Goal: Task Accomplishment & Management: Complete application form

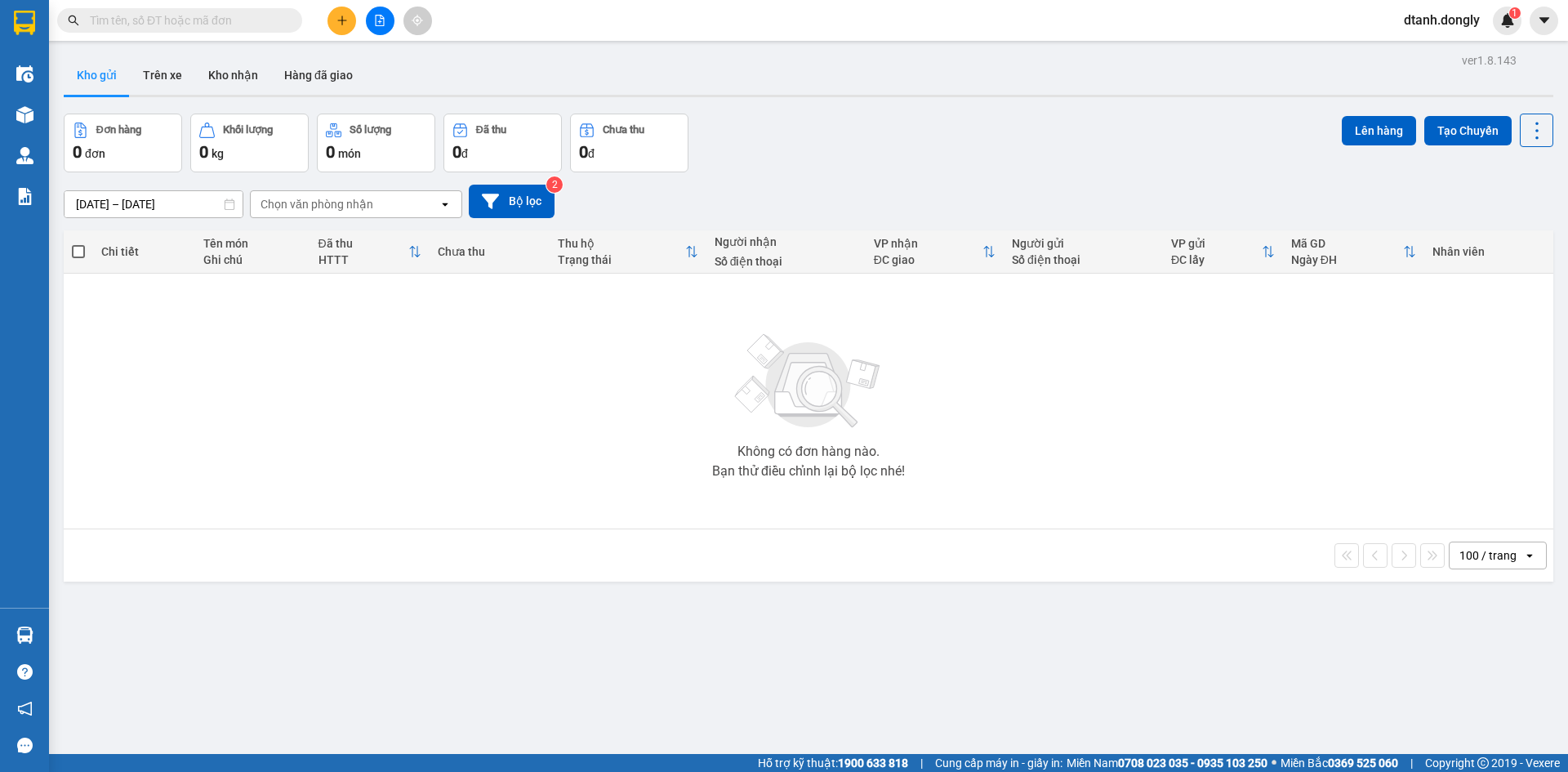
click at [344, 24] on icon "plus" at bounding box center [342, 21] width 12 height 12
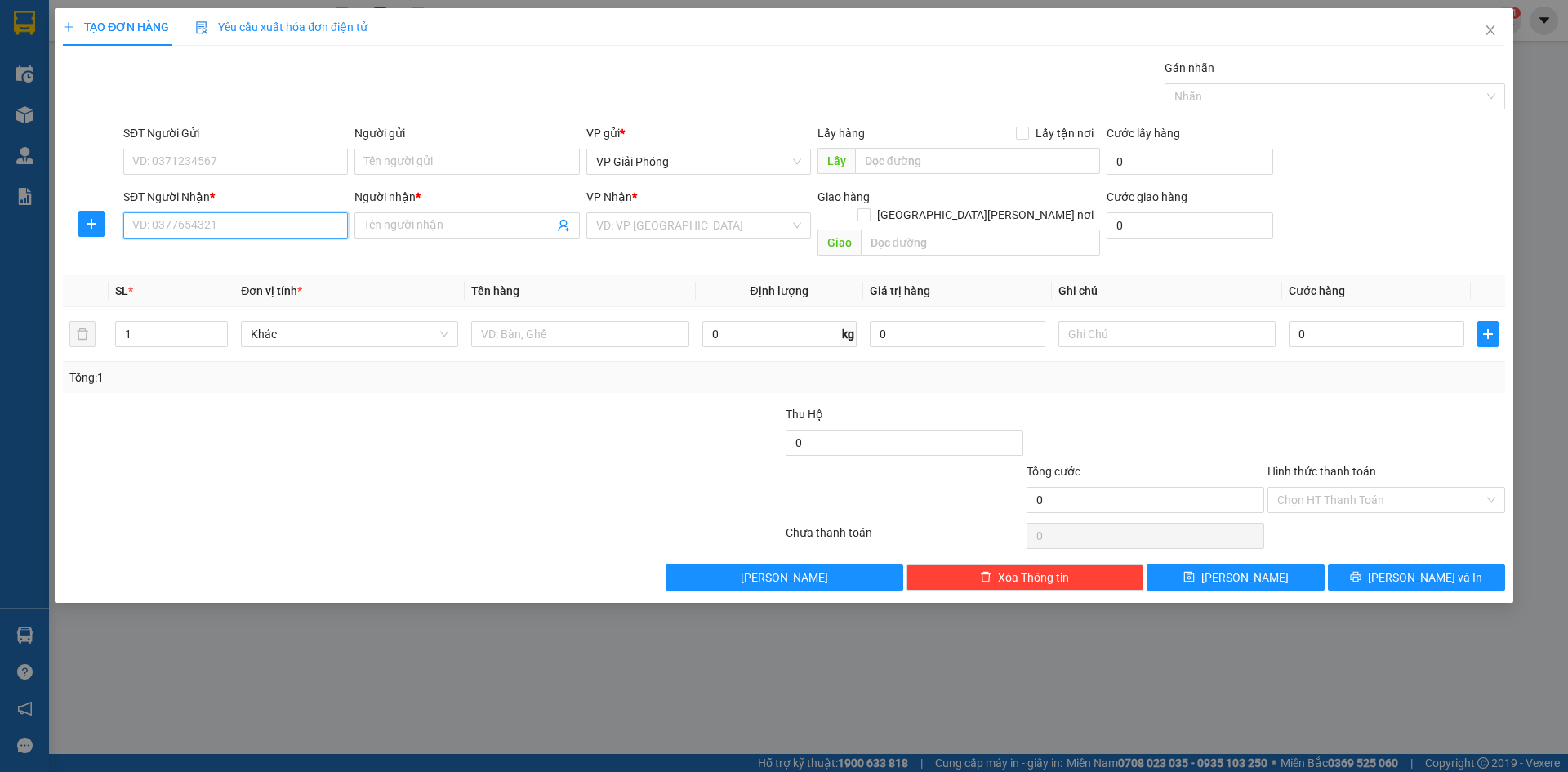
click at [215, 229] on input "SĐT Người Nhận *" at bounding box center [235, 225] width 224 height 26
type input "0914333418"
drag, startPoint x: 252, startPoint y: 257, endPoint x: 227, endPoint y: 269, distance: 27.7
click at [247, 262] on div "0914333418 - TRUNG LÊ" at bounding box center [235, 258] width 205 height 18
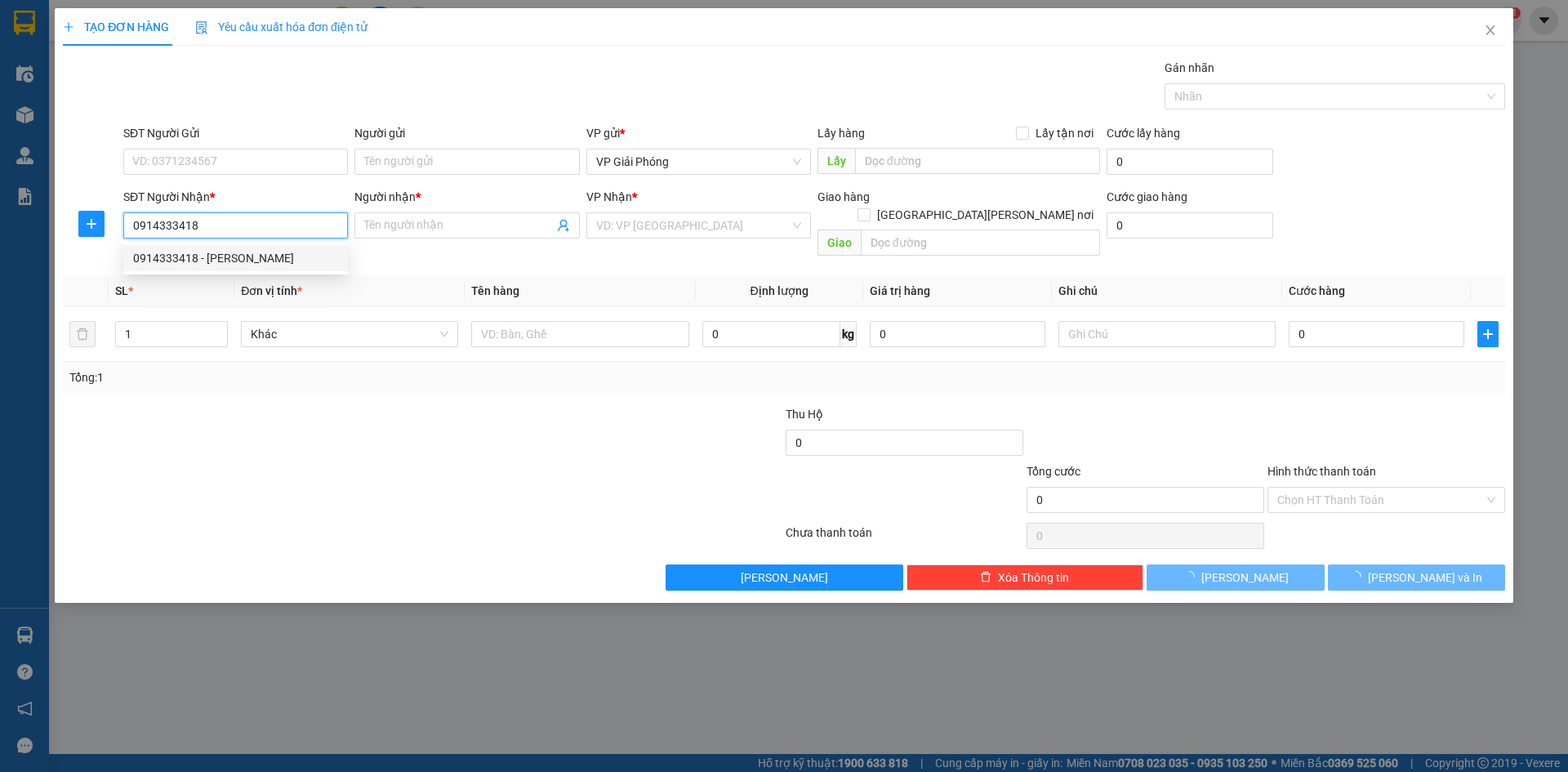
type input "TRUNG LÊ"
checkbox input "true"
type input "TAM ĐIỆP"
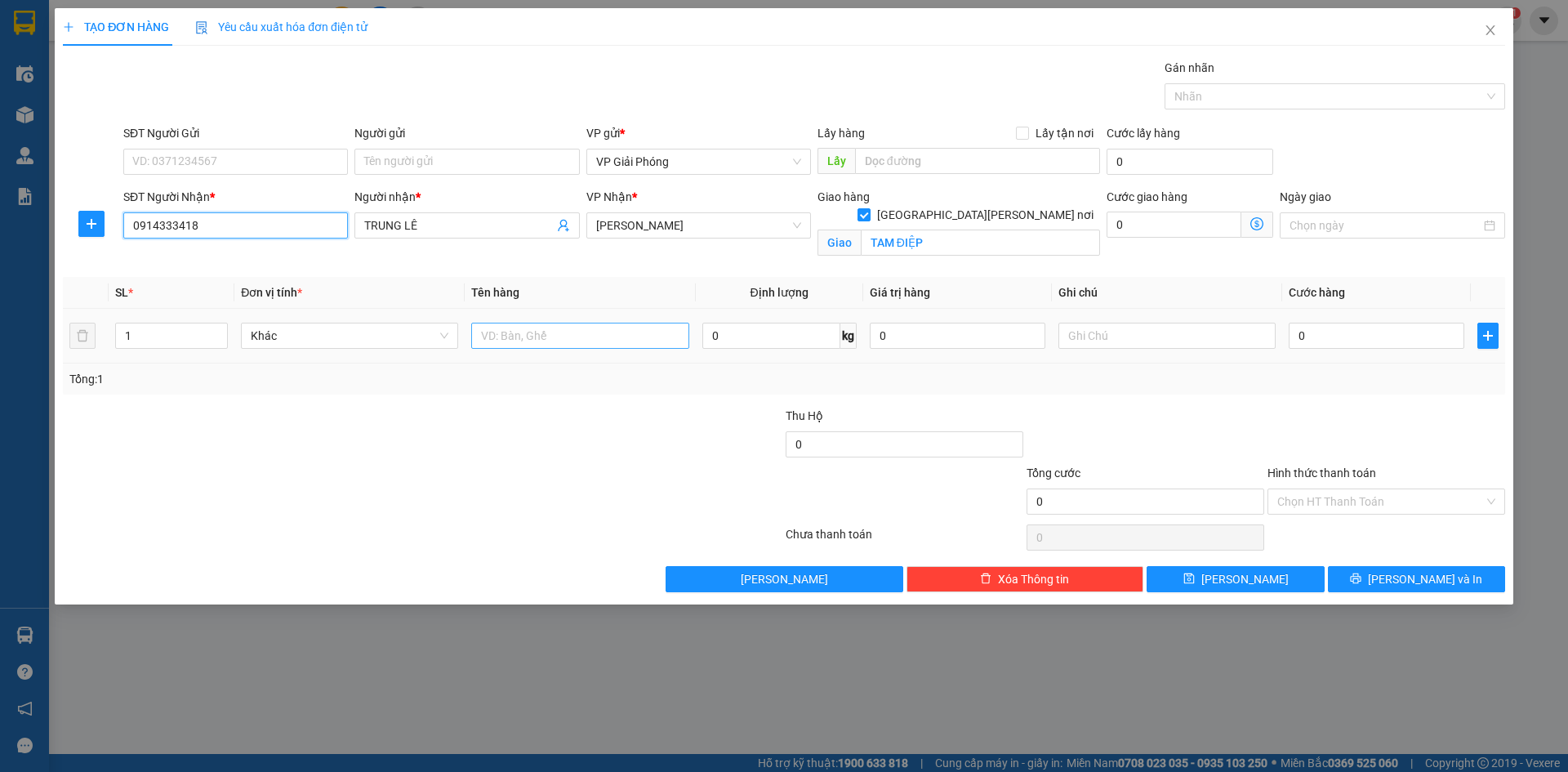
type input "0914333418"
click at [512, 338] on input "text" at bounding box center [580, 335] width 218 height 26
type input "quạt"
click at [1340, 330] on input "0" at bounding box center [1376, 335] width 175 height 26
type input "5"
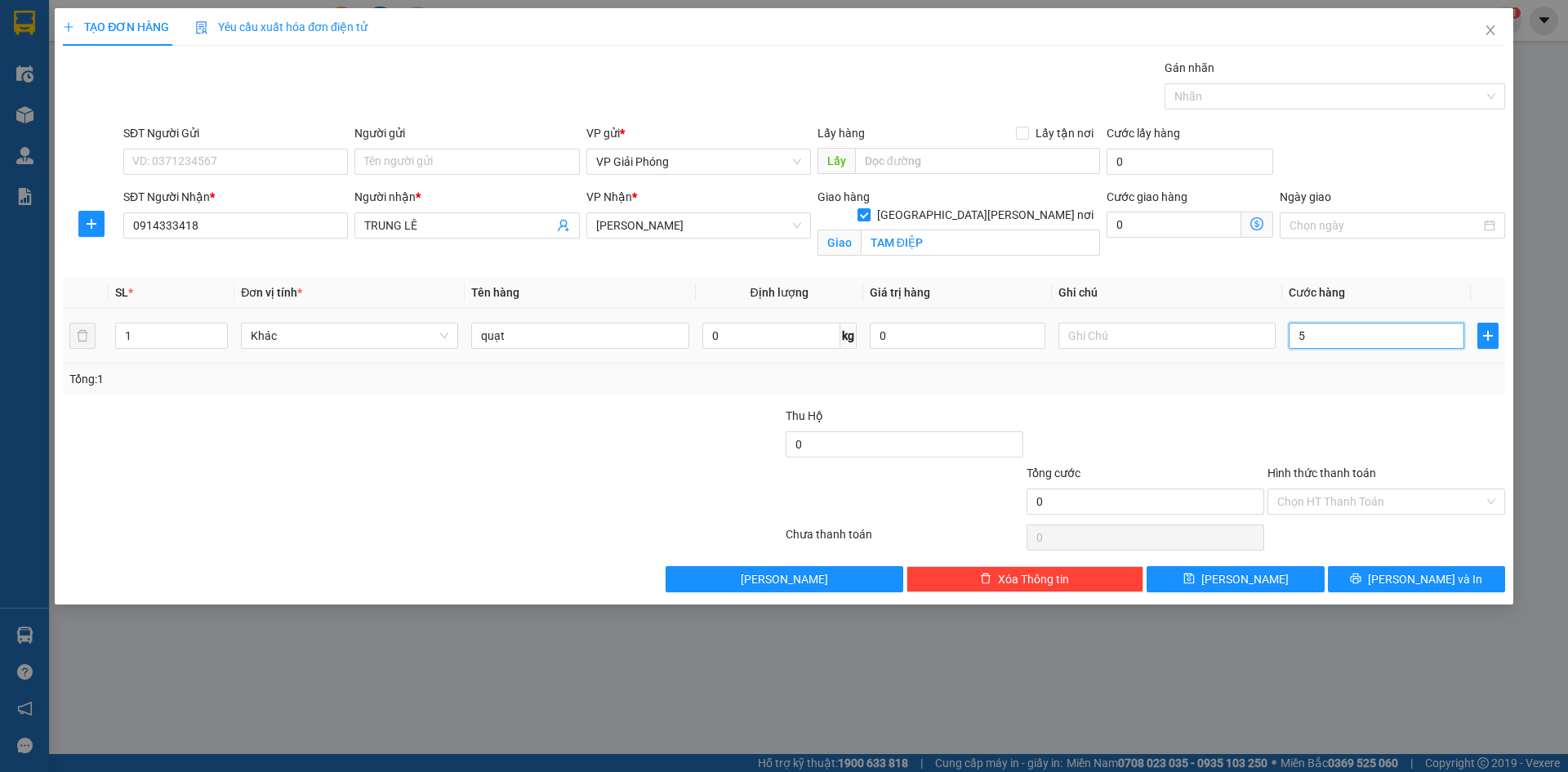
type input "5"
type input "50"
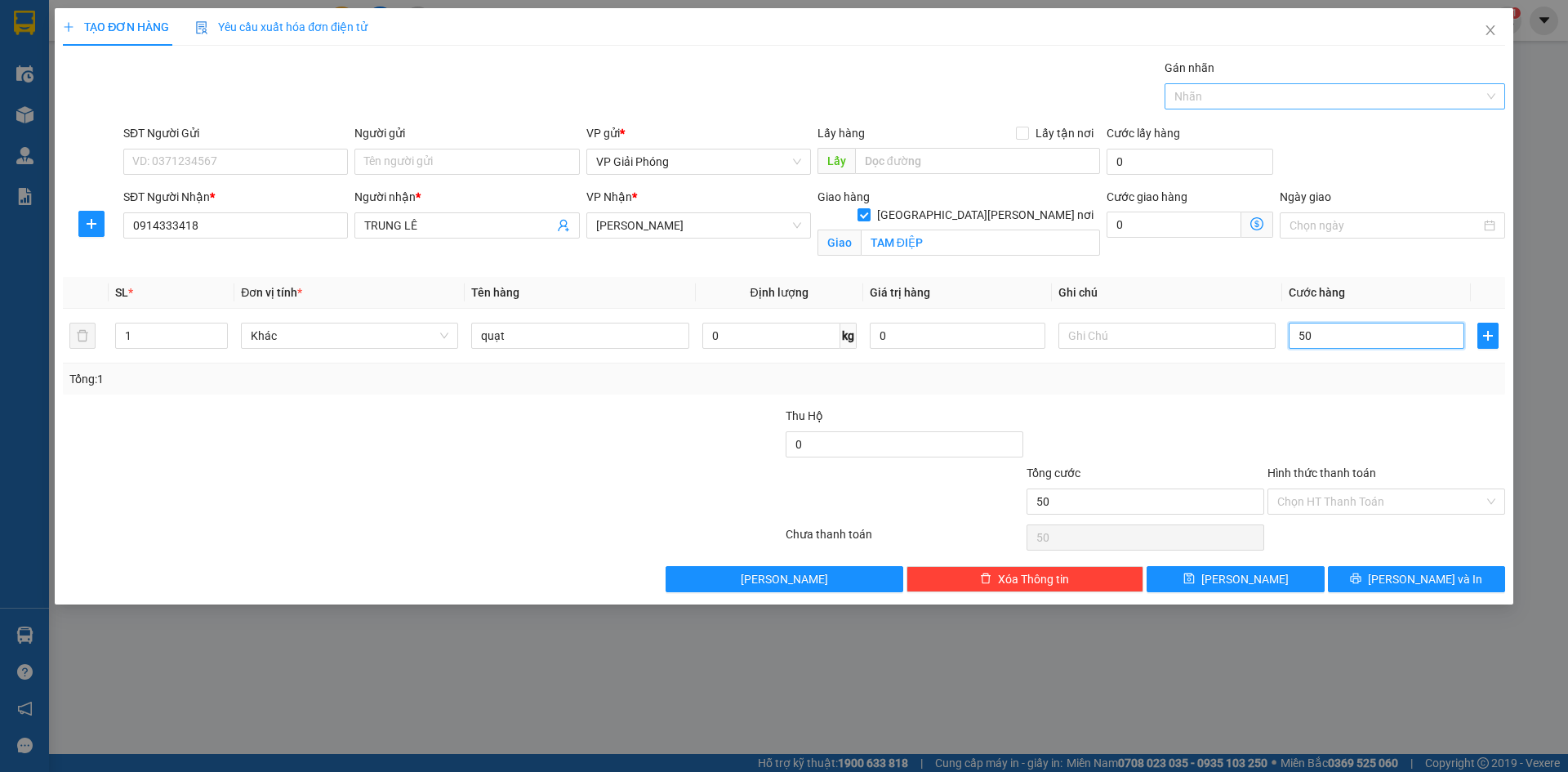
click at [1276, 98] on div at bounding box center [1326, 96] width 316 height 20
type input "50.000"
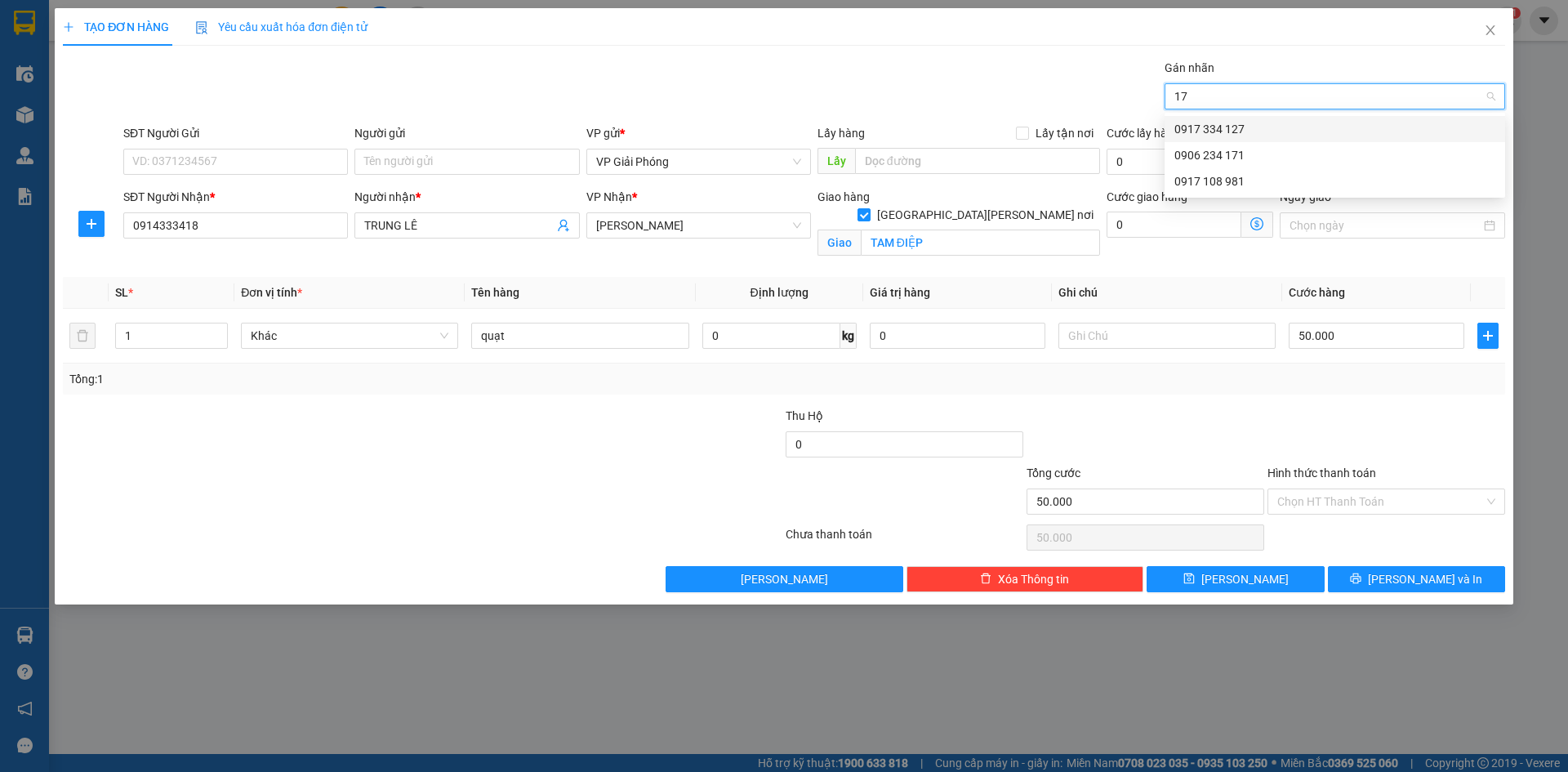
type input "171"
click at [1281, 131] on div "0906 234 171" at bounding box center [1335, 130] width 321 height 18
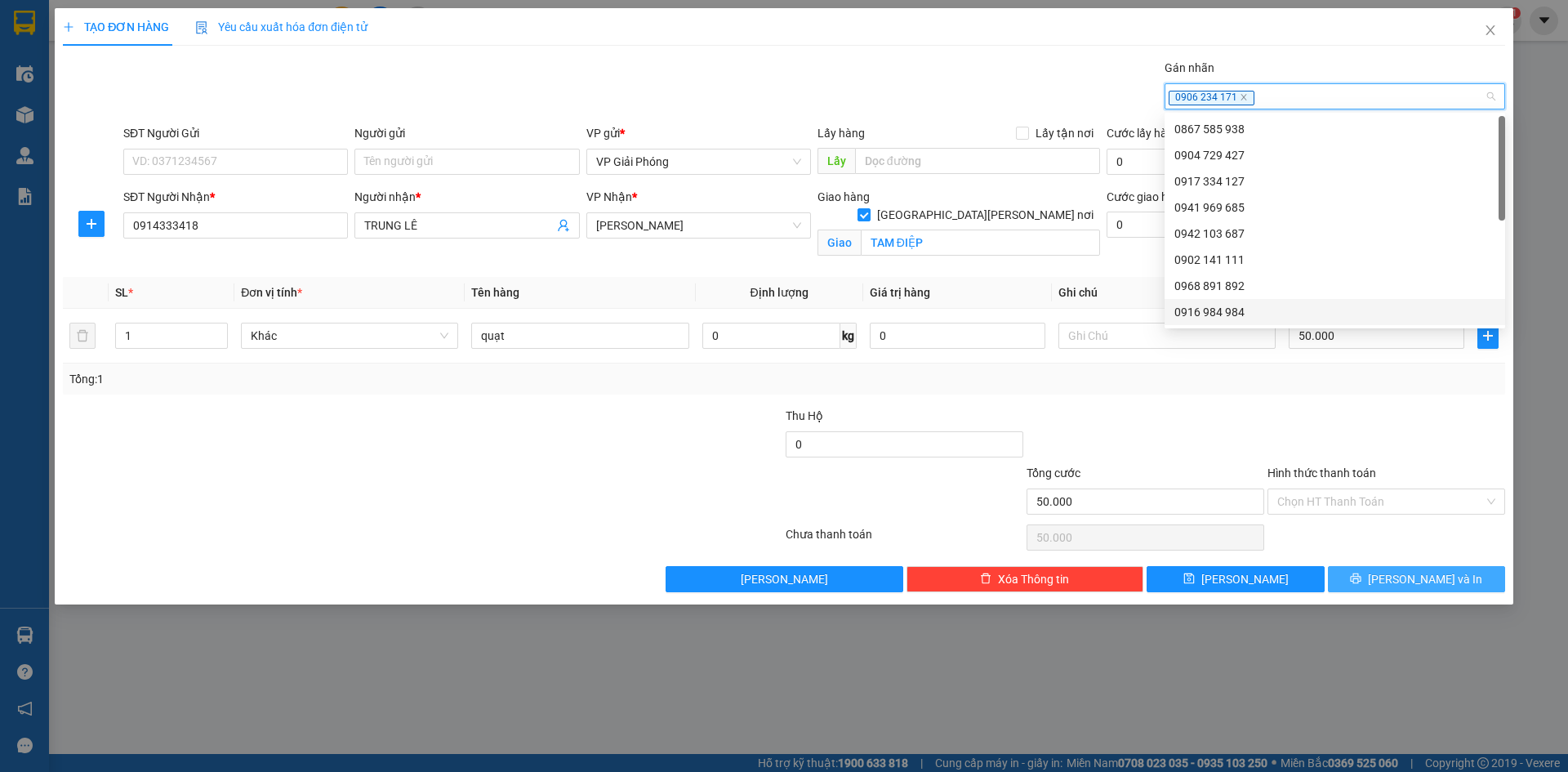
click at [1361, 578] on icon "printer" at bounding box center [1355, 578] width 12 height 12
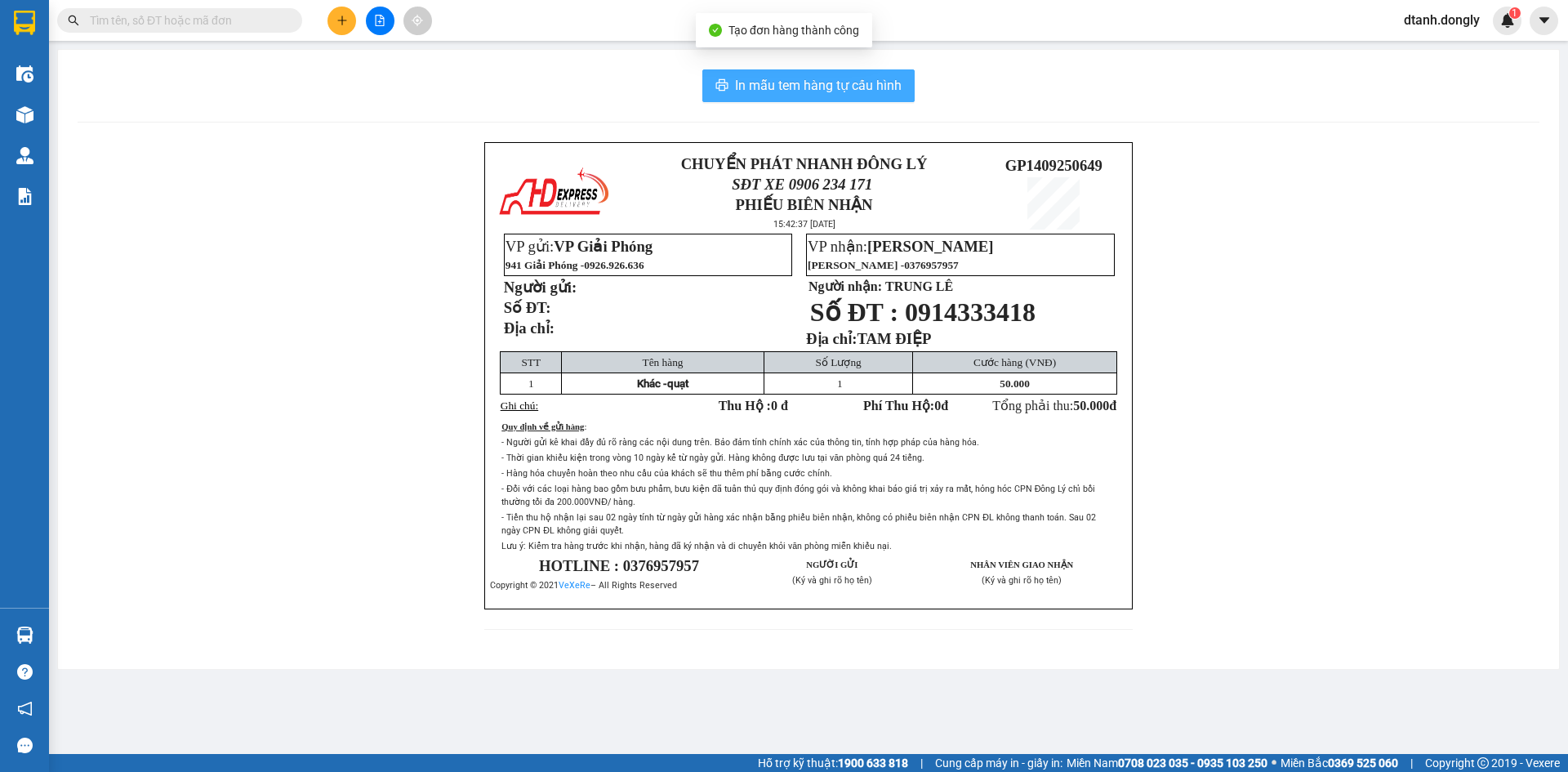
click at [844, 84] on span "In mẫu tem hàng tự cấu hình" at bounding box center [818, 85] width 167 height 21
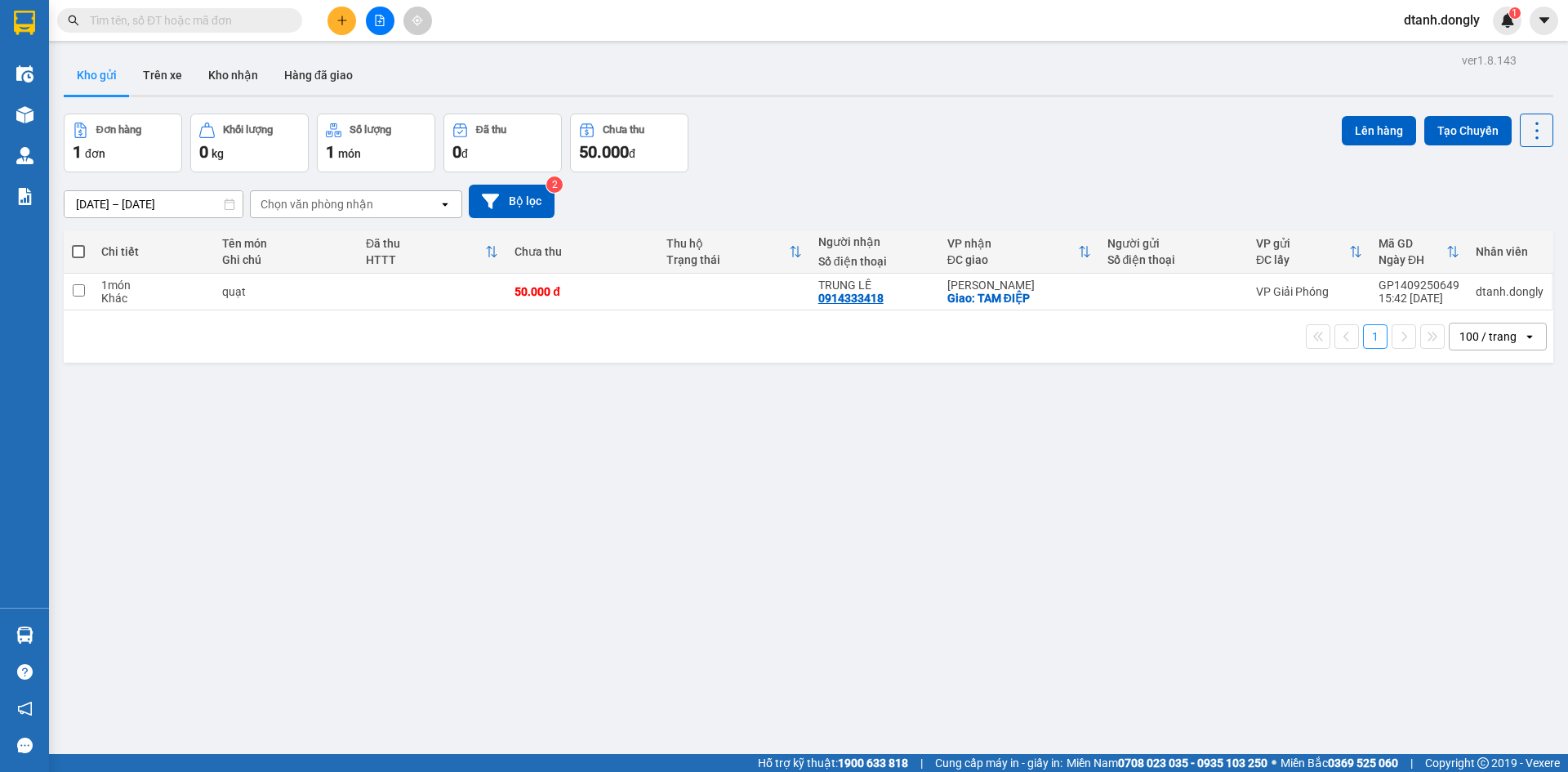
click at [345, 18] on icon "plus" at bounding box center [342, 21] width 12 height 12
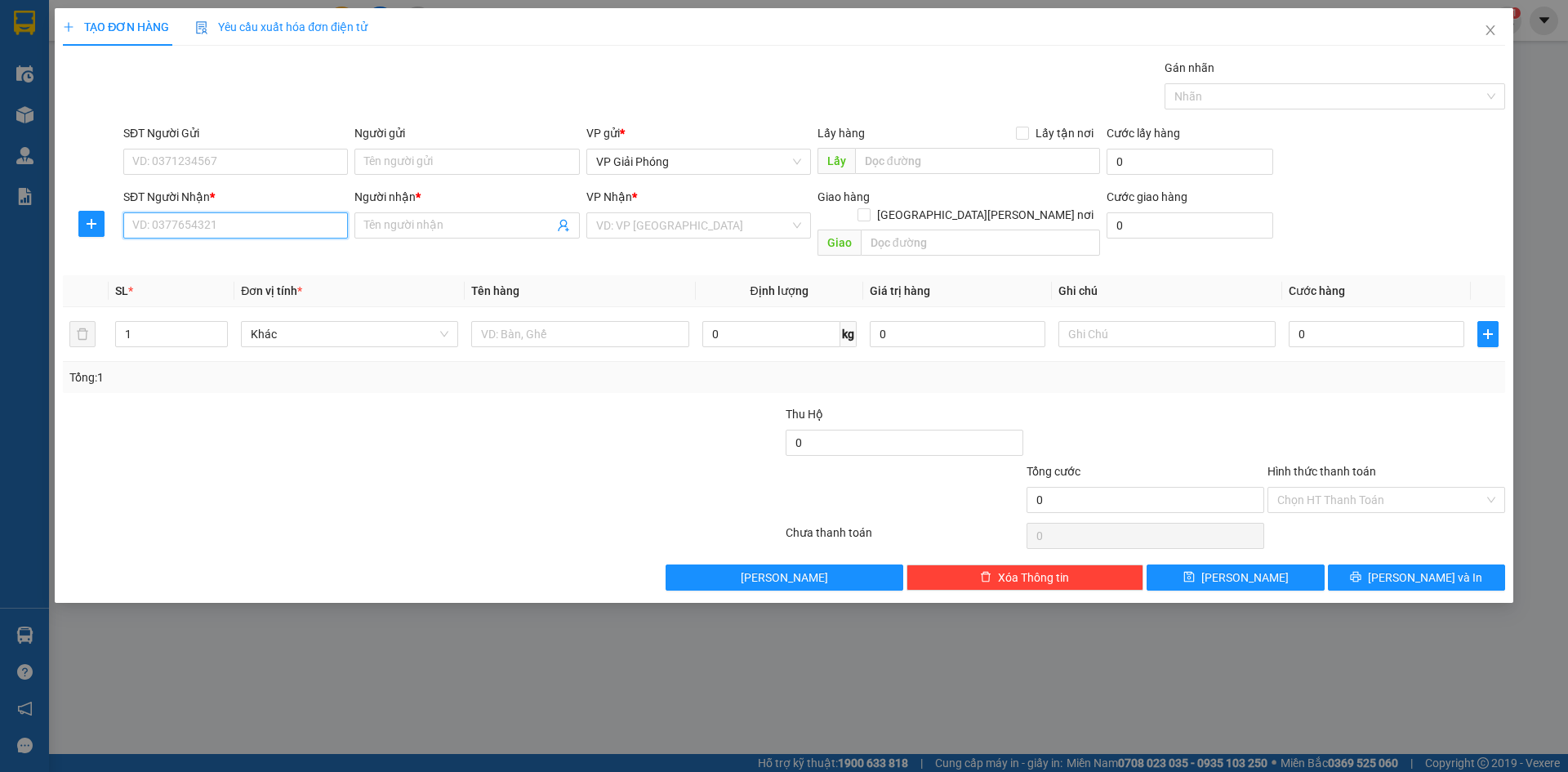
click at [194, 229] on input "SĐT Người Nhận *" at bounding box center [235, 225] width 224 height 26
drag, startPoint x: 188, startPoint y: 164, endPoint x: 191, endPoint y: 155, distance: 9.5
click at [188, 163] on input "SĐT Người Gửi" at bounding box center [235, 161] width 224 height 26
type input "0"
click at [180, 233] on input "SĐT Người Nhận *" at bounding box center [235, 225] width 224 height 26
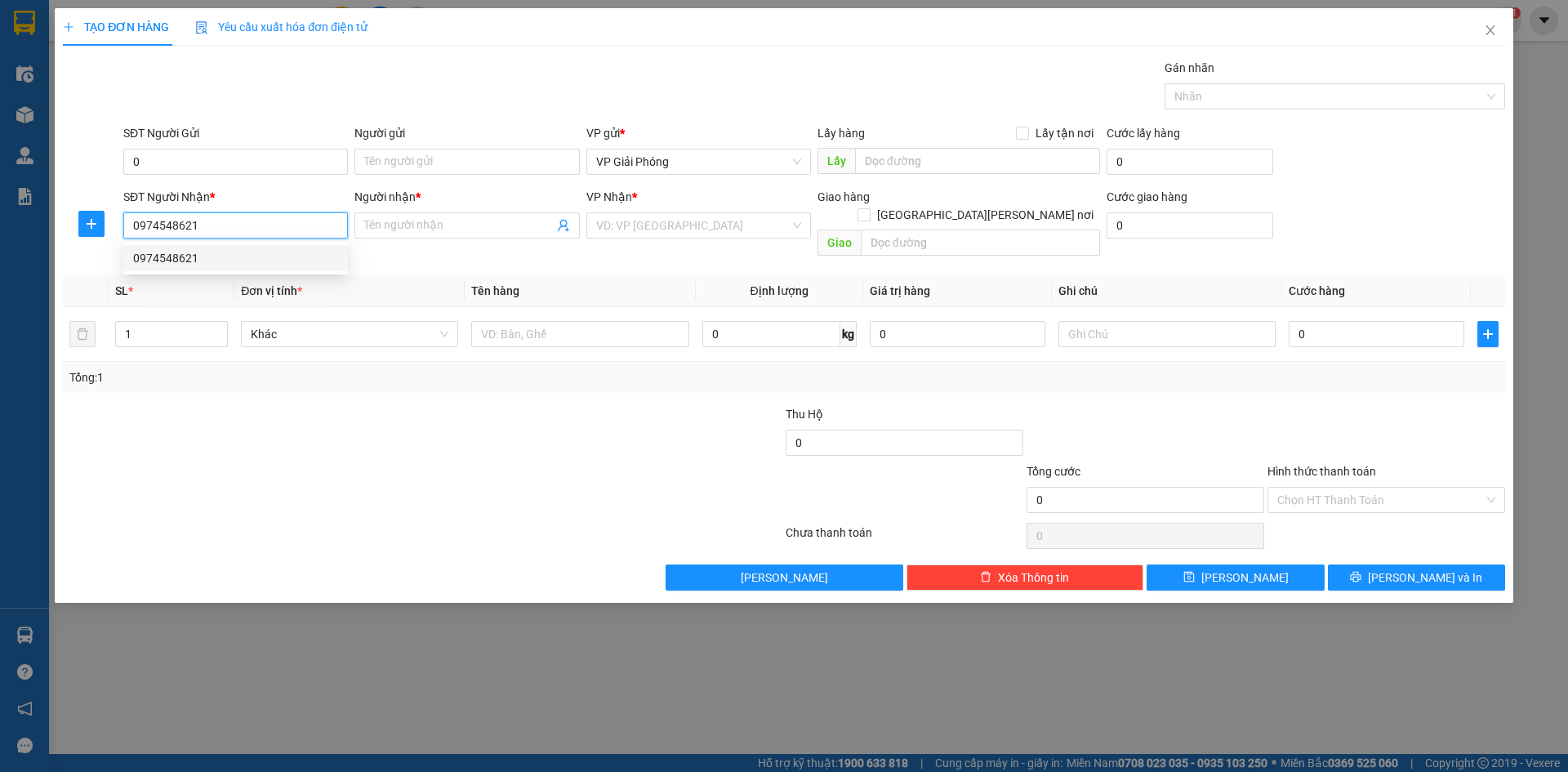
click at [198, 261] on div "0974548621" at bounding box center [235, 258] width 205 height 18
type input "0974548621"
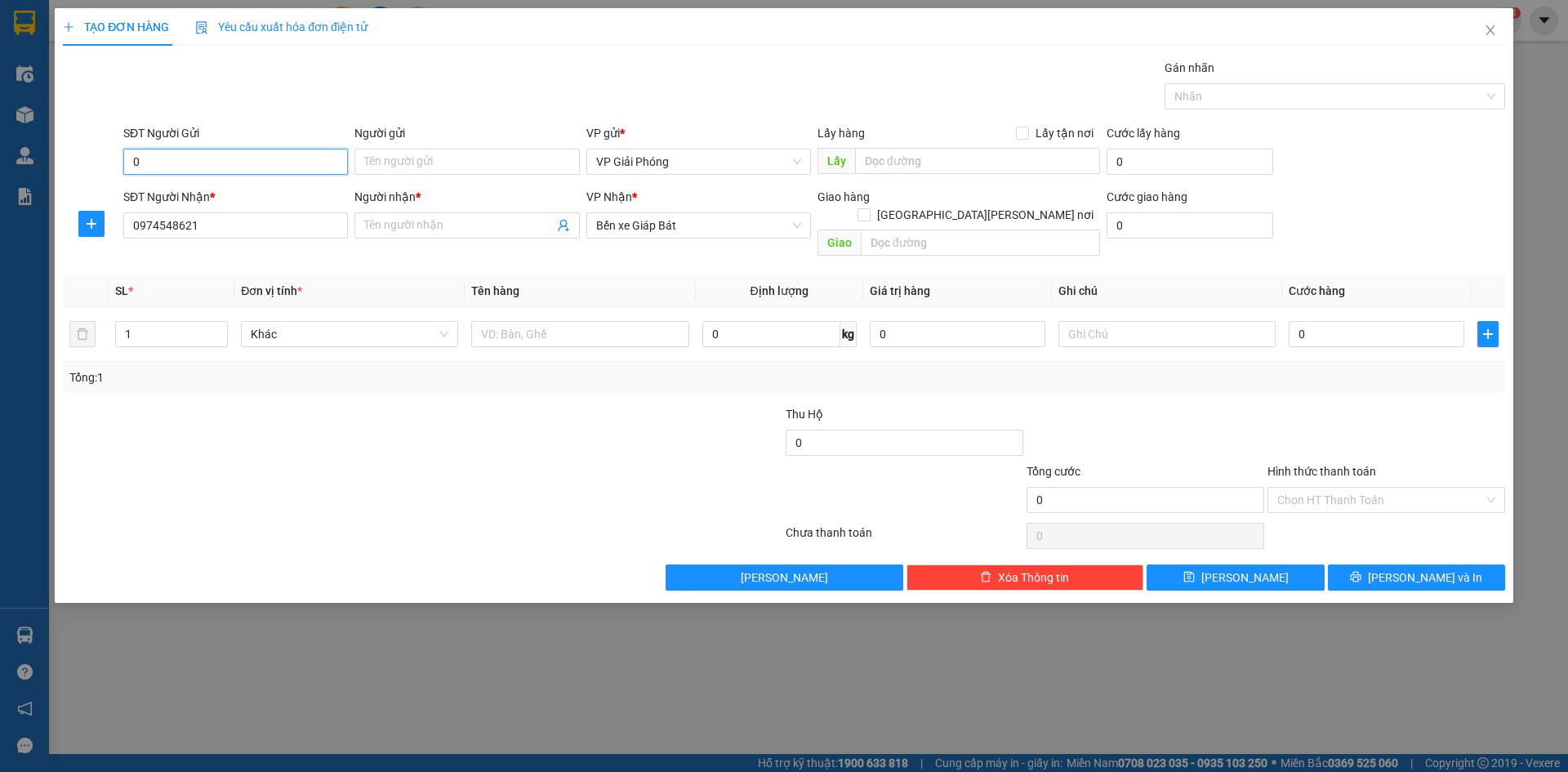
drag, startPoint x: 176, startPoint y: 160, endPoint x: 183, endPoint y: 154, distance: 9.2
click at [178, 160] on input "0" at bounding box center [235, 161] width 224 height 26
click at [505, 222] on input "Người nhận *" at bounding box center [458, 226] width 189 height 18
click at [301, 160] on input "0" at bounding box center [235, 161] width 224 height 26
drag, startPoint x: 514, startPoint y: 226, endPoint x: 512, endPoint y: 235, distance: 9.2
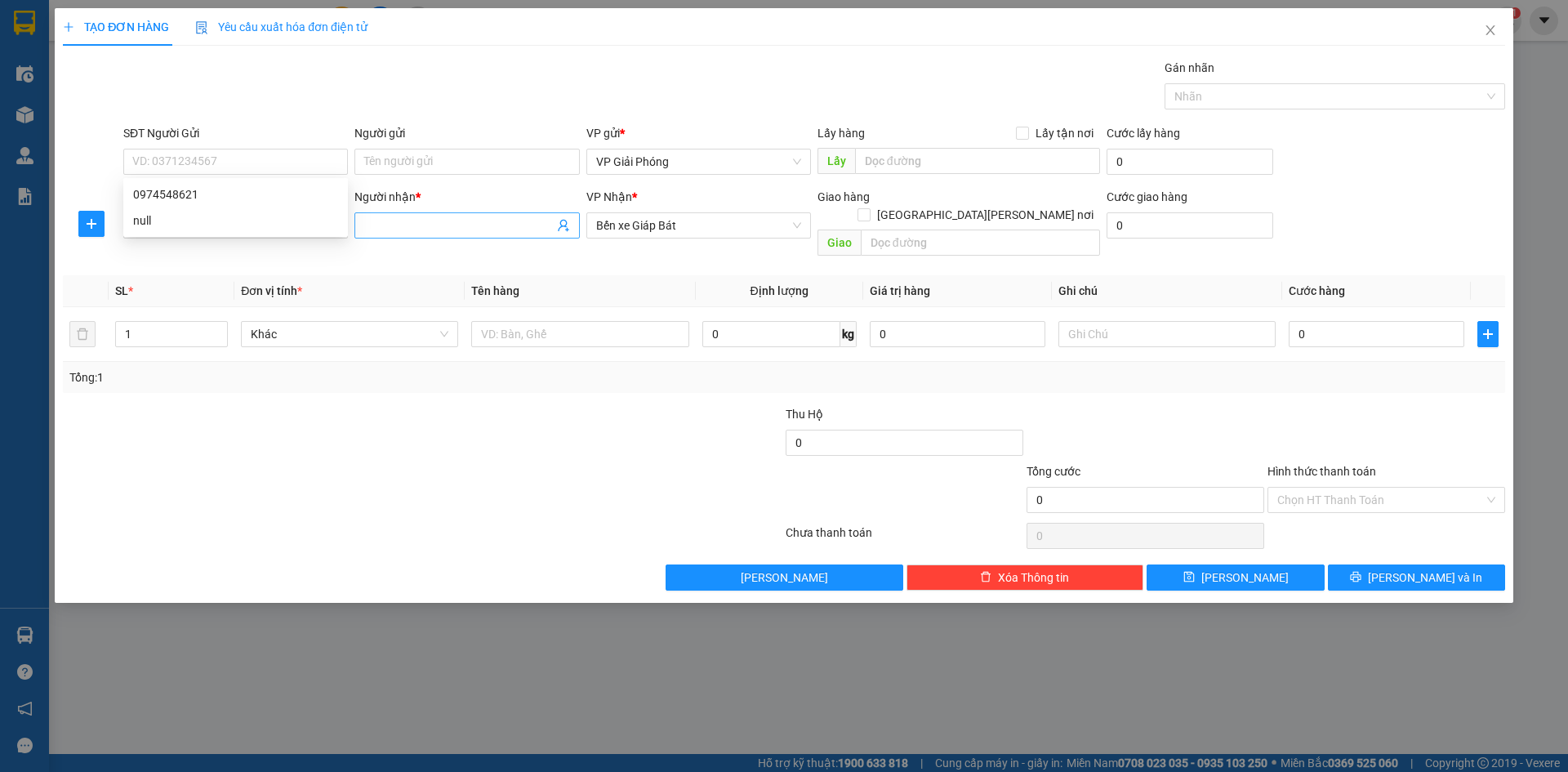
click at [514, 232] on input "Người nhận *" at bounding box center [458, 226] width 189 height 18
click at [470, 229] on input "Người nhận *" at bounding box center [458, 226] width 189 height 18
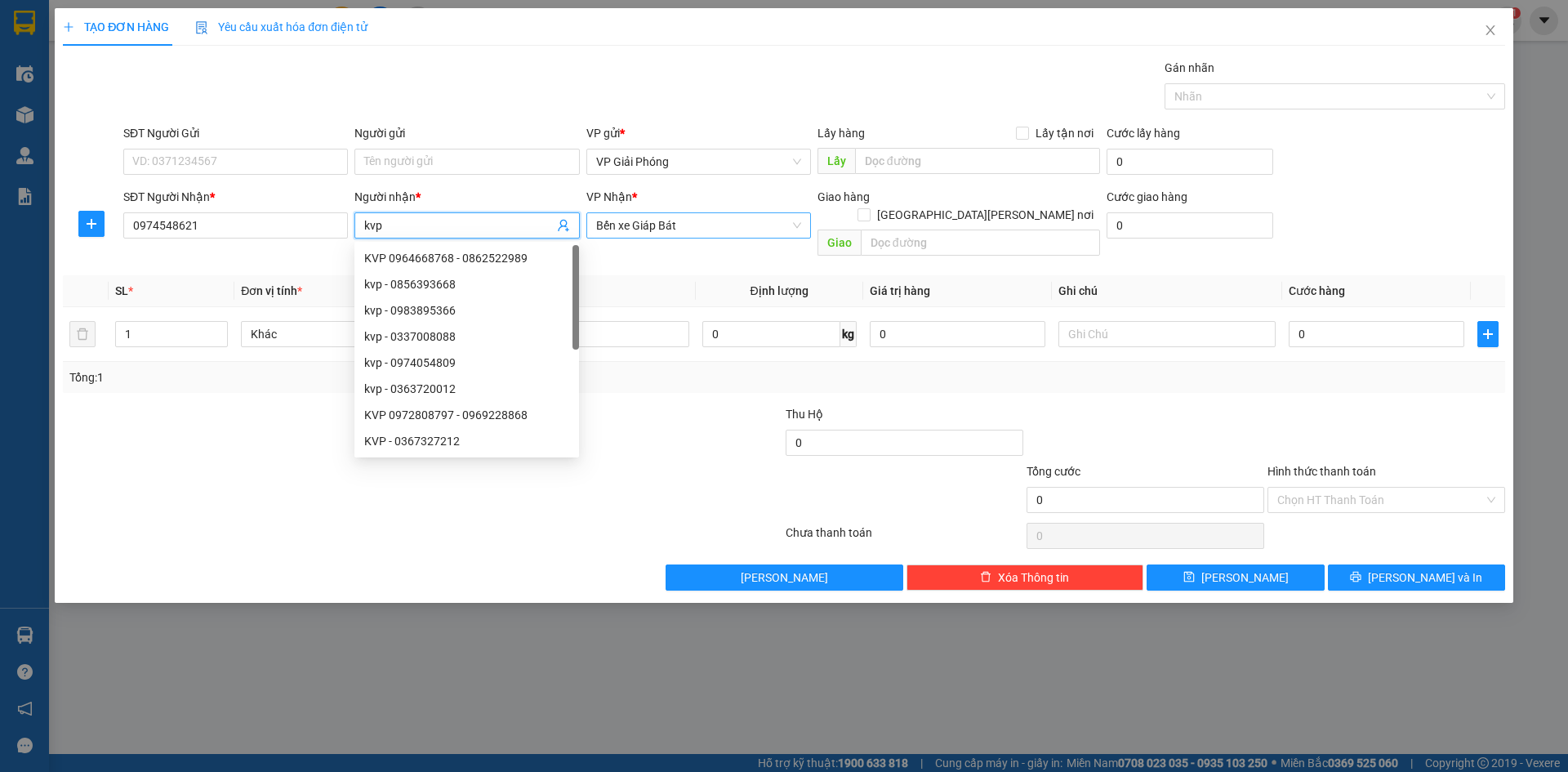
click at [782, 228] on span "Bến xe Giáp Bát" at bounding box center [698, 225] width 205 height 24
type input "kvp"
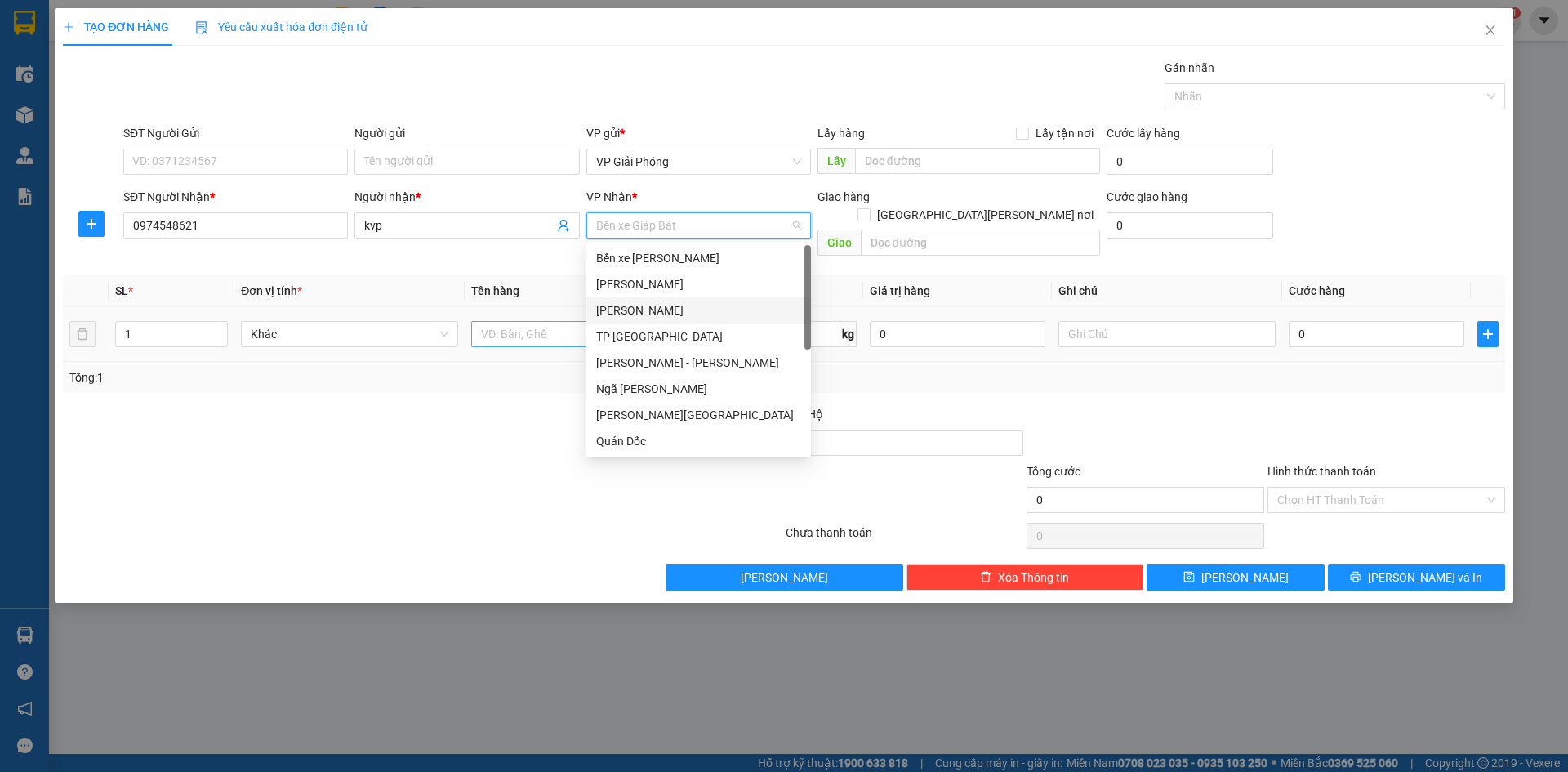
drag, startPoint x: 654, startPoint y: 312, endPoint x: 664, endPoint y: 307, distance: 11.2
click at [657, 311] on div "[PERSON_NAME]" at bounding box center [698, 311] width 205 height 18
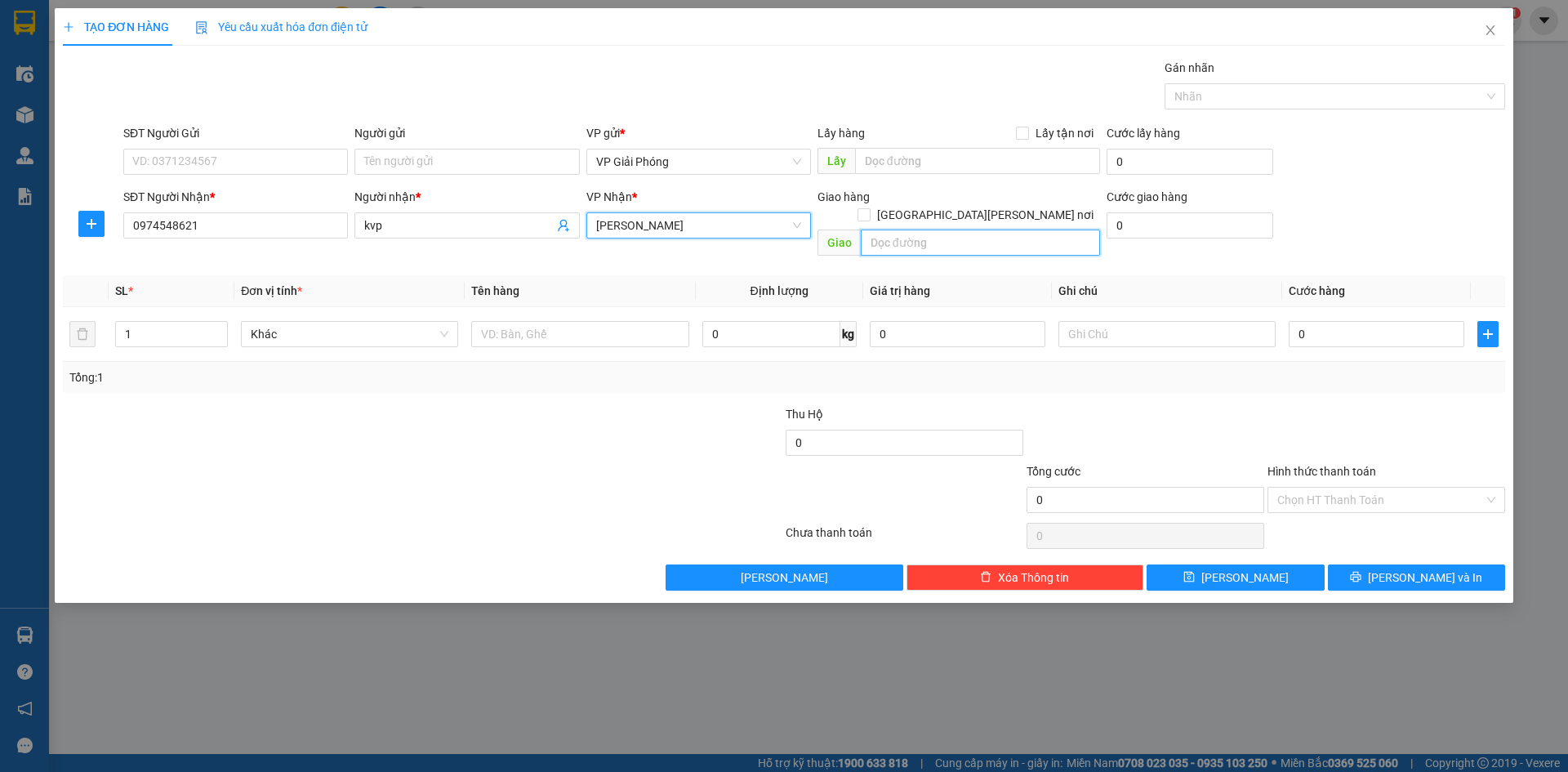
click at [912, 229] on input "text" at bounding box center [980, 242] width 239 height 26
type input "túi trắng"
click at [869, 209] on input "Giao tận nơi" at bounding box center [863, 214] width 12 height 12
checkbox input "true"
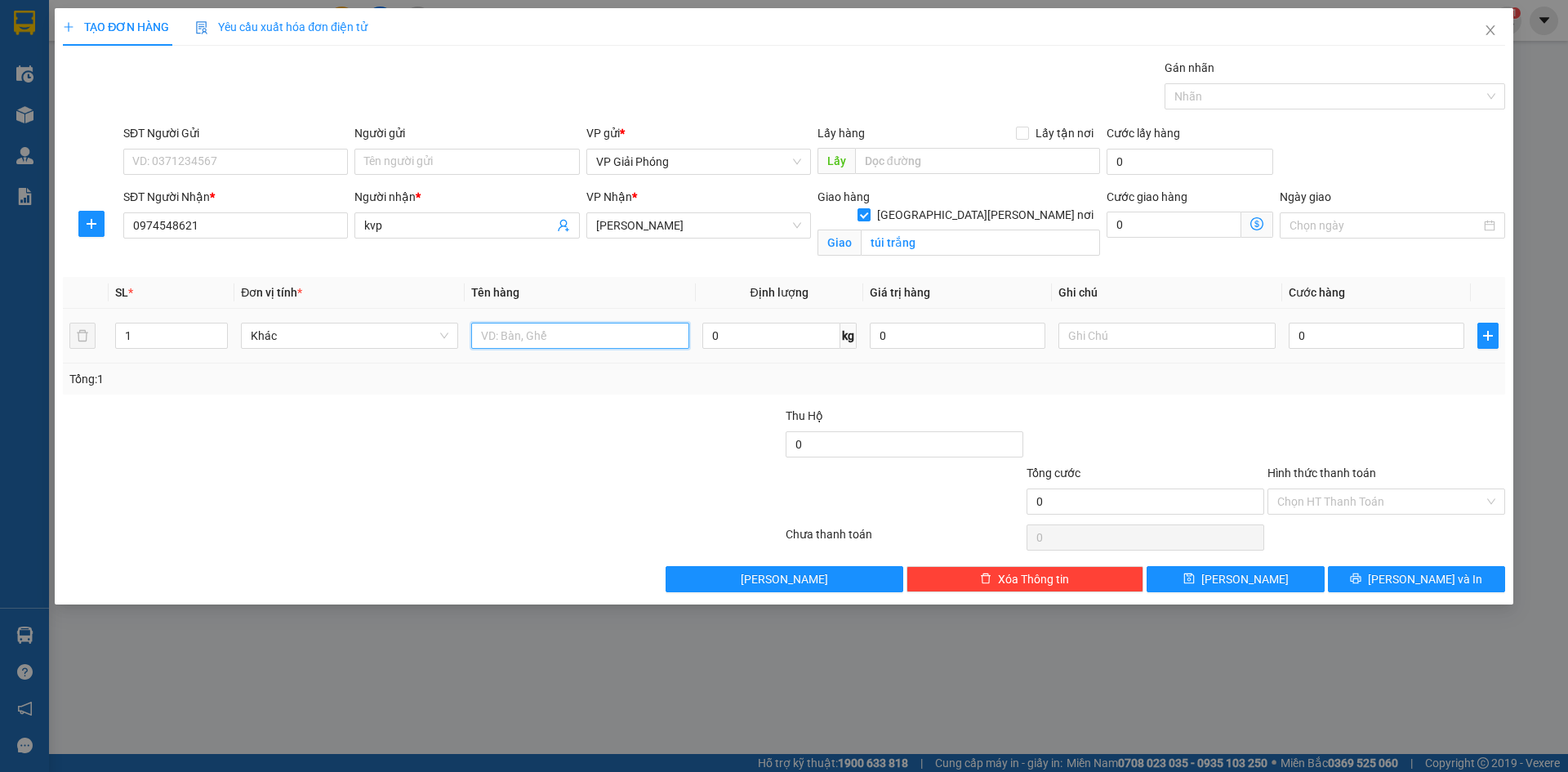
click at [541, 336] on input "text" at bounding box center [580, 335] width 218 height 26
click at [948, 229] on input "túi trắng" at bounding box center [980, 242] width 239 height 26
type input "vp hs"
click at [519, 328] on input "text" at bounding box center [580, 335] width 218 height 26
type input "túi trắng"
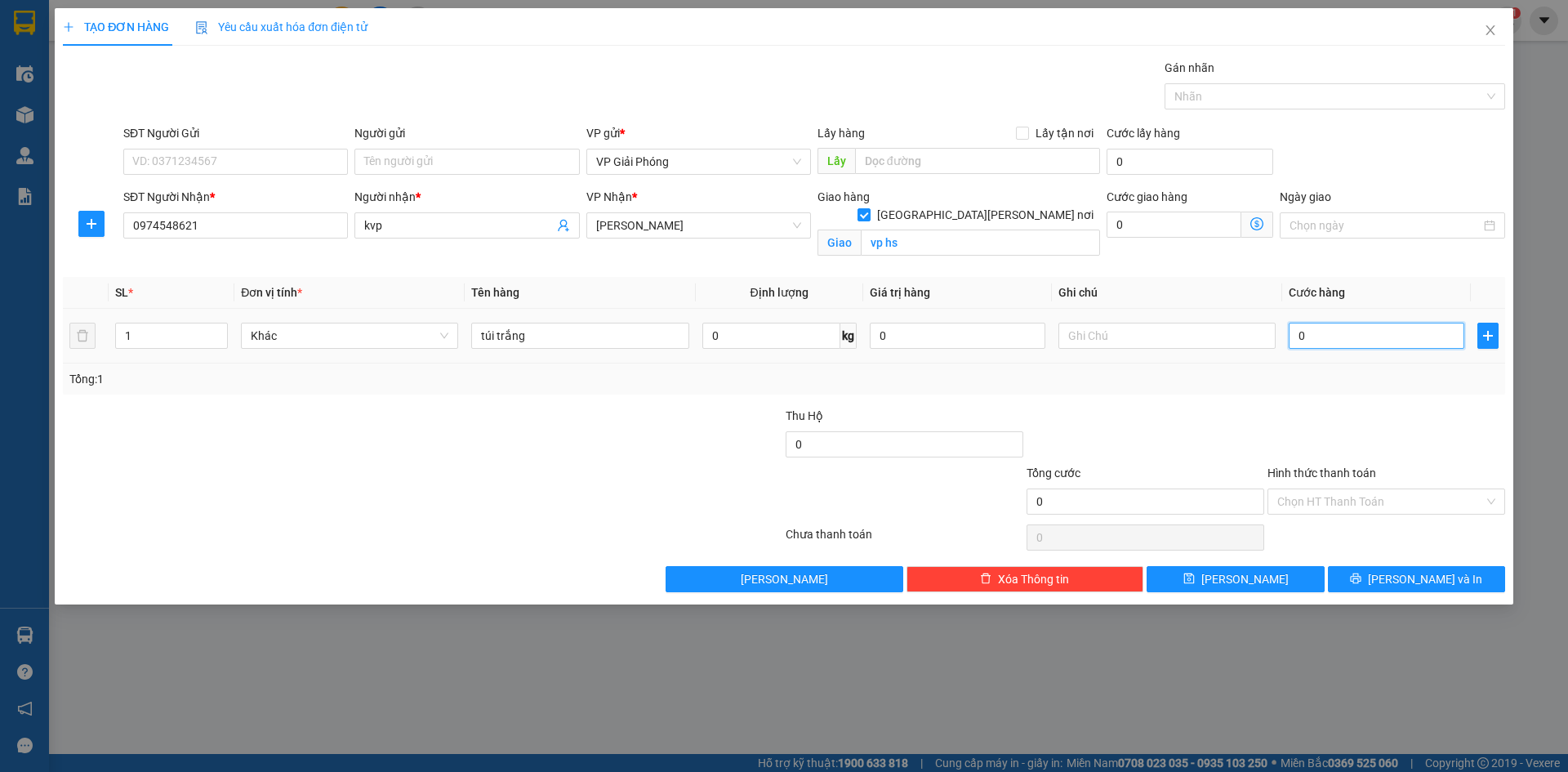
click at [1350, 339] on input "0" at bounding box center [1376, 335] width 175 height 26
type input "3"
type input "30"
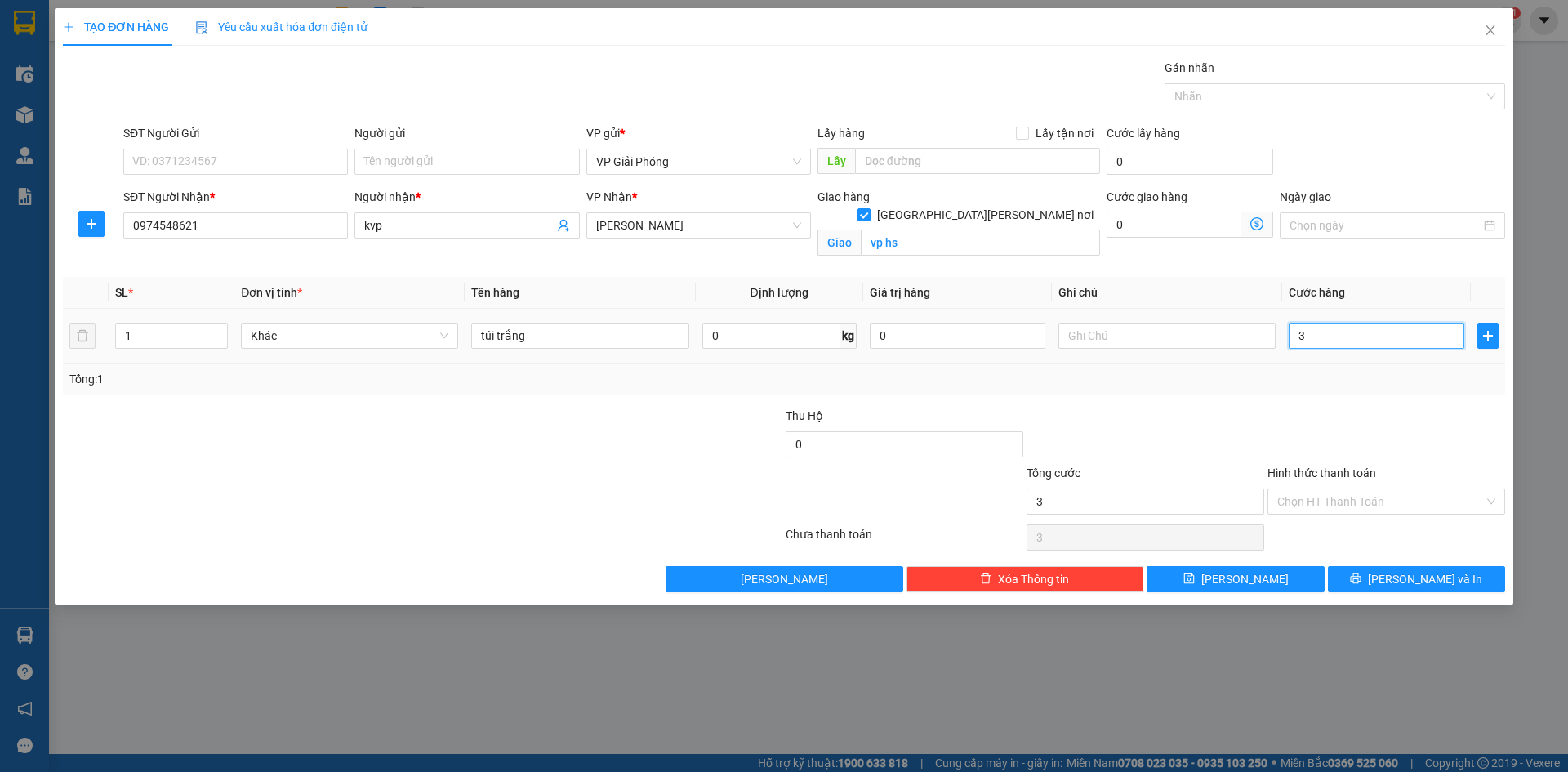
type input "30"
click at [1248, 103] on div at bounding box center [1326, 96] width 316 height 20
type input "30.000"
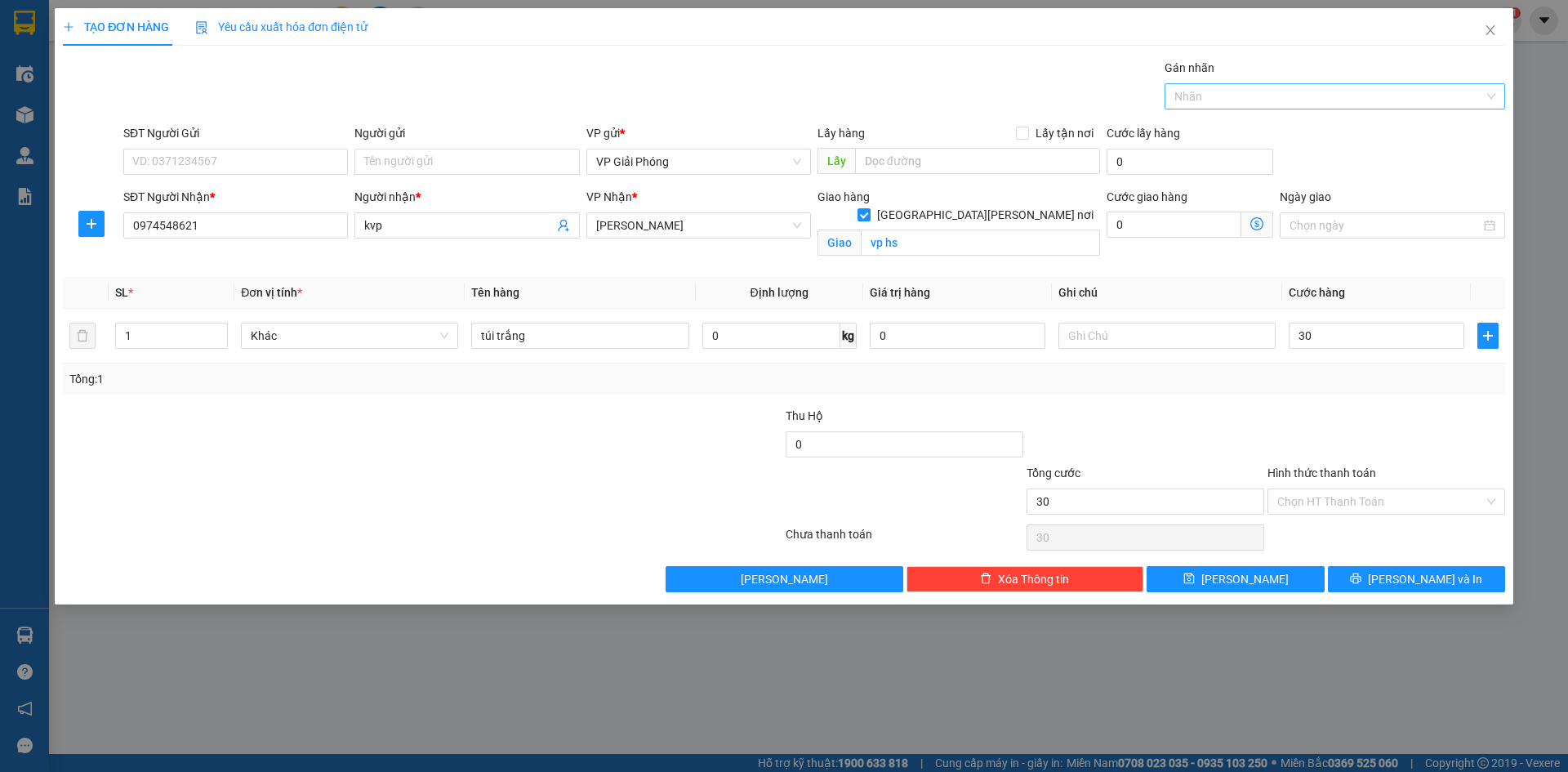
type input "30.000"
type input "171"
click at [1247, 124] on div "0906 234 171" at bounding box center [1335, 130] width 321 height 18
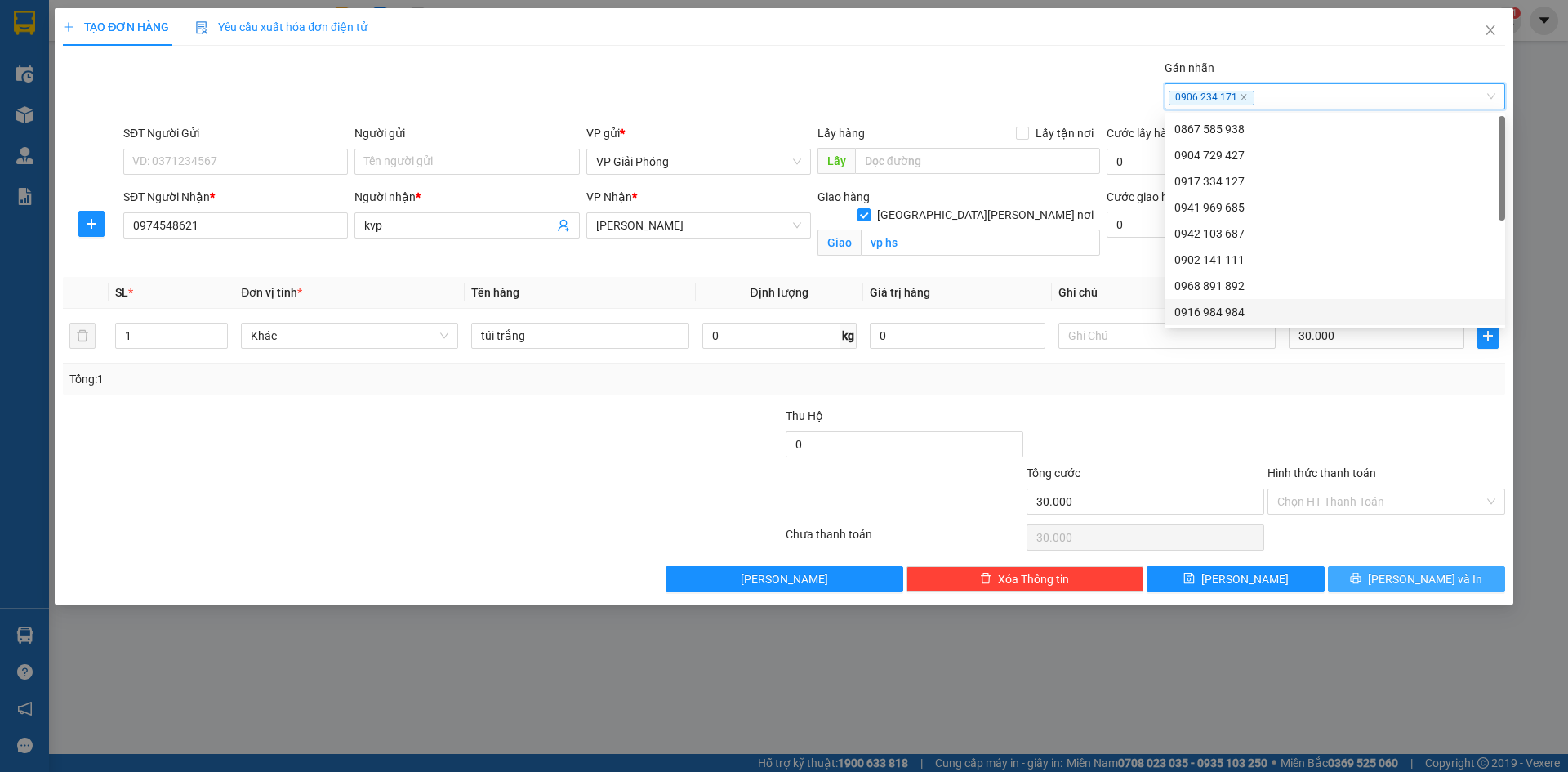
click at [1407, 578] on span "Lưu và In" at bounding box center [1425, 579] width 115 height 18
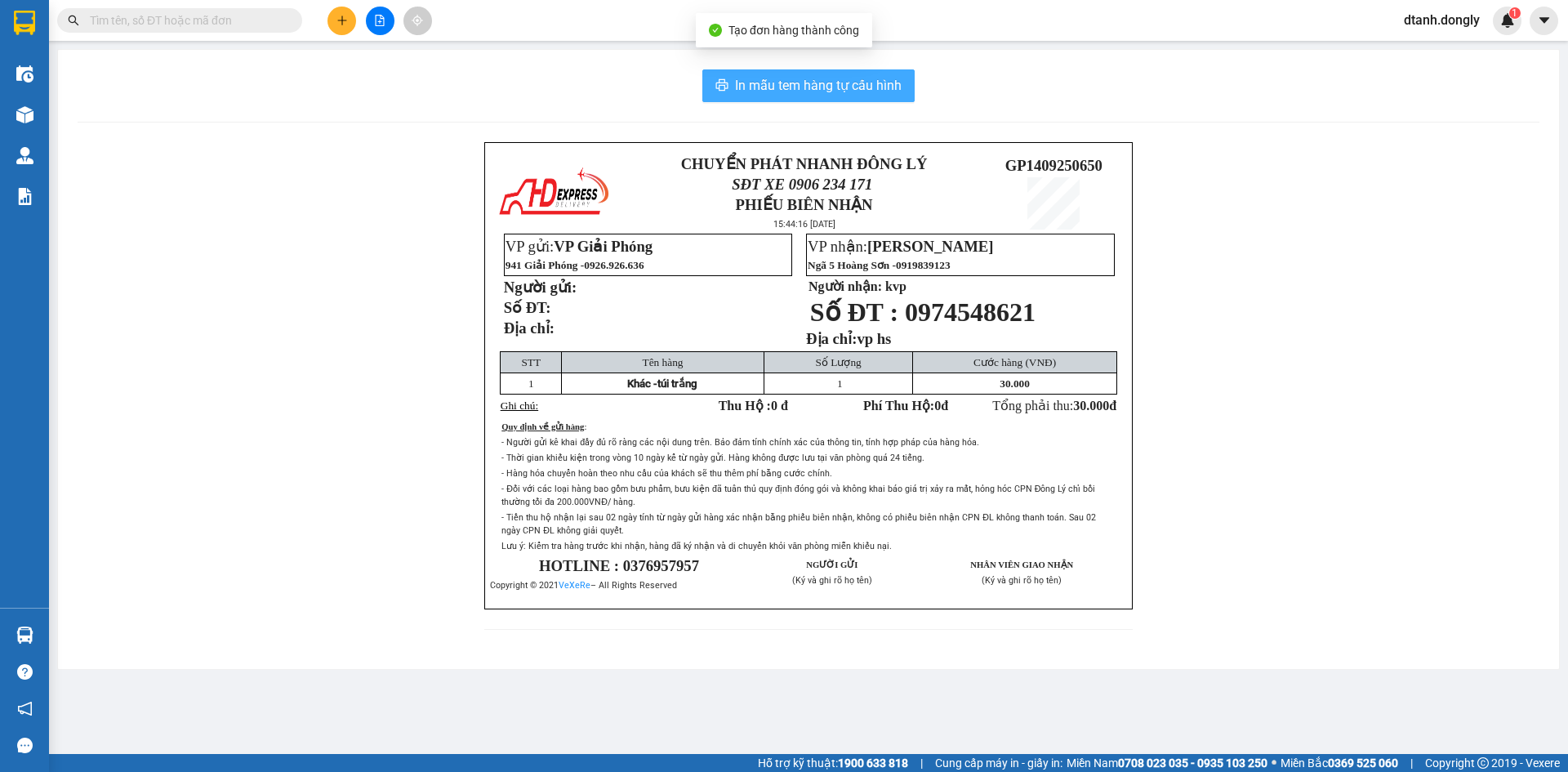
drag, startPoint x: 863, startPoint y: 84, endPoint x: 848, endPoint y: 190, distance: 107.1
click at [862, 84] on span "In mẫu tem hàng tự cấu hình" at bounding box center [818, 85] width 167 height 21
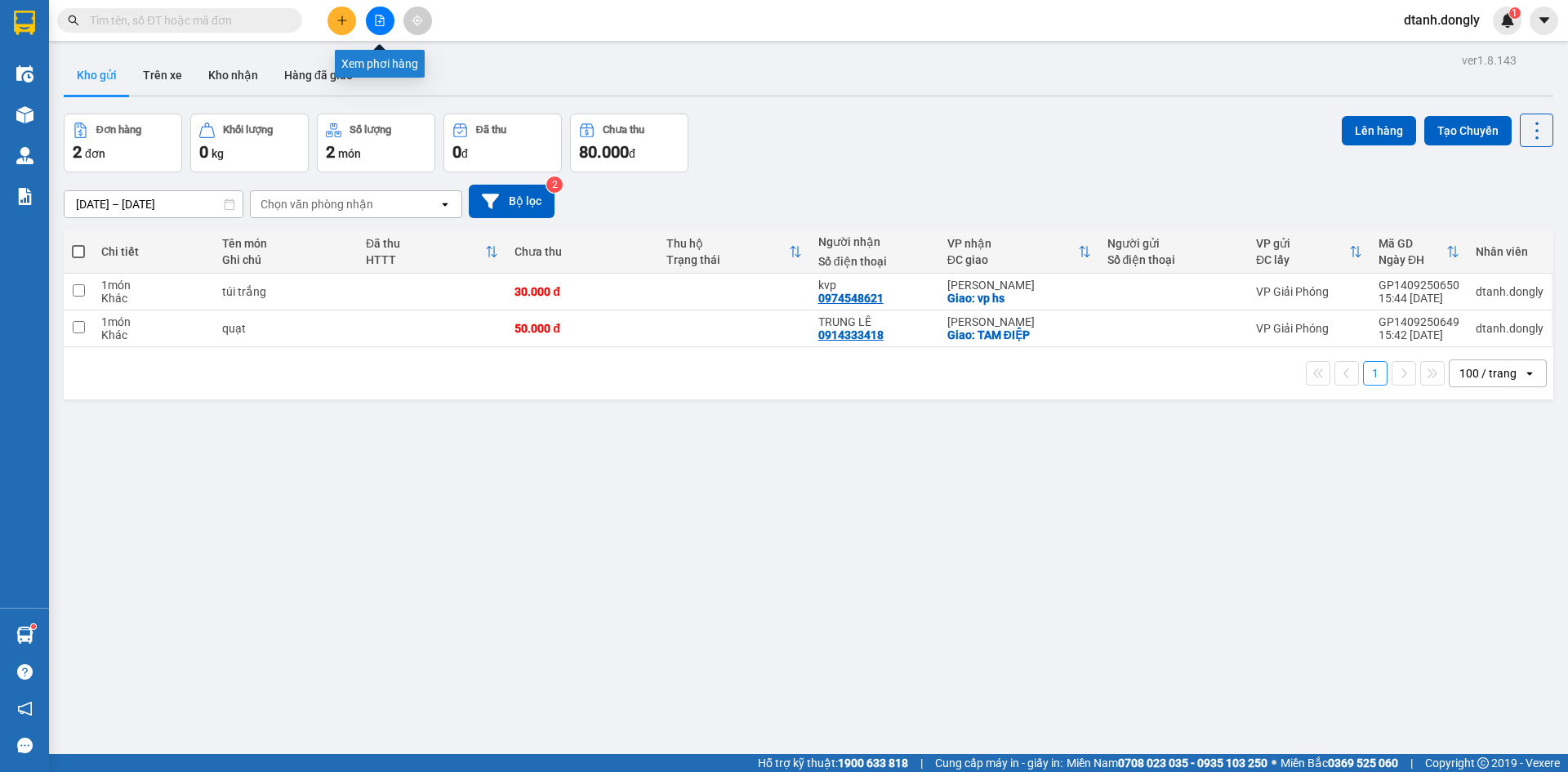
click at [375, 12] on button at bounding box center [380, 21] width 28 height 28
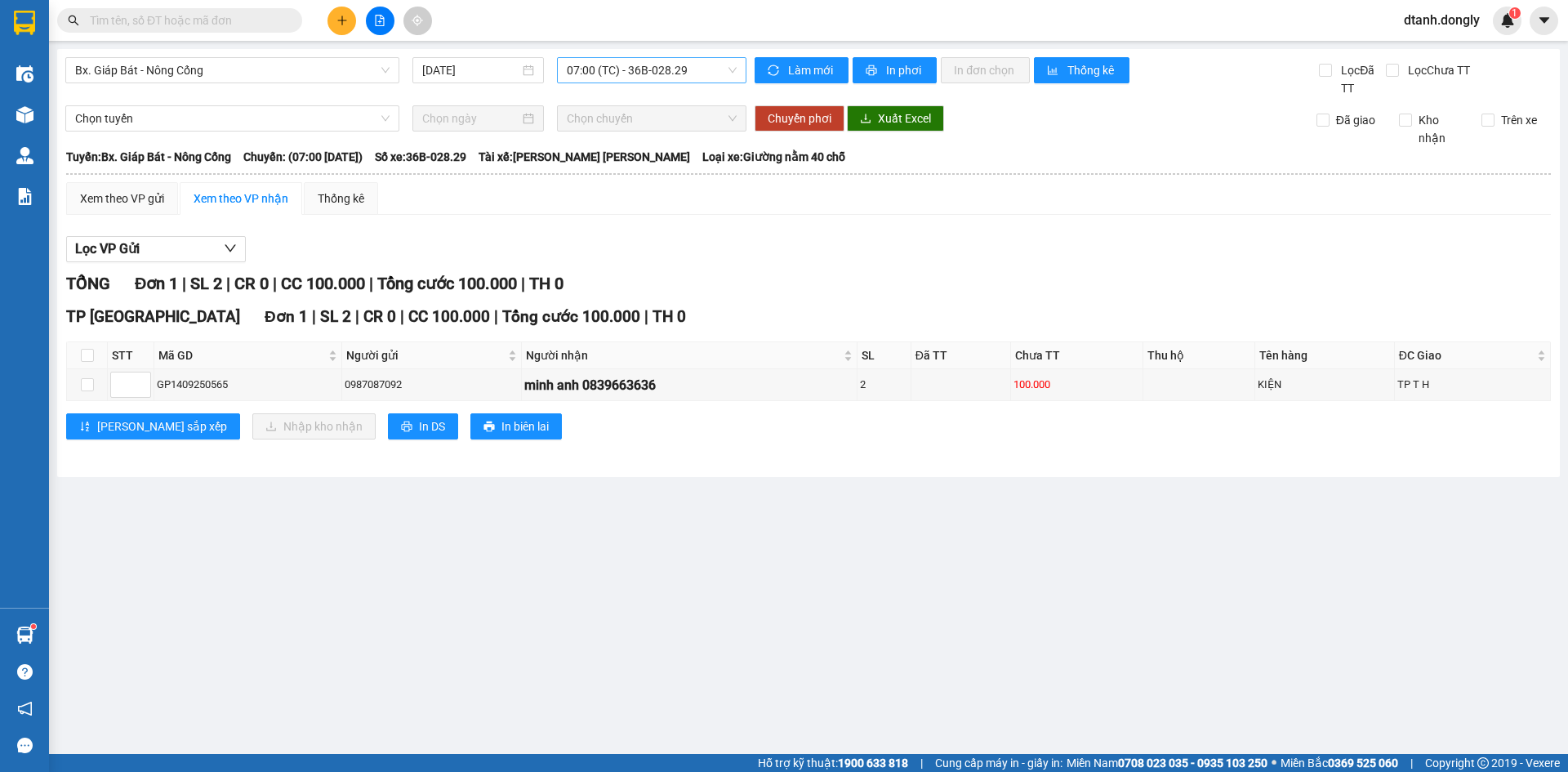
click at [741, 70] on div "07:00 (TC) - 36B-028.29" at bounding box center [652, 70] width 189 height 26
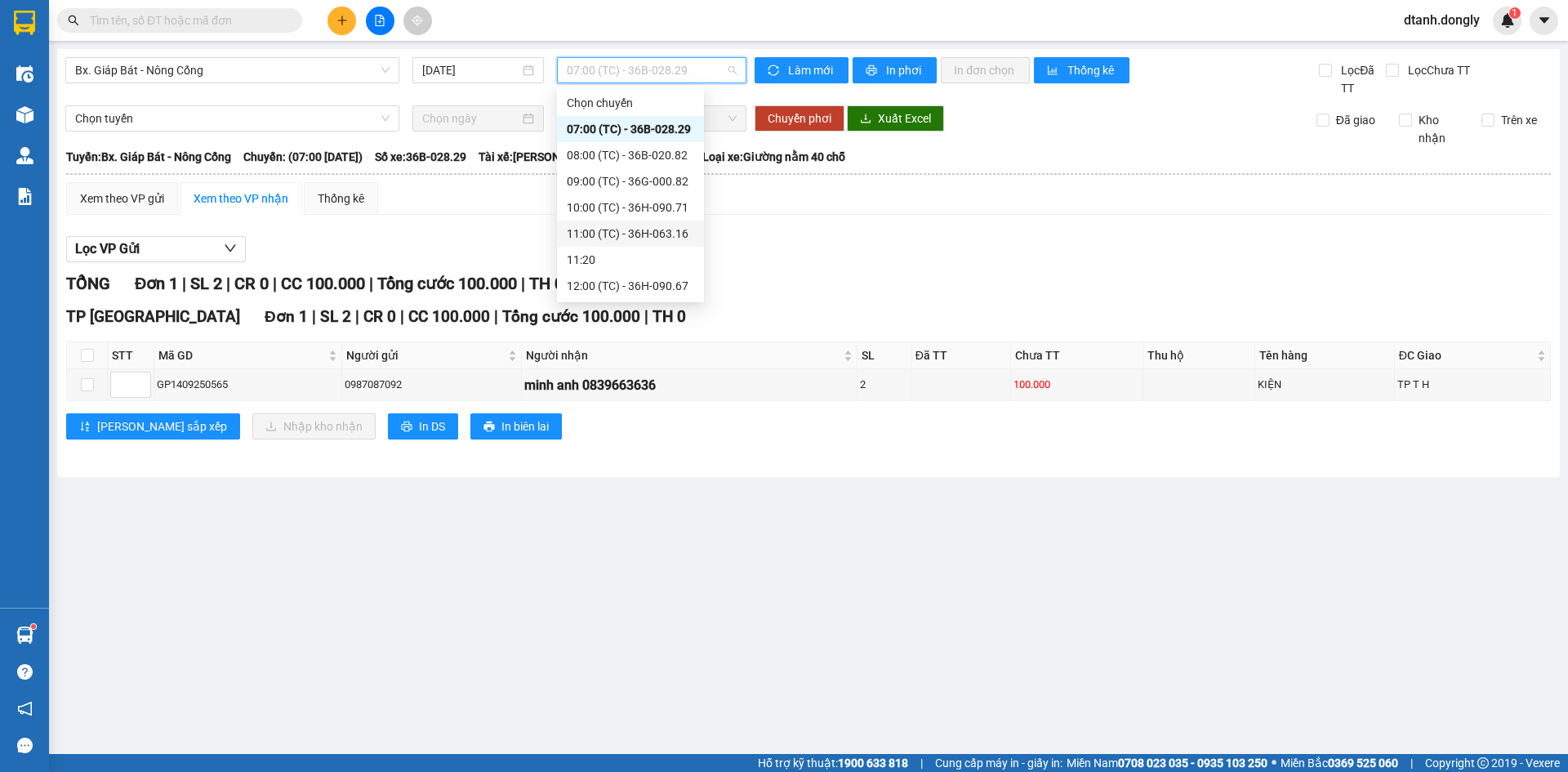
scroll to position [245, 0]
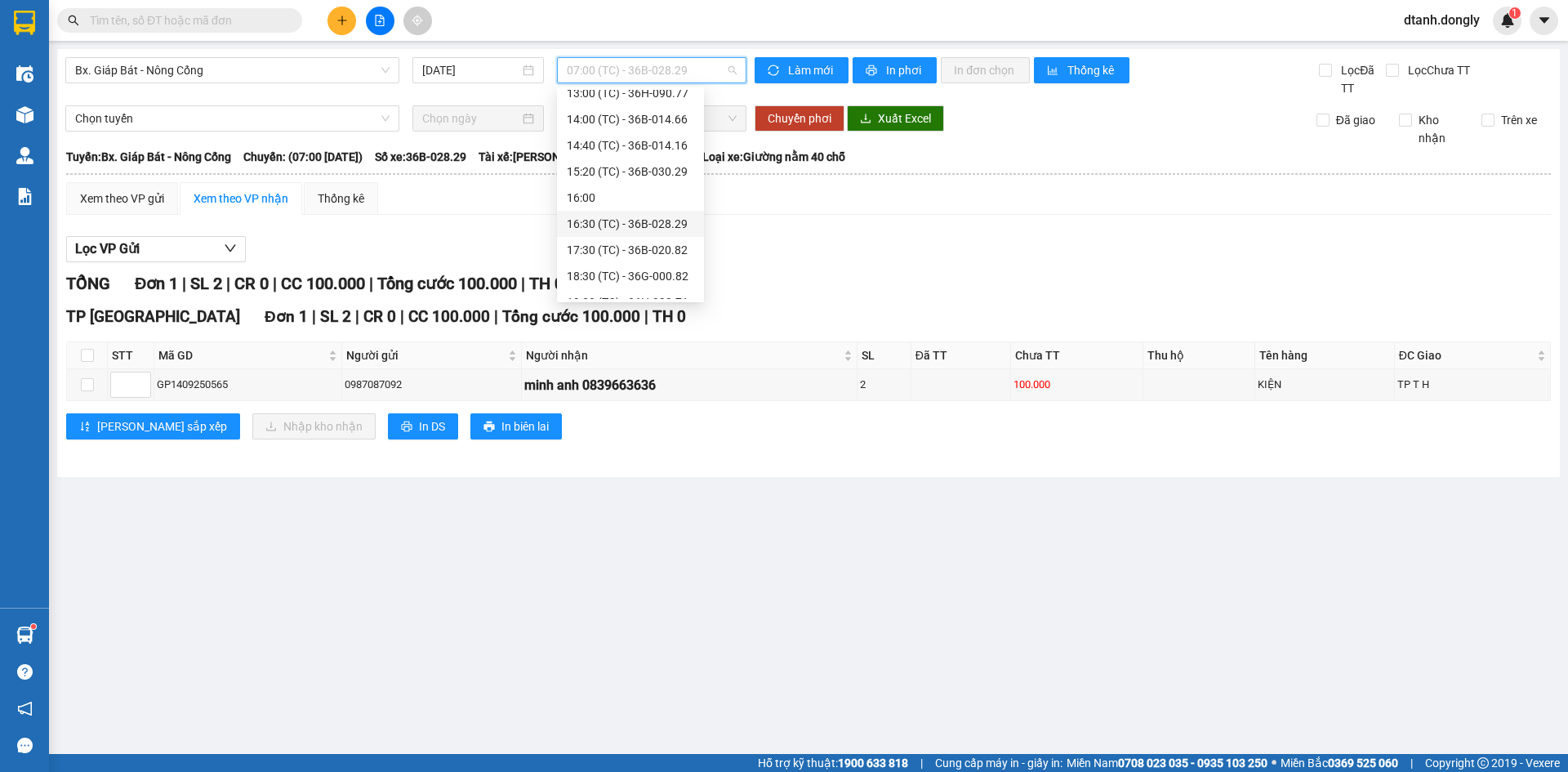
click at [667, 225] on div "16:30 (TC) - 36B-028.29" at bounding box center [630, 224] width 127 height 18
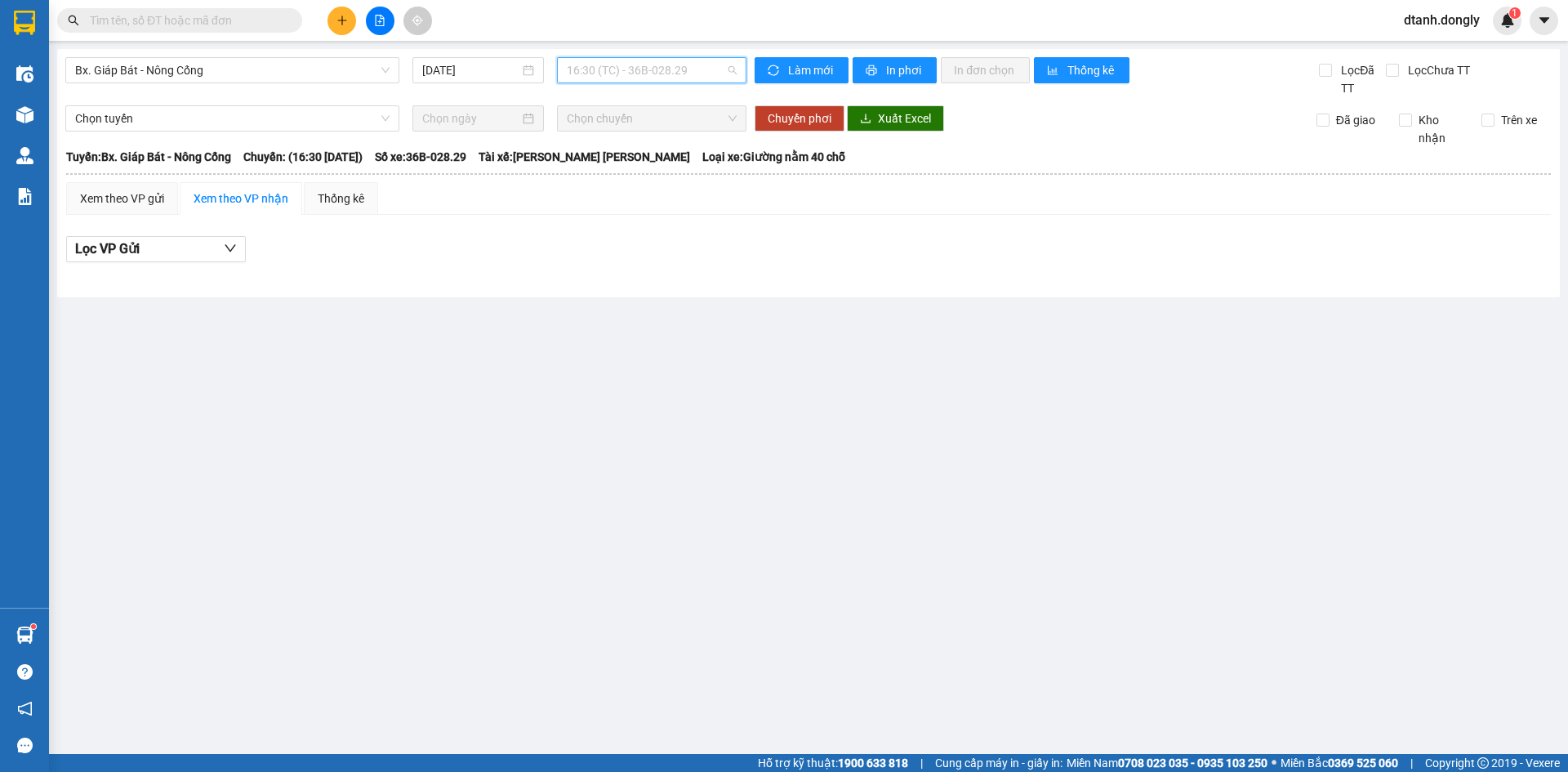
click at [731, 75] on span "16:30 (TC) - 36B-028.29" at bounding box center [651, 70] width 170 height 24
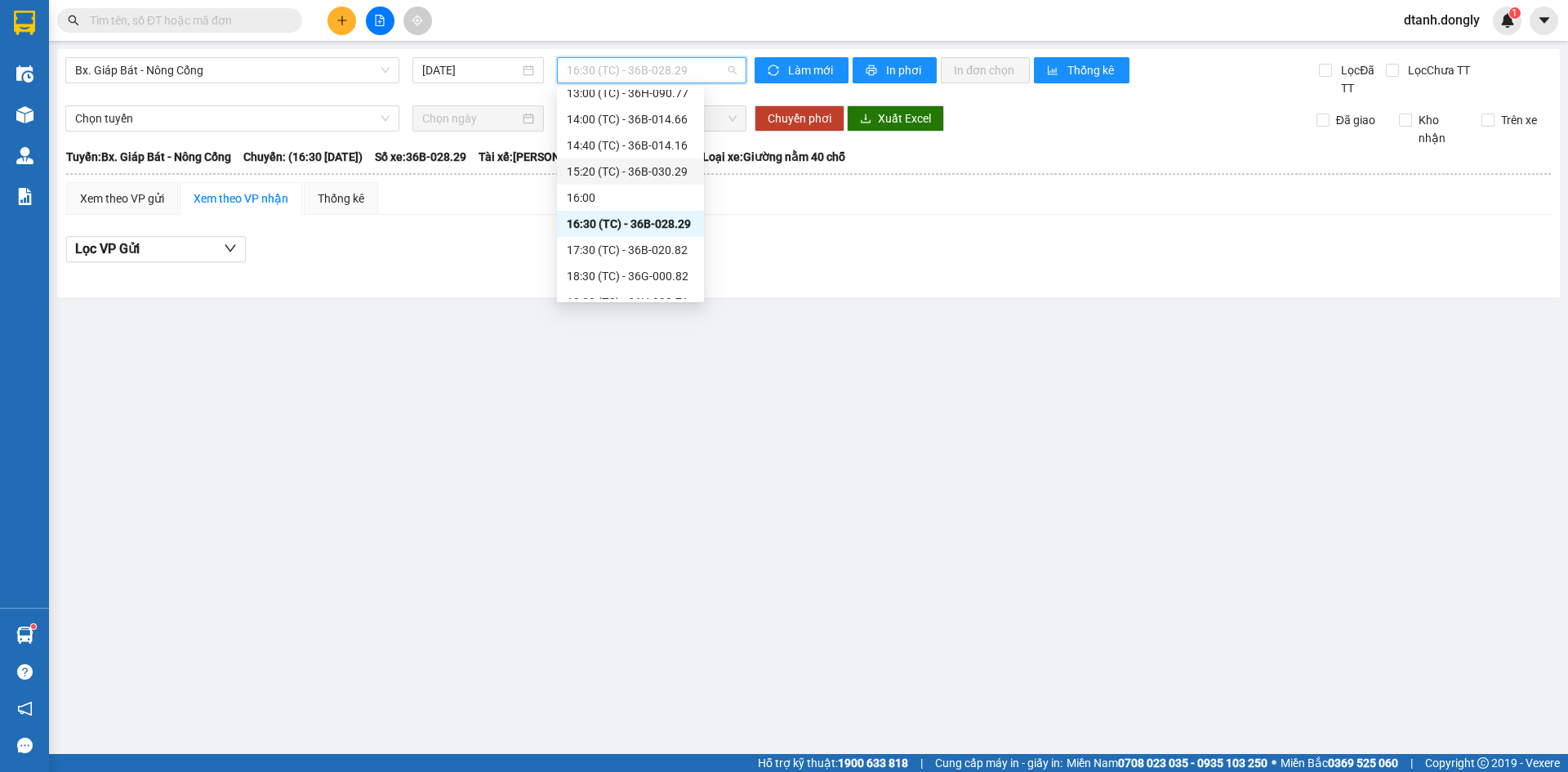
click at [661, 168] on div "15:20 (TC) - 36B-030.29" at bounding box center [630, 172] width 127 height 18
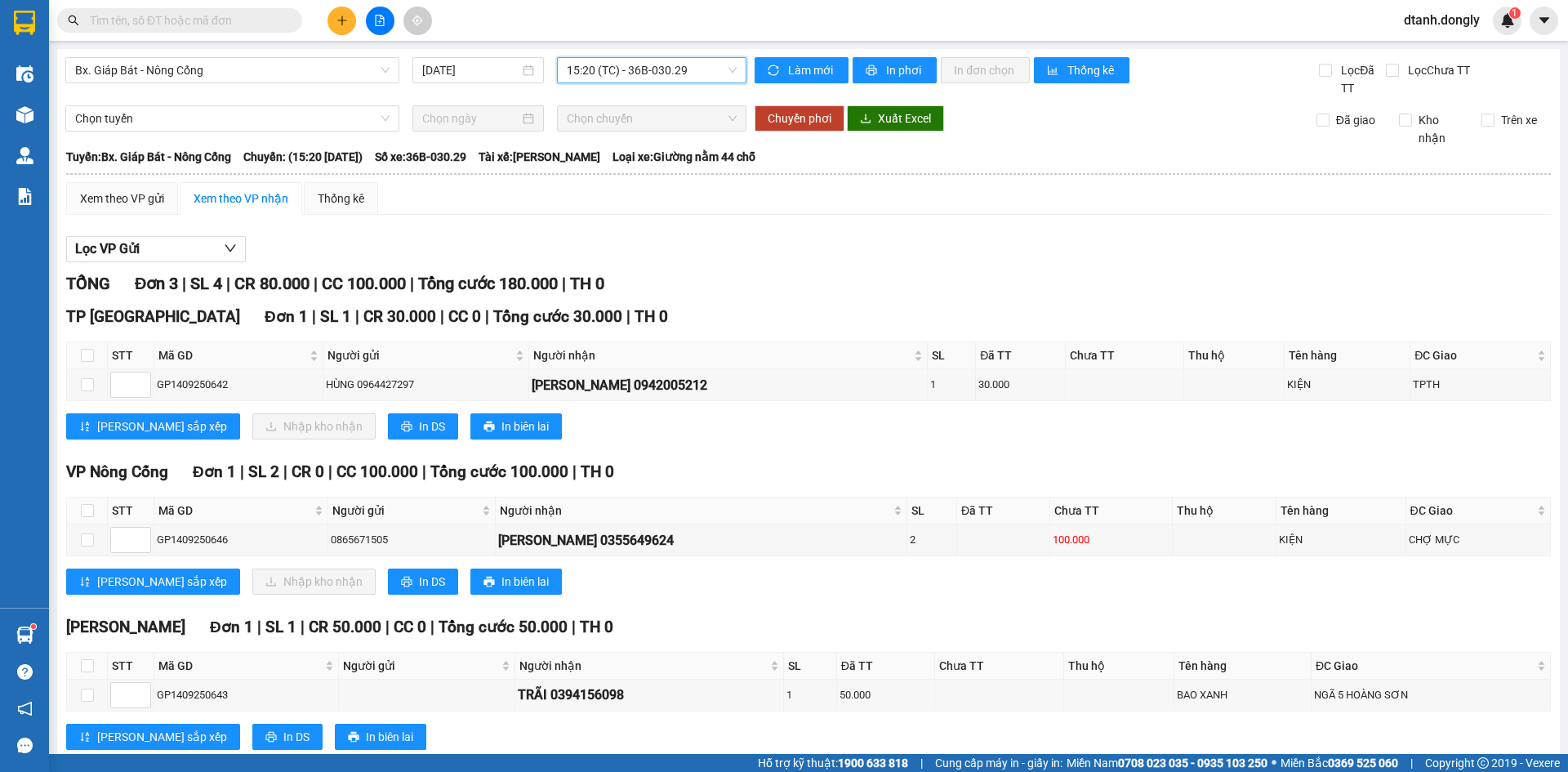
scroll to position [42, 0]
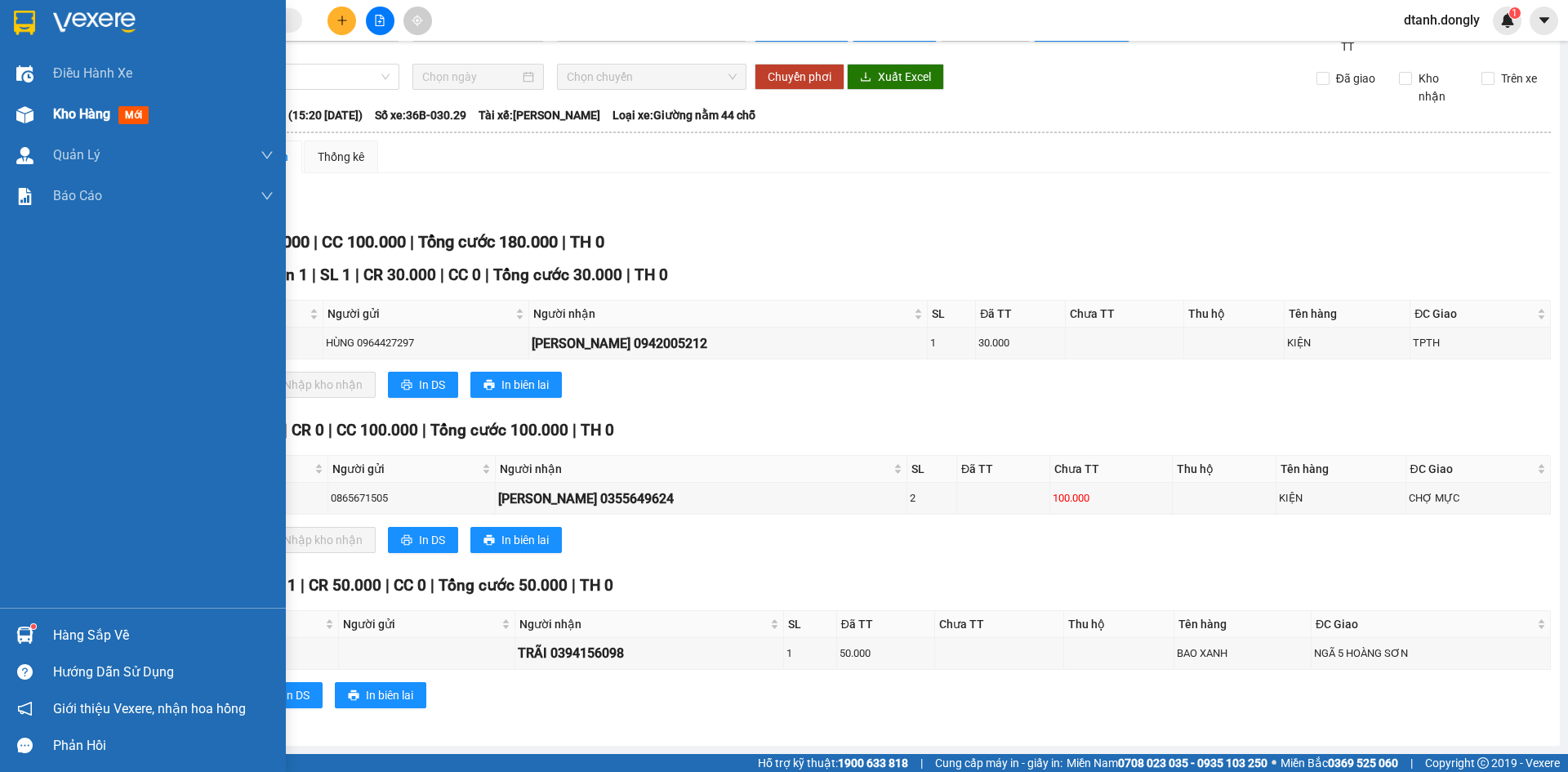
click at [61, 110] on span "Kho hàng" at bounding box center [81, 114] width 57 height 16
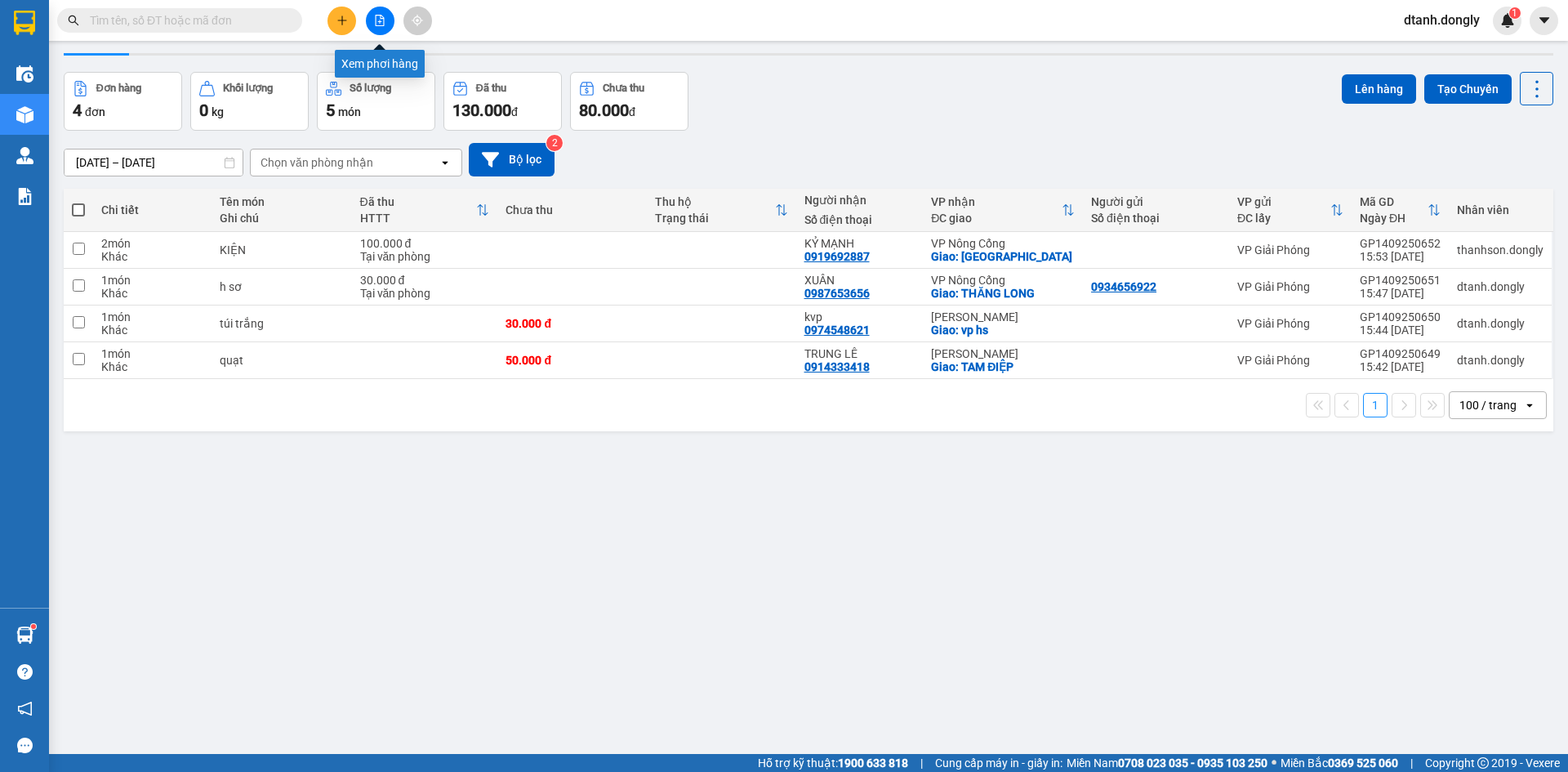
click at [374, 17] on icon "file-add" at bounding box center [380, 21] width 12 height 12
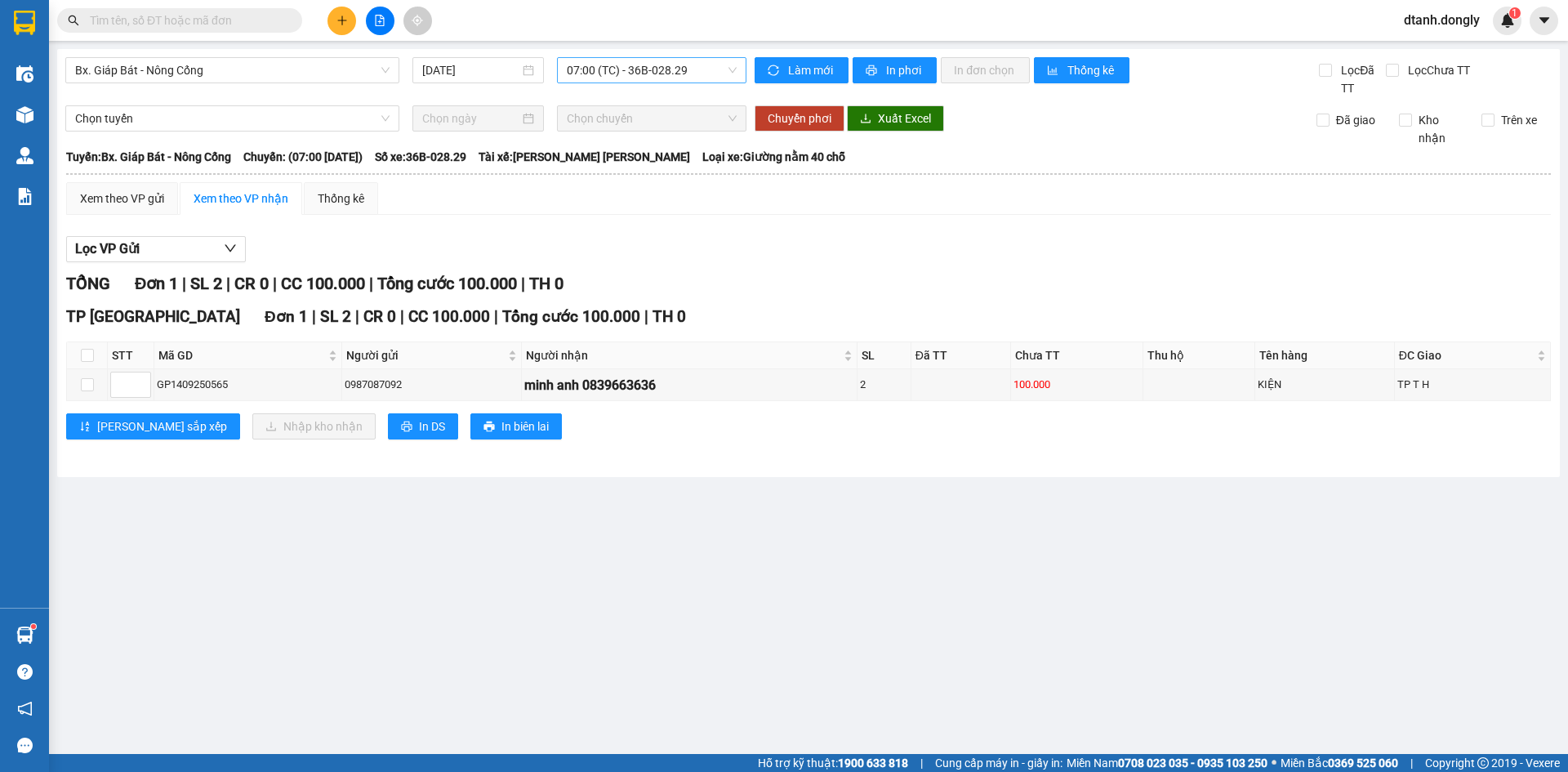
drag, startPoint x: 729, startPoint y: 69, endPoint x: 719, endPoint y: 76, distance: 12.2
click at [729, 68] on span "07:00 (TC) - 36B-028.29" at bounding box center [651, 70] width 170 height 24
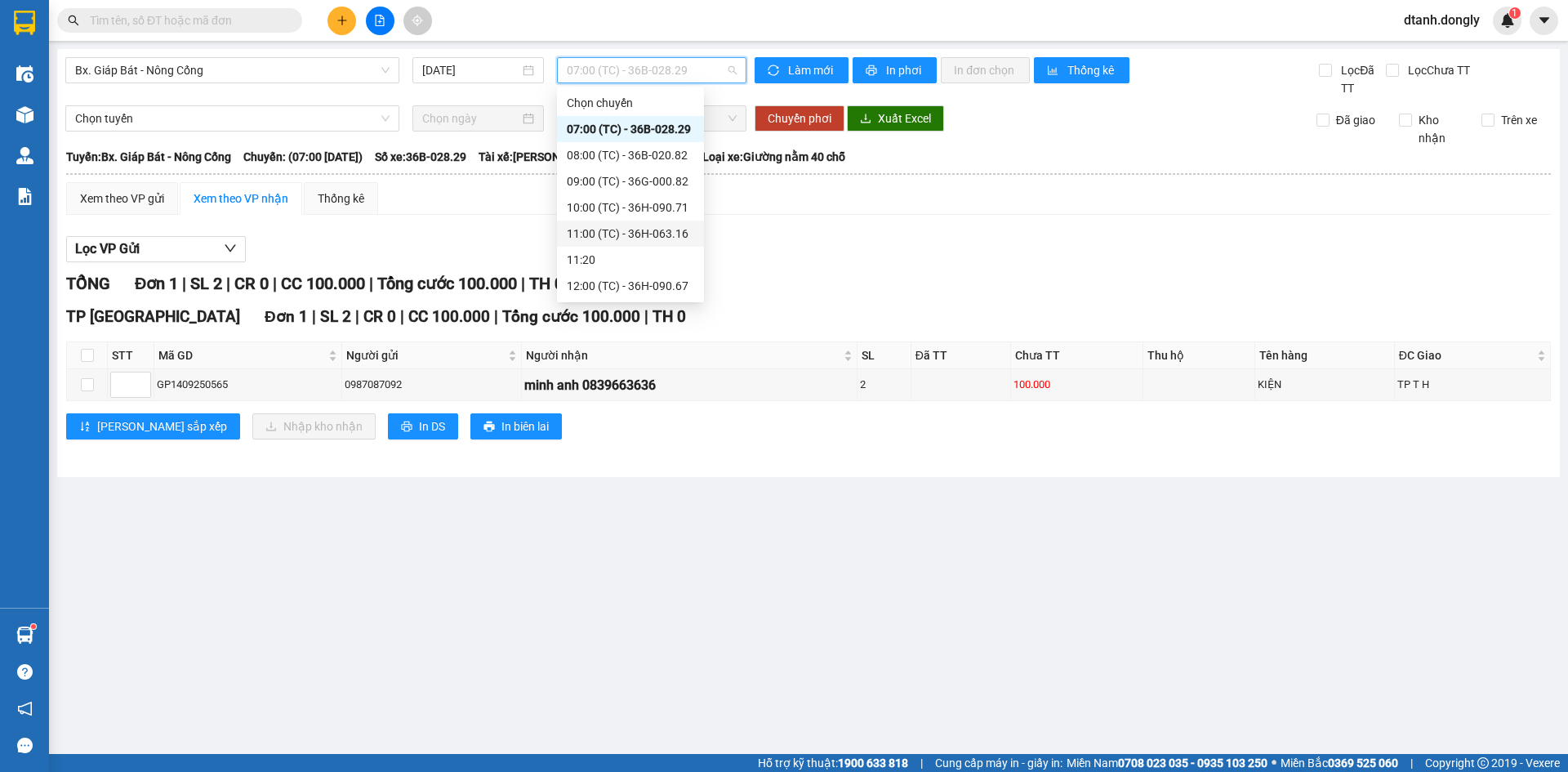
scroll to position [245, 0]
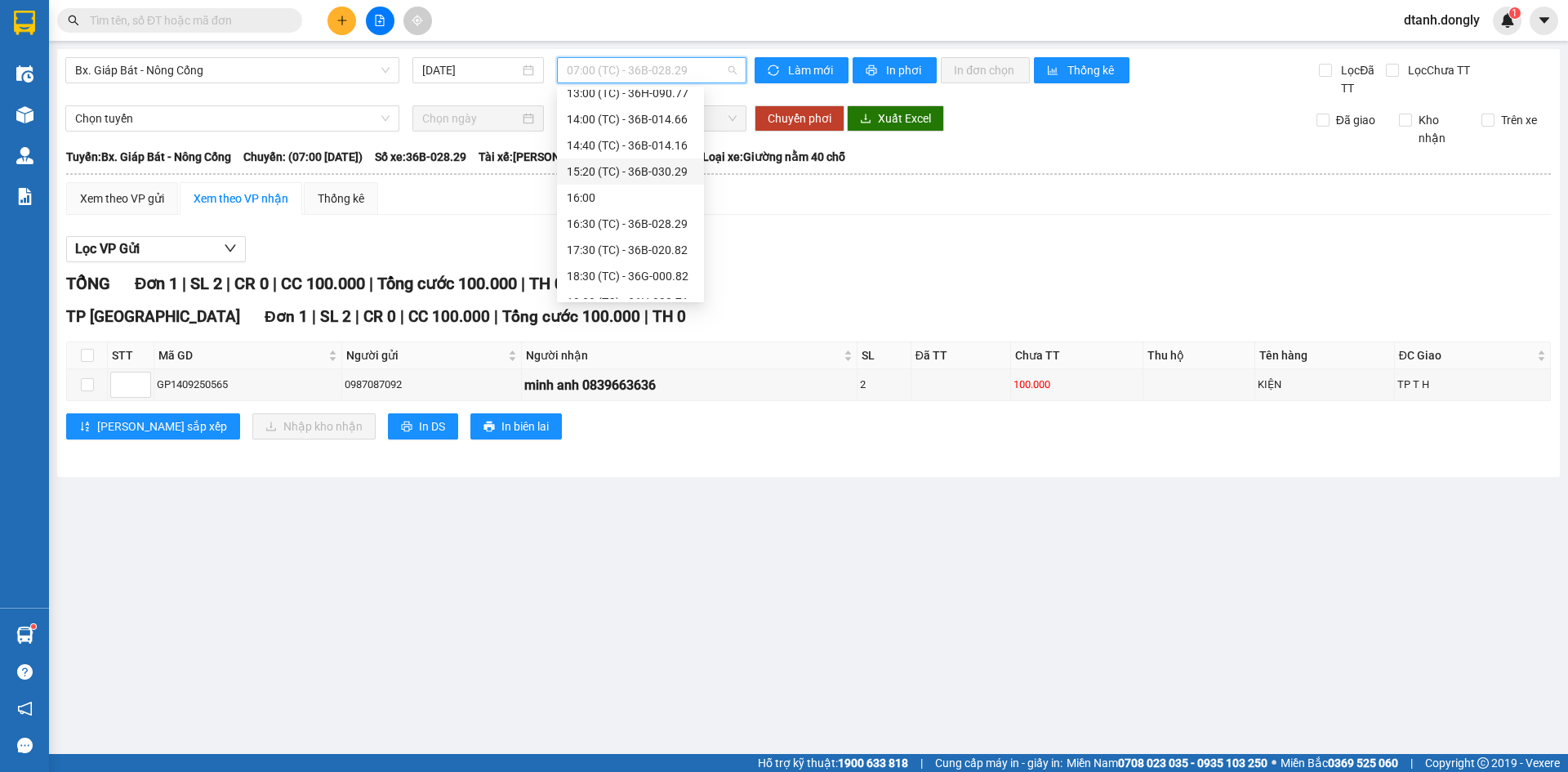
click at [662, 166] on div "15:20 (TC) - 36B-030.29" at bounding box center [630, 172] width 127 height 18
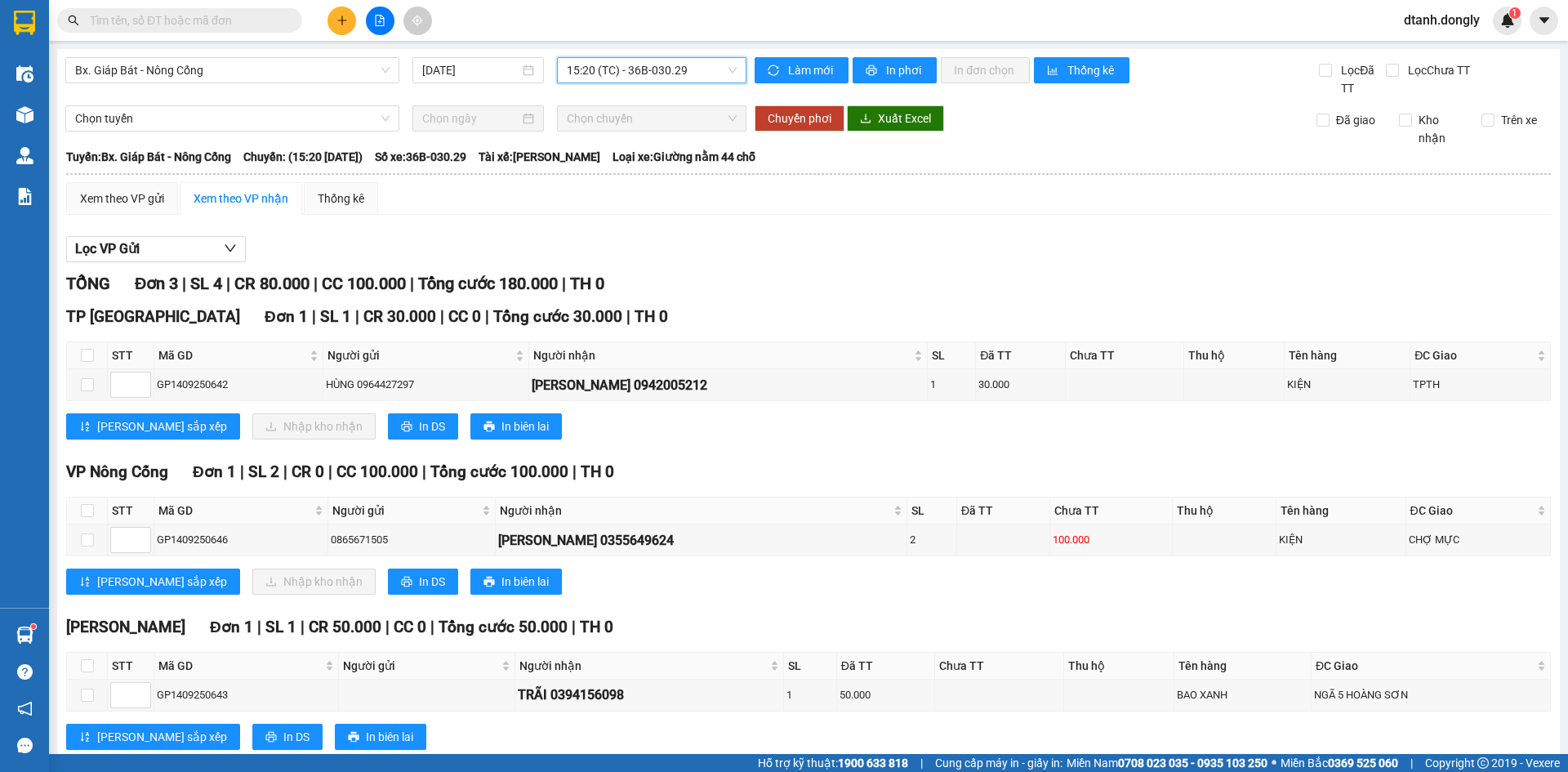
scroll to position [42, 0]
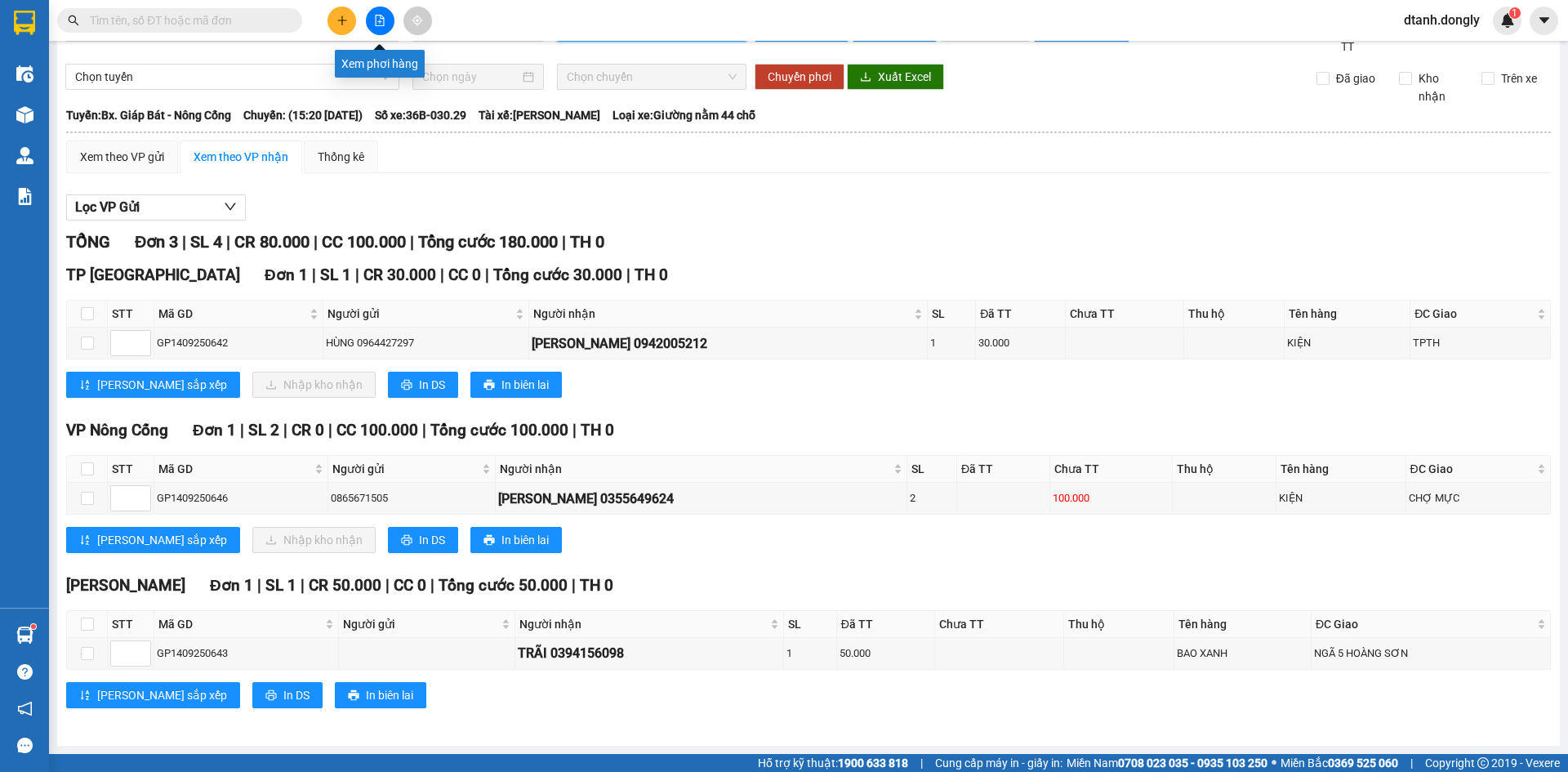
click at [381, 24] on icon "file-add" at bounding box center [380, 21] width 12 height 12
click at [376, 15] on icon "file-add" at bounding box center [380, 21] width 9 height 12
click at [723, 77] on span "Chọn chuyến" at bounding box center [651, 76] width 170 height 24
click at [774, 170] on div "Xem theo VP gửi Xem theo VP nhận Thống kê" at bounding box center [809, 156] width 1485 height 32
click at [504, 68] on div "Chọn tuyến Chọn chuyến" at bounding box center [406, 76] width 694 height 26
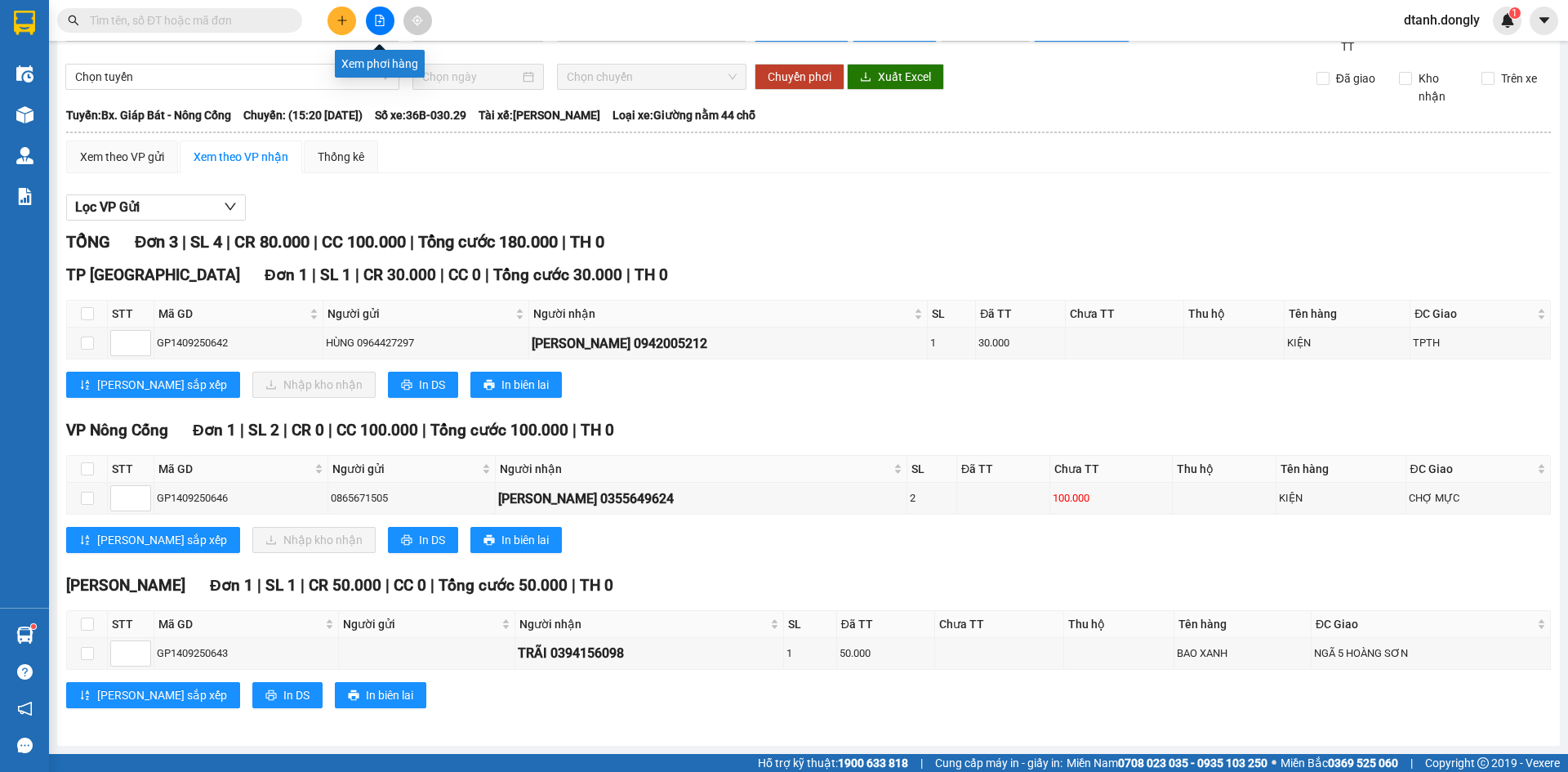
click at [379, 19] on icon "file-add" at bounding box center [380, 21] width 12 height 12
click at [723, 80] on span "Chọn chuyến" at bounding box center [651, 76] width 170 height 24
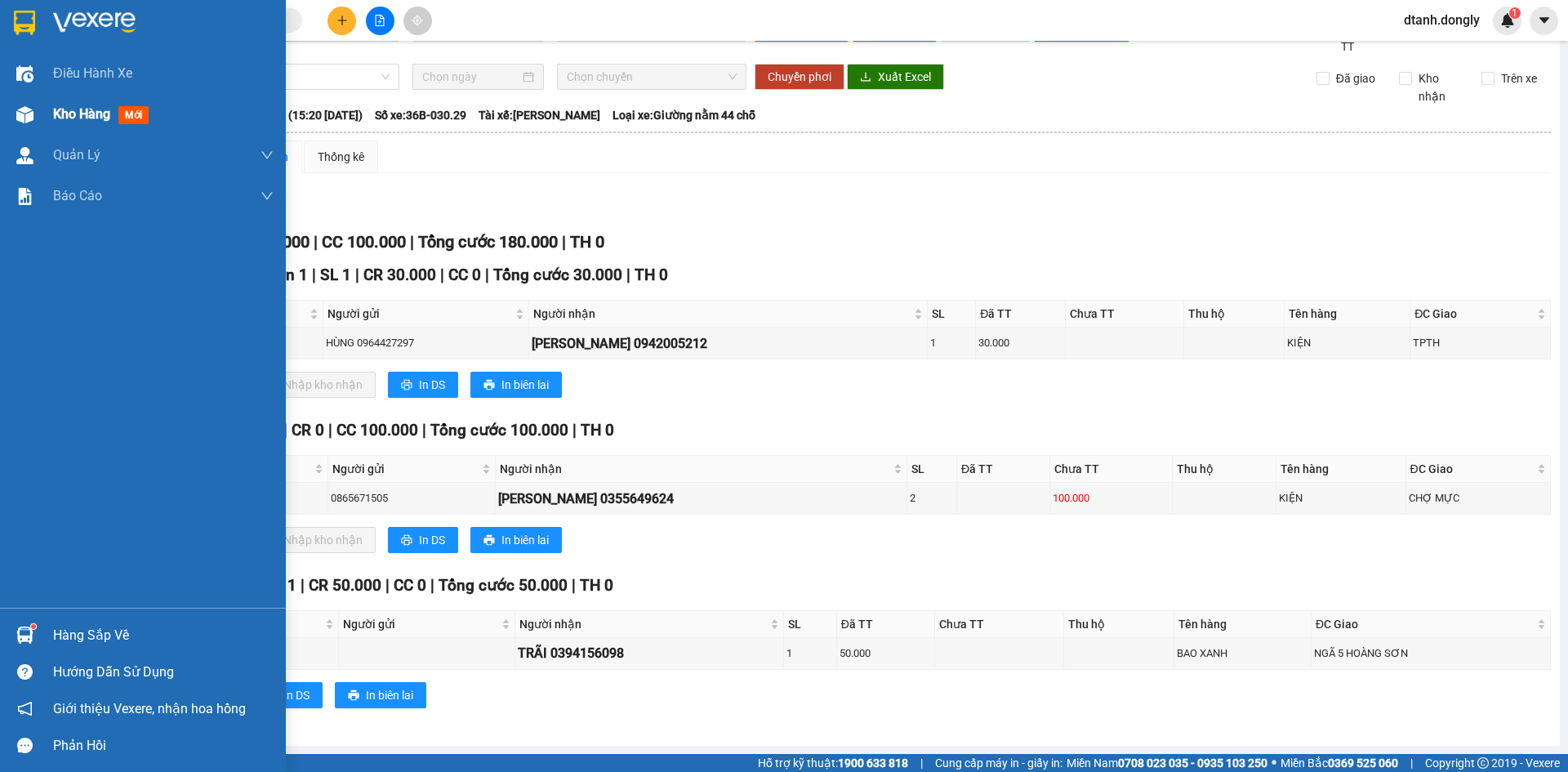
click at [66, 111] on span "Kho hàng" at bounding box center [81, 114] width 57 height 16
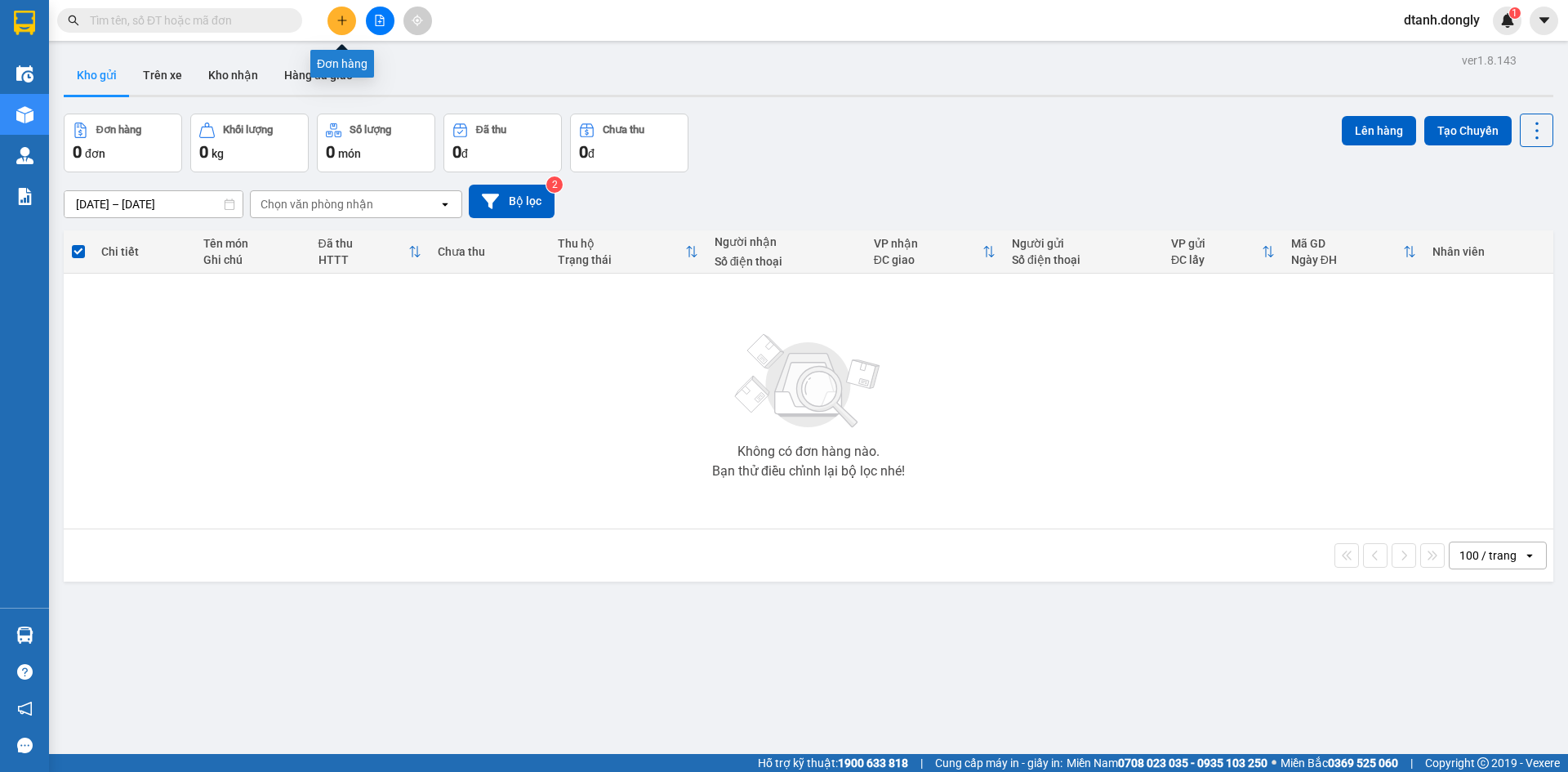
click at [336, 17] on icon "plus" at bounding box center [342, 21] width 12 height 12
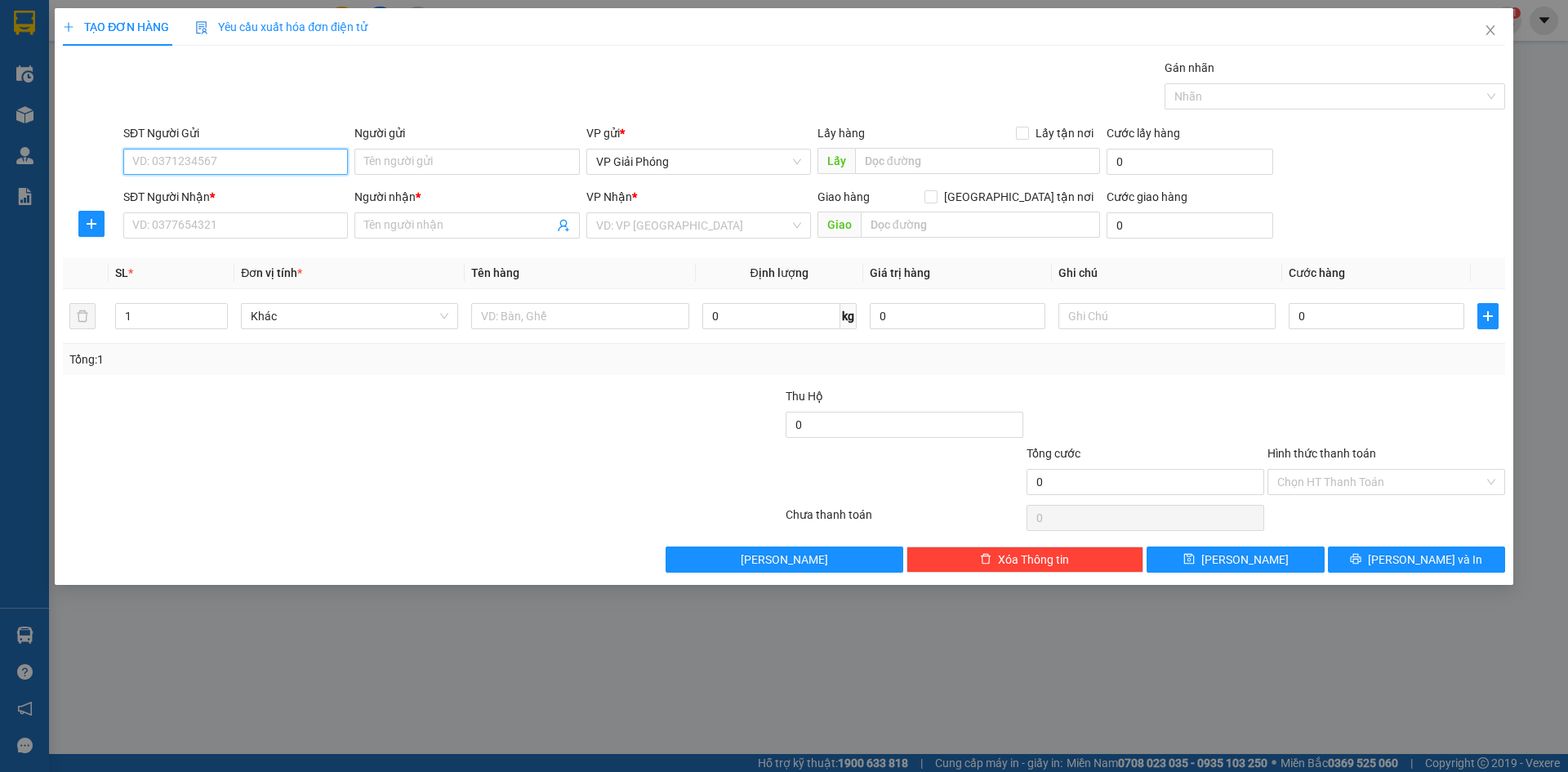
click at [239, 157] on input "SĐT Người Gửi" at bounding box center [235, 161] width 224 height 26
type input "0934656922"
click at [236, 224] on input "SĐT Người Nhận *" at bounding box center [235, 225] width 224 height 26
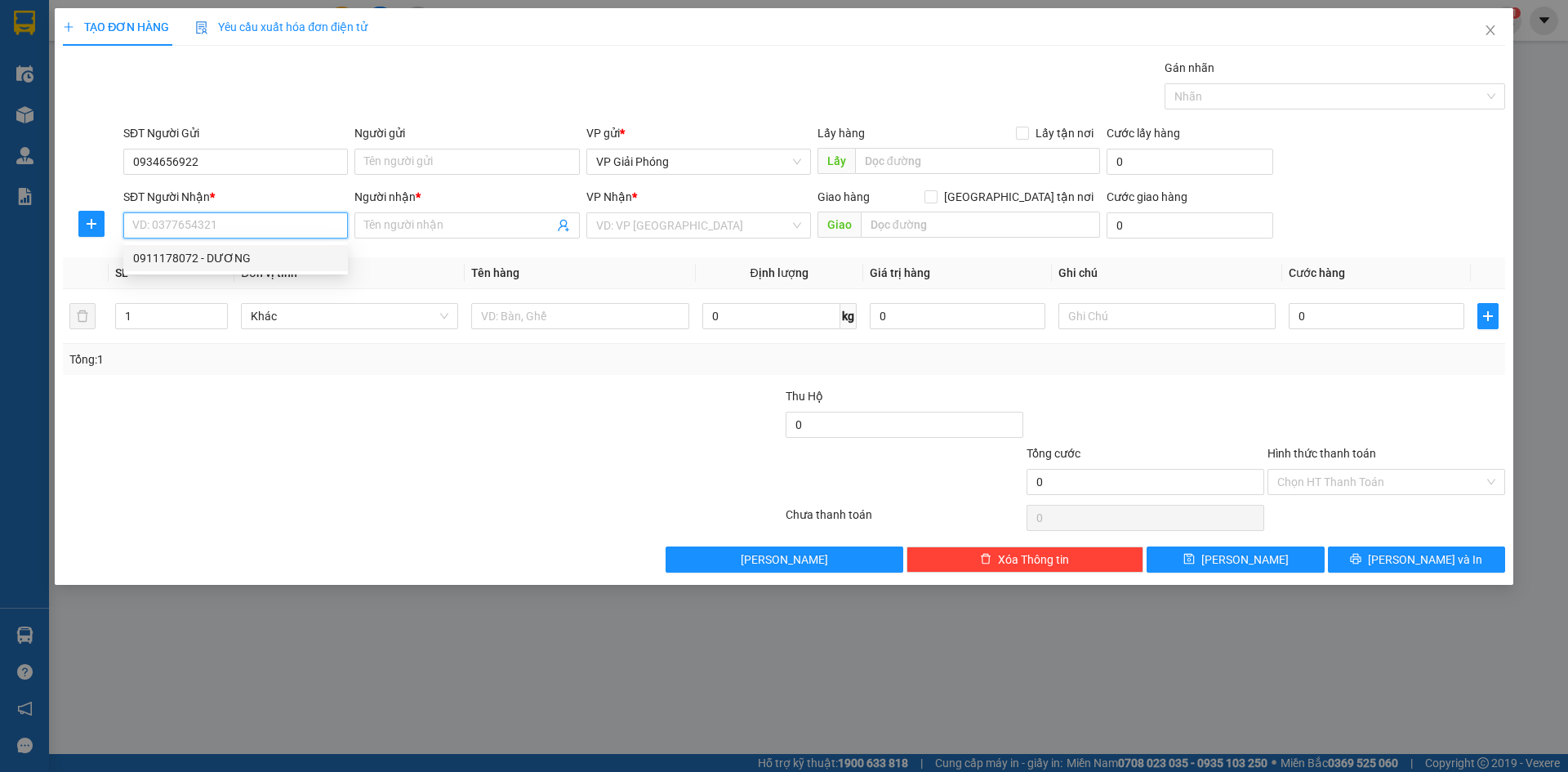
drag, startPoint x: 172, startPoint y: 258, endPoint x: 365, endPoint y: 279, distance: 194.1
click at [173, 258] on div "0911178072 - DƯƠNG" at bounding box center [235, 258] width 205 height 18
type input "0911178072"
type input "DƯƠNG"
checkbox input "true"
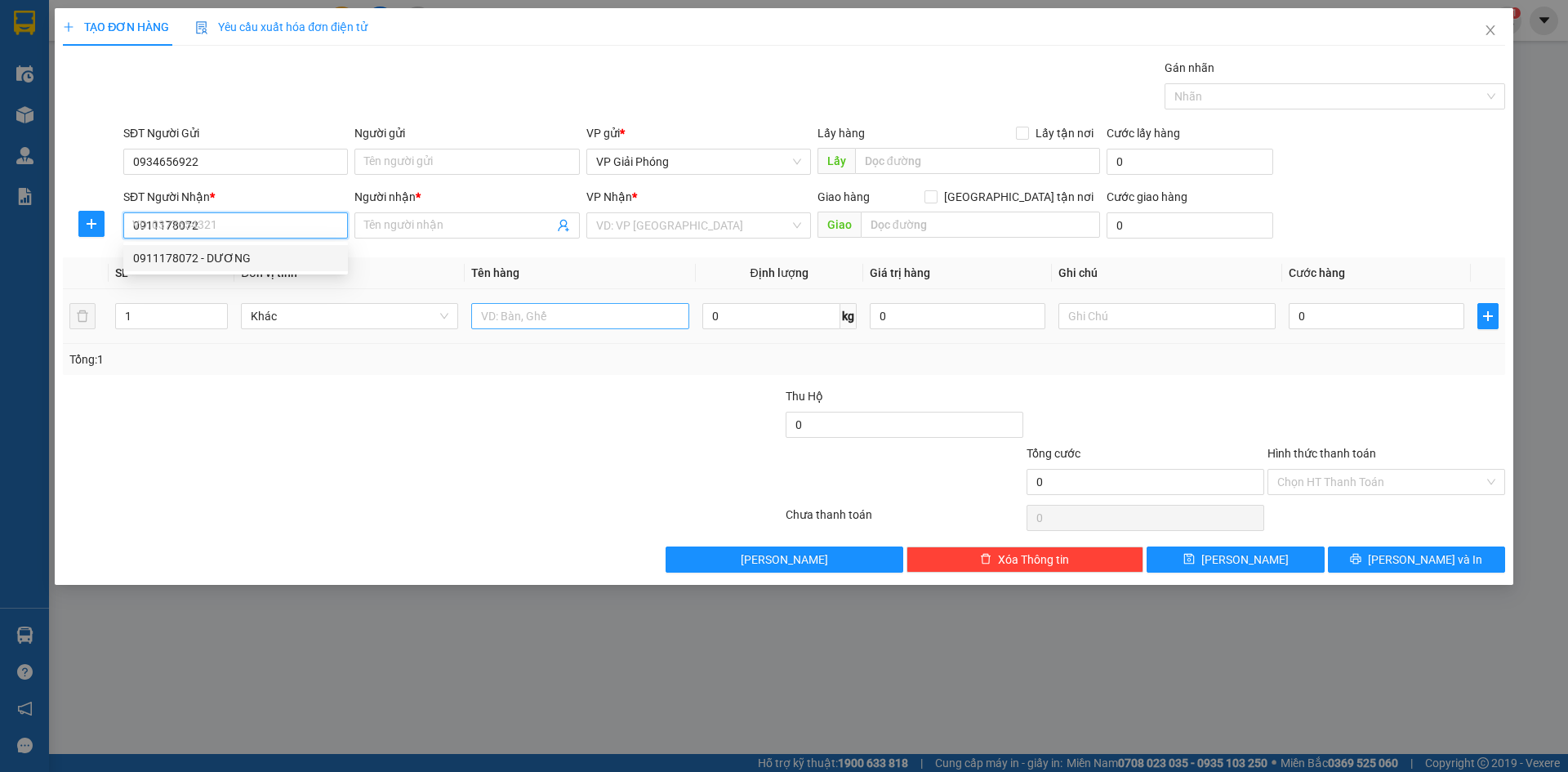
type input "BIG C"
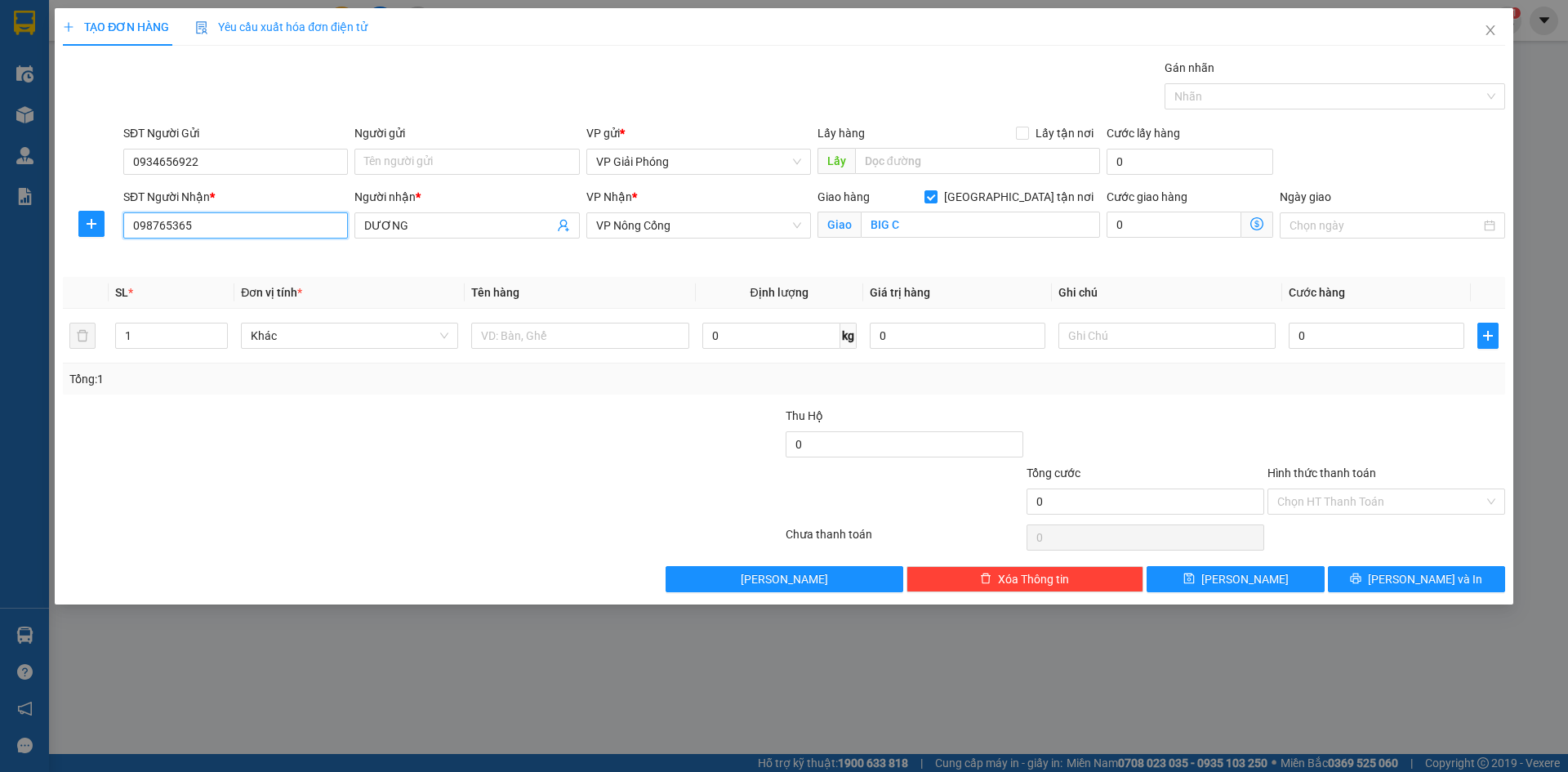
type input "0987653656"
drag, startPoint x: 232, startPoint y: 253, endPoint x: 325, endPoint y: 254, distance: 93.0
click at [236, 253] on div "0987653656 - XUÂN" at bounding box center [235, 258] width 205 height 18
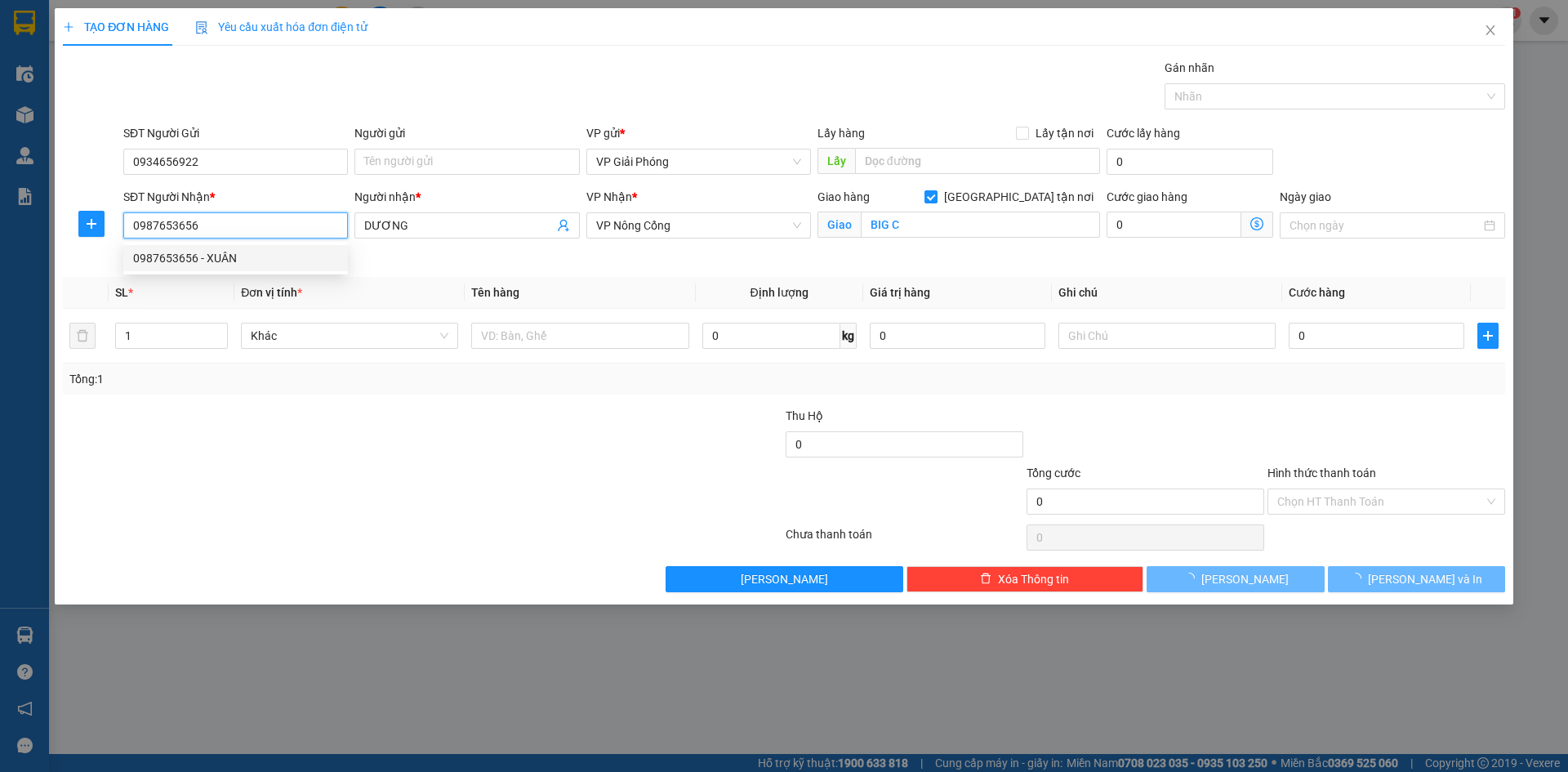
type input "XUÂN"
type input "THĂNG LONG"
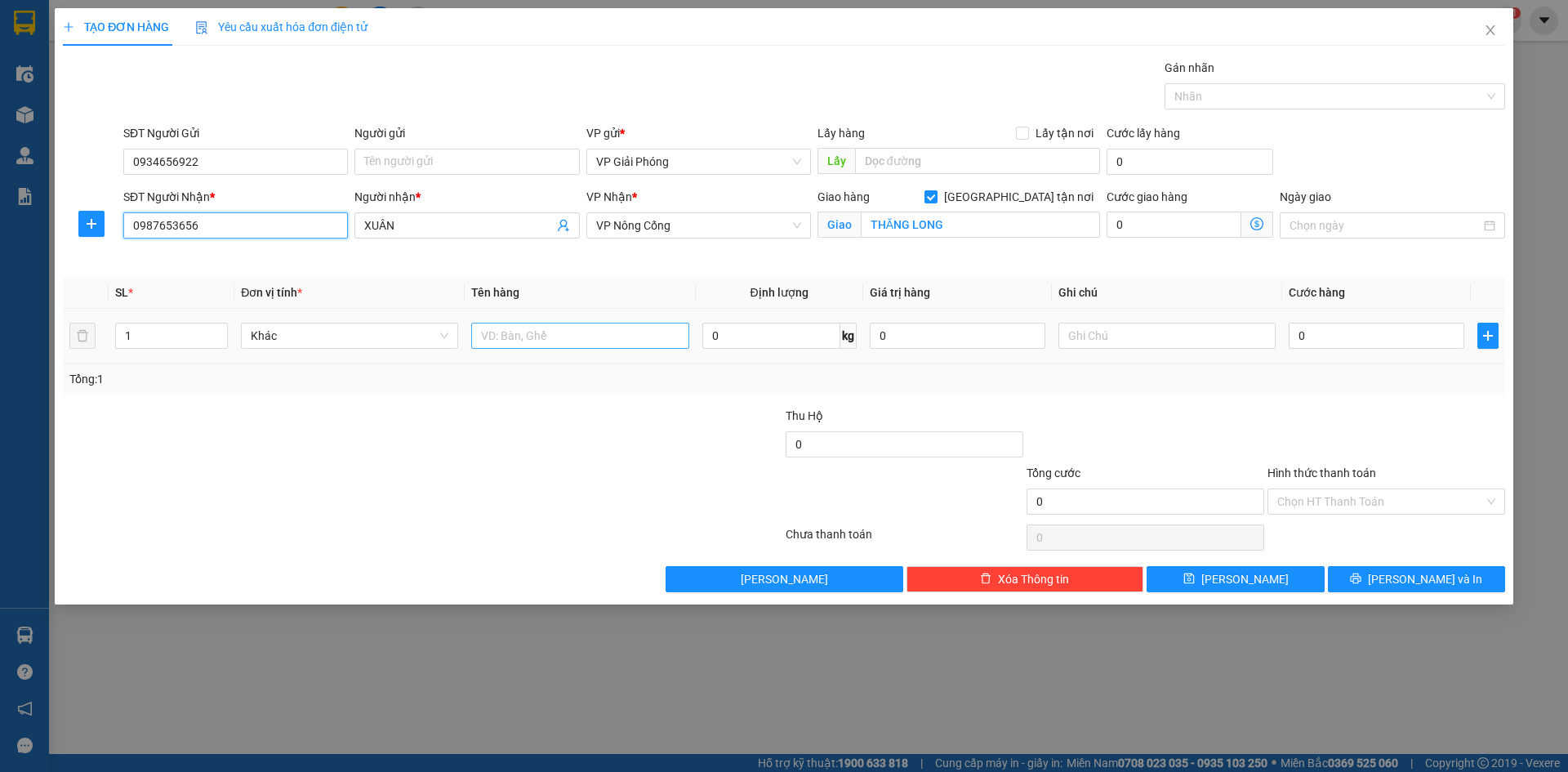
type input "0987653656"
click at [503, 332] on input "text" at bounding box center [580, 335] width 218 height 26
type input "h sơ"
click at [1351, 338] on input "0" at bounding box center [1376, 335] width 175 height 26
type input "3"
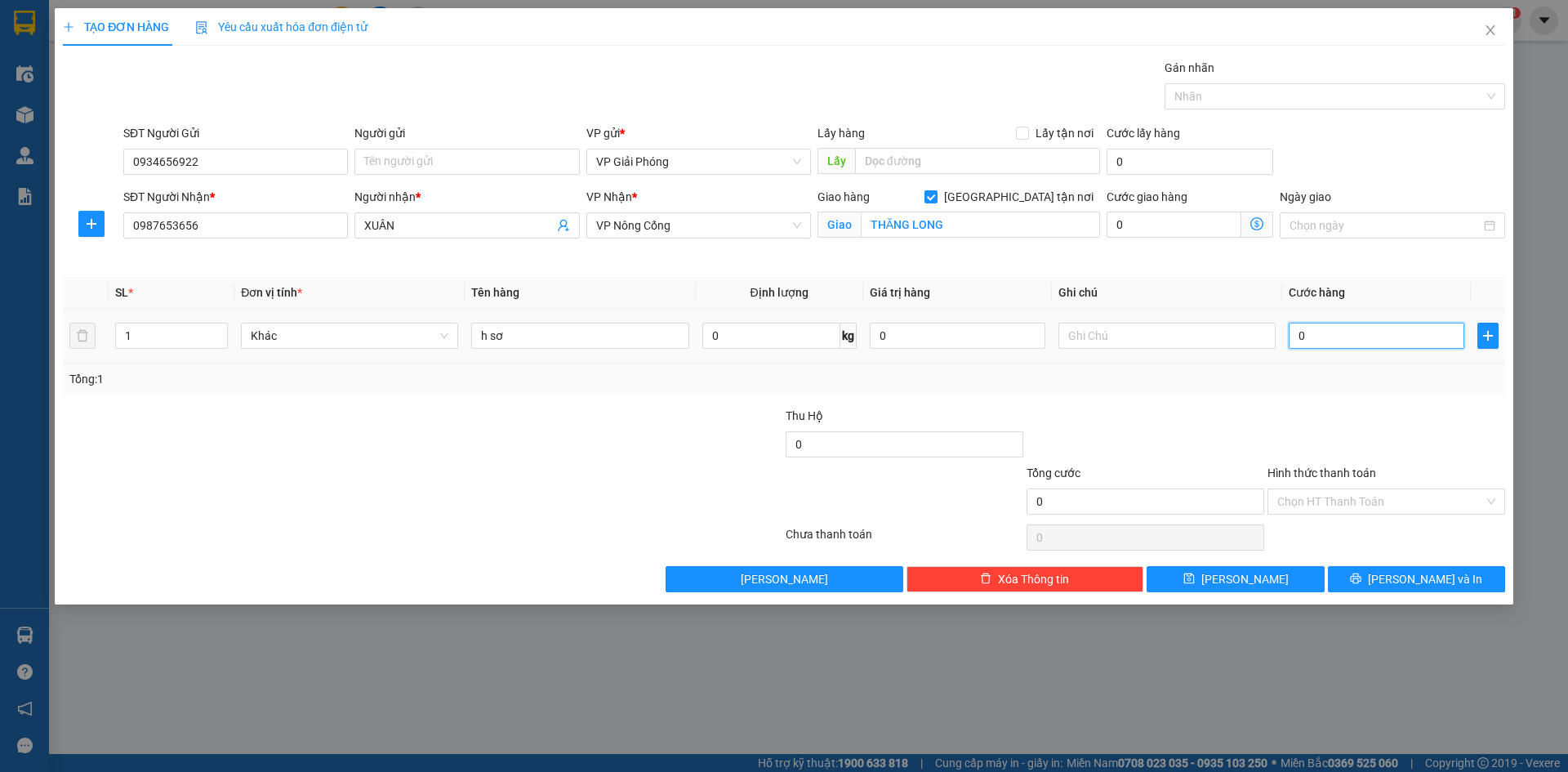
type input "3"
type input "30"
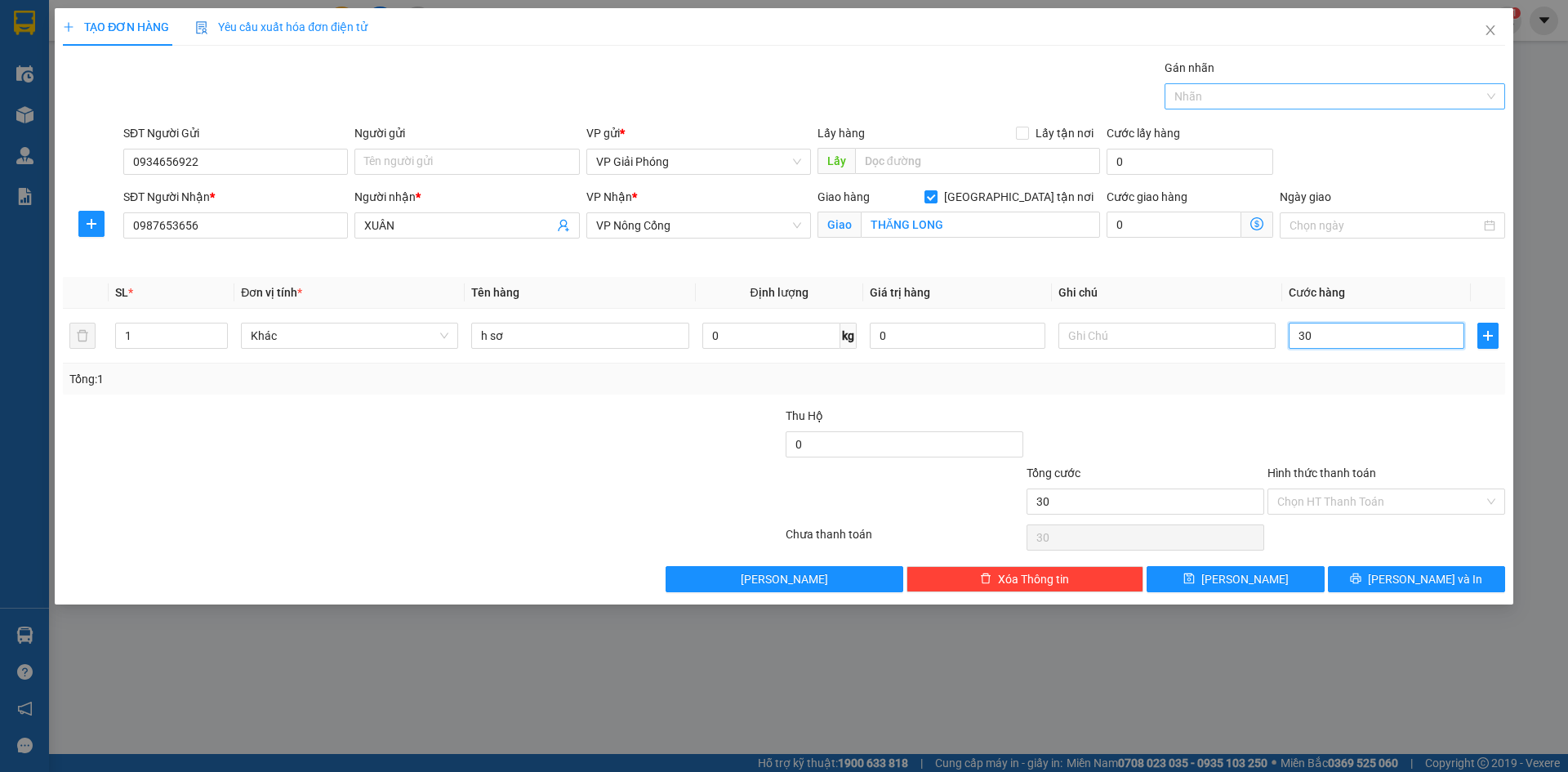
click at [1257, 100] on div at bounding box center [1326, 96] width 316 height 20
type input "30.000"
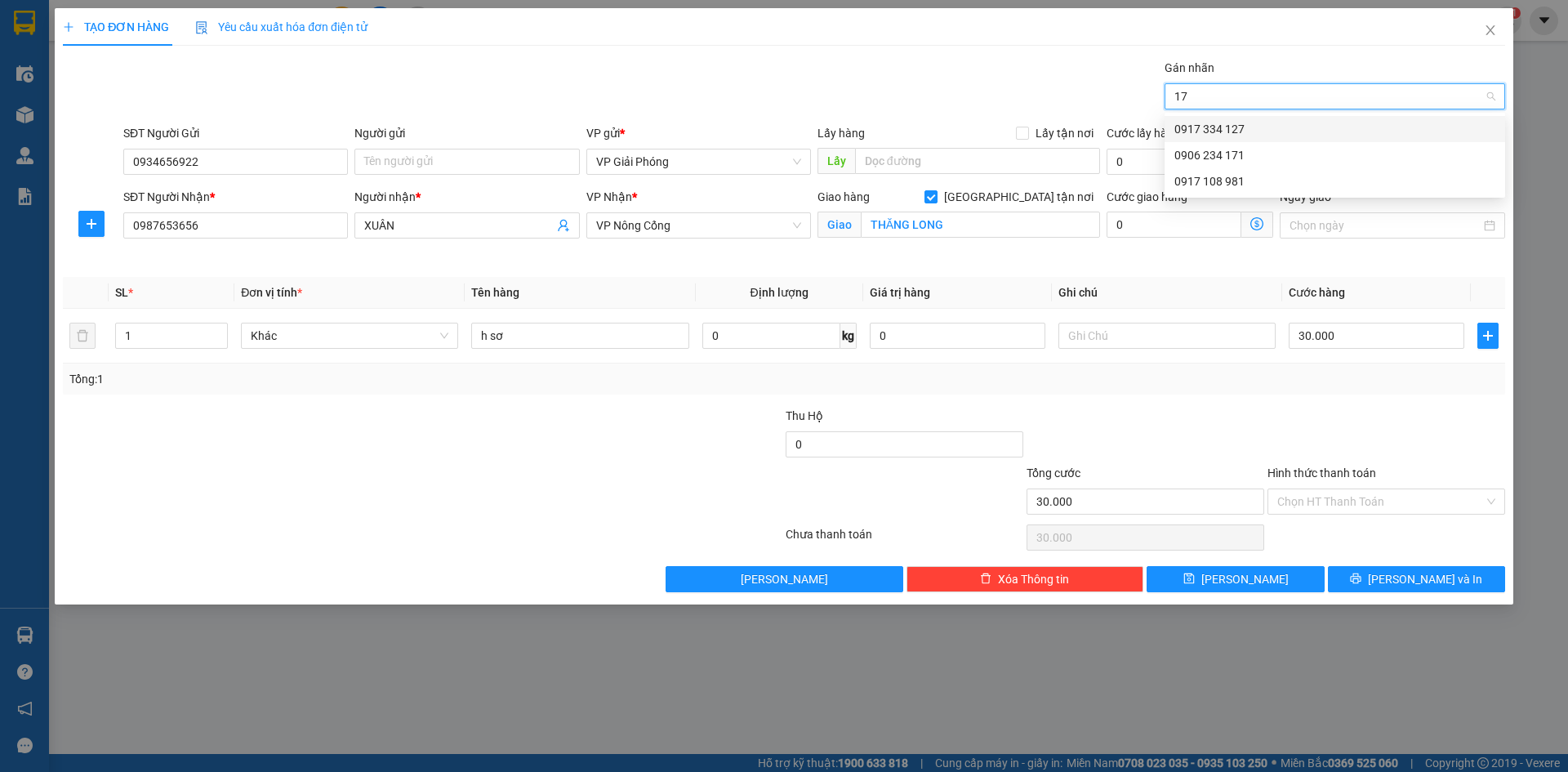
type input "171"
click at [1262, 135] on div "0906 234 171" at bounding box center [1335, 130] width 321 height 18
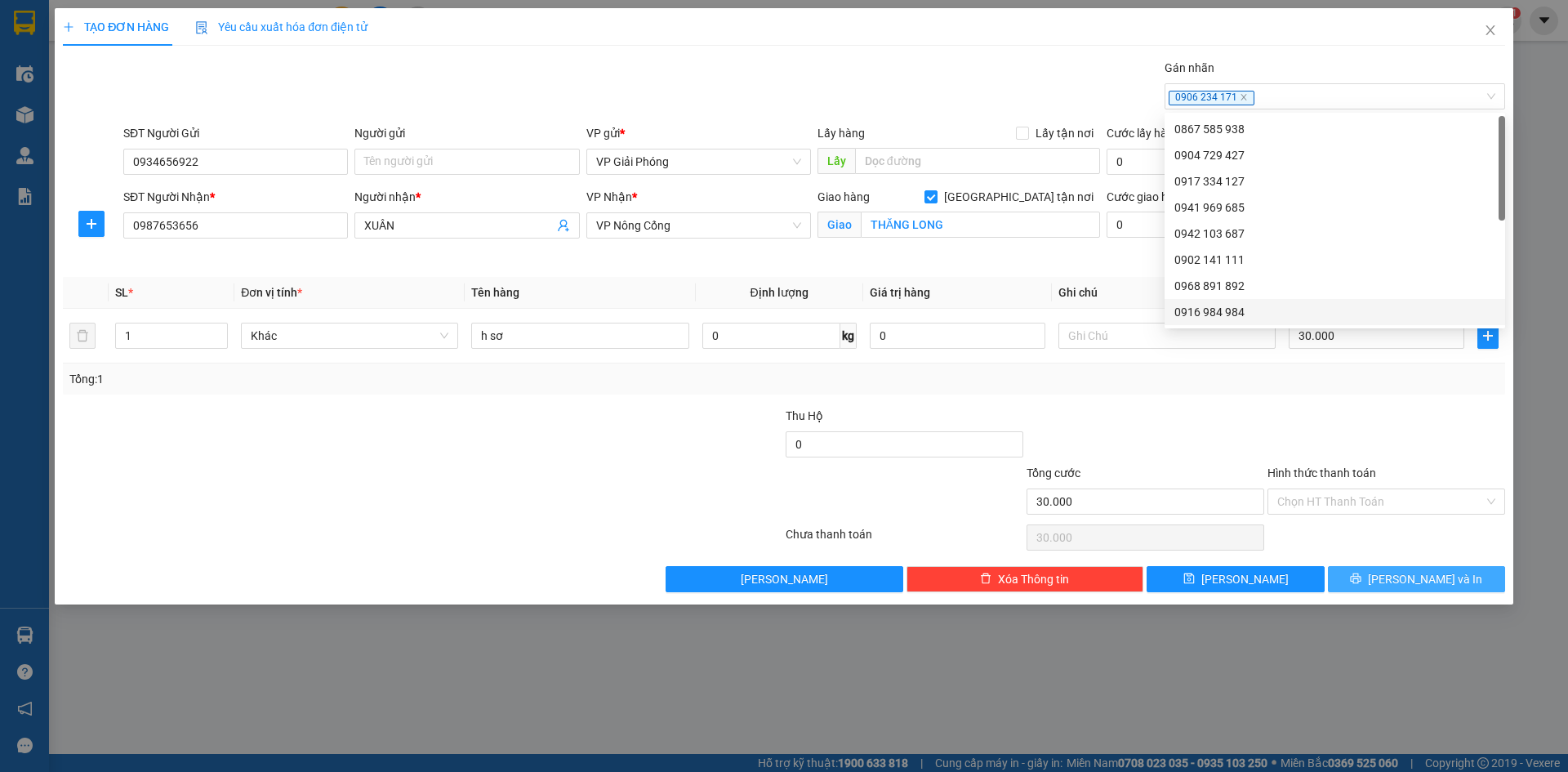
click at [1399, 583] on button "Lưu và In" at bounding box center [1416, 578] width 177 height 26
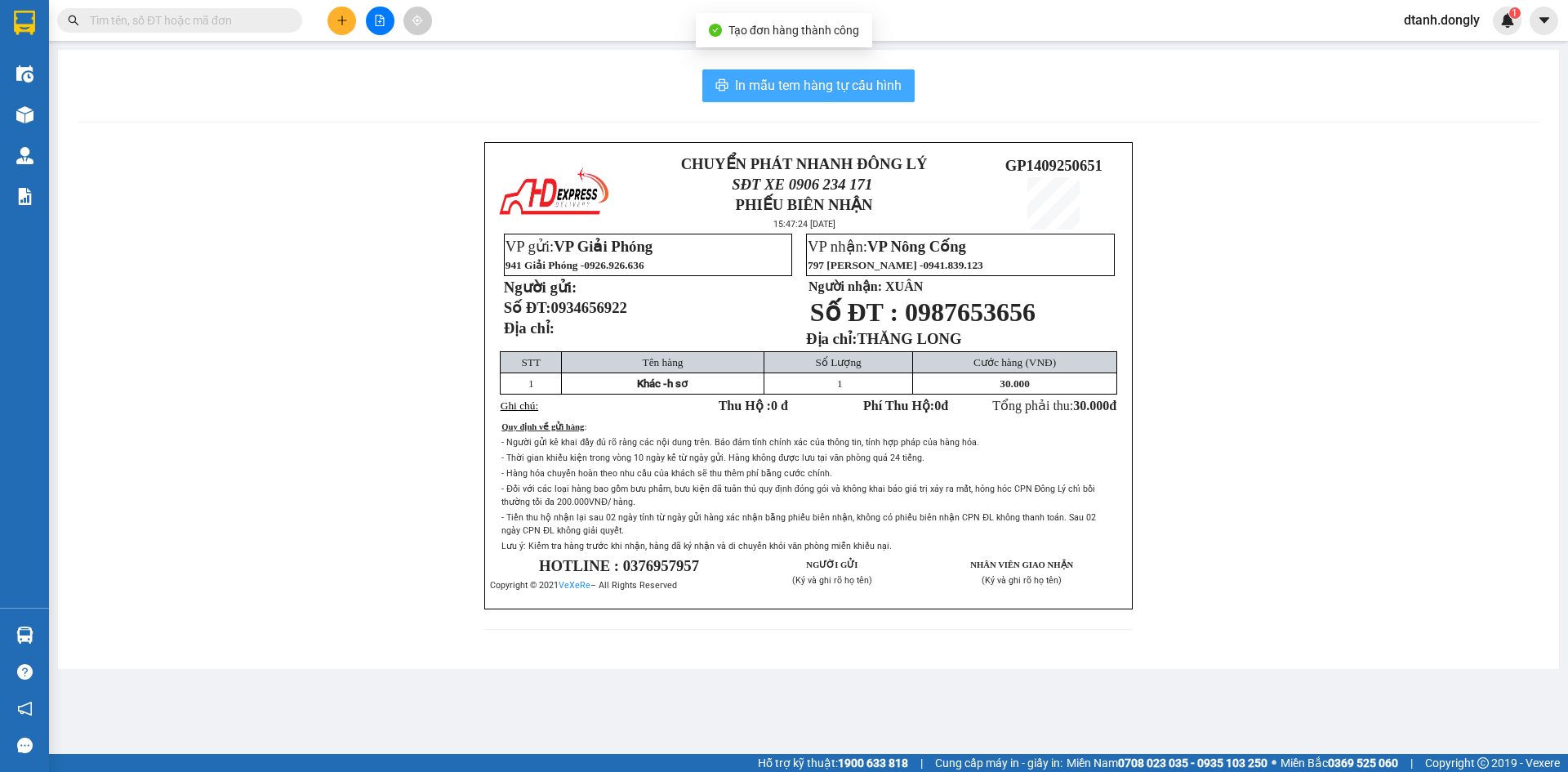
click at [873, 91] on span "In mẫu tem hàng tự cấu hình" at bounding box center [818, 85] width 167 height 21
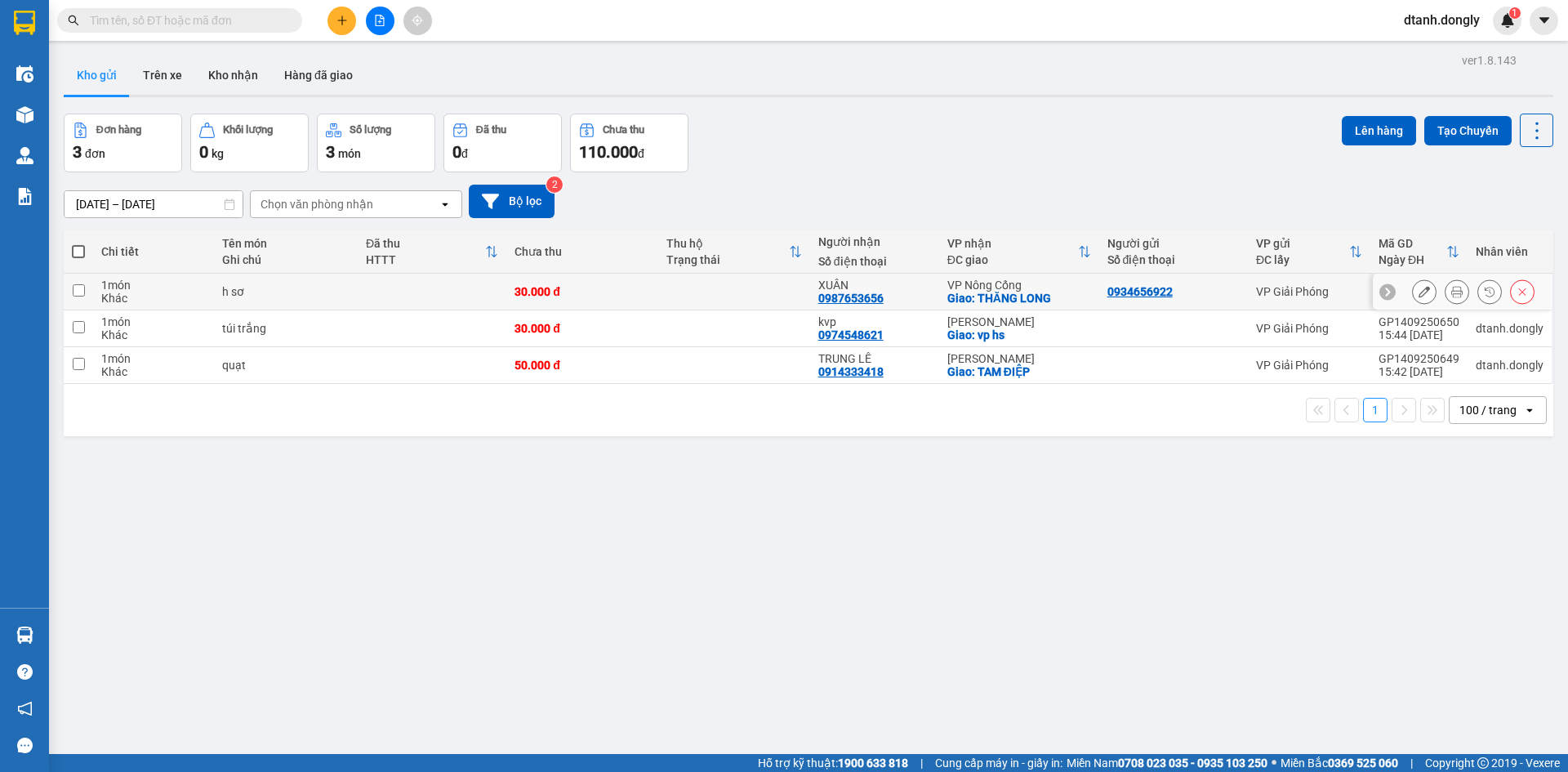
click at [1419, 290] on icon at bounding box center [1424, 292] width 12 height 12
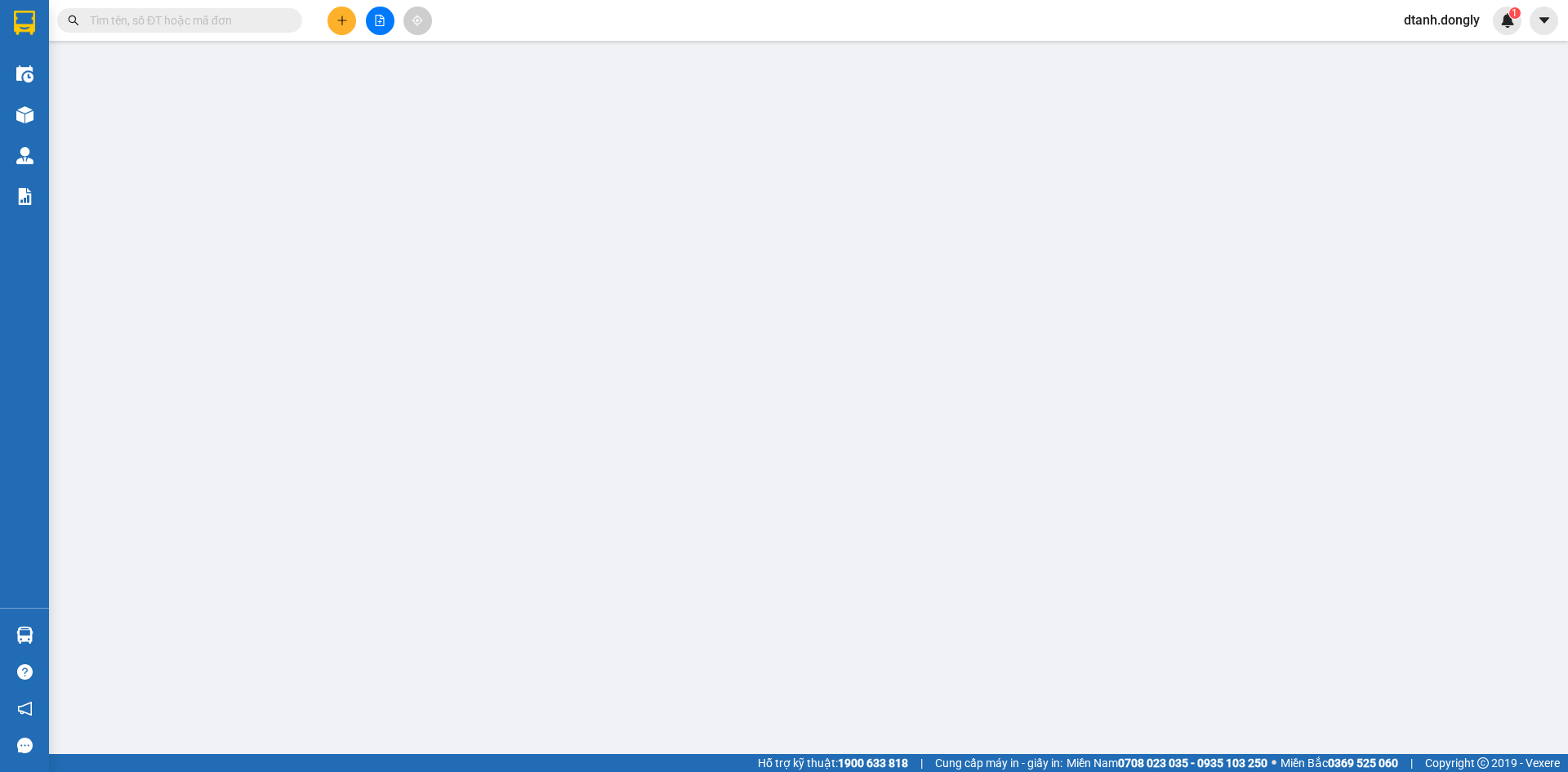
type input "0934656922"
type input "0987653656"
type input "XUÂN"
checkbox input "true"
type input "THĂNG LONG"
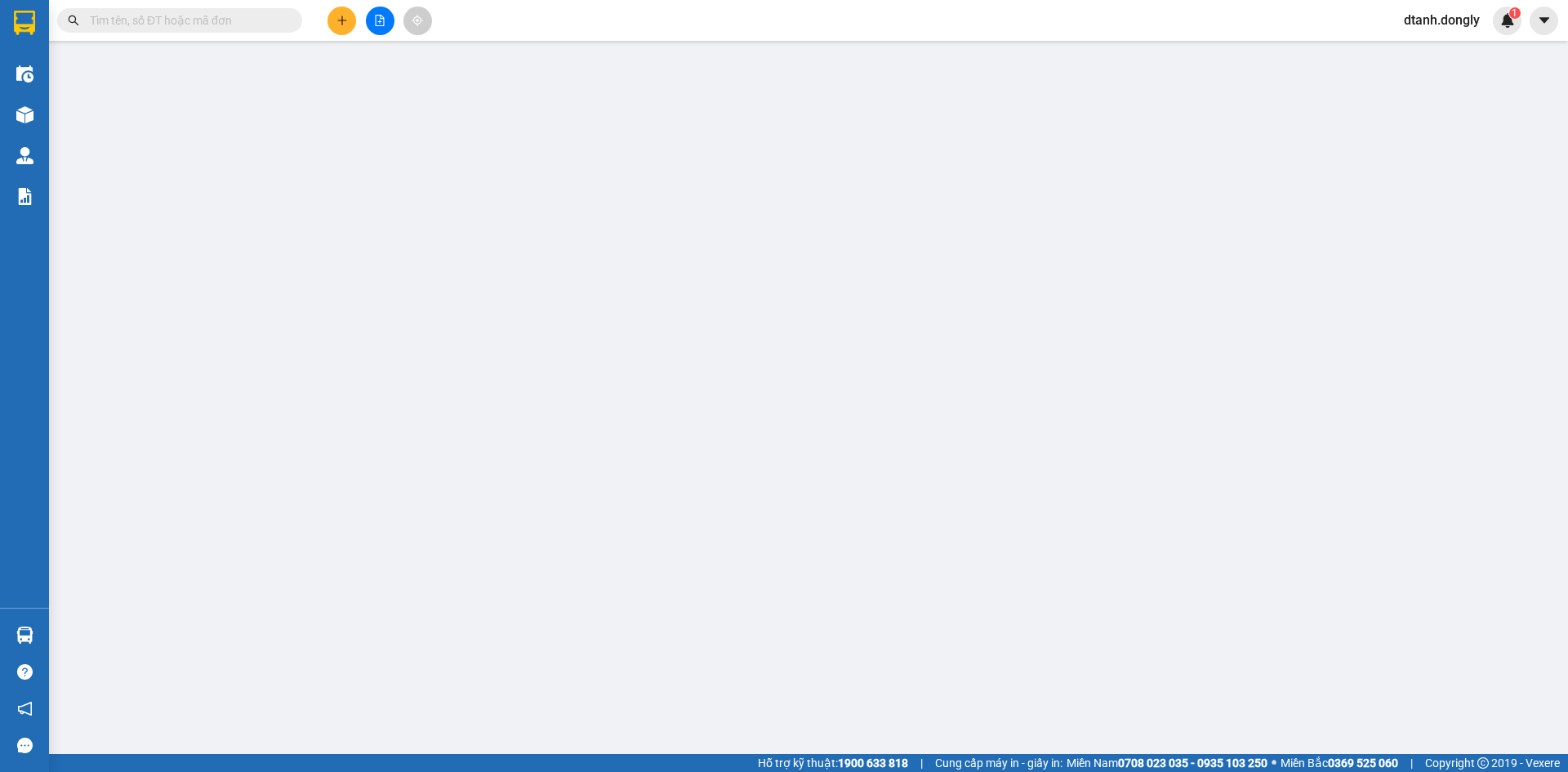
type input "30.000"
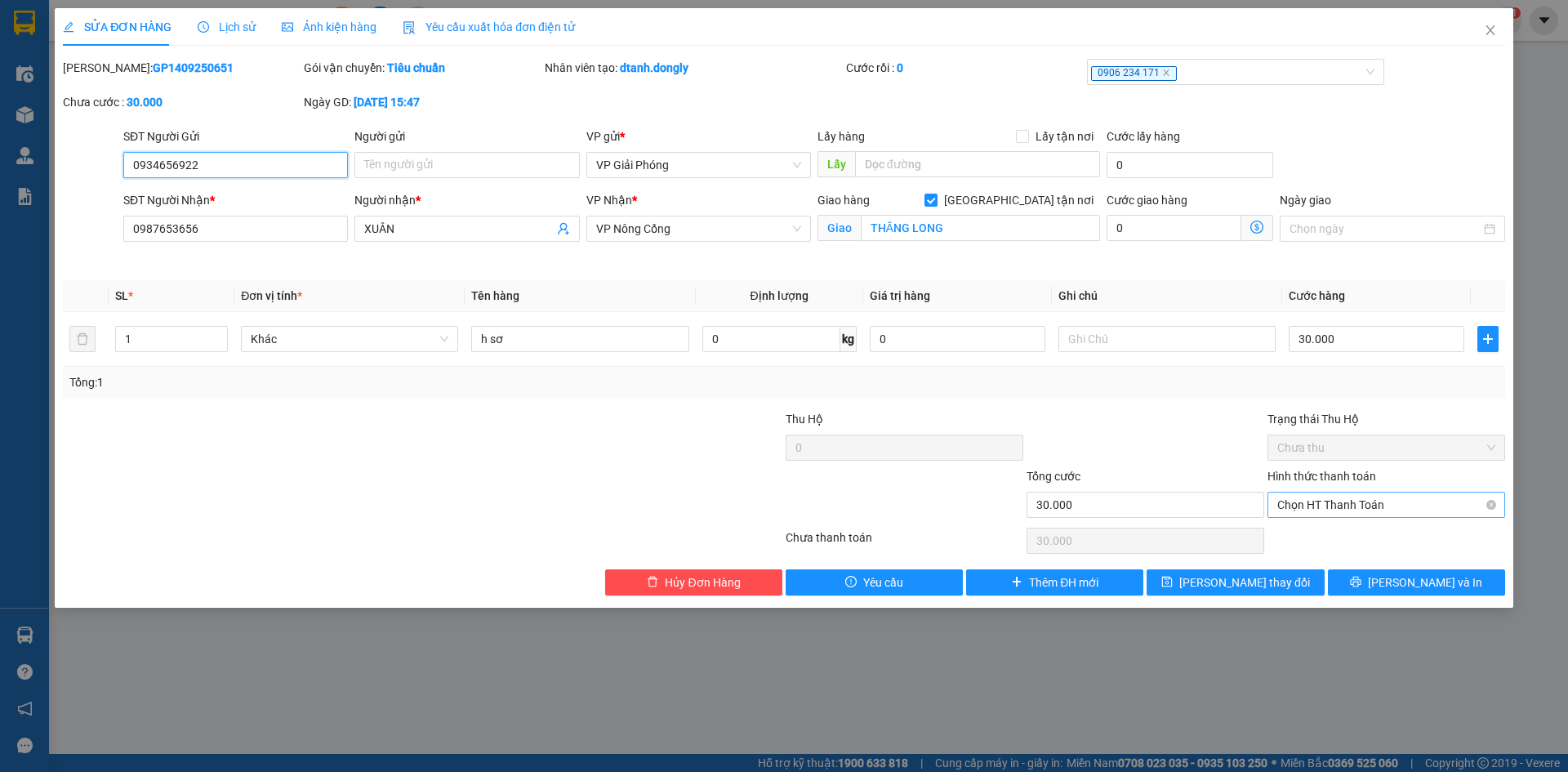
click at [1391, 506] on span "Chọn HT Thanh Toán" at bounding box center [1386, 504] width 218 height 24
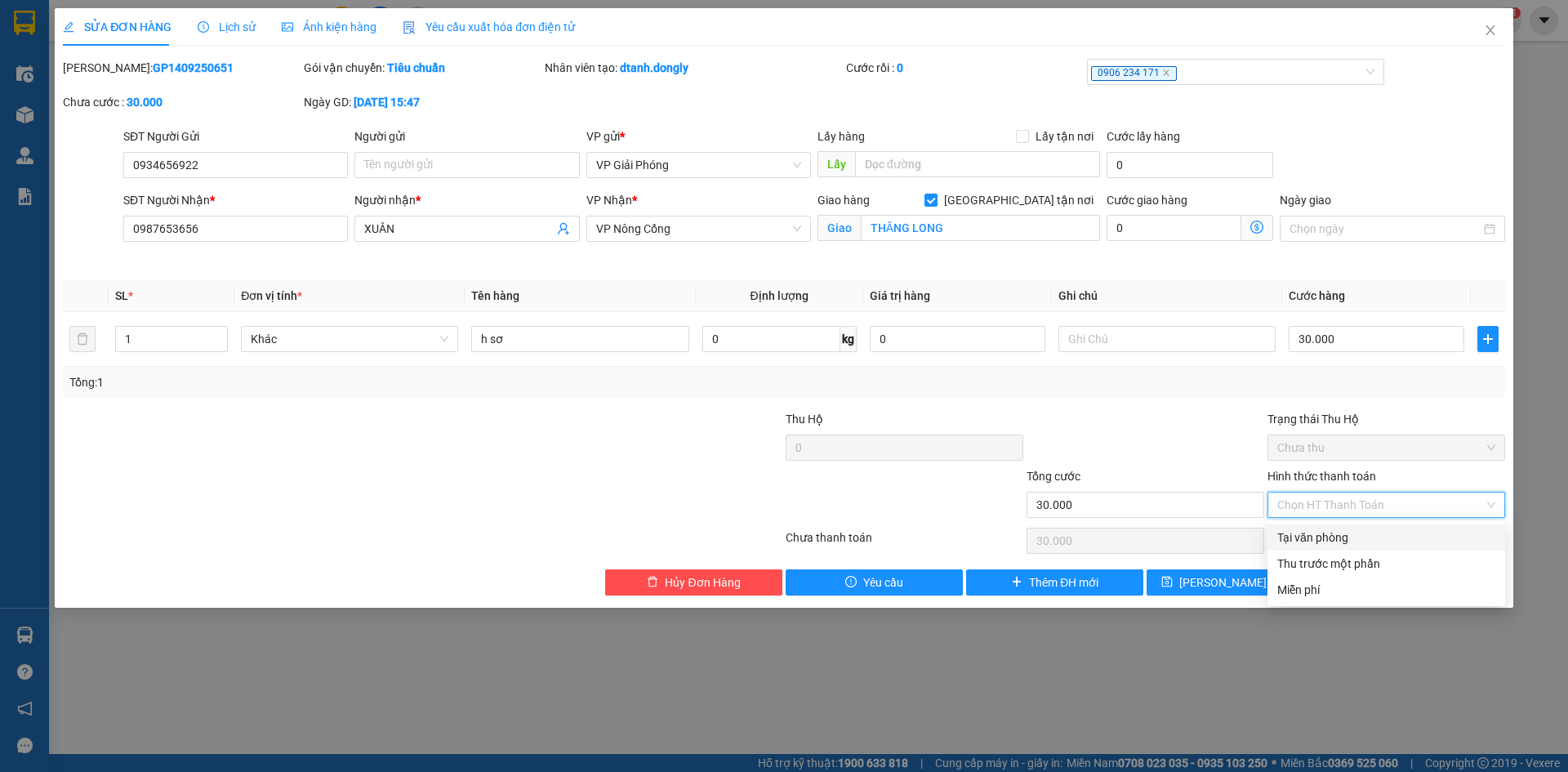
click at [1389, 535] on div "Tại văn phòng" at bounding box center [1386, 538] width 218 height 18
type input "0"
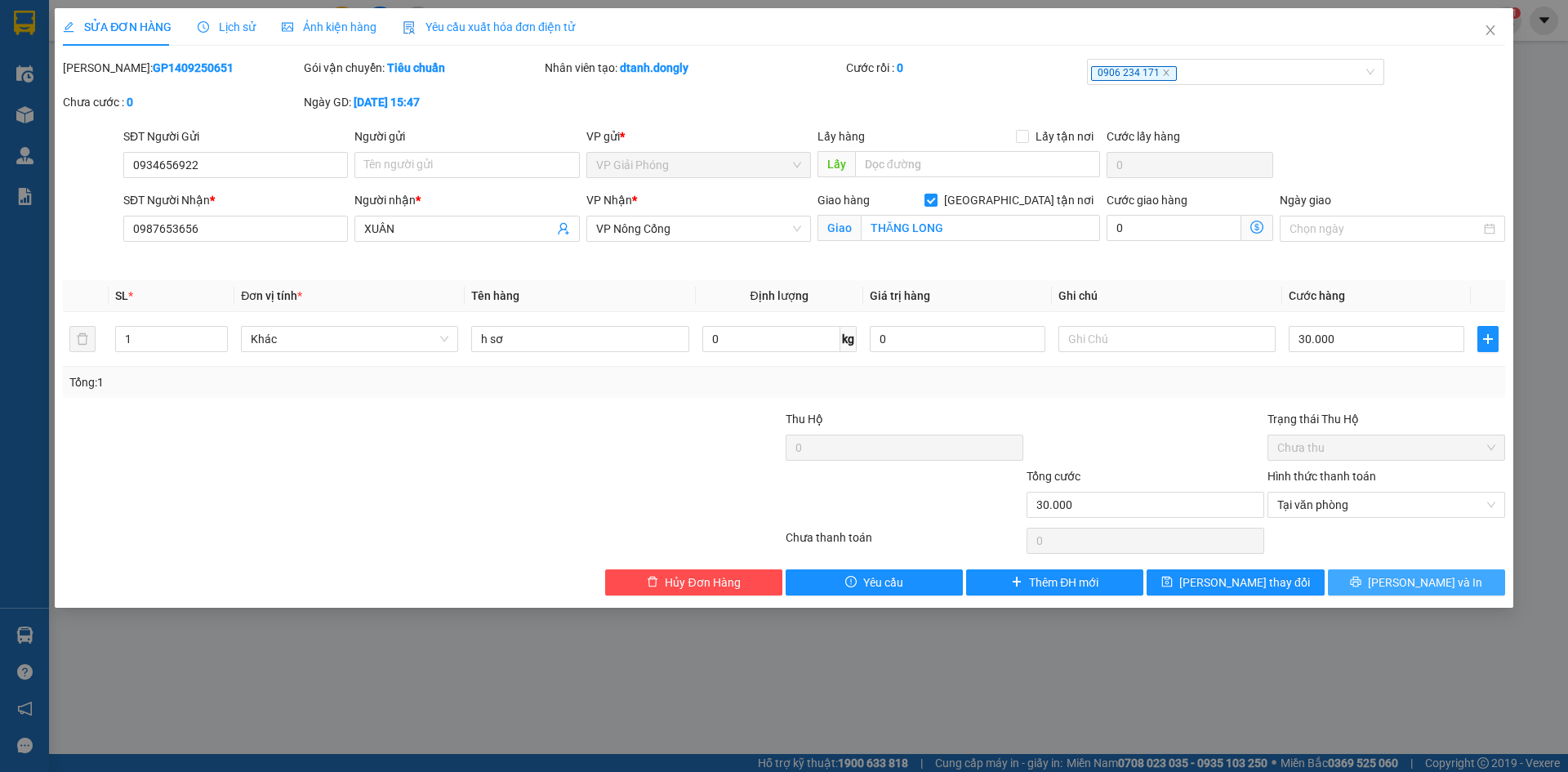
click at [1399, 577] on button "Lưu và In" at bounding box center [1416, 582] width 177 height 26
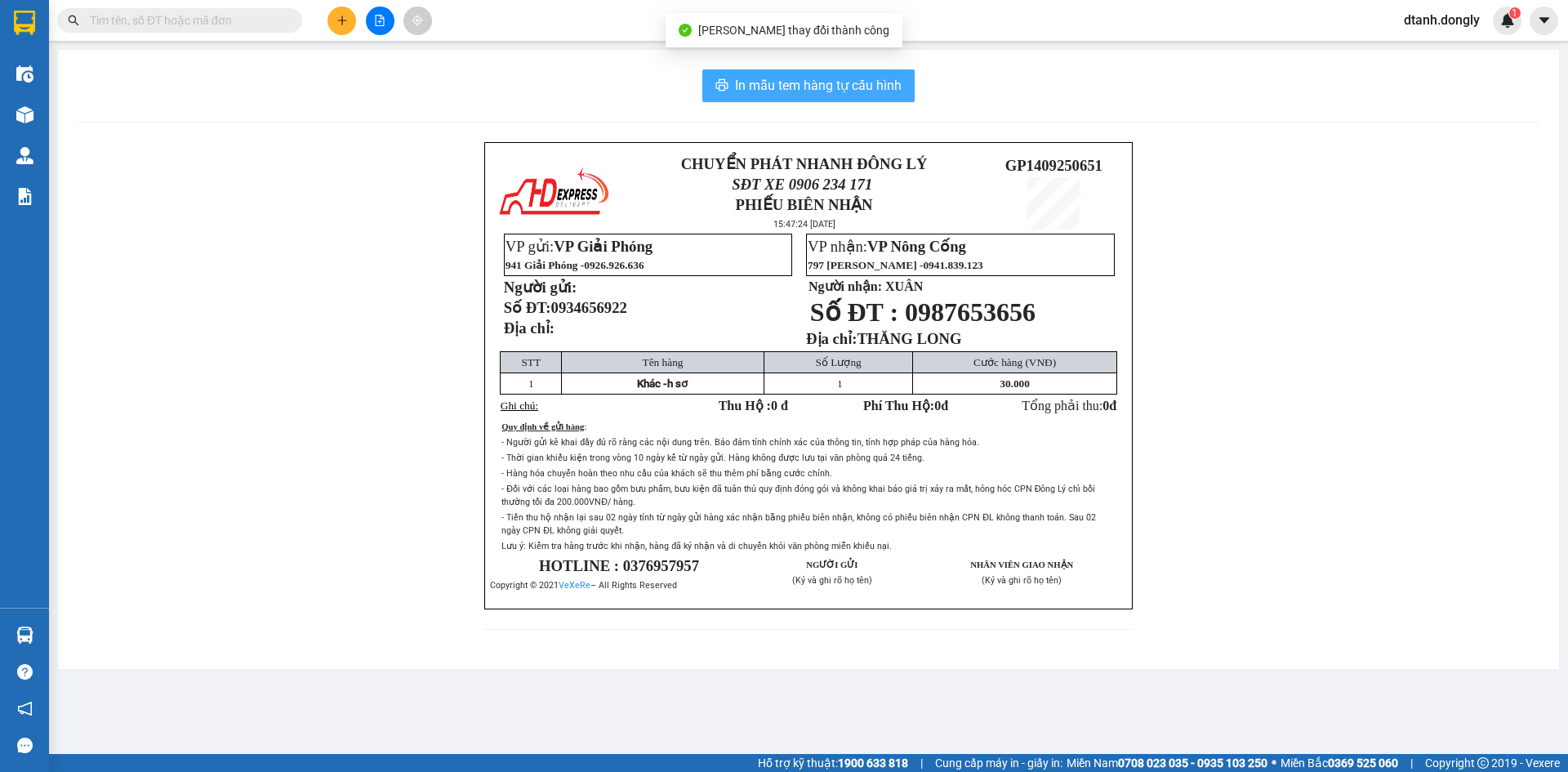
drag, startPoint x: 873, startPoint y: 77, endPoint x: 905, endPoint y: 91, distance: 34.9
click at [873, 80] on span "In mẫu tem hàng tự cấu hình" at bounding box center [818, 85] width 167 height 21
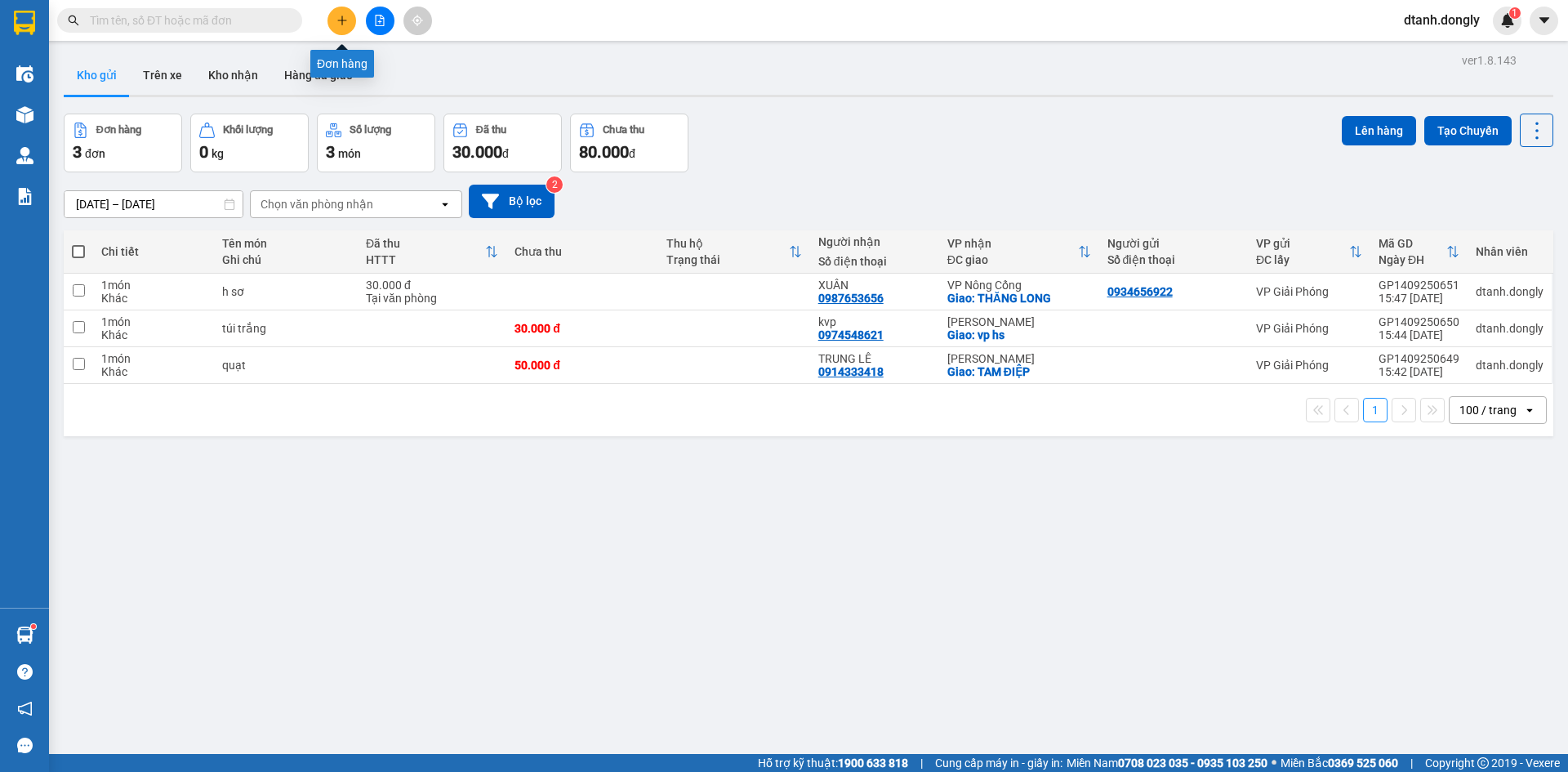
click at [337, 14] on button at bounding box center [341, 21] width 28 height 28
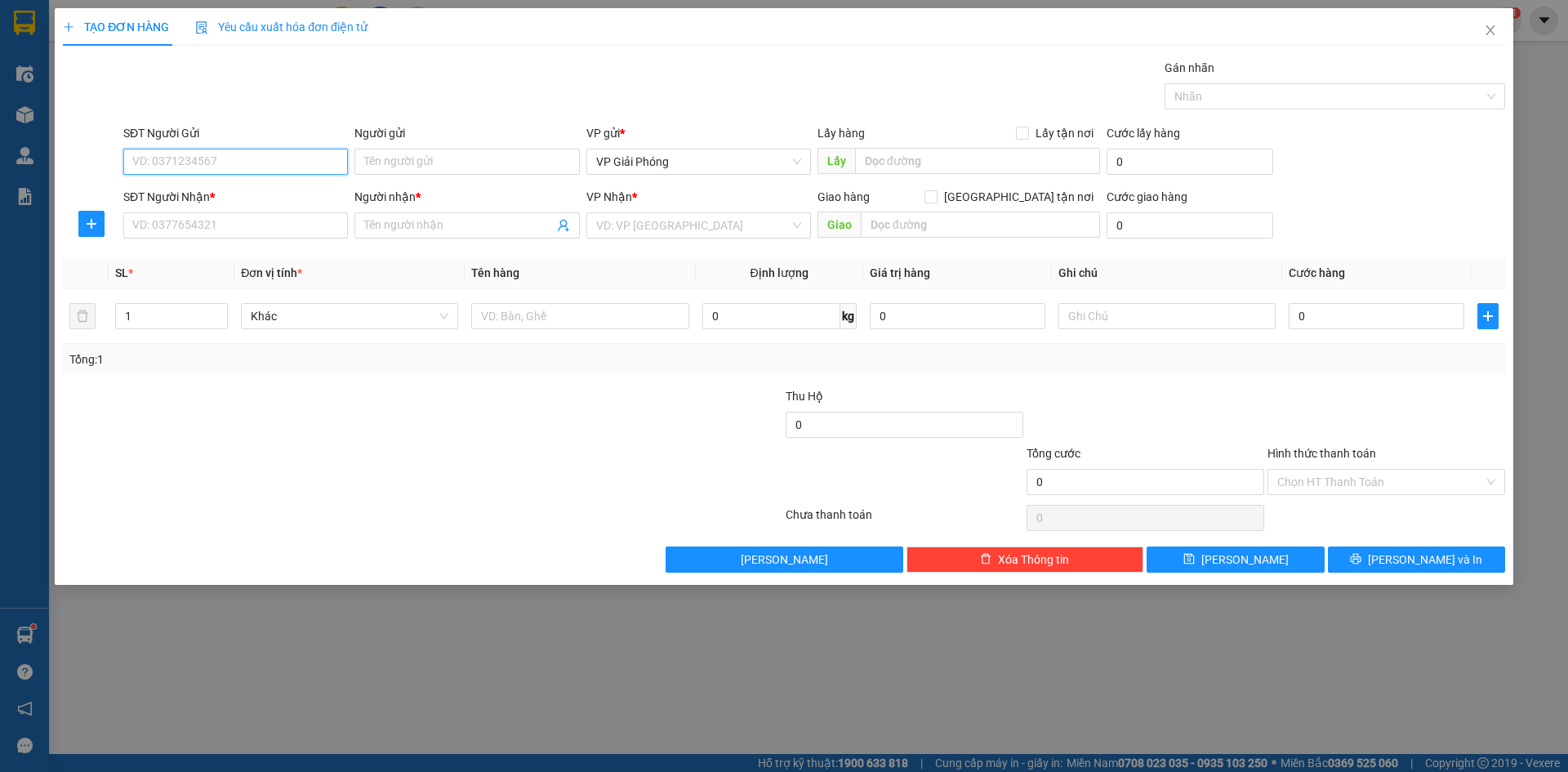
click at [272, 173] on input "SĐT Người Gửi" at bounding box center [235, 161] width 224 height 26
type input "0363250635"
click at [226, 221] on input "SĐT Người Nhận *" at bounding box center [235, 225] width 224 height 26
type input "0865660102"
click at [408, 222] on input "Người nhận *" at bounding box center [458, 226] width 189 height 18
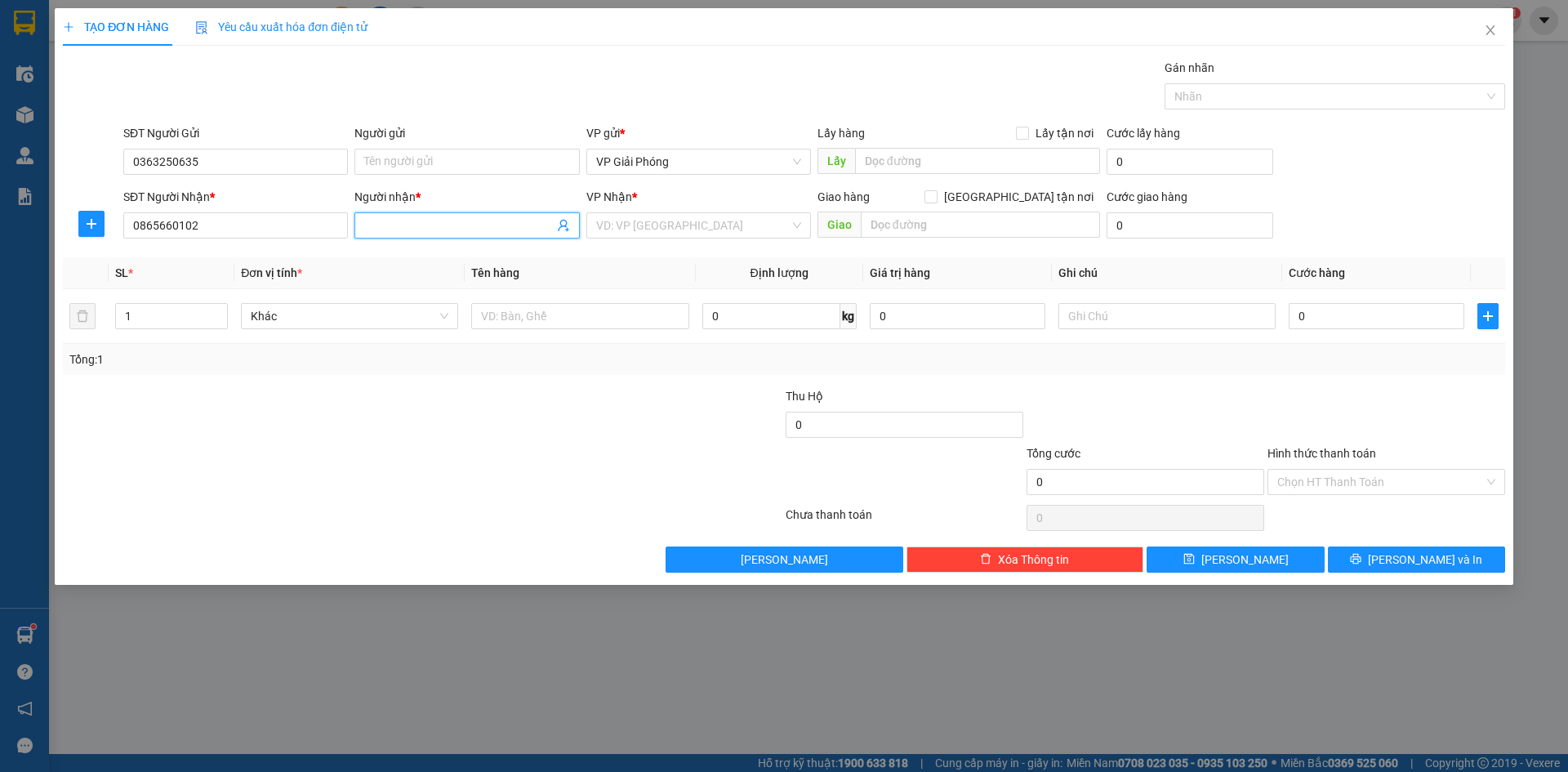
click at [497, 228] on input "Người nhận *" at bounding box center [458, 226] width 189 height 18
type input "d"
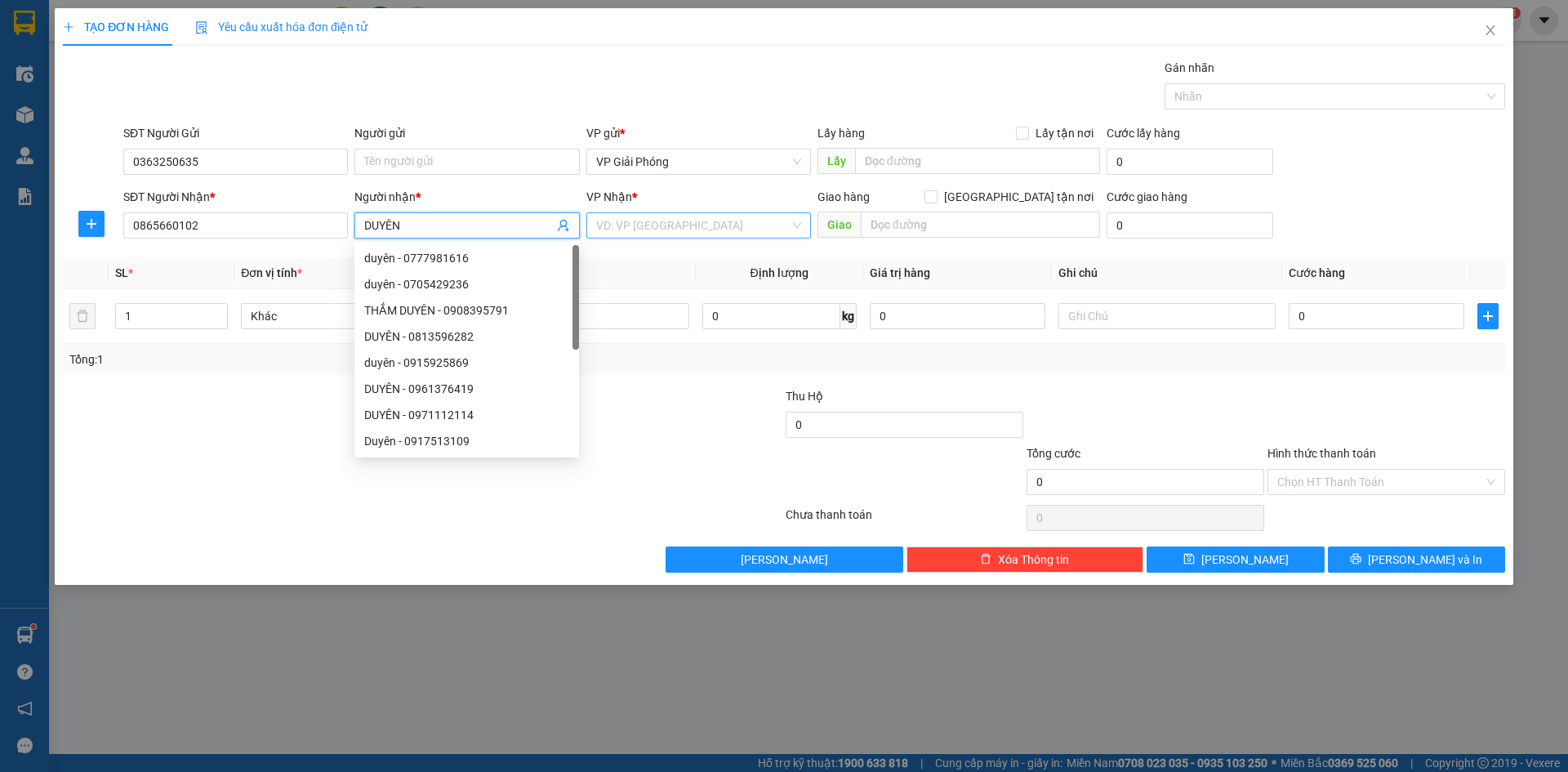
type input "DUYÊN"
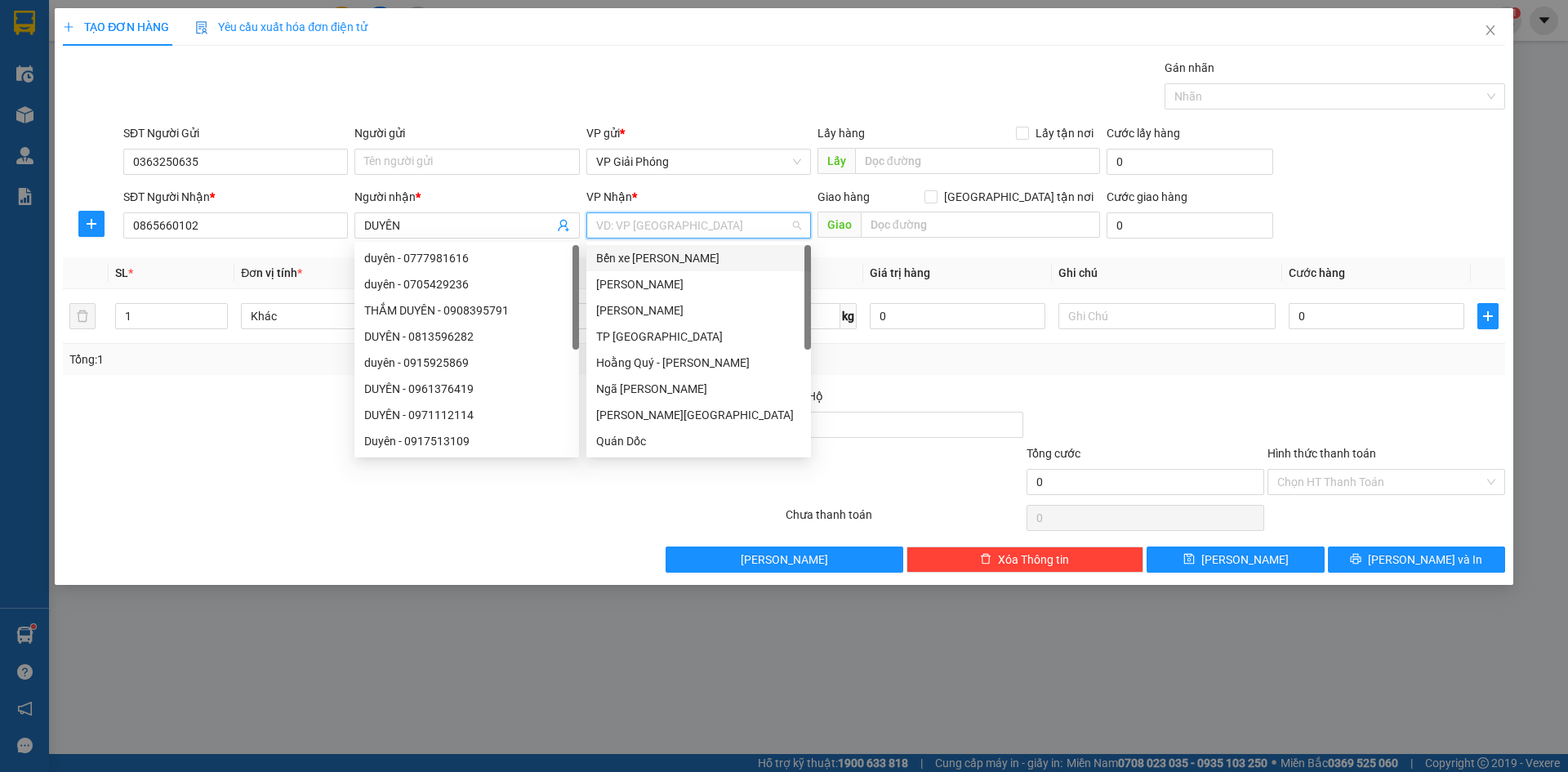
click at [635, 221] on input "search" at bounding box center [693, 225] width 194 height 24
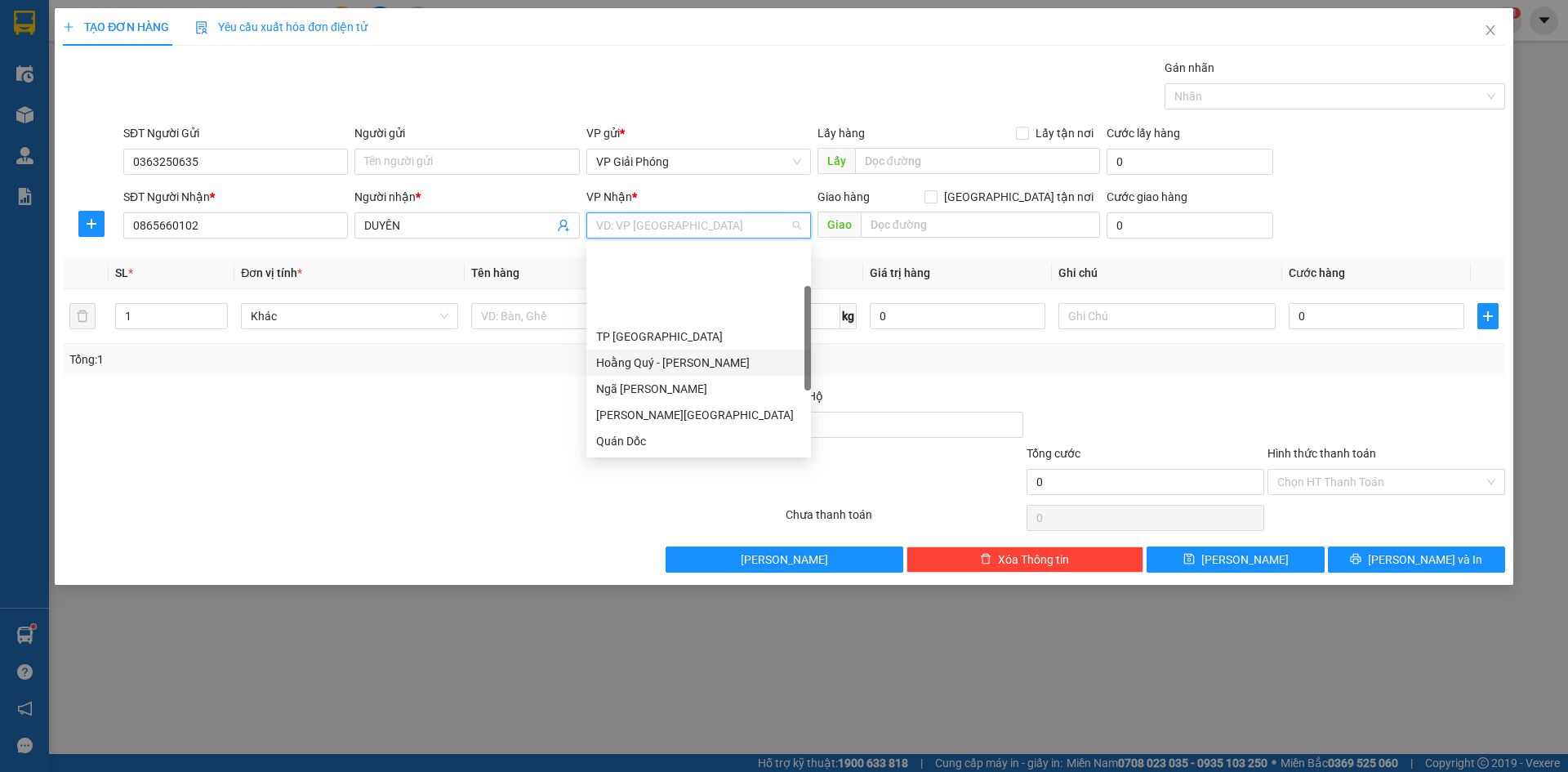
scroll to position [235, 0]
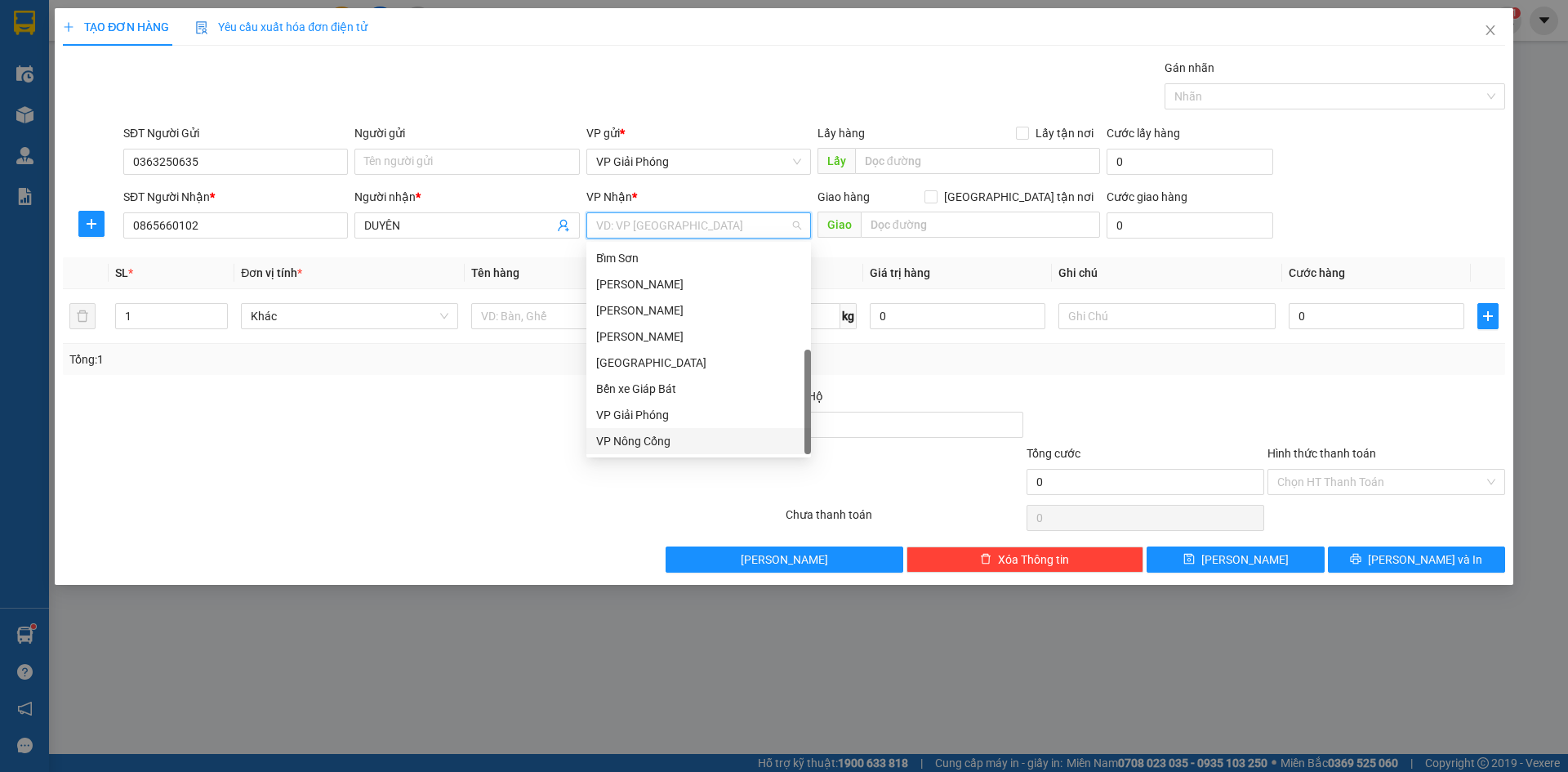
drag, startPoint x: 685, startPoint y: 439, endPoint x: 769, endPoint y: 349, distance: 123.1
click at [694, 436] on div "VP Nông Cống" at bounding box center [698, 441] width 205 height 18
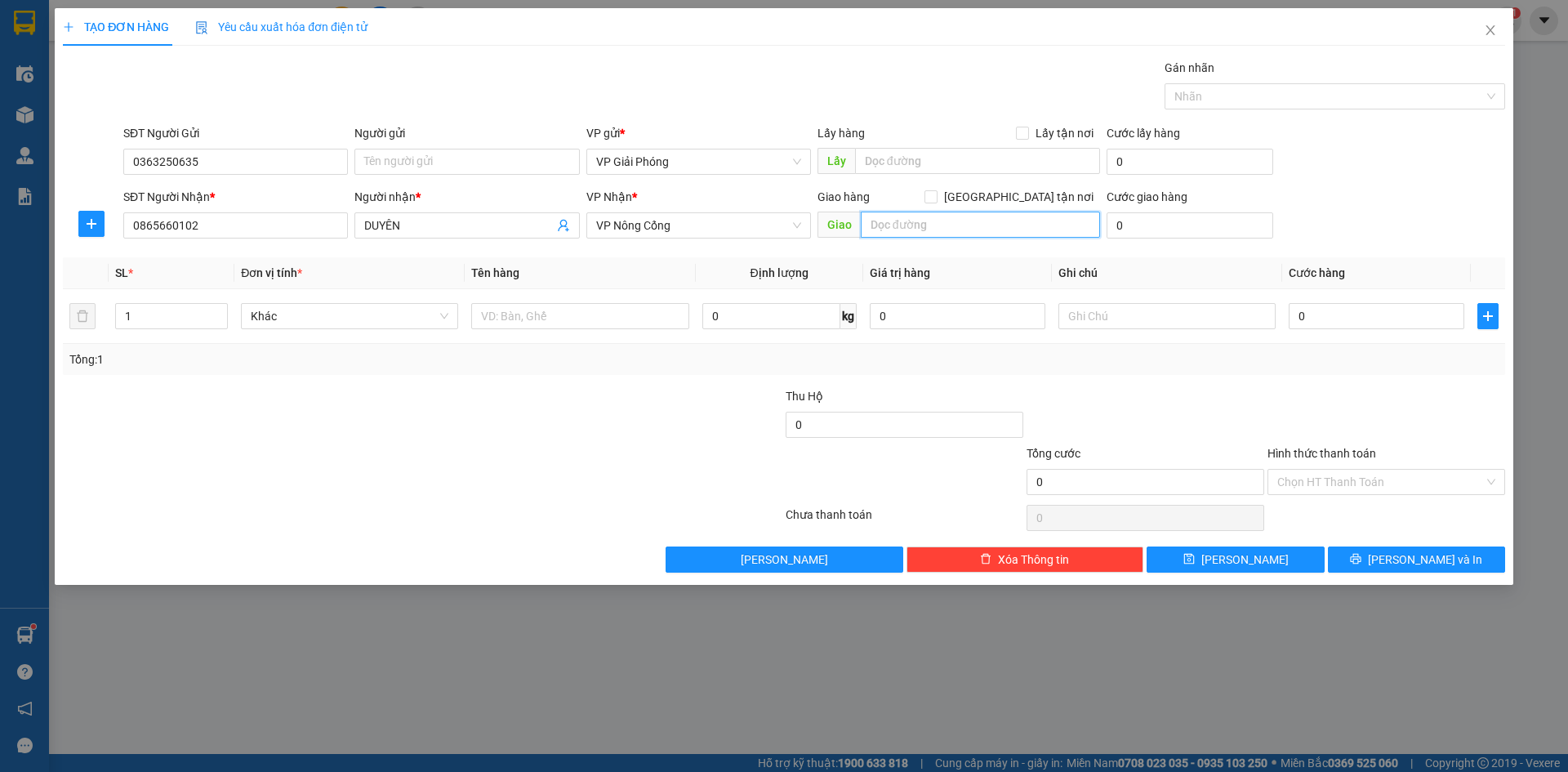
click at [905, 230] on input "text" at bounding box center [980, 224] width 239 height 26
type input "YÊN MỸ"
click at [936, 191] on input "Giao tận nơi" at bounding box center [930, 196] width 12 height 12
checkbox input "true"
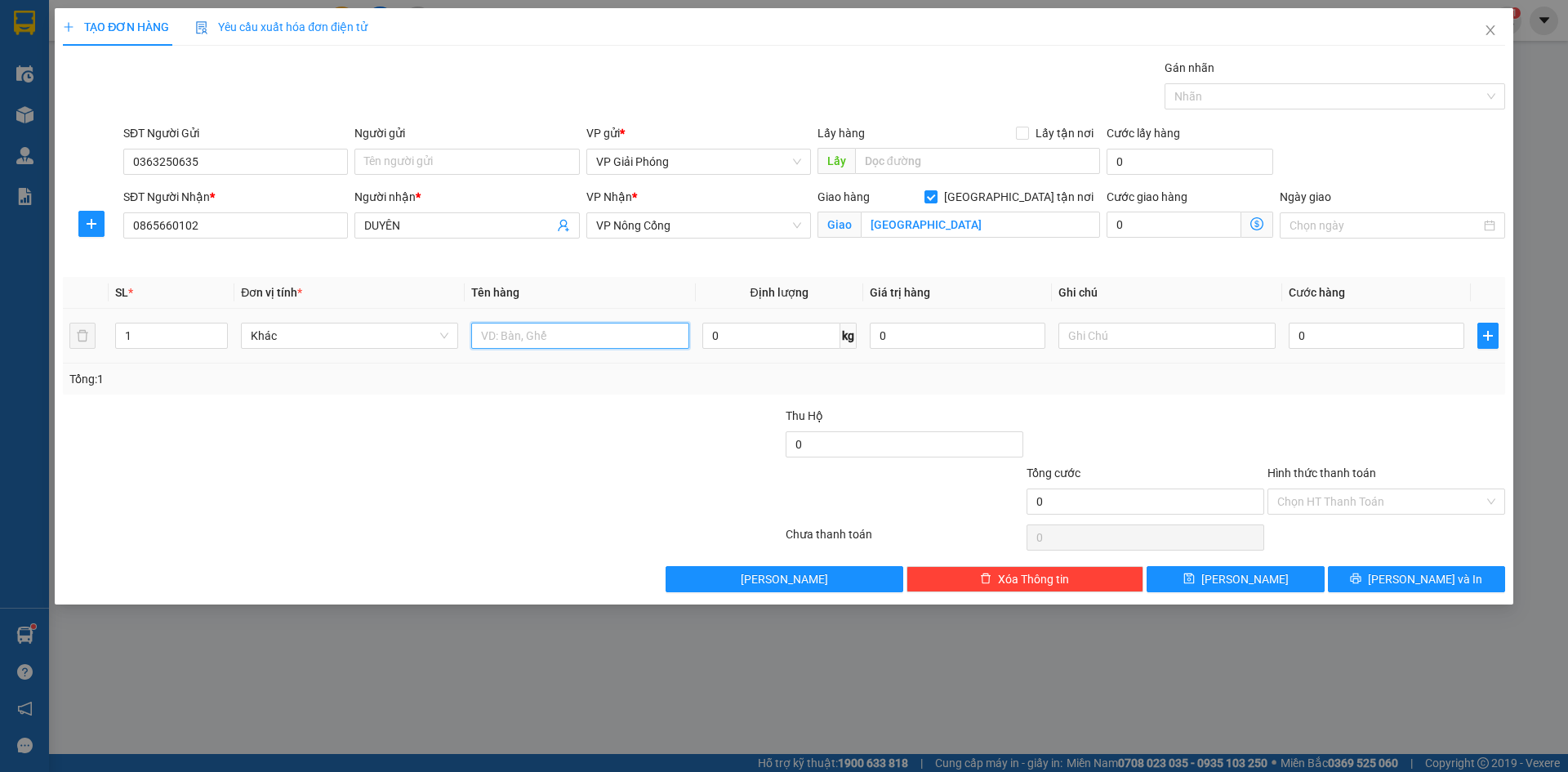
click at [549, 330] on input "text" at bounding box center [580, 335] width 218 height 26
type input "MÁY TÍNH"
click at [1370, 327] on input "0" at bounding box center [1376, 335] width 175 height 26
type input "5"
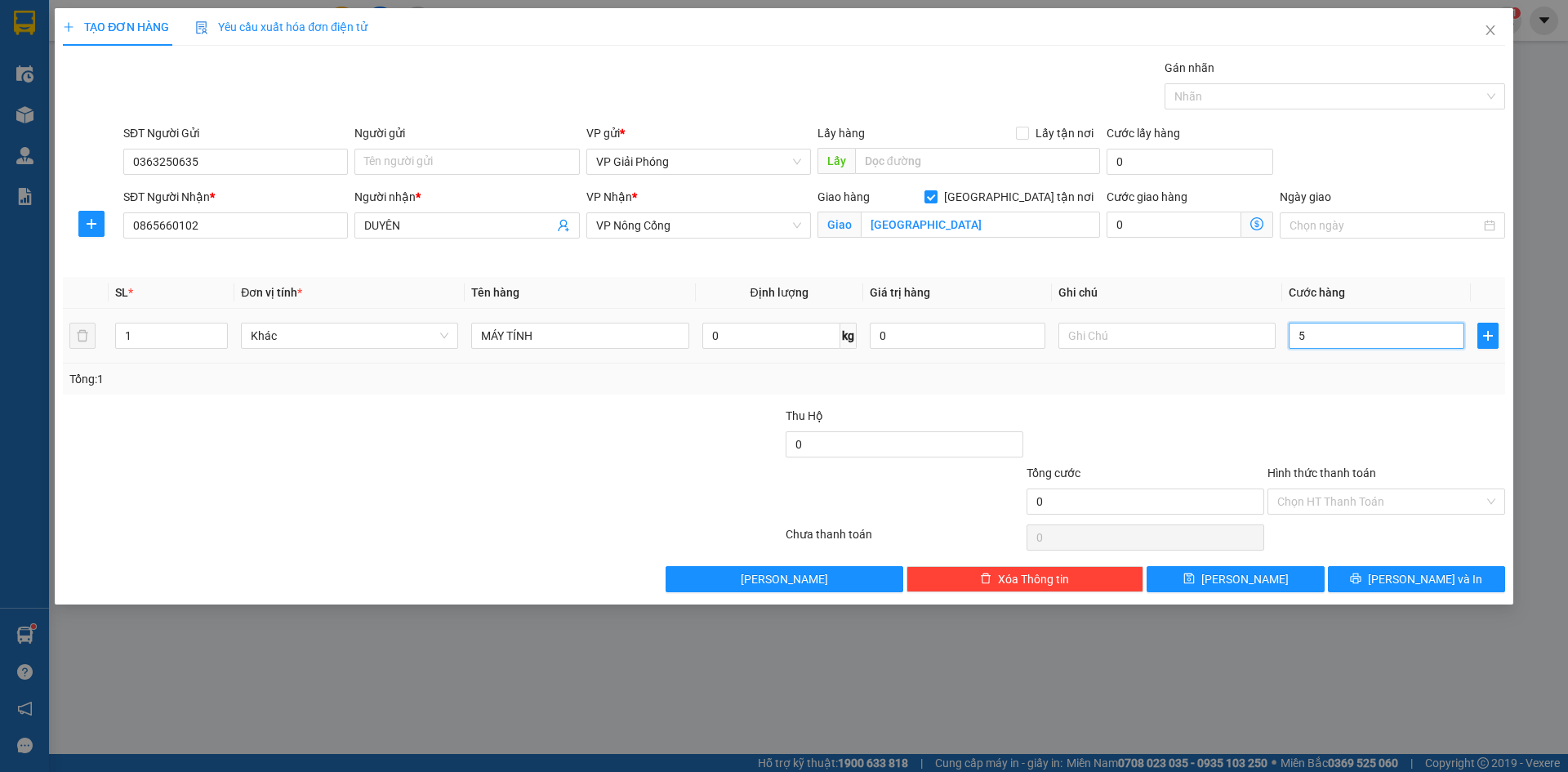
type input "5"
type input "50"
click at [1226, 97] on div at bounding box center [1326, 96] width 316 height 20
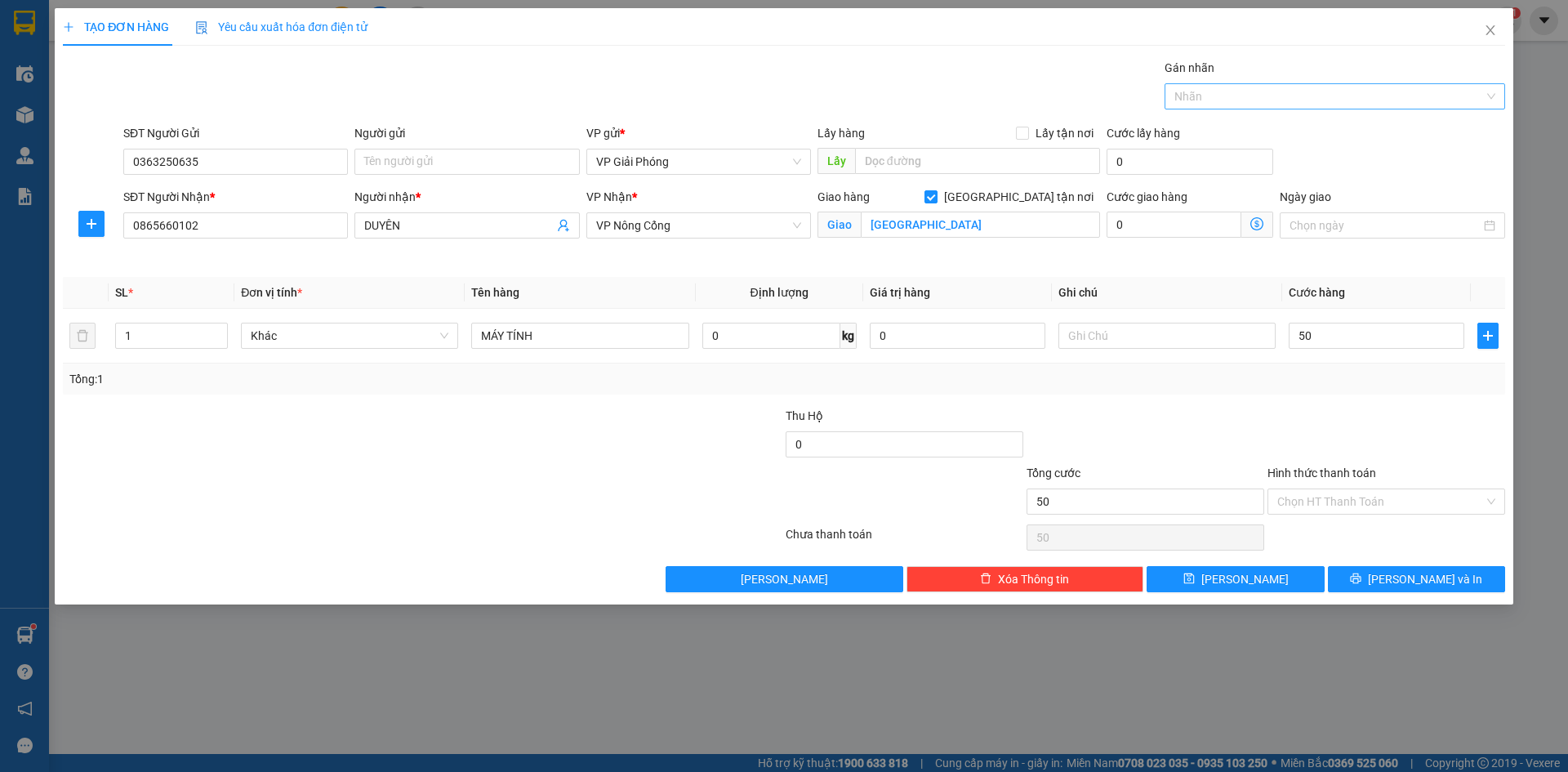
type input "50.000"
type input "171"
click at [1247, 124] on div "0906 234 171" at bounding box center [1335, 130] width 321 height 18
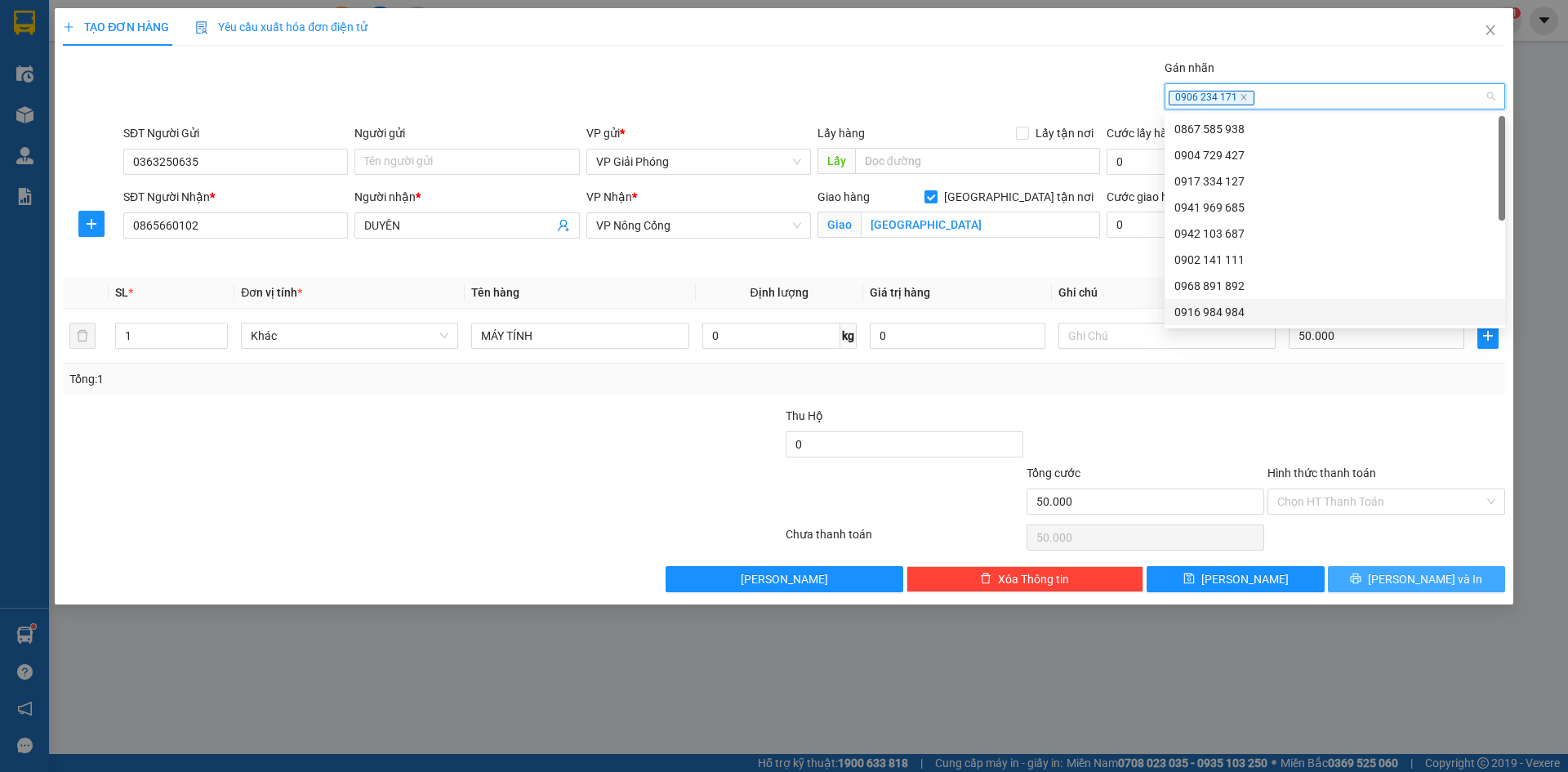
click at [1361, 586] on span "printer" at bounding box center [1355, 579] width 12 height 13
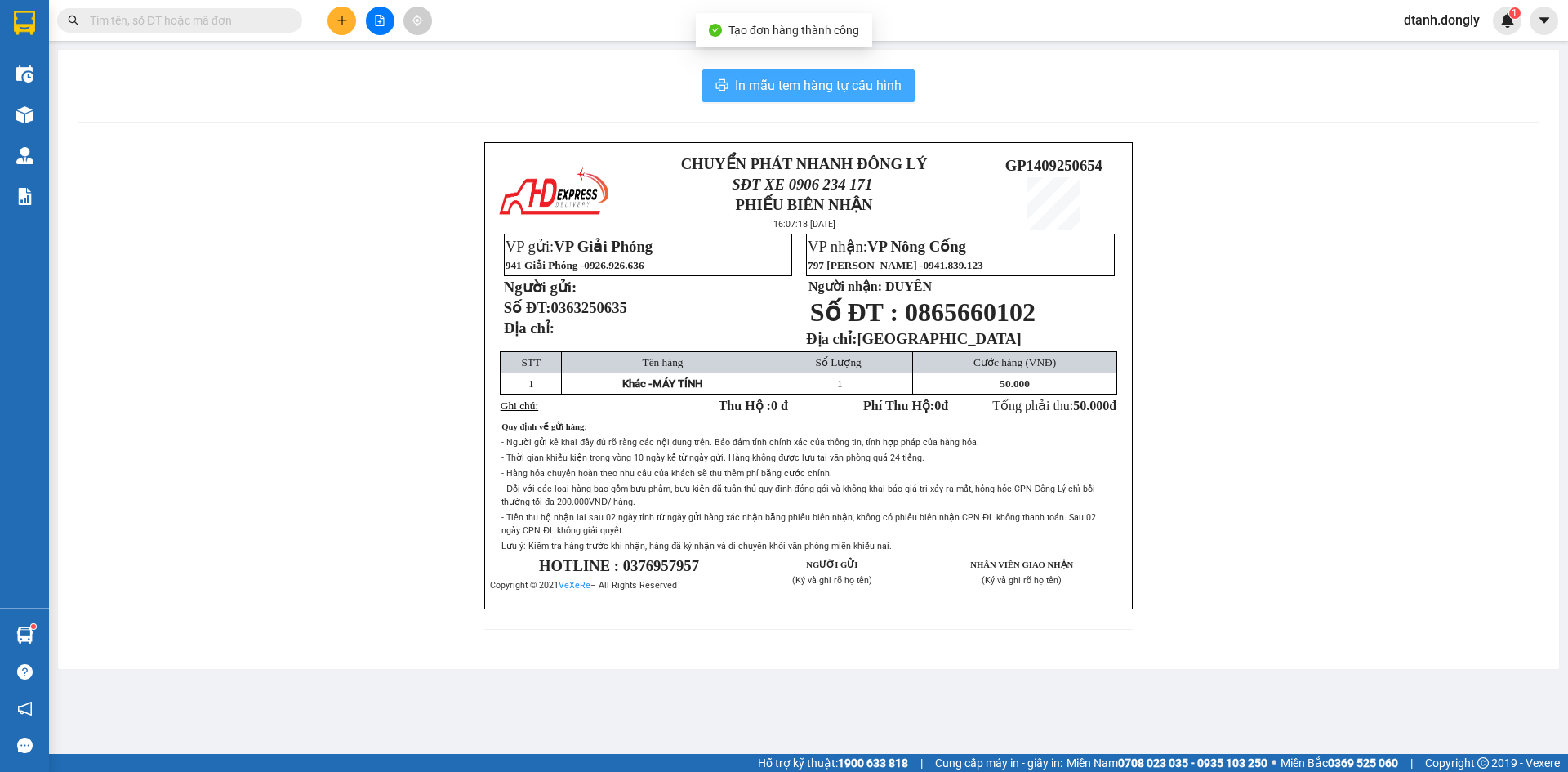
click at [866, 88] on span "In mẫu tem hàng tự cấu hình" at bounding box center [818, 85] width 167 height 21
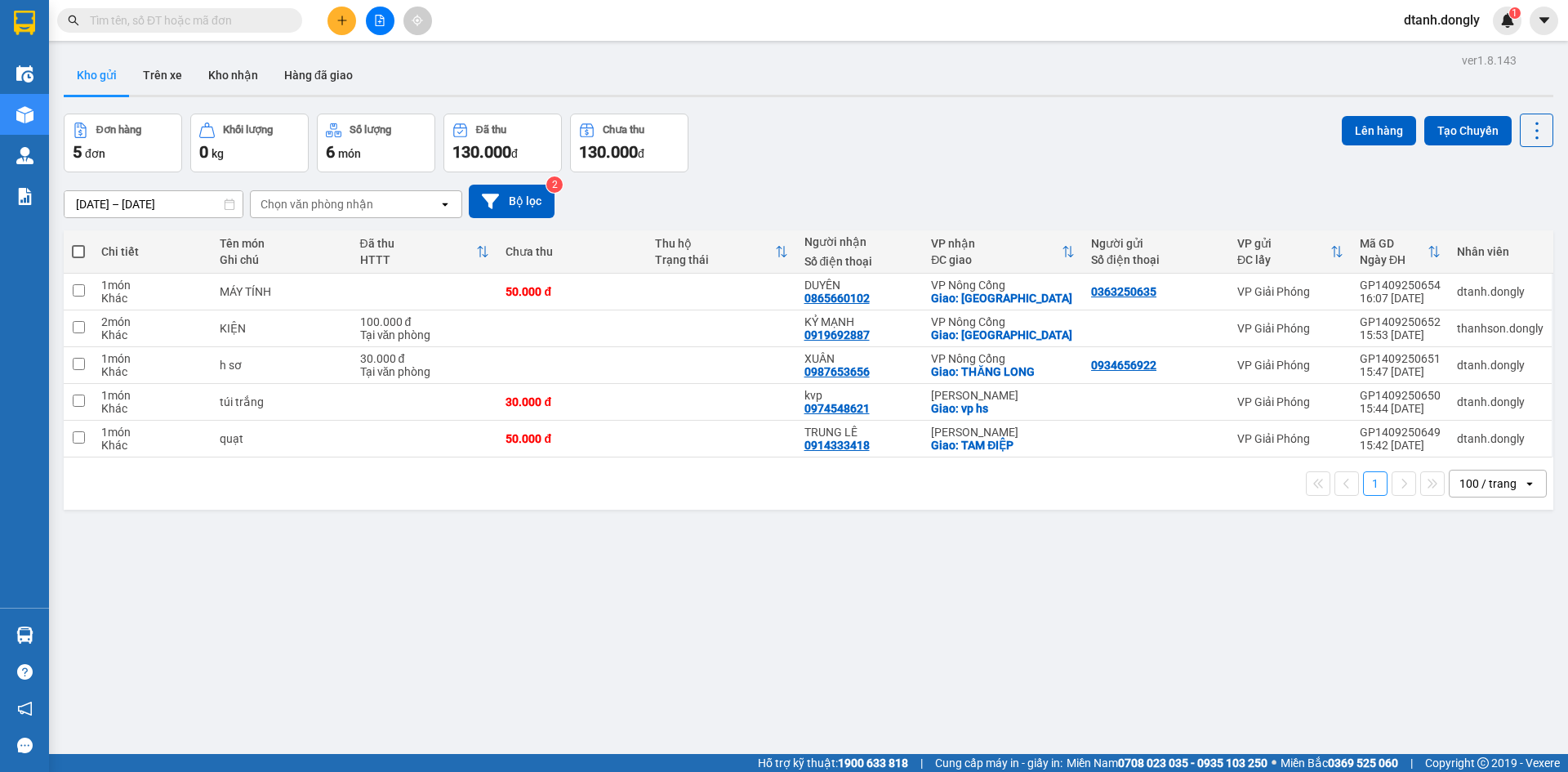
click at [80, 249] on span at bounding box center [79, 252] width 13 height 13
click at [78, 243] on input "checkbox" at bounding box center [78, 243] width 0 height 0
checkbox input "true"
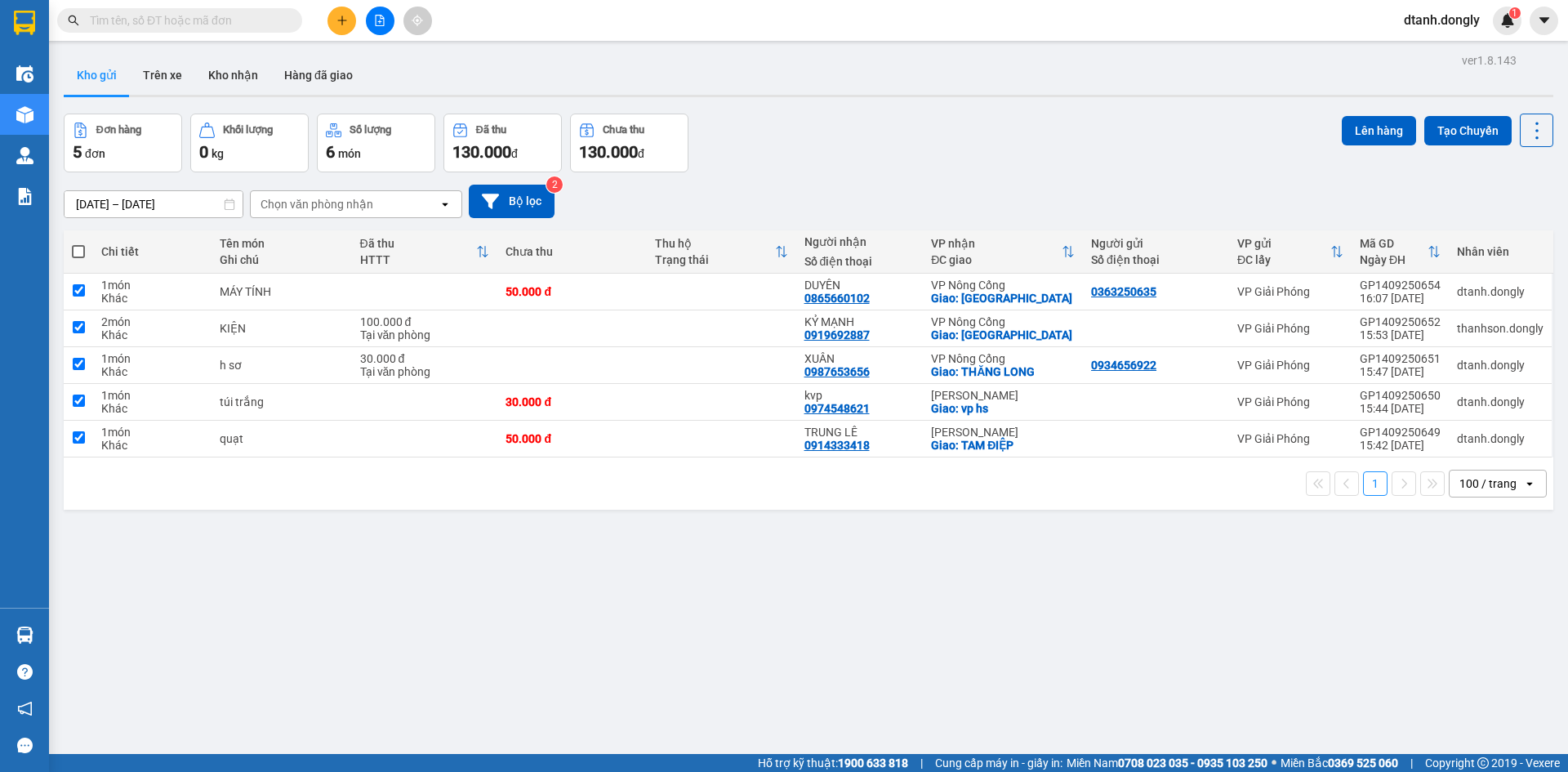
checkbox input "true"
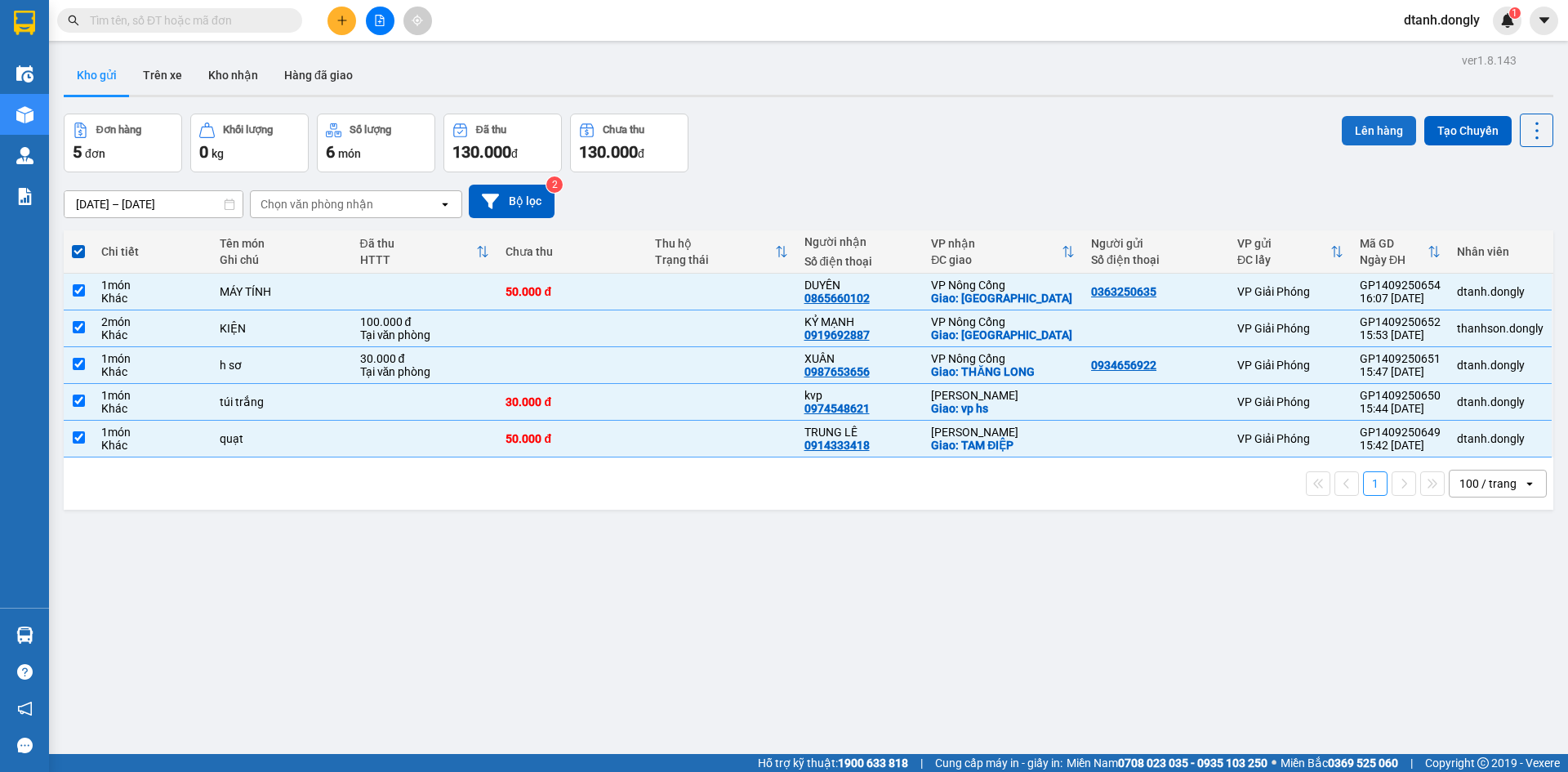
click at [1358, 125] on button "Lên hàng" at bounding box center [1379, 130] width 74 height 29
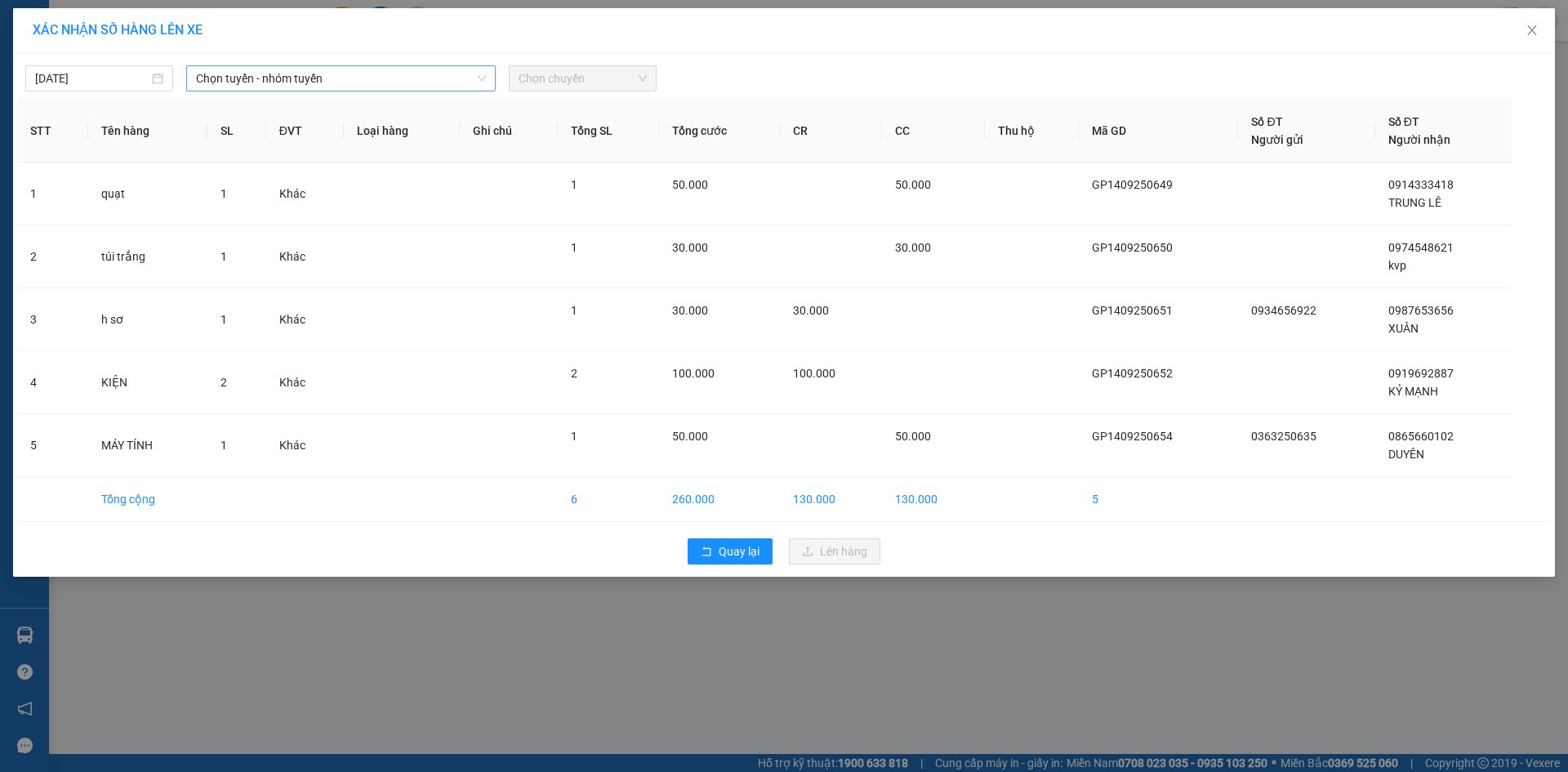
click at [416, 77] on span "Chọn tuyến - nhóm tuyến" at bounding box center [341, 78] width 290 height 24
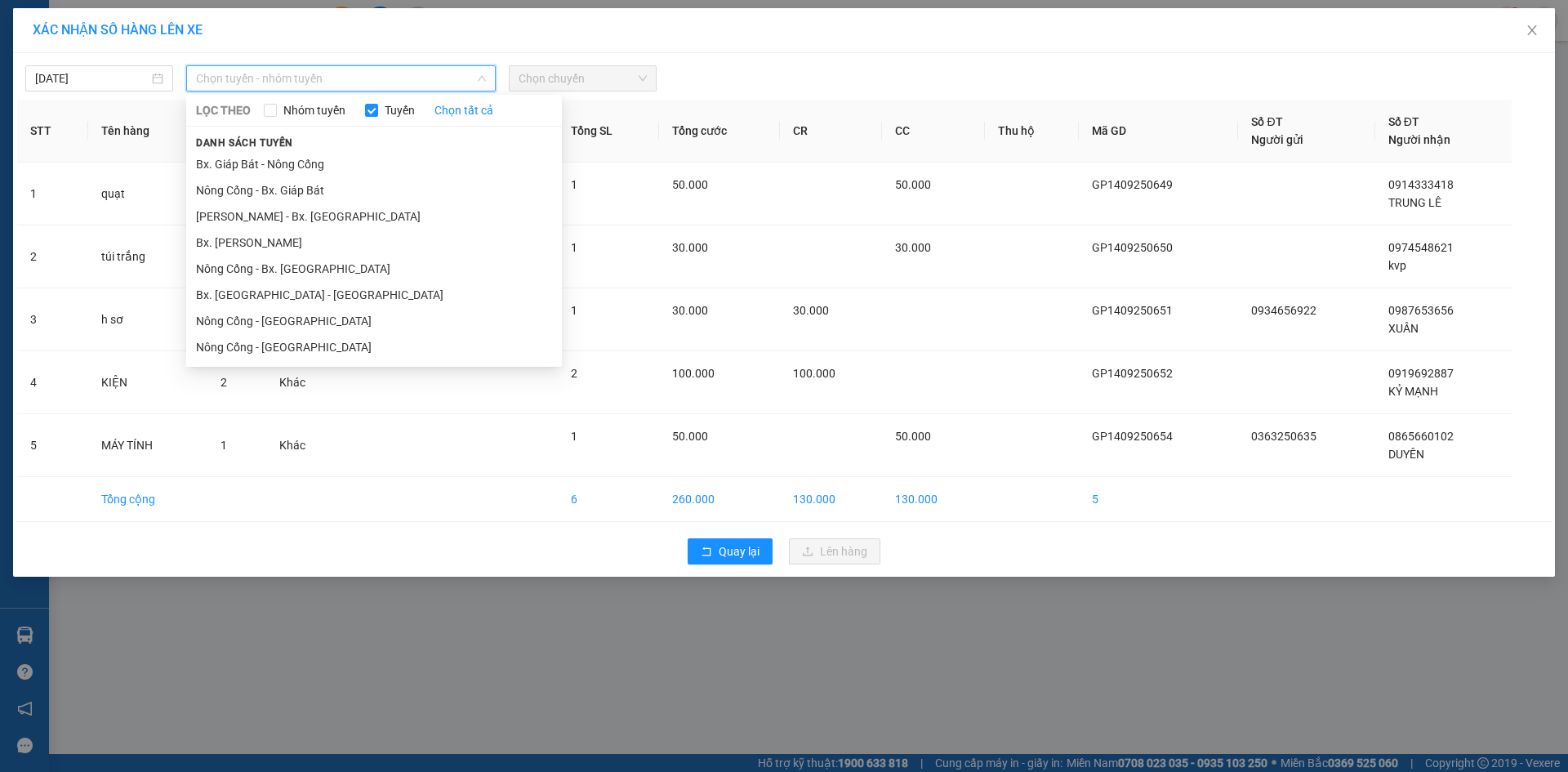
drag, startPoint x: 372, startPoint y: 164, endPoint x: 480, endPoint y: 127, distance: 114.2
click at [373, 164] on li "Bx. Giáp Bát - Nông Cống" at bounding box center [374, 164] width 375 height 26
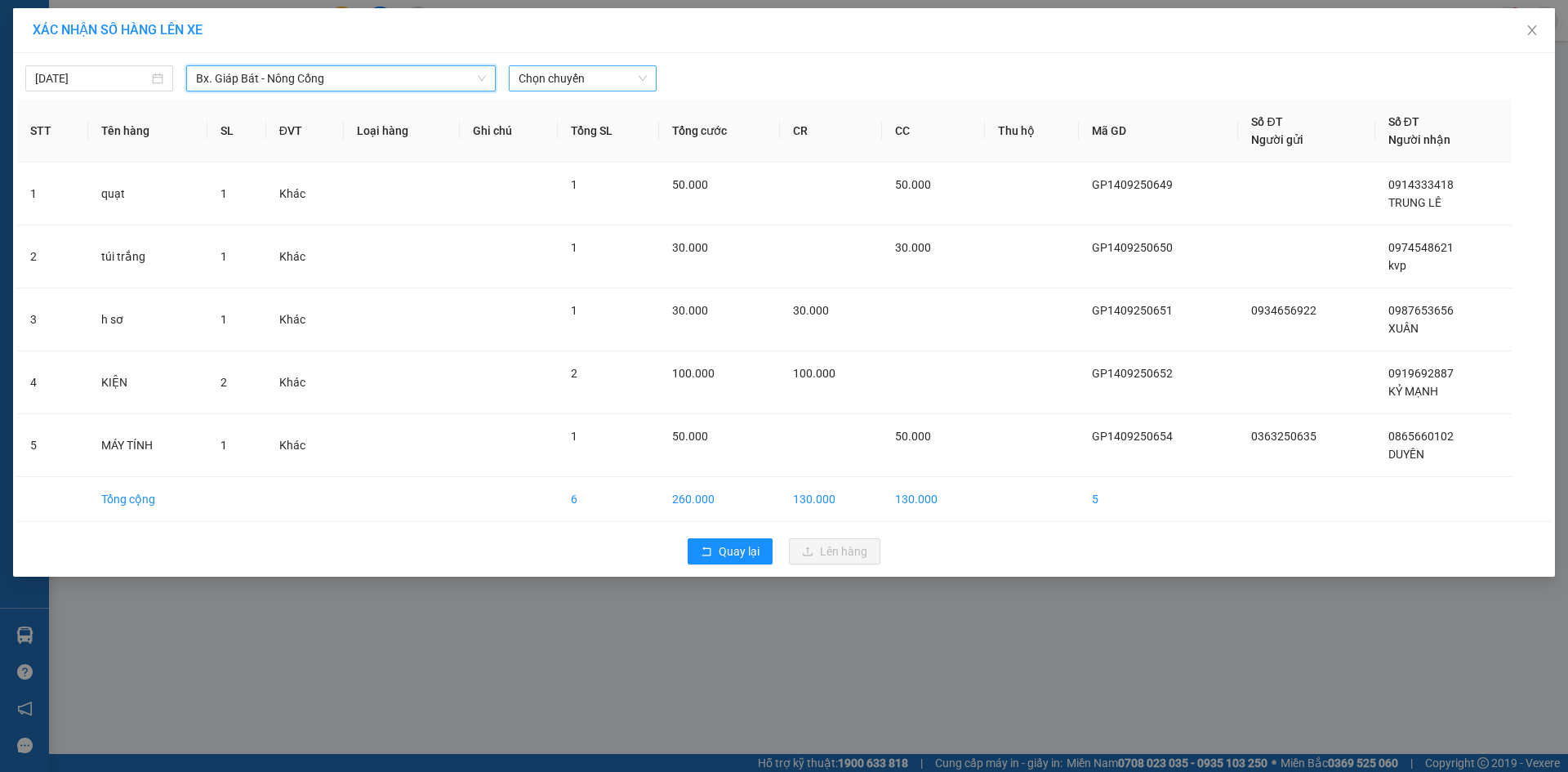
click at [625, 76] on span "Chọn chuyến" at bounding box center [582, 78] width 128 height 24
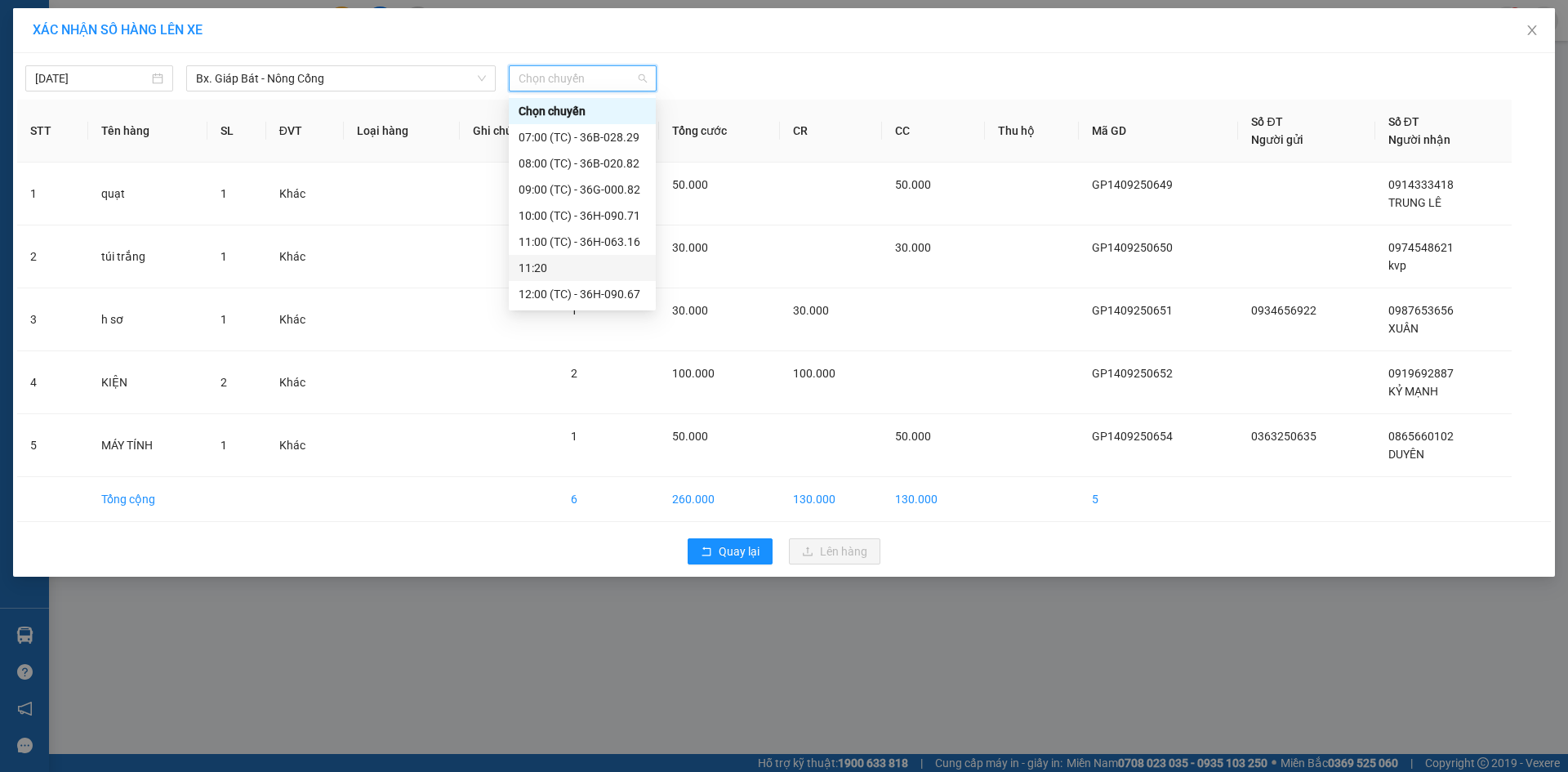
scroll to position [288, 0]
click at [580, 184] on div "16:30 (TC) - 36B-028.29" at bounding box center [581, 189] width 127 height 18
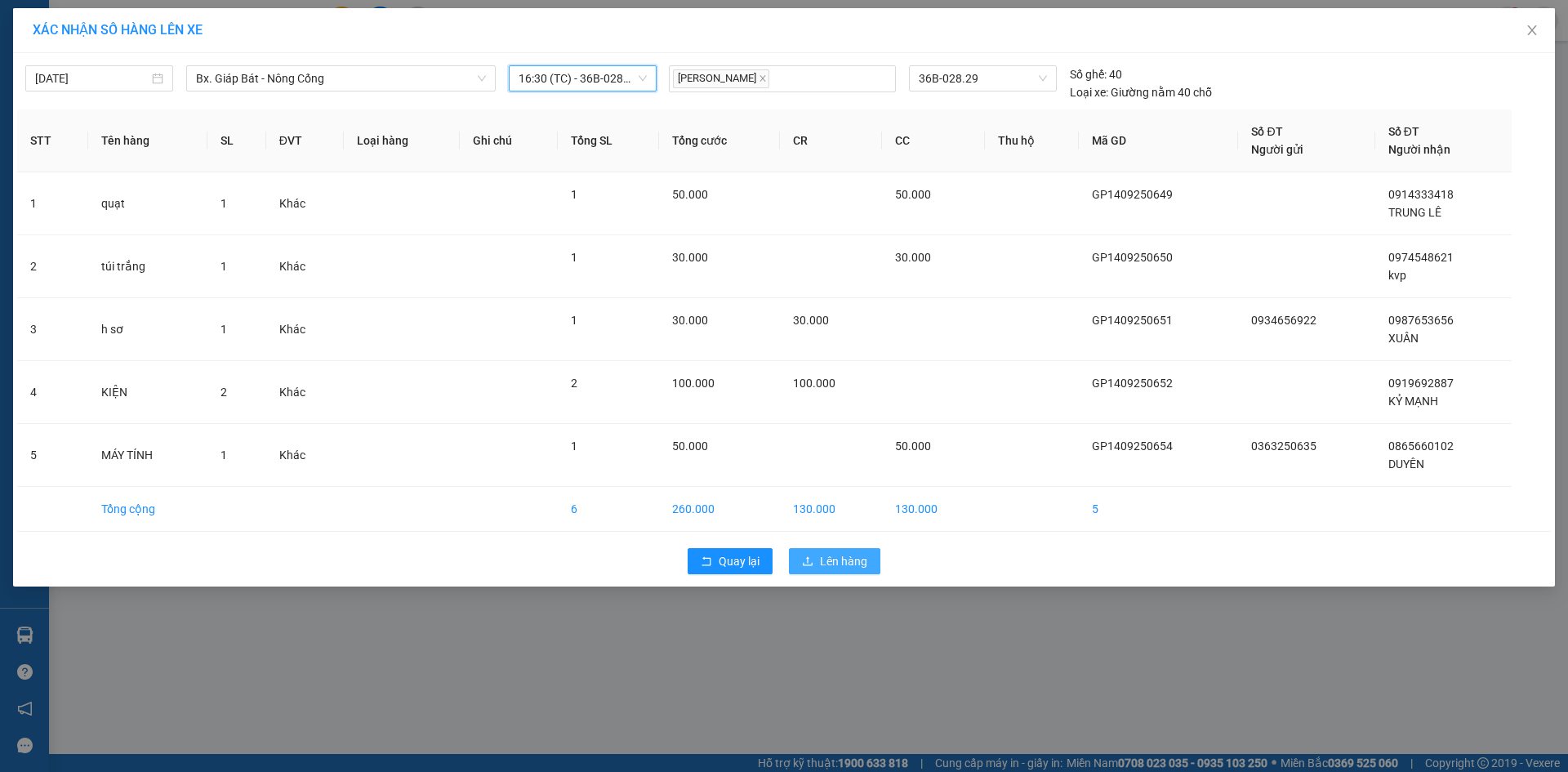
click at [845, 557] on span "Lên hàng" at bounding box center [843, 562] width 47 height 18
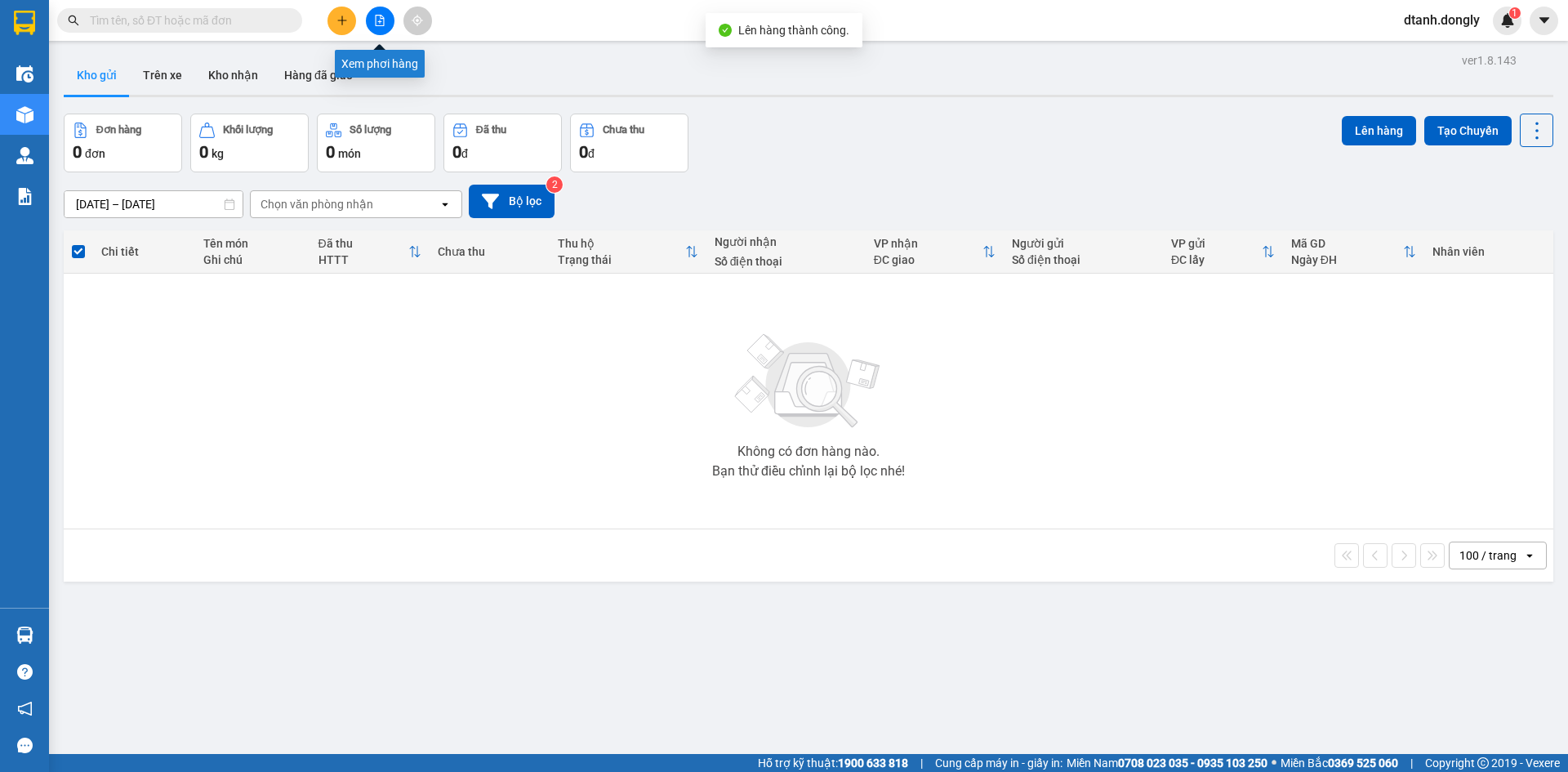
click at [377, 21] on icon "file-add" at bounding box center [380, 21] width 12 height 12
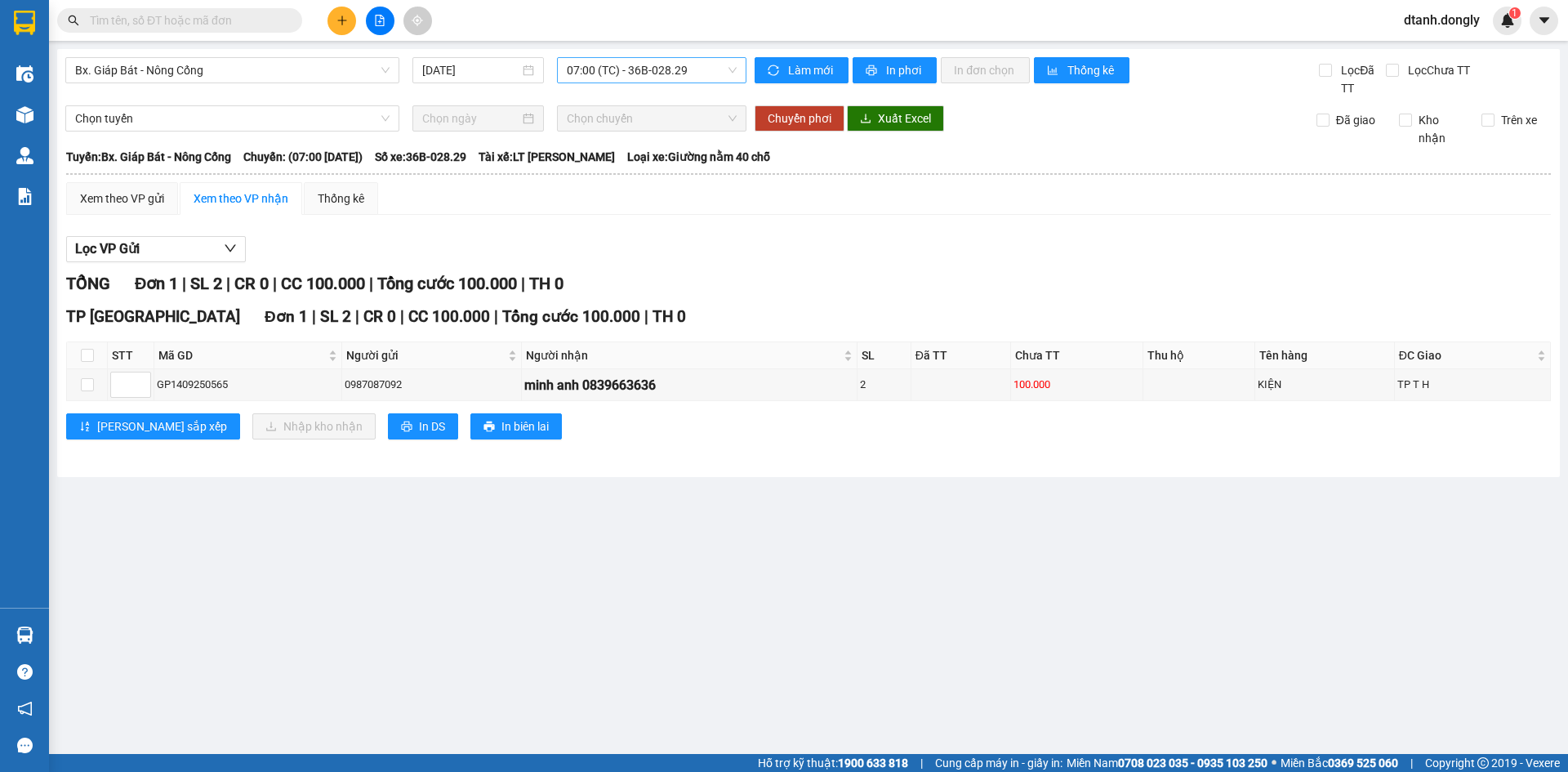
click at [707, 70] on span "07:00 (TC) - 36B-028.29" at bounding box center [651, 70] width 170 height 24
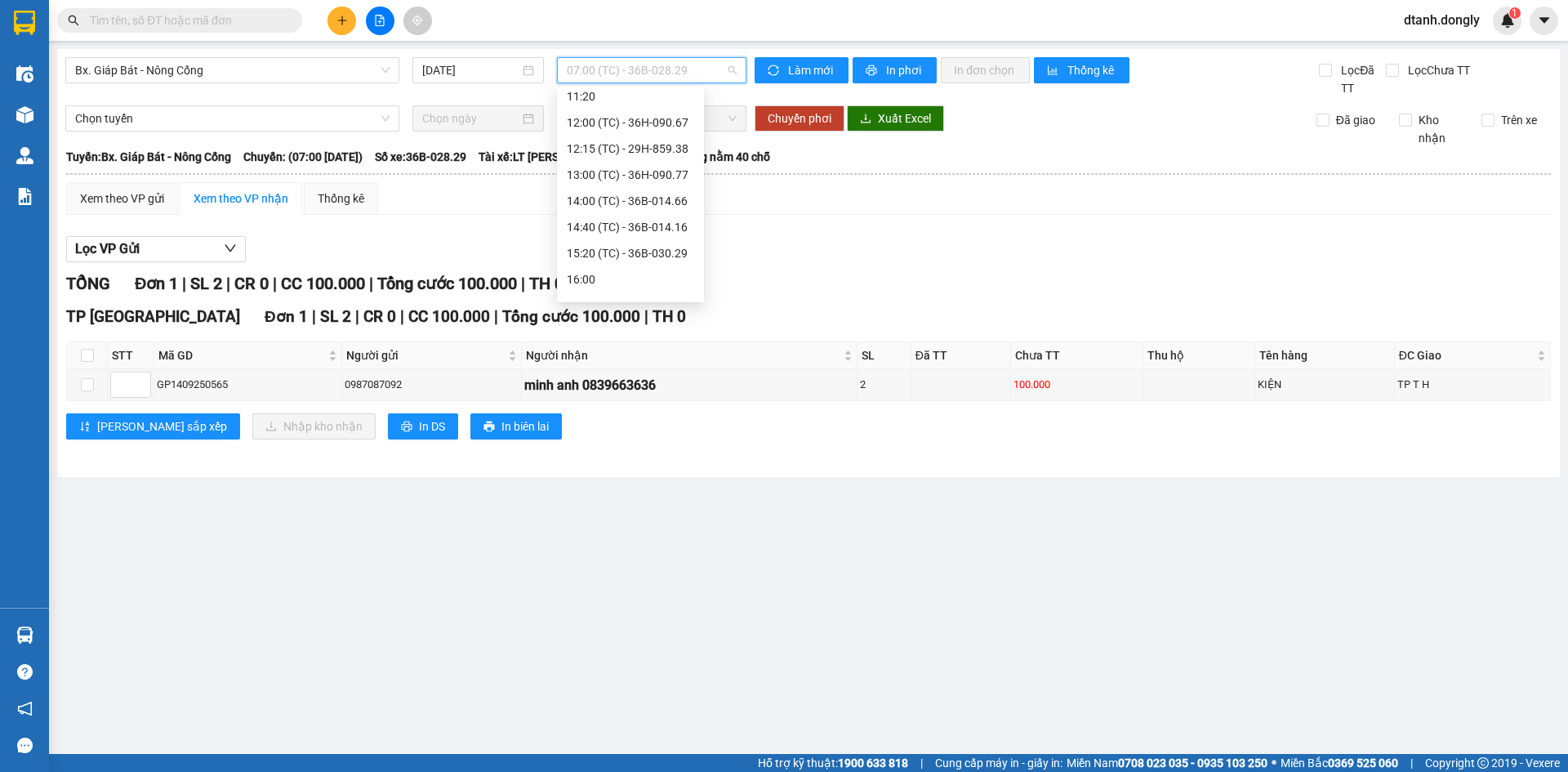
scroll to position [288, 0]
click at [629, 179] on div "16:30 (TC) - 36B-028.29" at bounding box center [630, 181] width 127 height 18
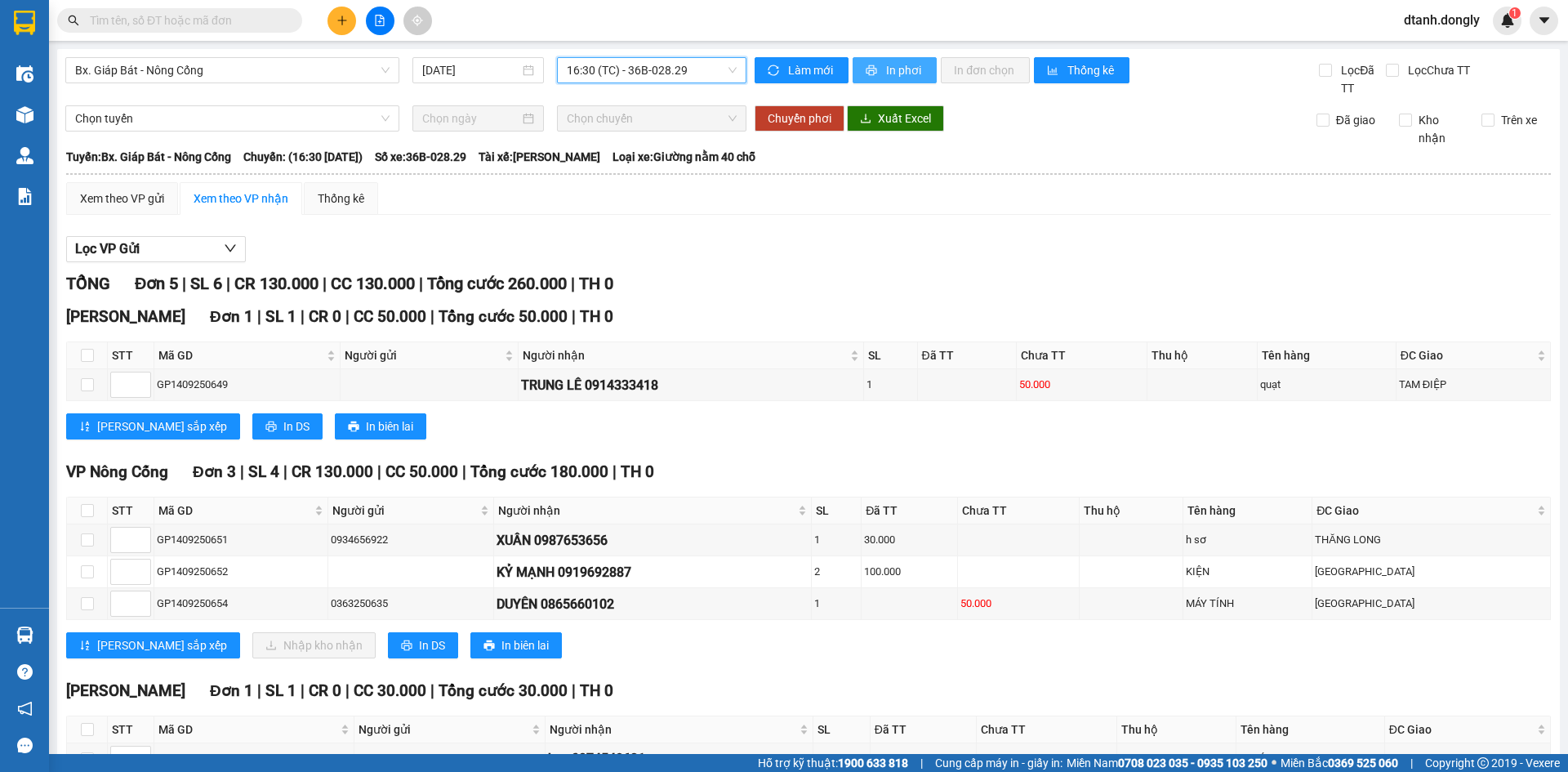
drag, startPoint x: 889, startPoint y: 62, endPoint x: 914, endPoint y: 158, distance: 99.2
click at [890, 61] on span "In phơi" at bounding box center [904, 71] width 37 height 18
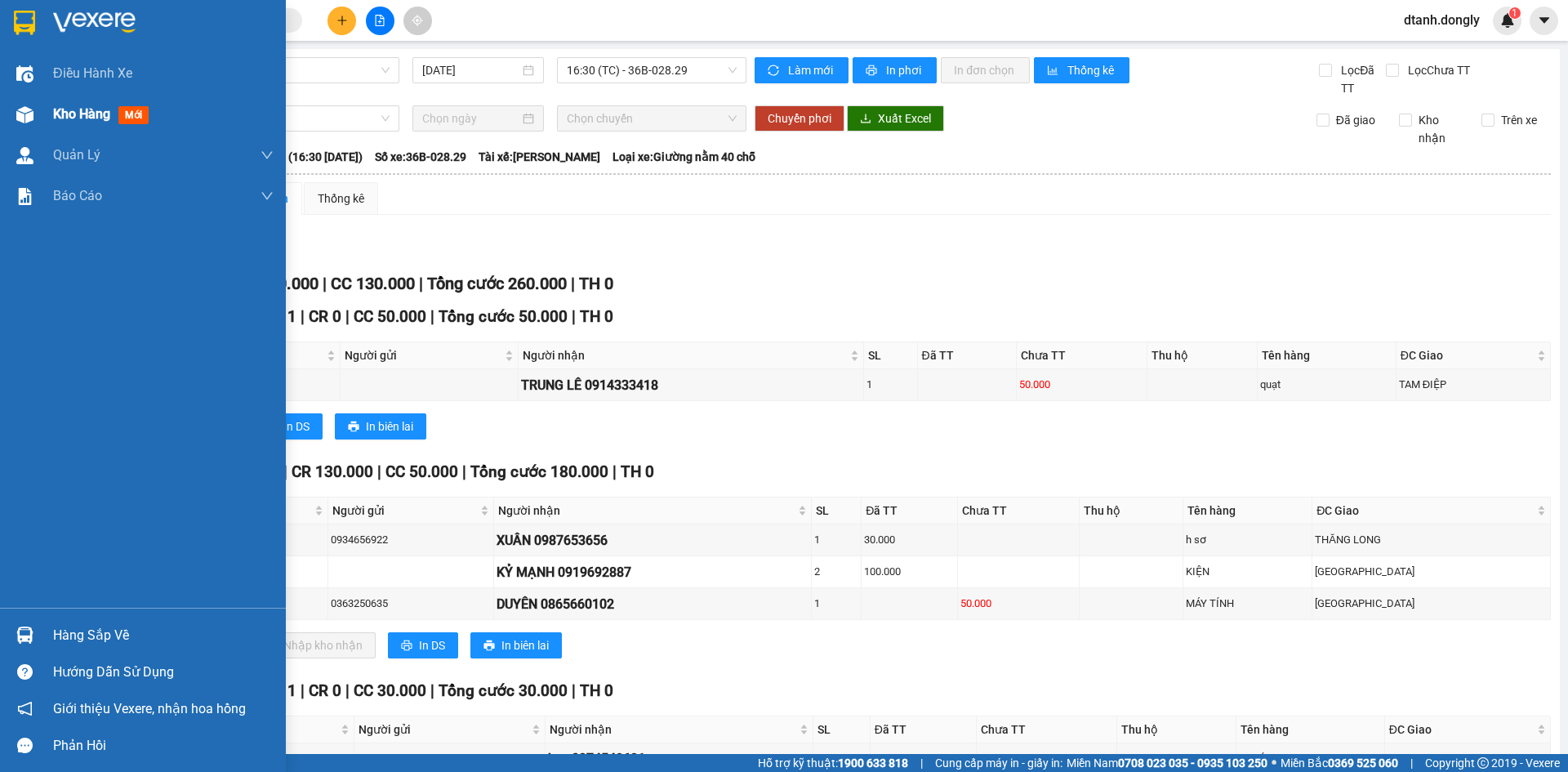
click at [71, 103] on div "Kho hàng mới" at bounding box center [163, 114] width 220 height 41
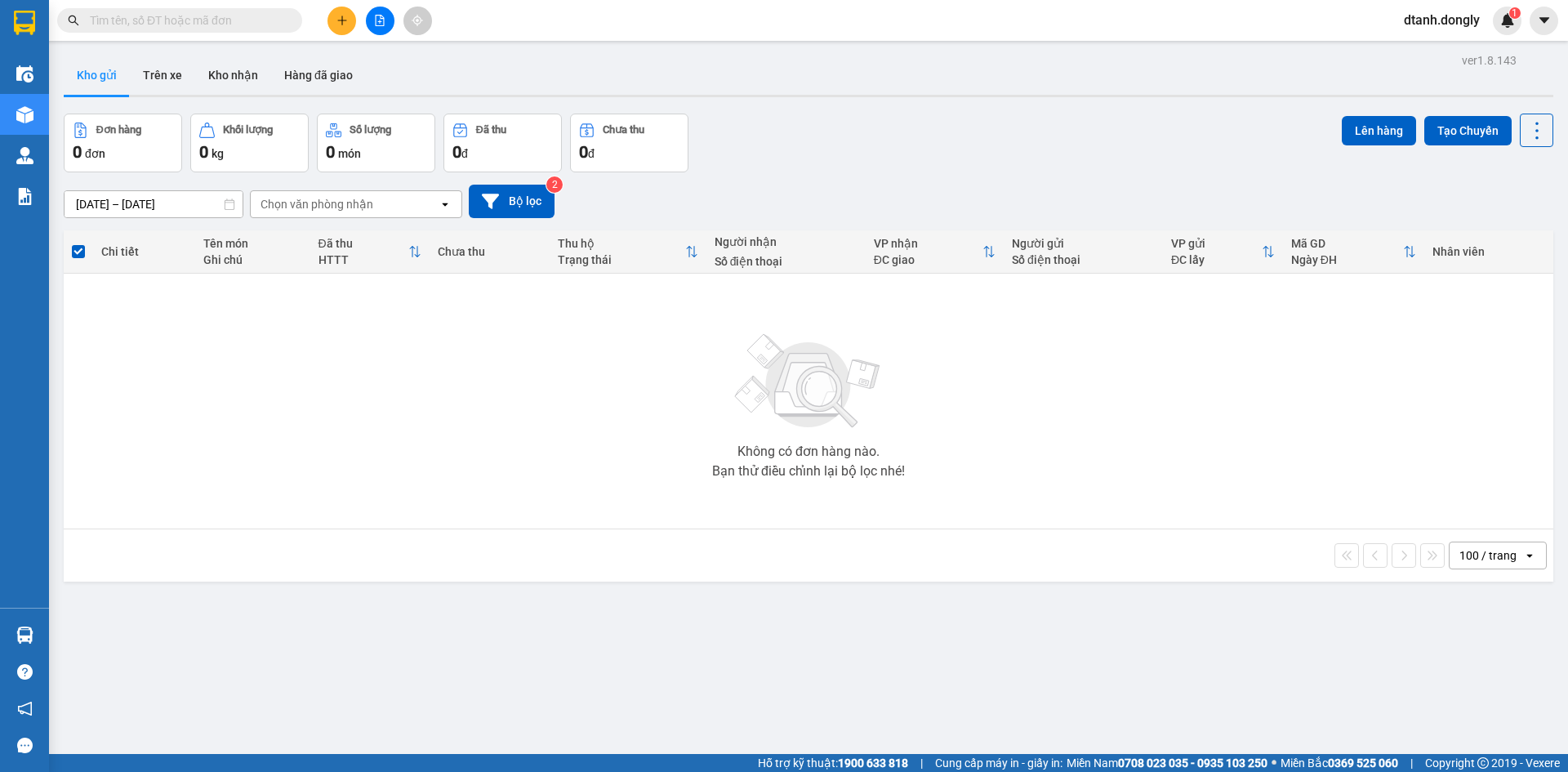
click at [336, 15] on icon "plus" at bounding box center [342, 21] width 12 height 12
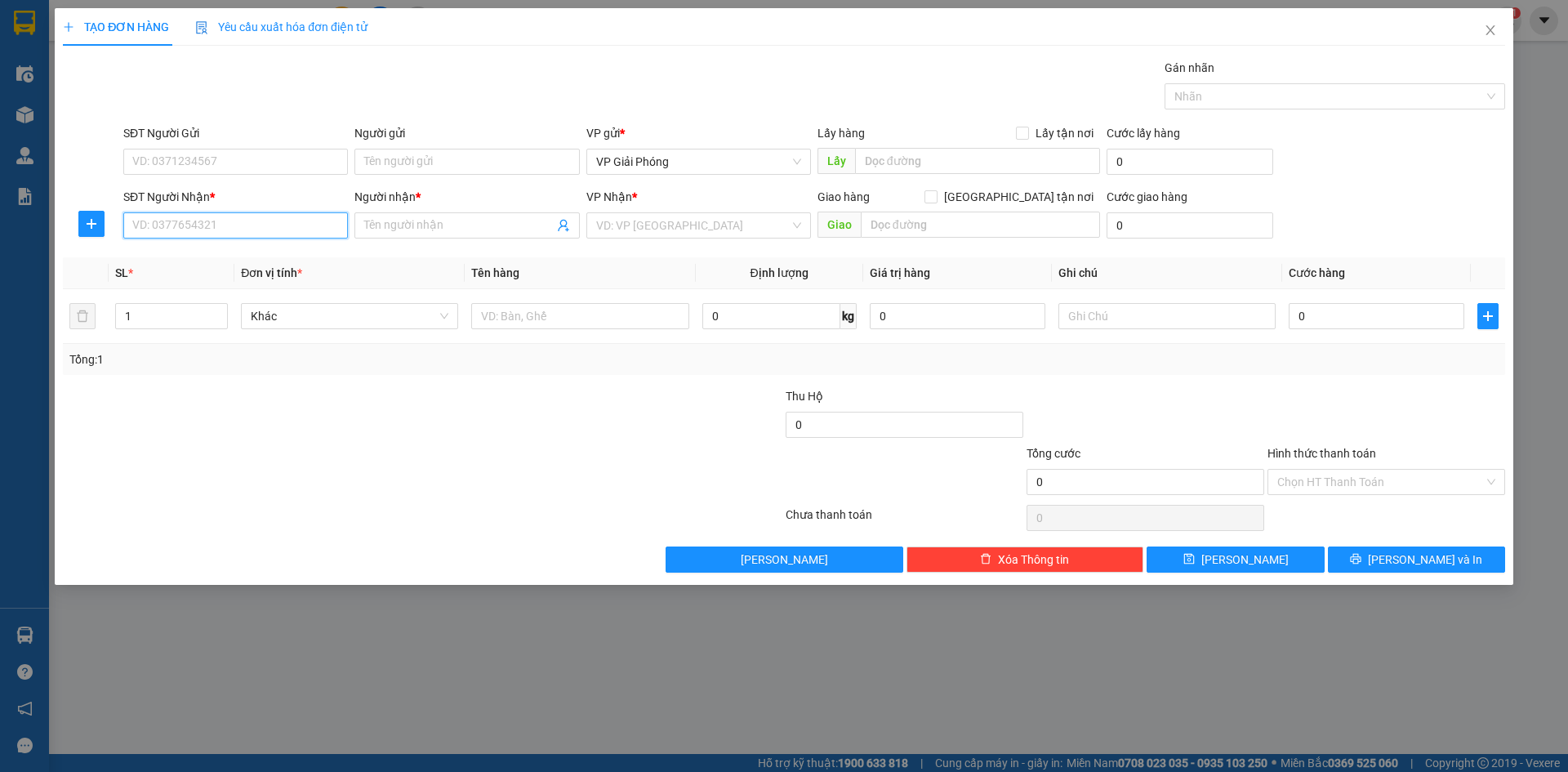
click at [280, 230] on input "SĐT Người Nhận *" at bounding box center [235, 225] width 224 height 26
type input "0344620638"
click at [261, 259] on div "0344620638 - MẠNH" at bounding box center [235, 258] width 205 height 18
type input "MẠNH"
checkbox input "true"
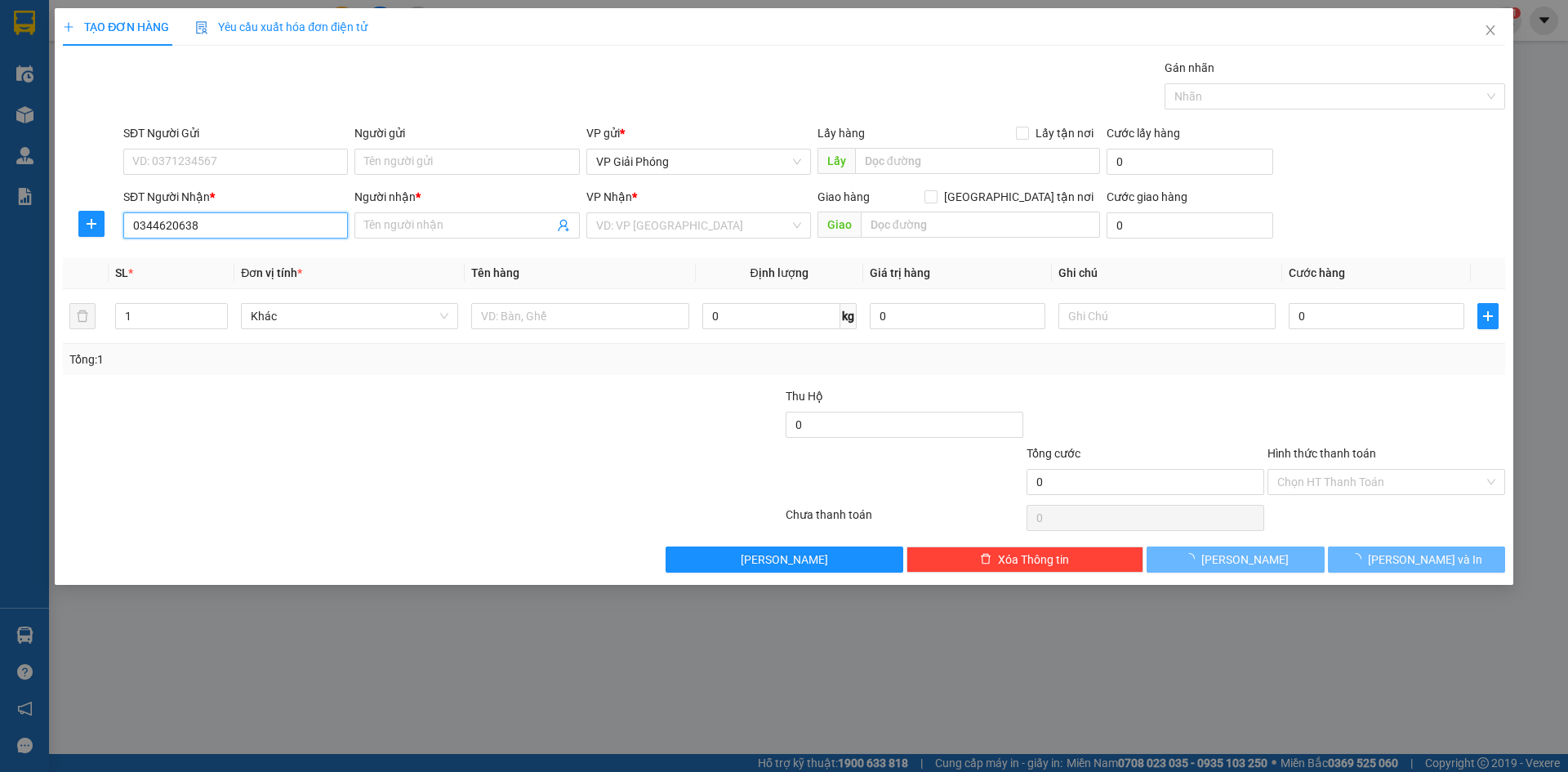
type input "CẦU QUAN"
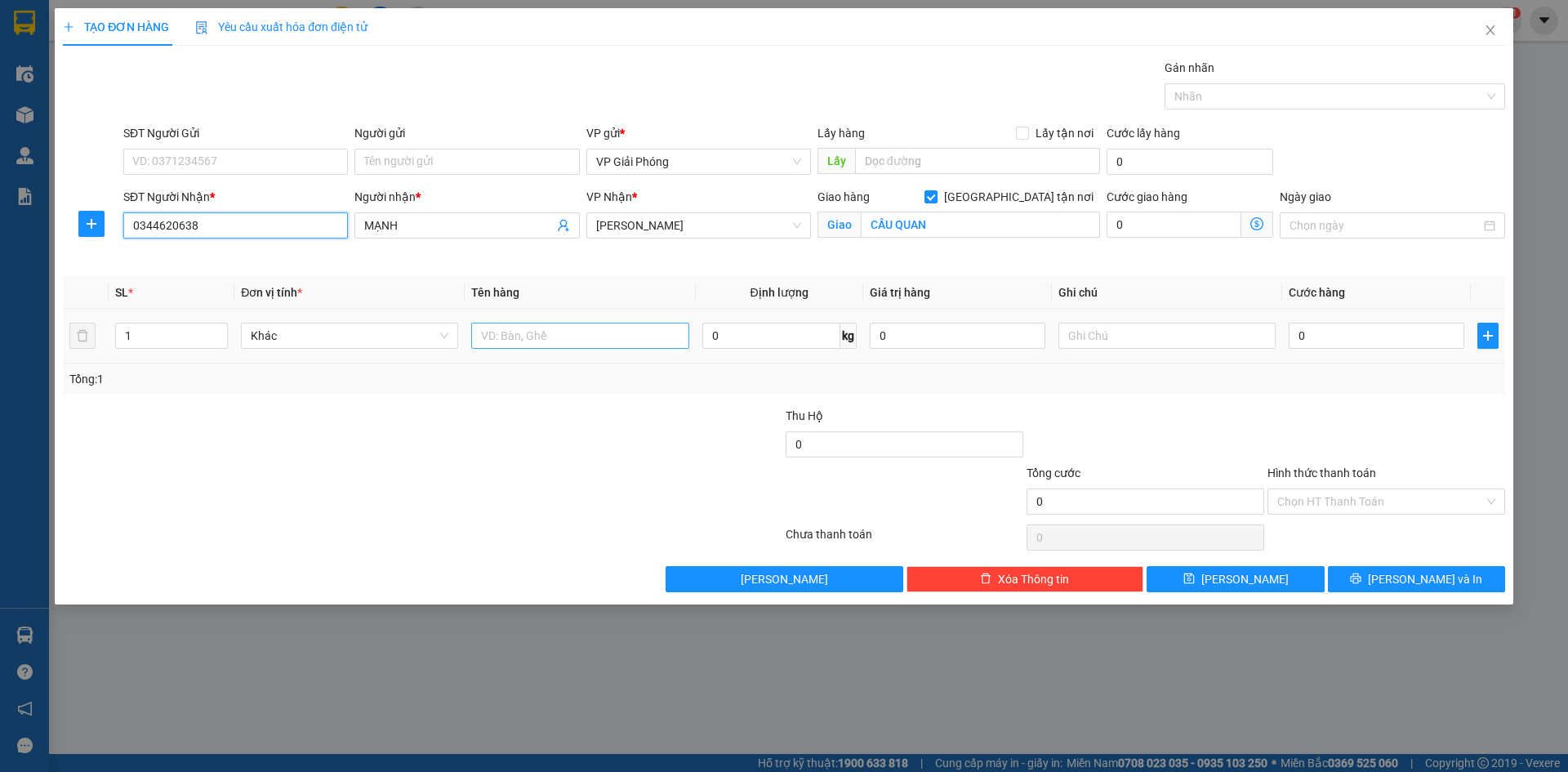
type input "0344620638"
click at [542, 332] on input "text" at bounding box center [580, 335] width 218 height 26
type input "bao"
click at [1321, 340] on input "0" at bounding box center [1376, 335] width 175 height 26
type input "1"
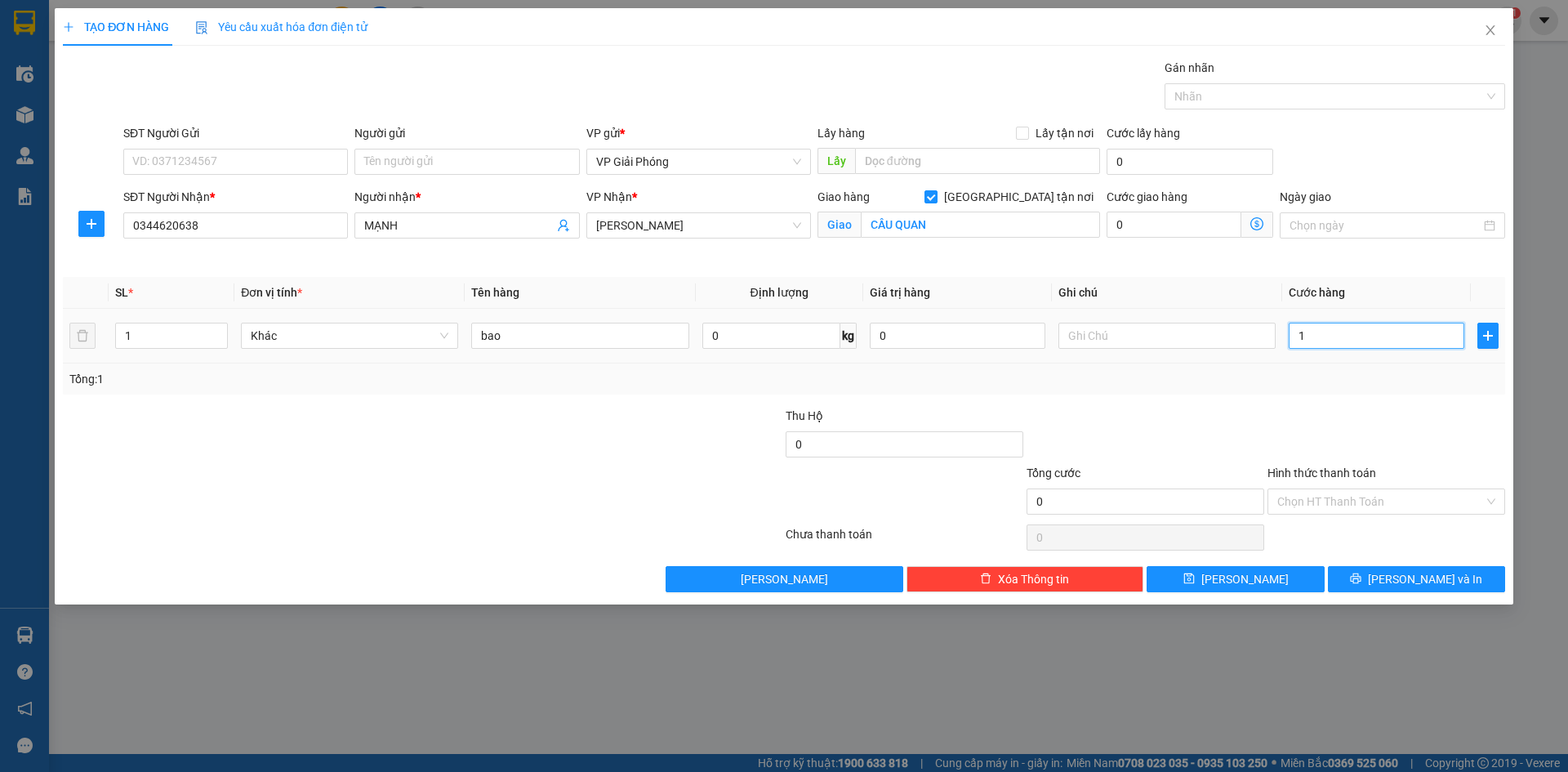
type input "1"
type input "10"
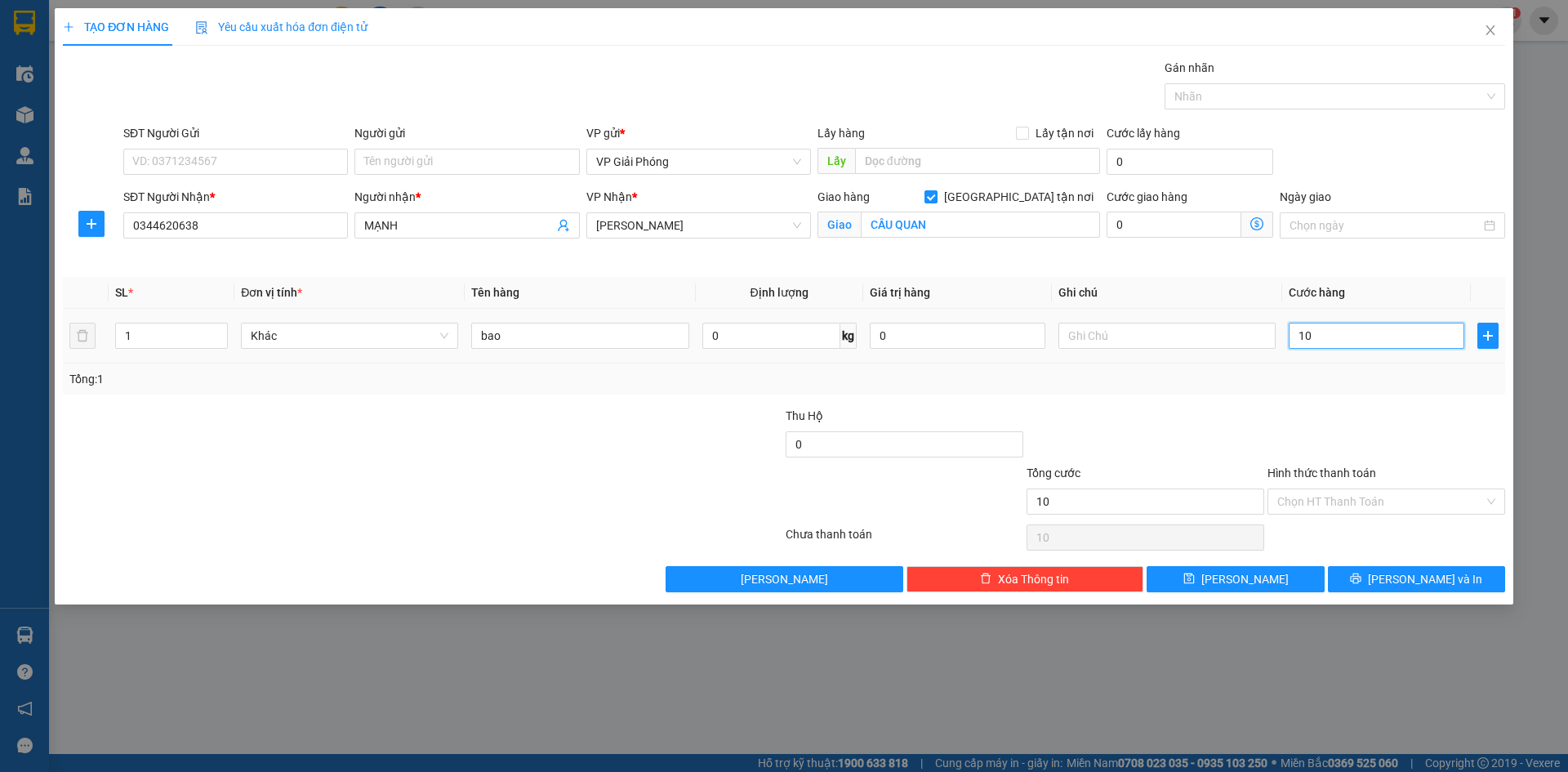
type input "100"
click at [1220, 96] on div at bounding box center [1326, 96] width 316 height 20
type input "100.000"
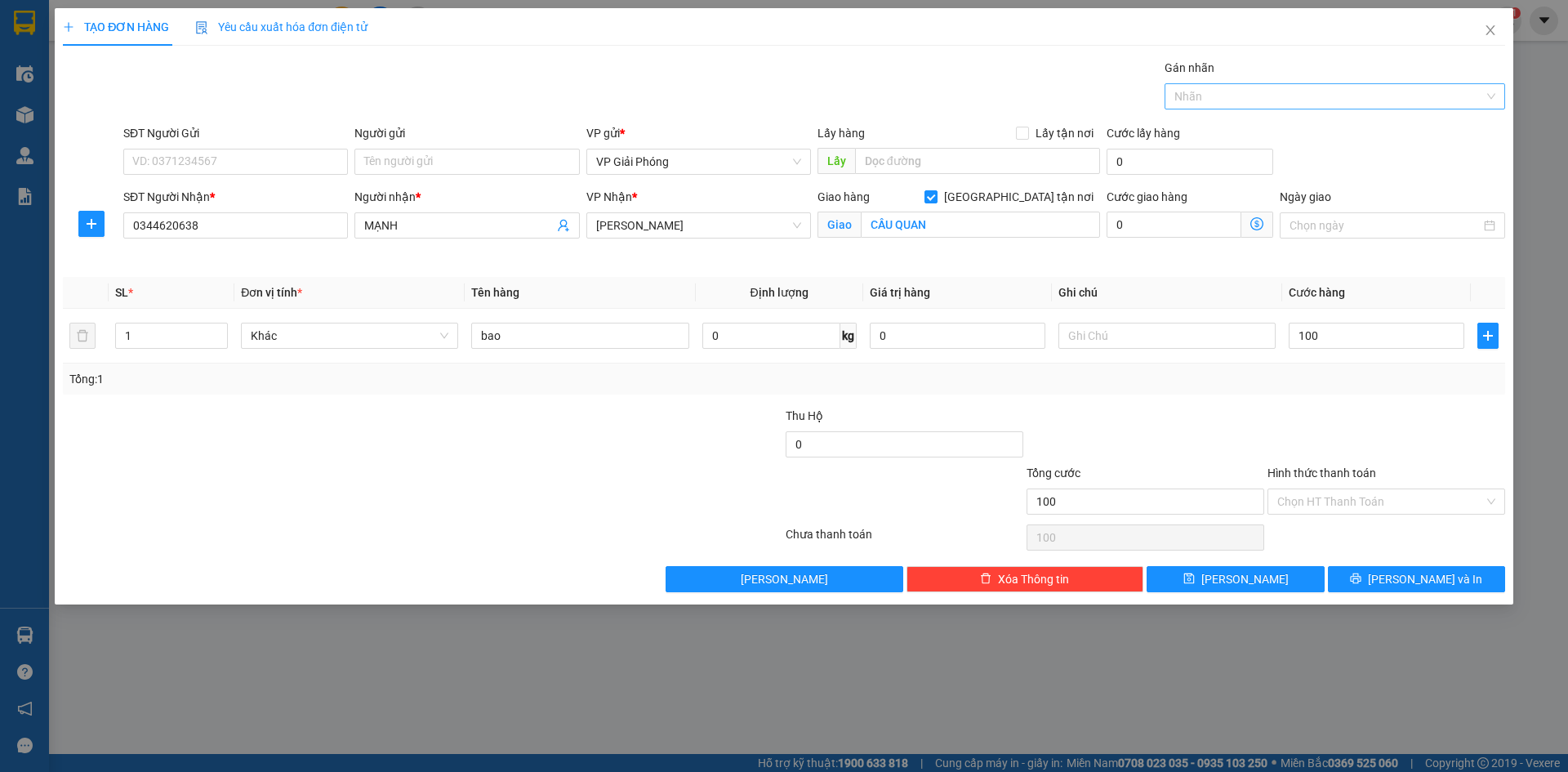
type input "100.000"
type input "727"
click at [1257, 126] on div "0985 727 472" at bounding box center [1335, 130] width 321 height 18
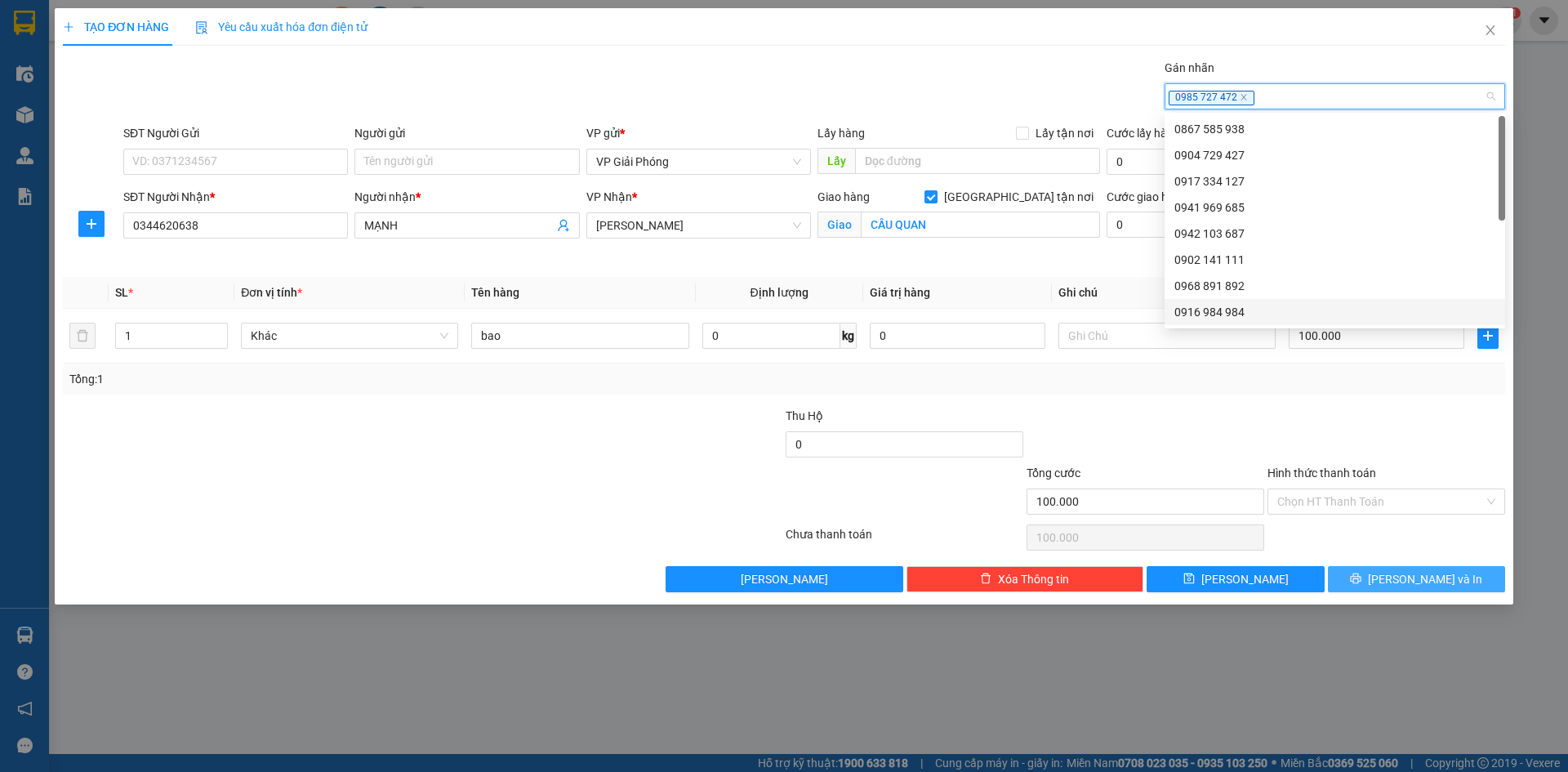
click at [1404, 579] on span "Lưu và In" at bounding box center [1425, 579] width 115 height 18
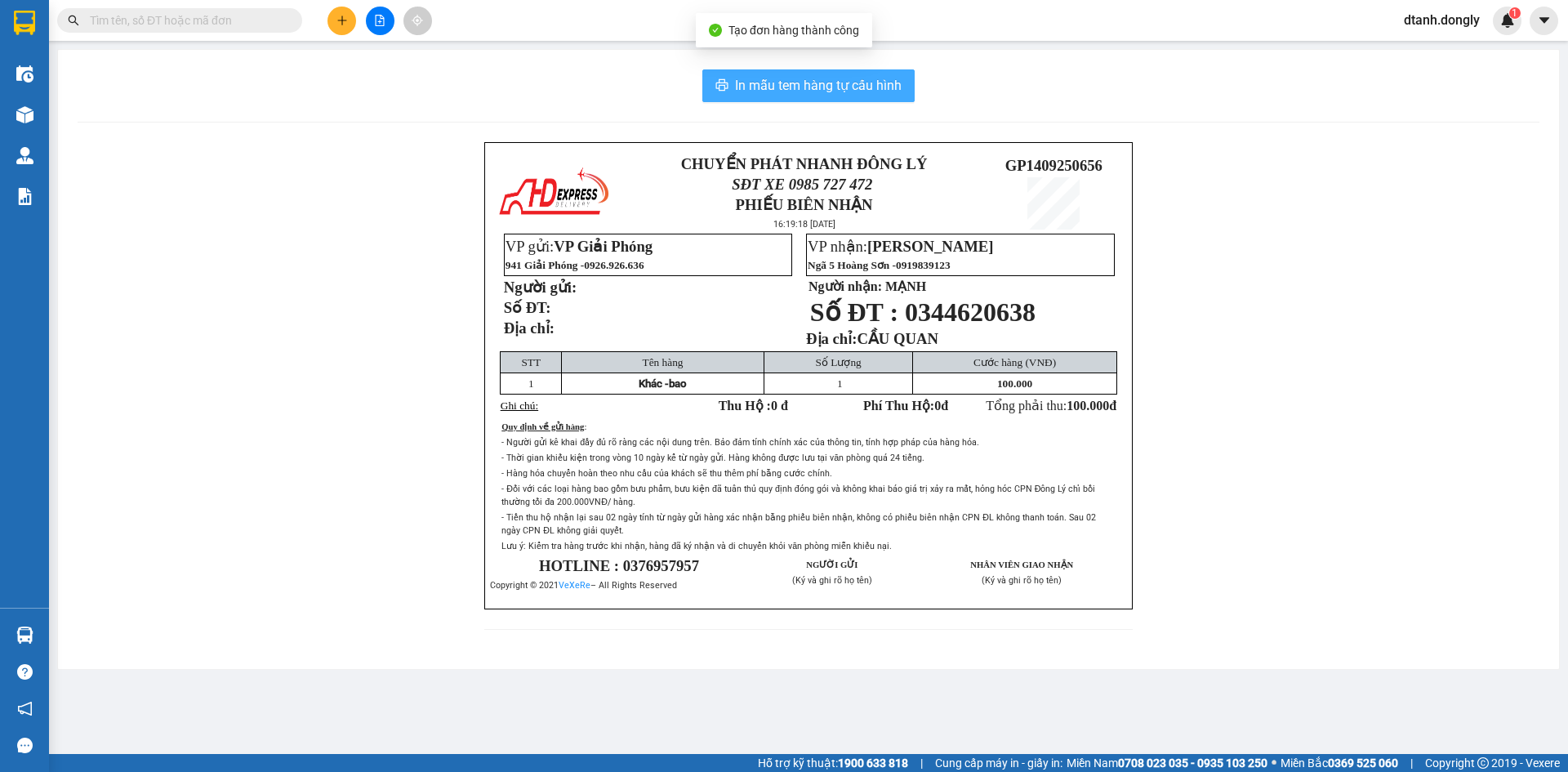
click at [854, 82] on span "In mẫu tem hàng tự cấu hình" at bounding box center [818, 85] width 167 height 21
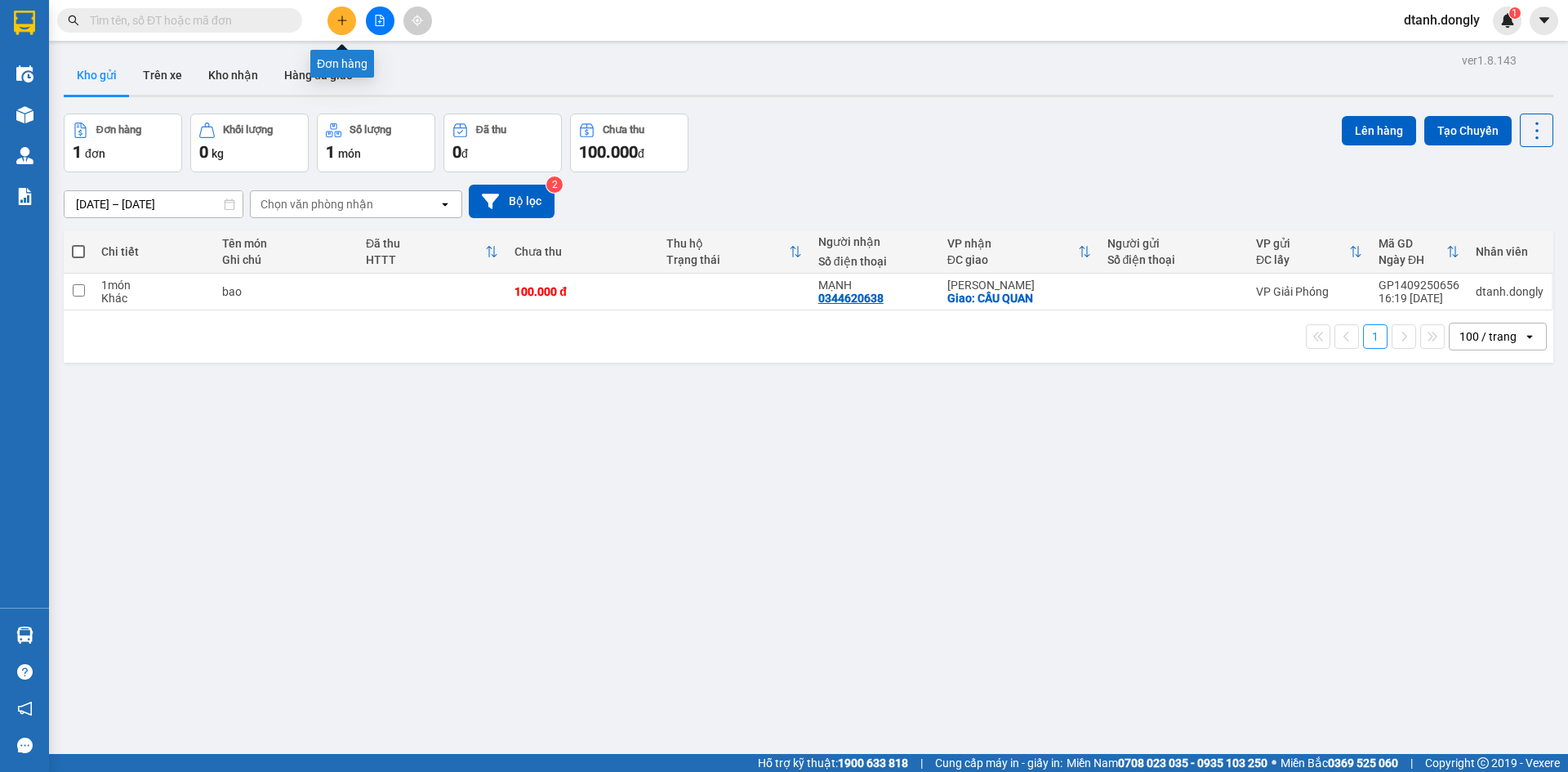
click at [341, 23] on icon "plus" at bounding box center [342, 21] width 12 height 12
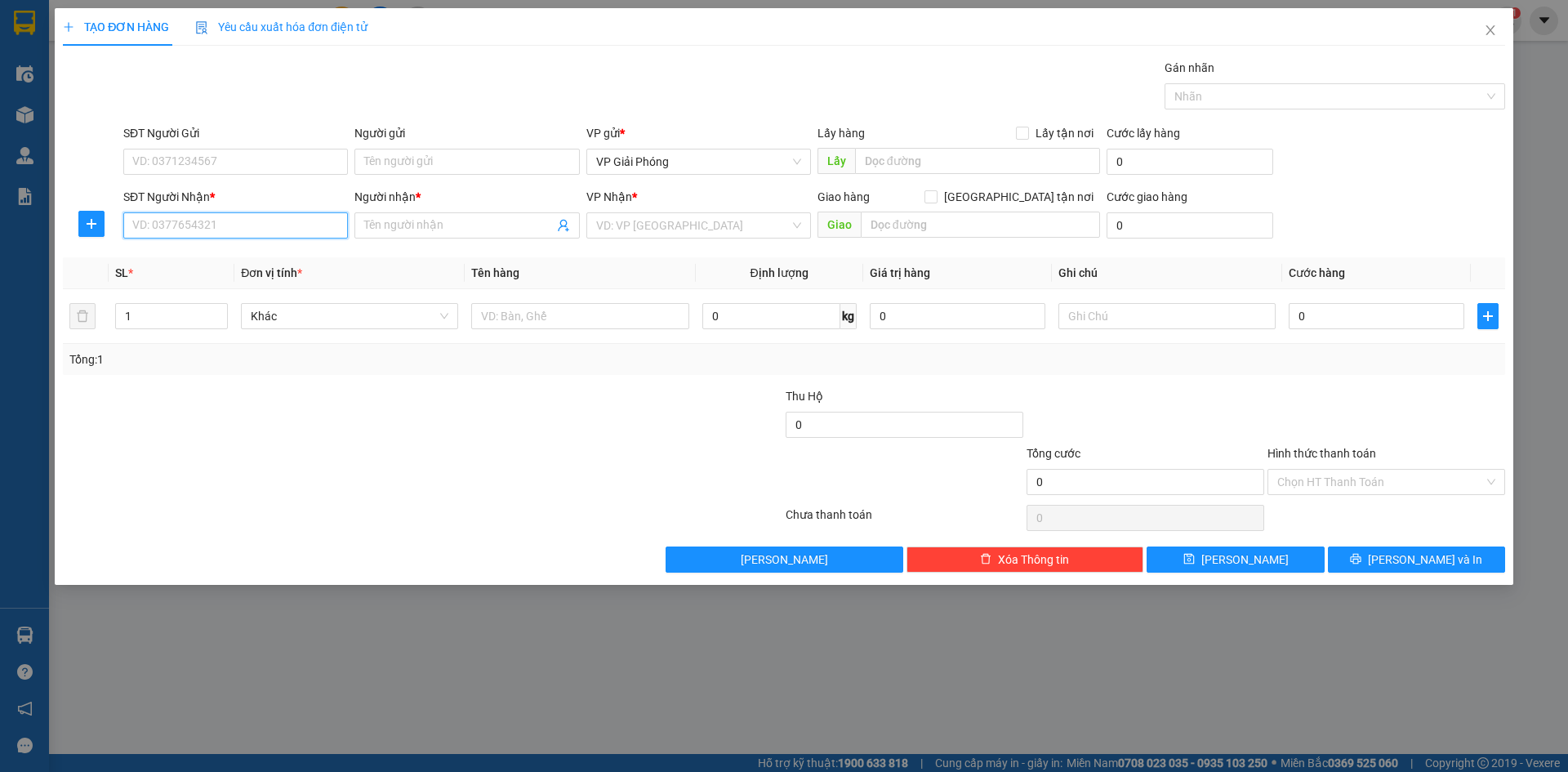
click at [208, 219] on input "SĐT Người Nhận *" at bounding box center [235, 225] width 224 height 26
drag, startPoint x: 187, startPoint y: 258, endPoint x: 192, endPoint y: 269, distance: 12.1
click at [192, 260] on div "0982017876 - THIỆN" at bounding box center [235, 258] width 205 height 18
type input "0982017876"
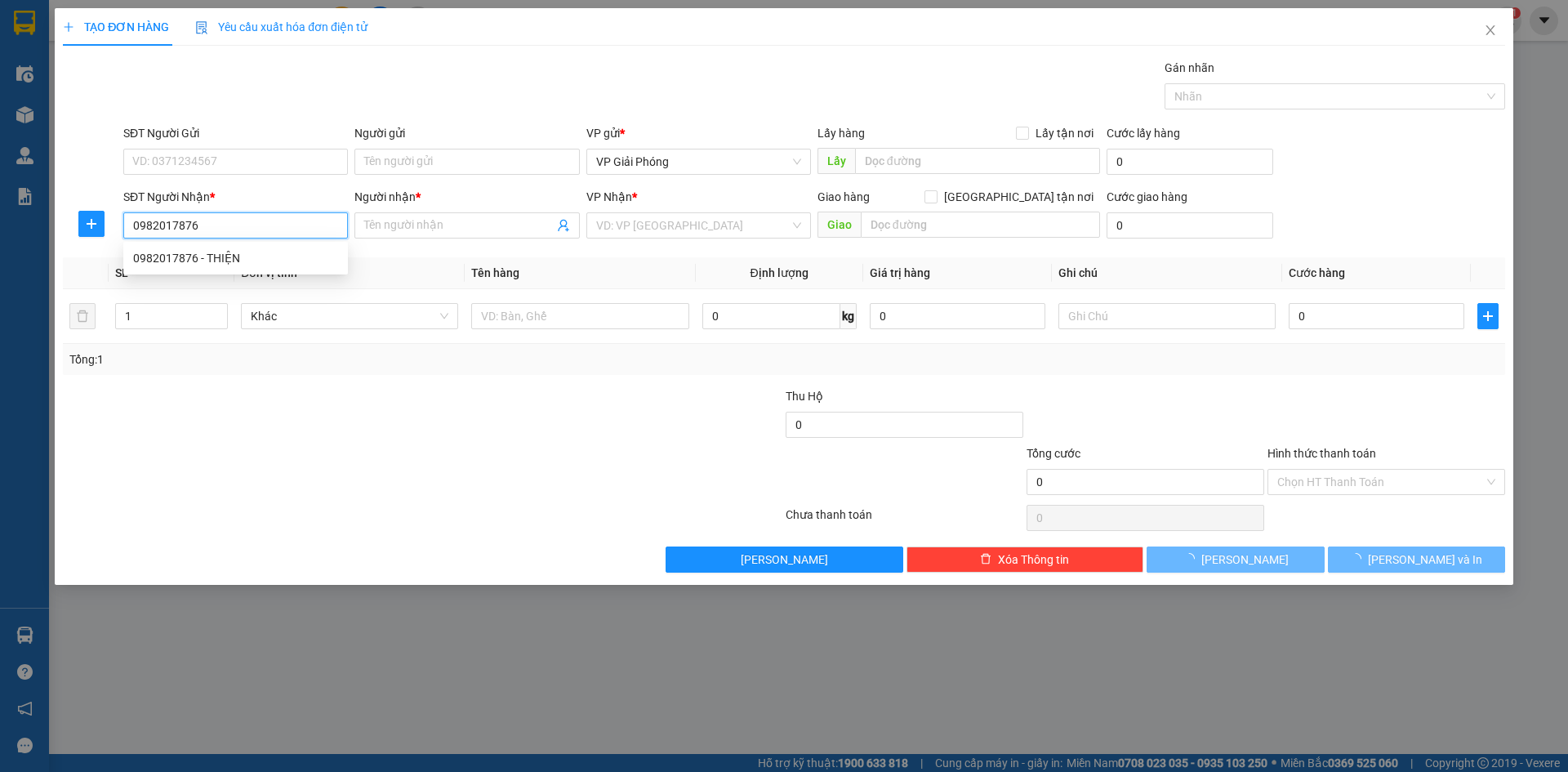
type input "THIỆN"
checkbox input "true"
type input "CÔNG LIÊM"
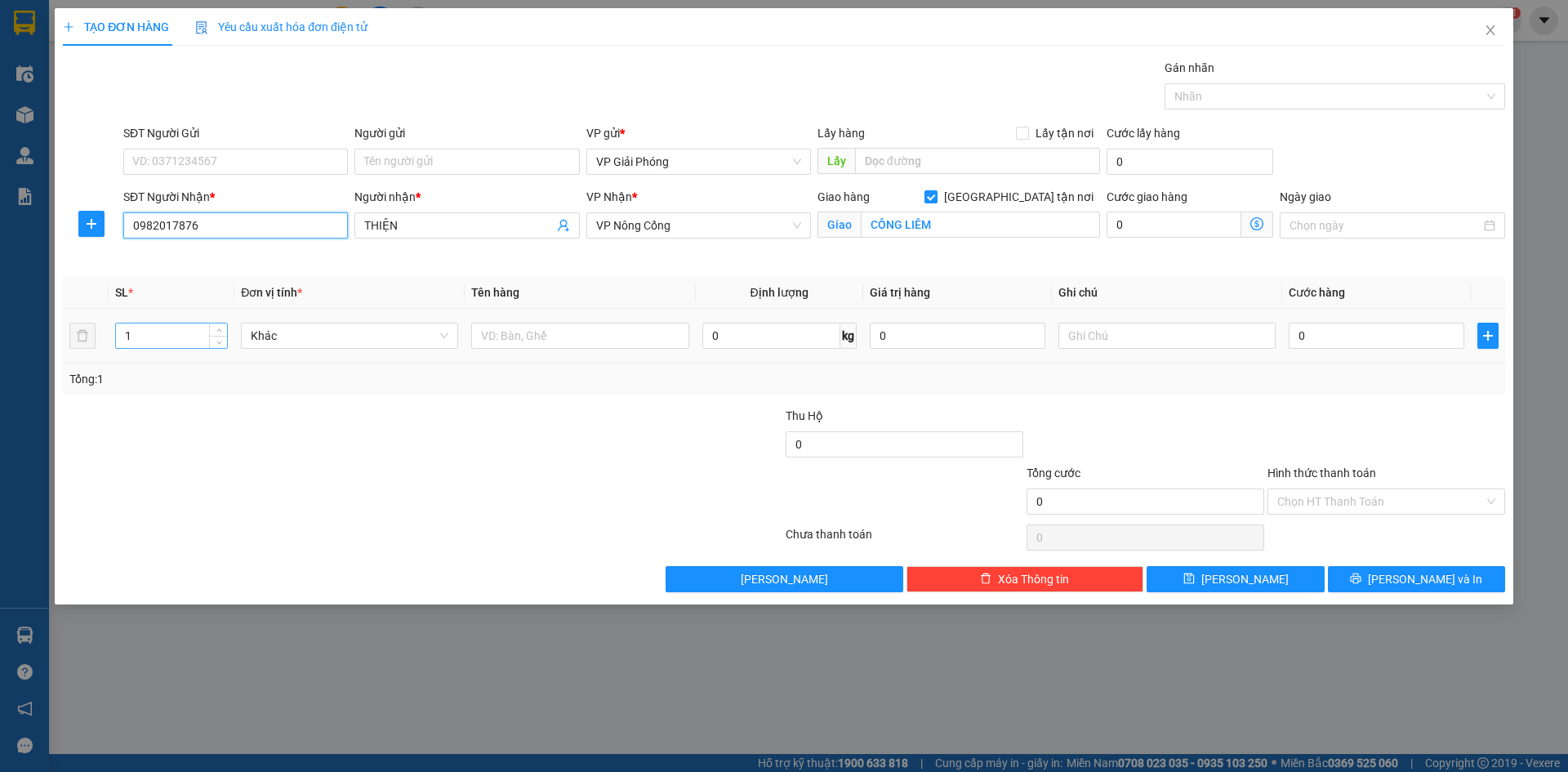
type input "0982017876"
click at [182, 342] on input "1" at bounding box center [172, 335] width 111 height 24
type input "2"
click at [535, 332] on input "text" at bounding box center [580, 335] width 218 height 26
type input "thùng"
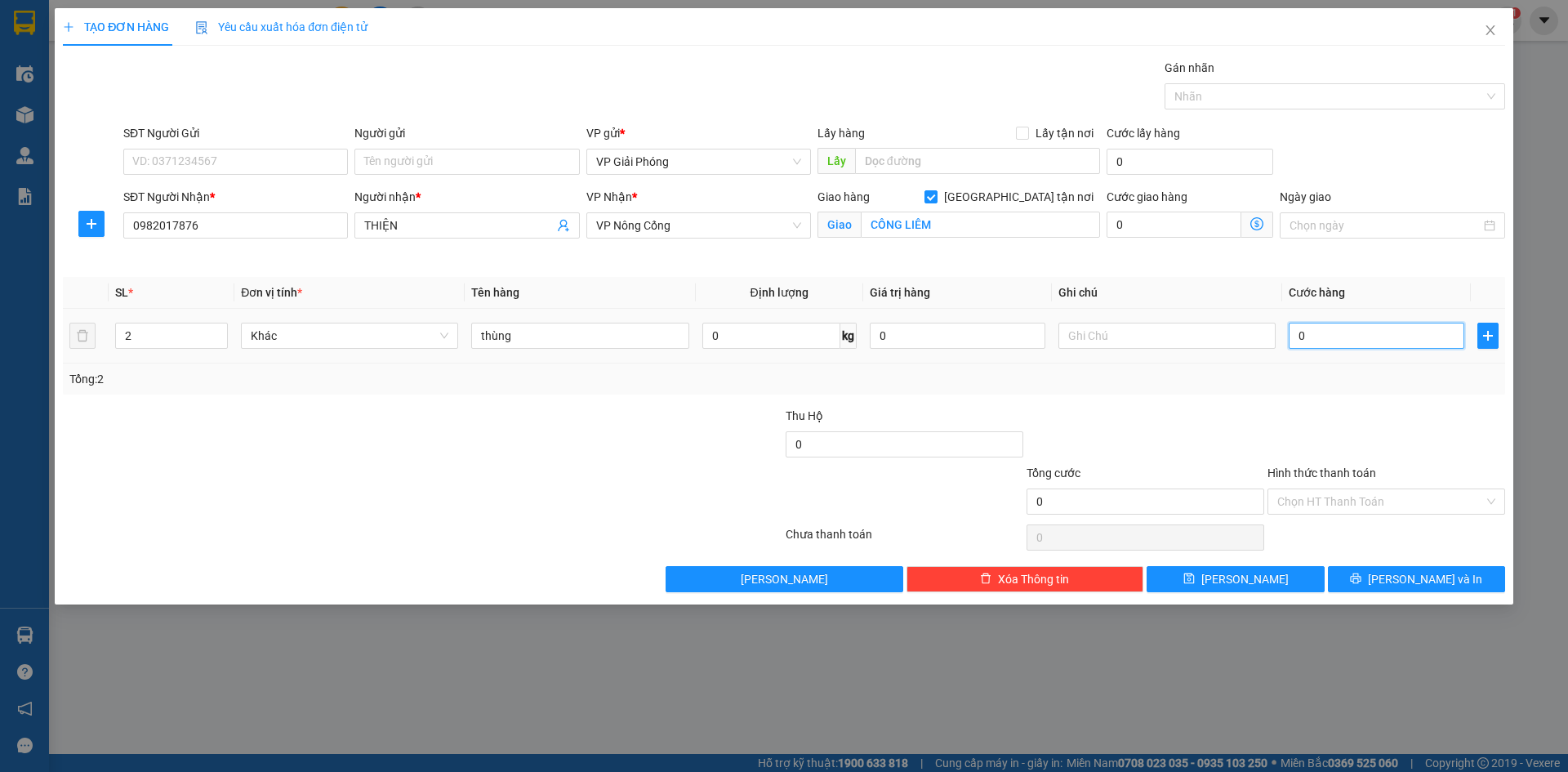
click at [1312, 334] on input "0" at bounding box center [1376, 335] width 175 height 26
click at [938, 221] on input "CÔNG LIÊM" at bounding box center [980, 224] width 239 height 26
click at [939, 221] on input "text" at bounding box center [980, 224] width 239 height 26
type input "vp nc"
type input "4"
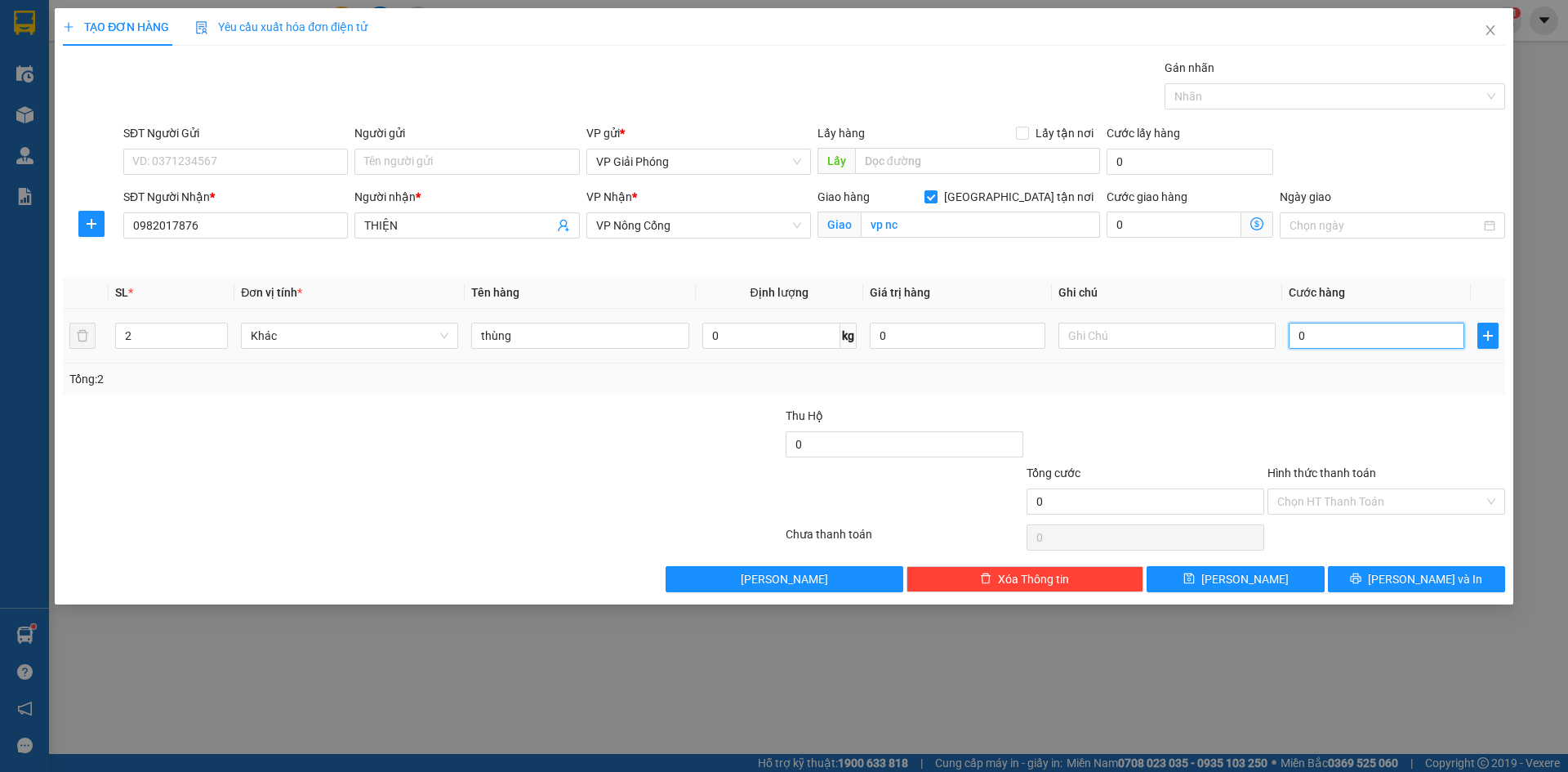
type input "4"
type input "40"
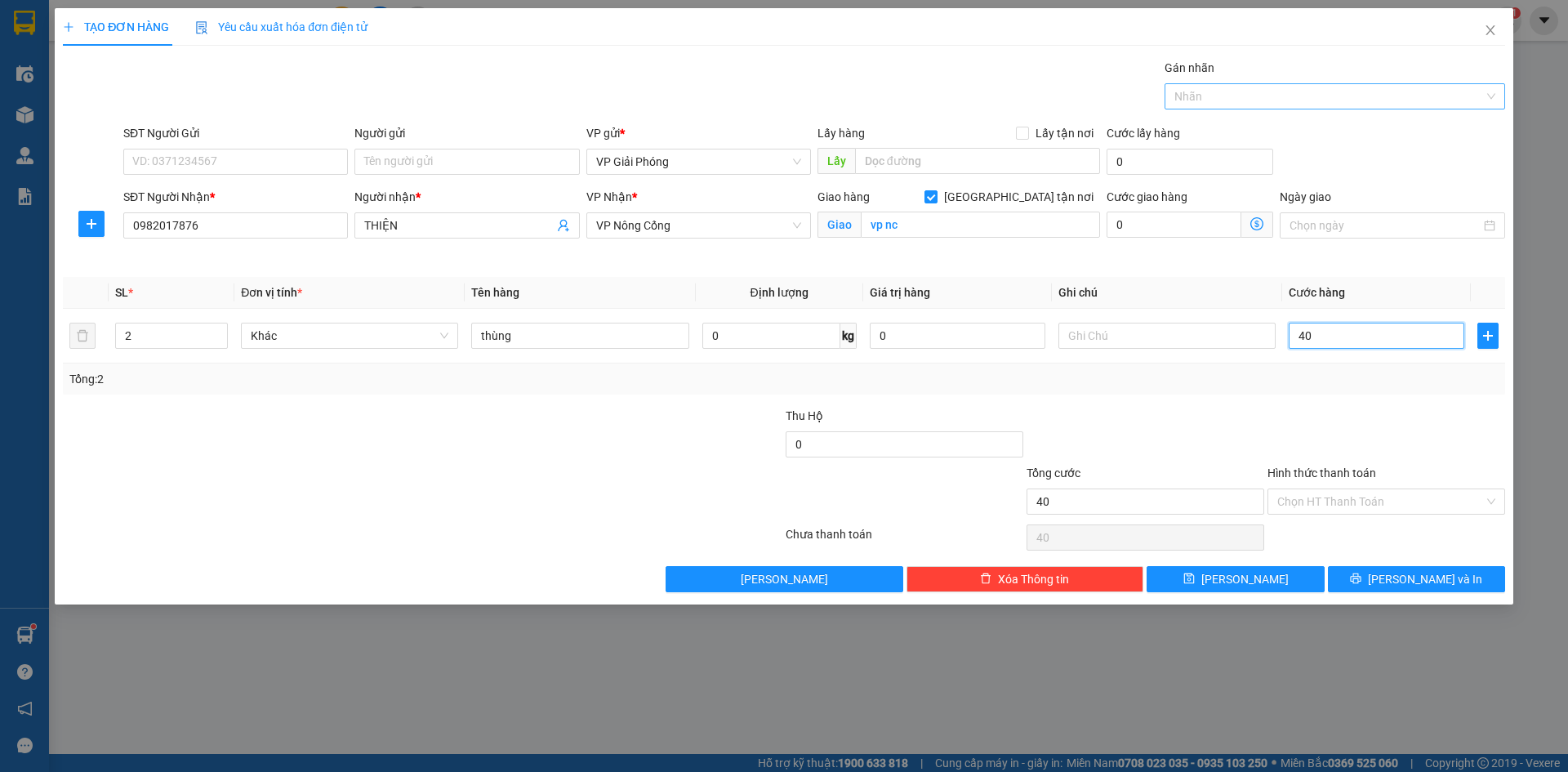
click at [1237, 91] on div at bounding box center [1326, 96] width 316 height 20
type input "40.000"
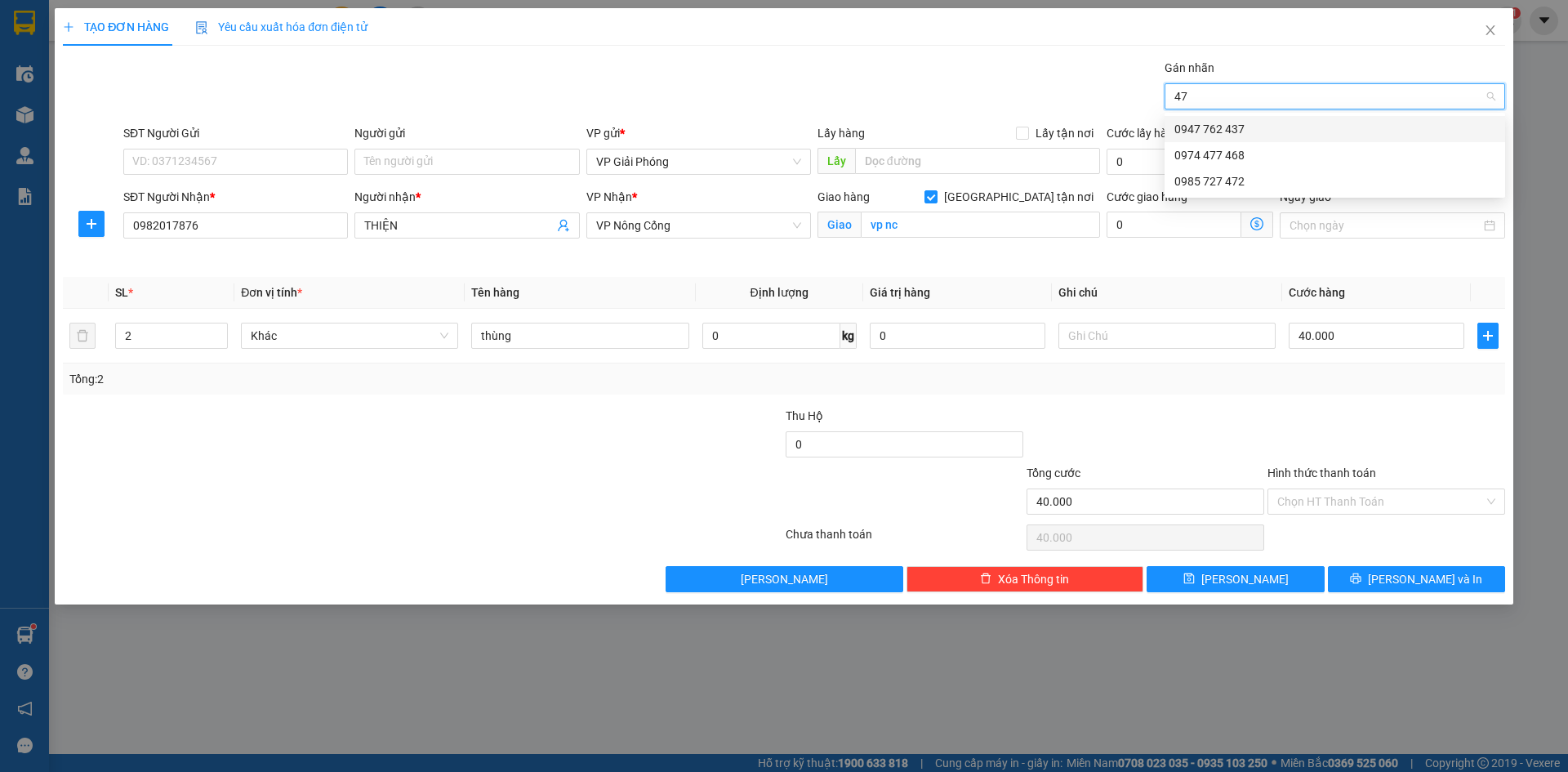
type input "472"
click at [1292, 130] on div "0985 727 472" at bounding box center [1335, 130] width 321 height 18
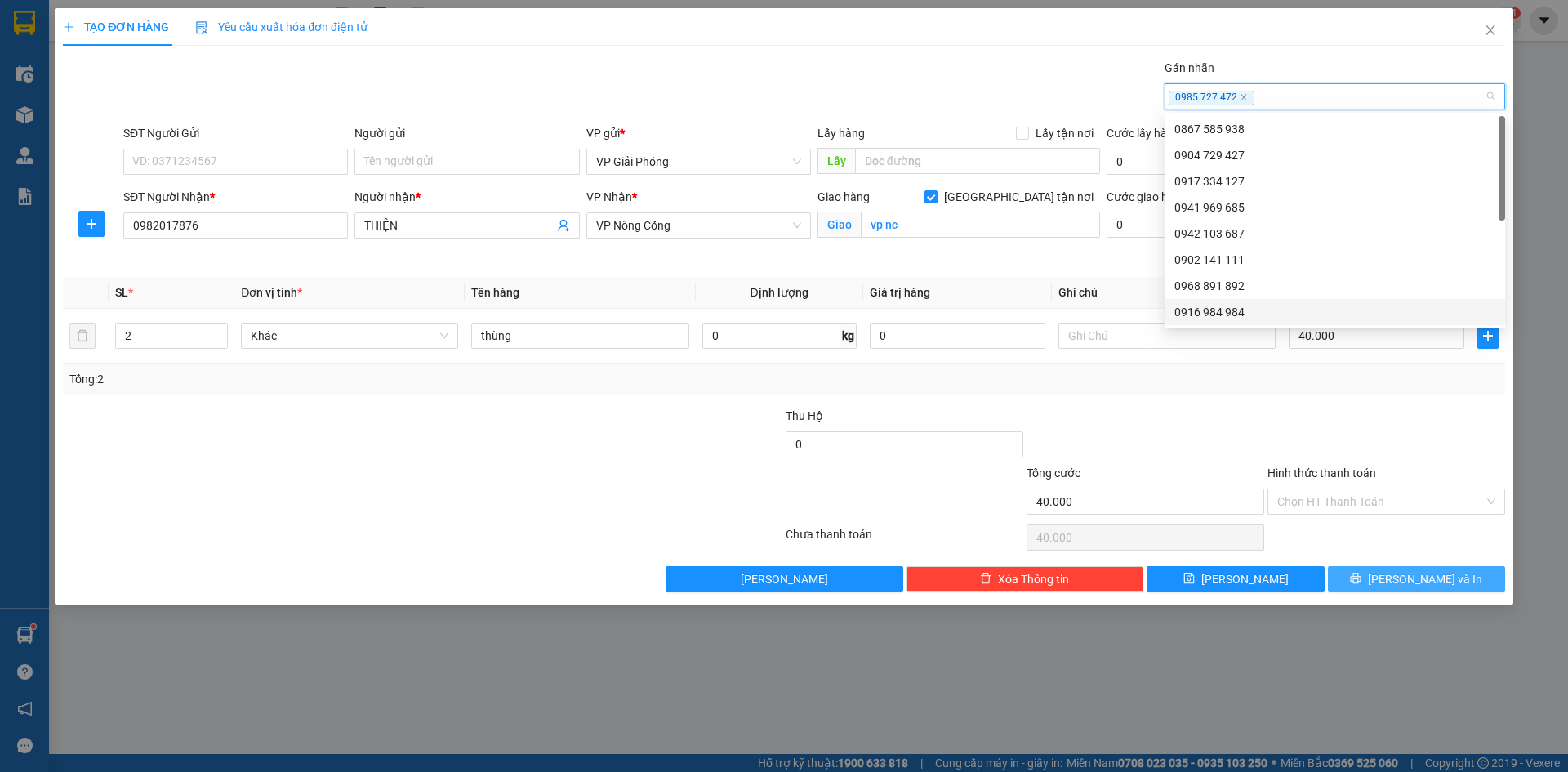
click at [1376, 576] on button "Lưu và In" at bounding box center [1416, 578] width 177 height 26
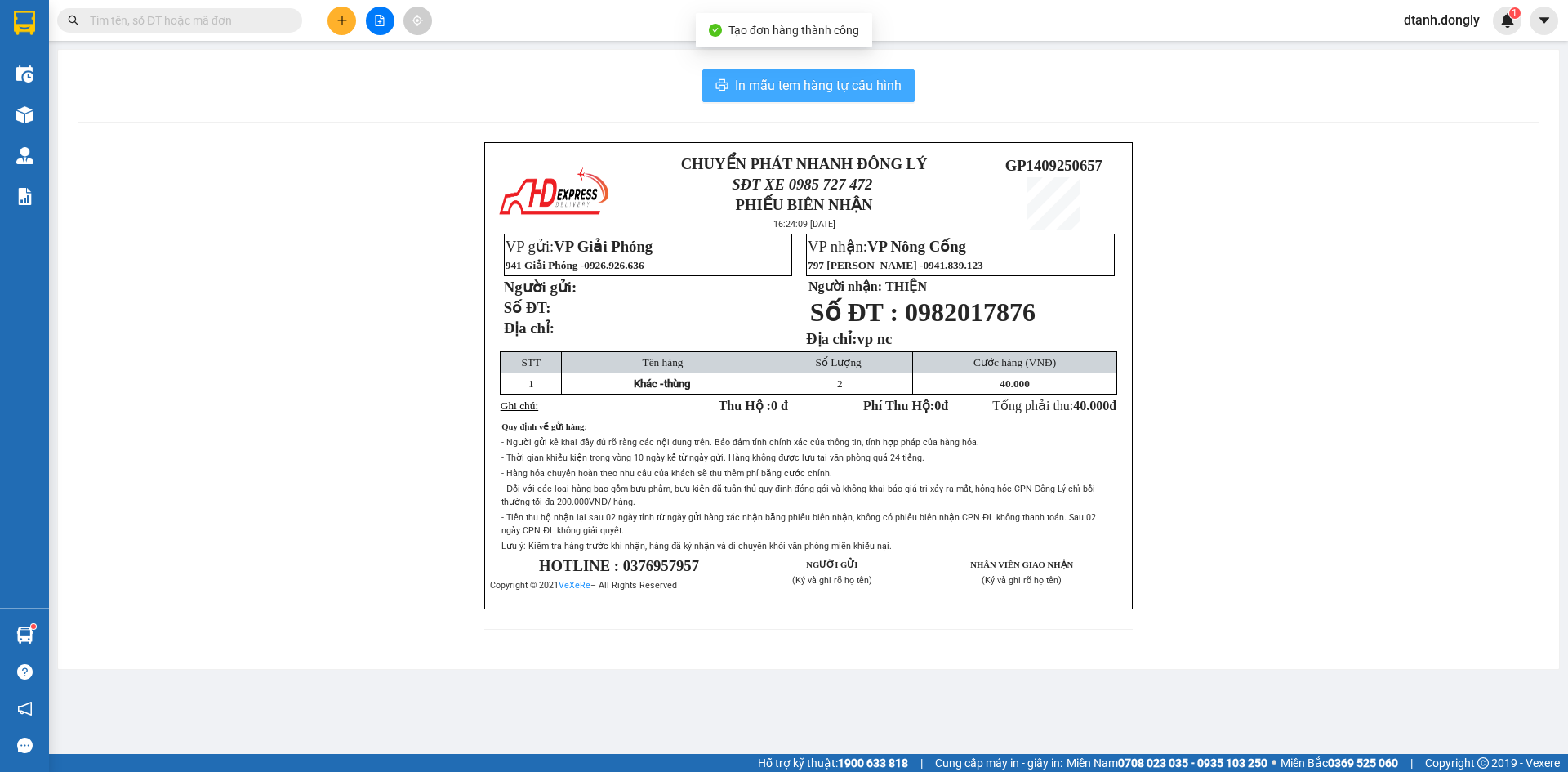
click at [840, 86] on span "In mẫu tem hàng tự cấu hình" at bounding box center [818, 85] width 167 height 21
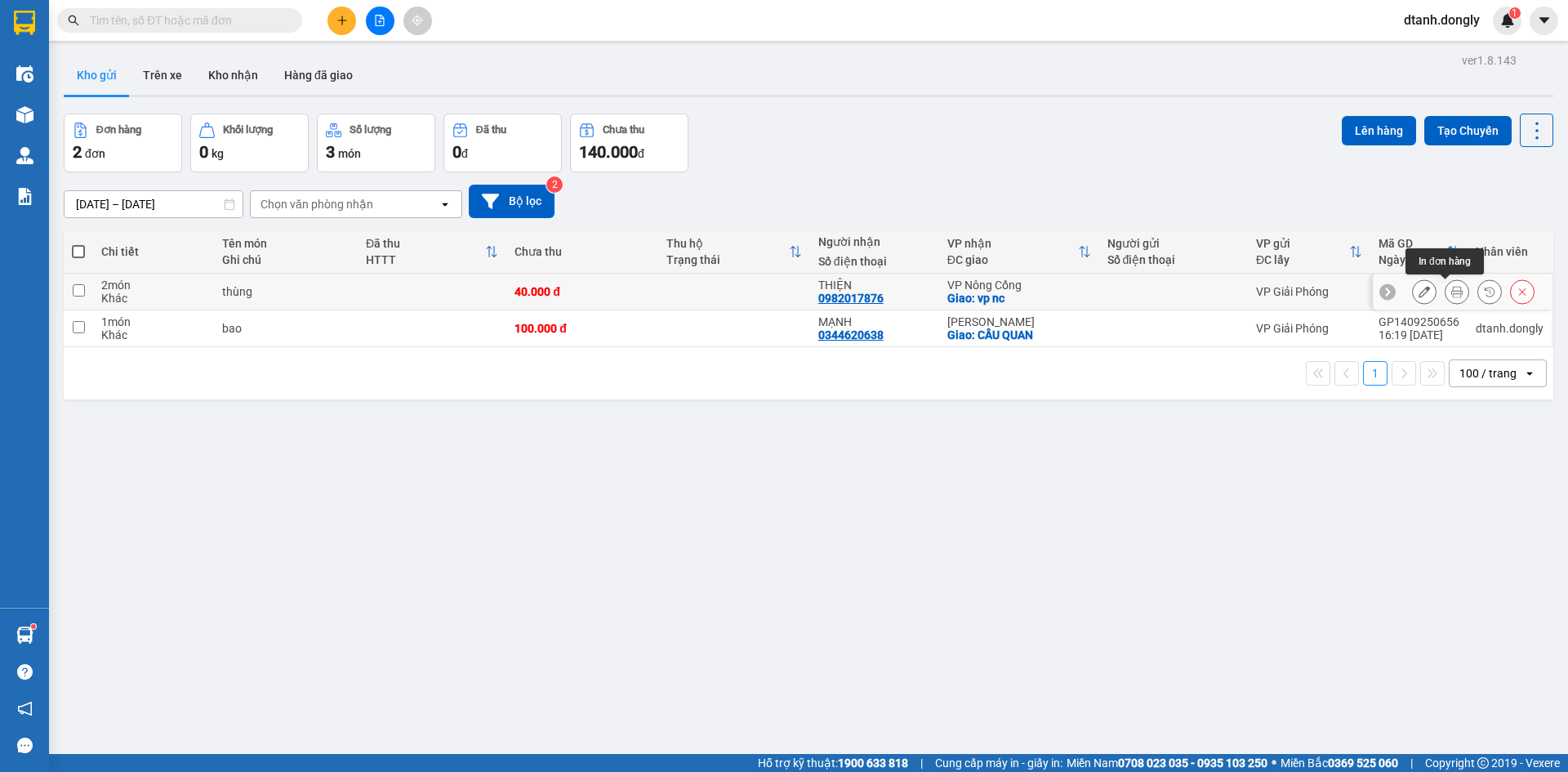
click at [1445, 287] on button at bounding box center [1457, 292] width 23 height 28
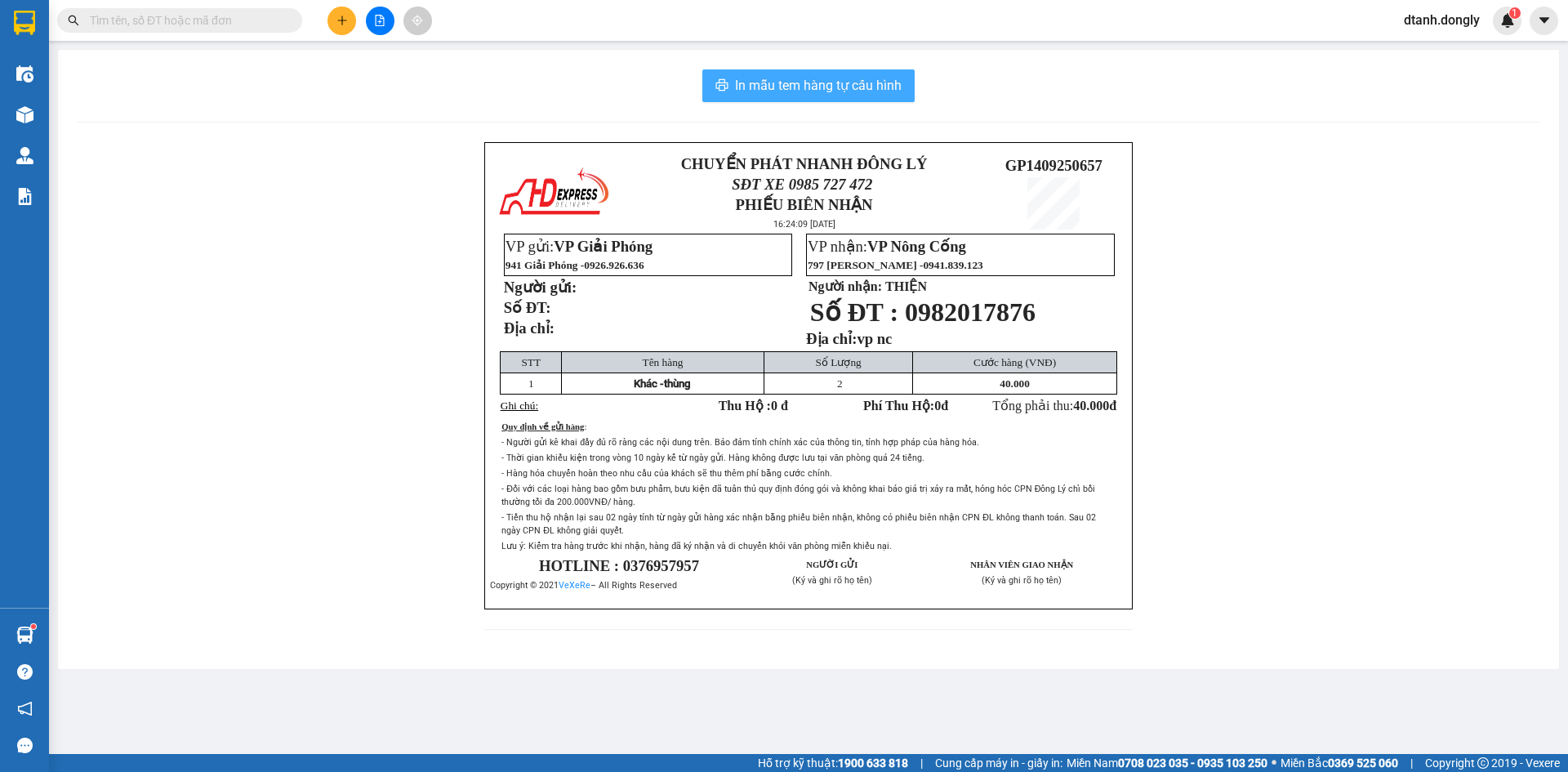
click at [825, 86] on span "In mẫu tem hàng tự cấu hình" at bounding box center [818, 85] width 167 height 21
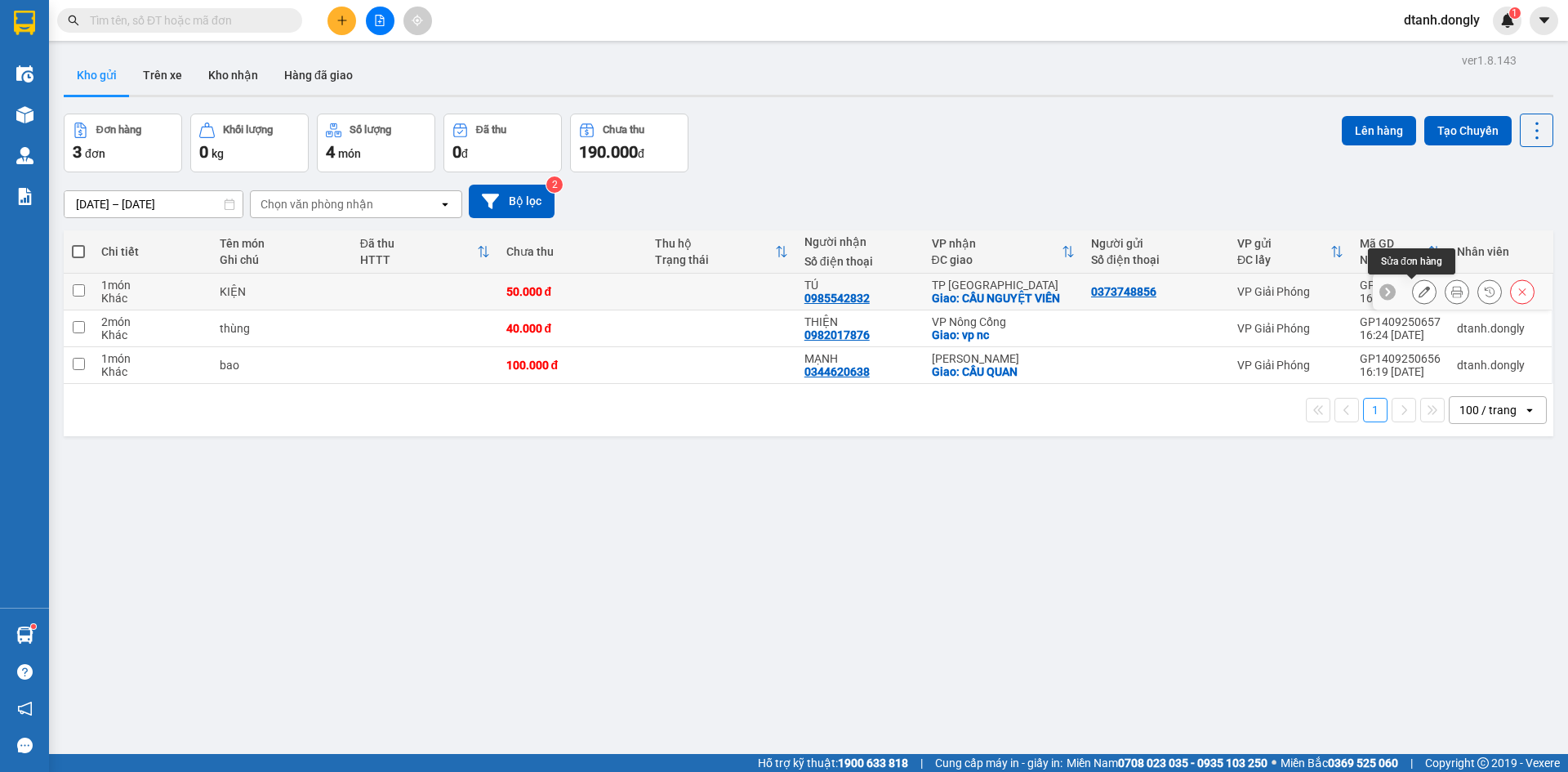
click at [1413, 283] on button at bounding box center [1424, 292] width 23 height 28
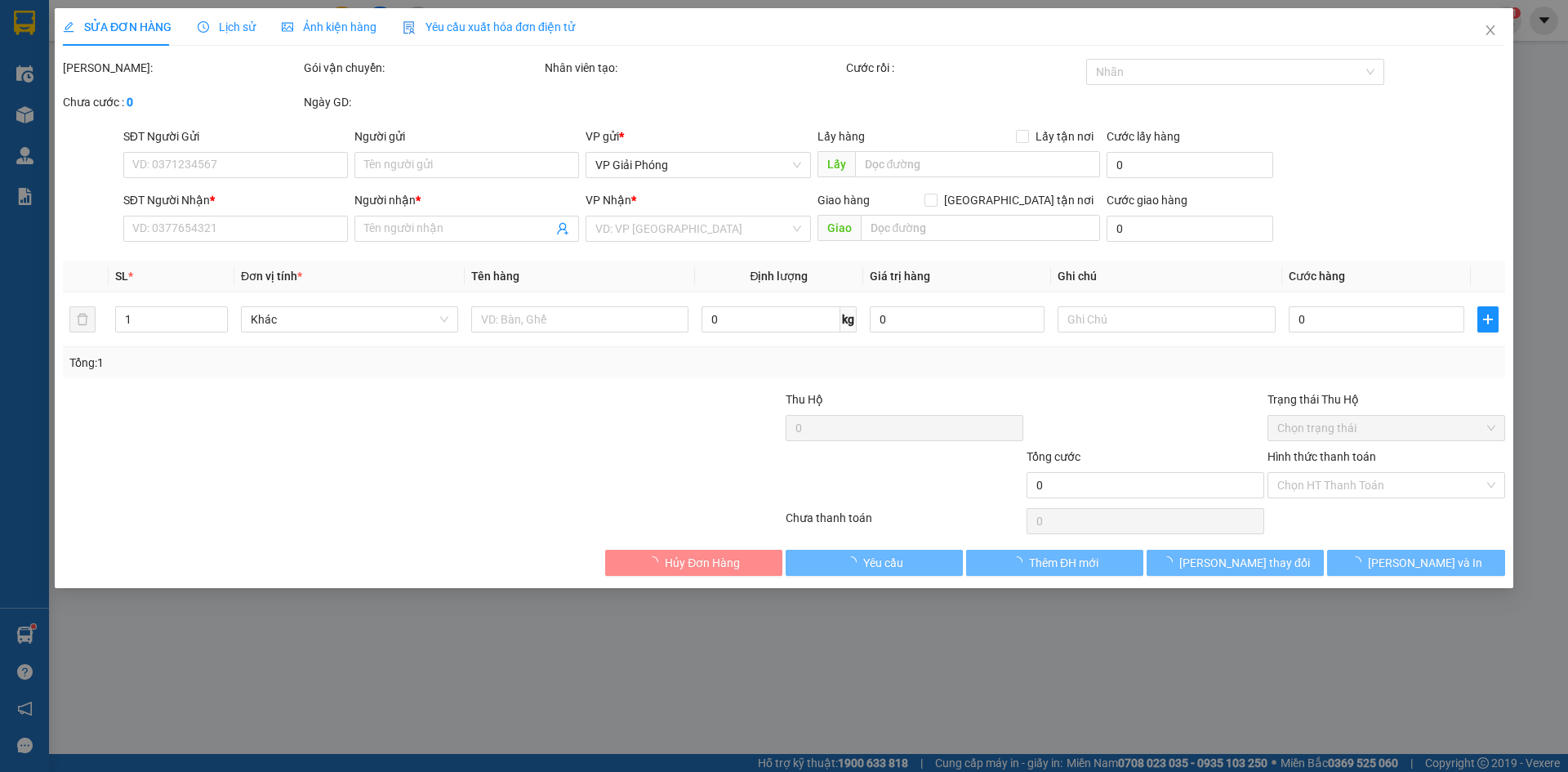
type input "0373748856"
type input "0985542832"
type input "TÚ"
checkbox input "true"
type input "CẦU NGUYỆT VIÊN"
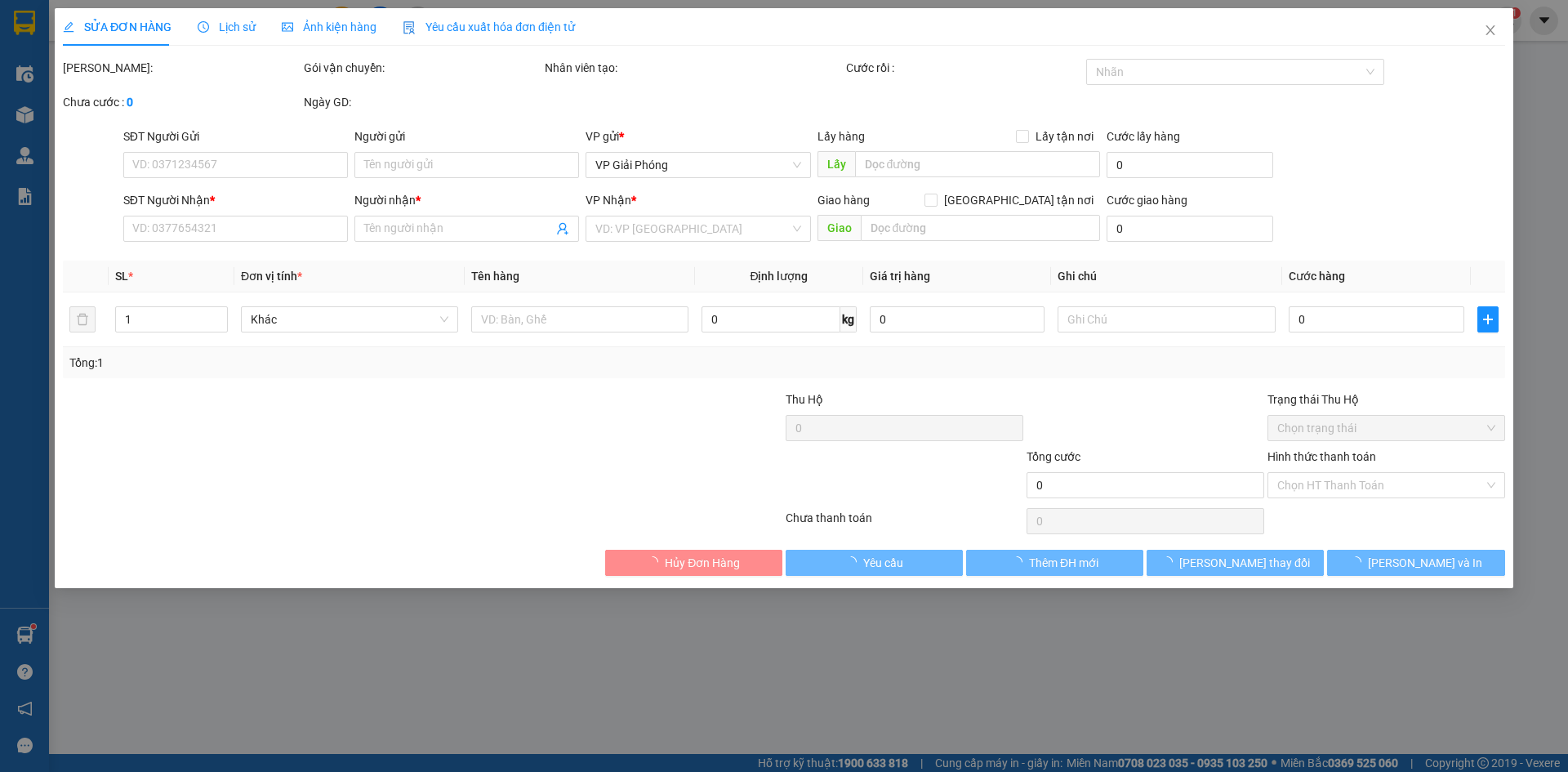
type input "50.000"
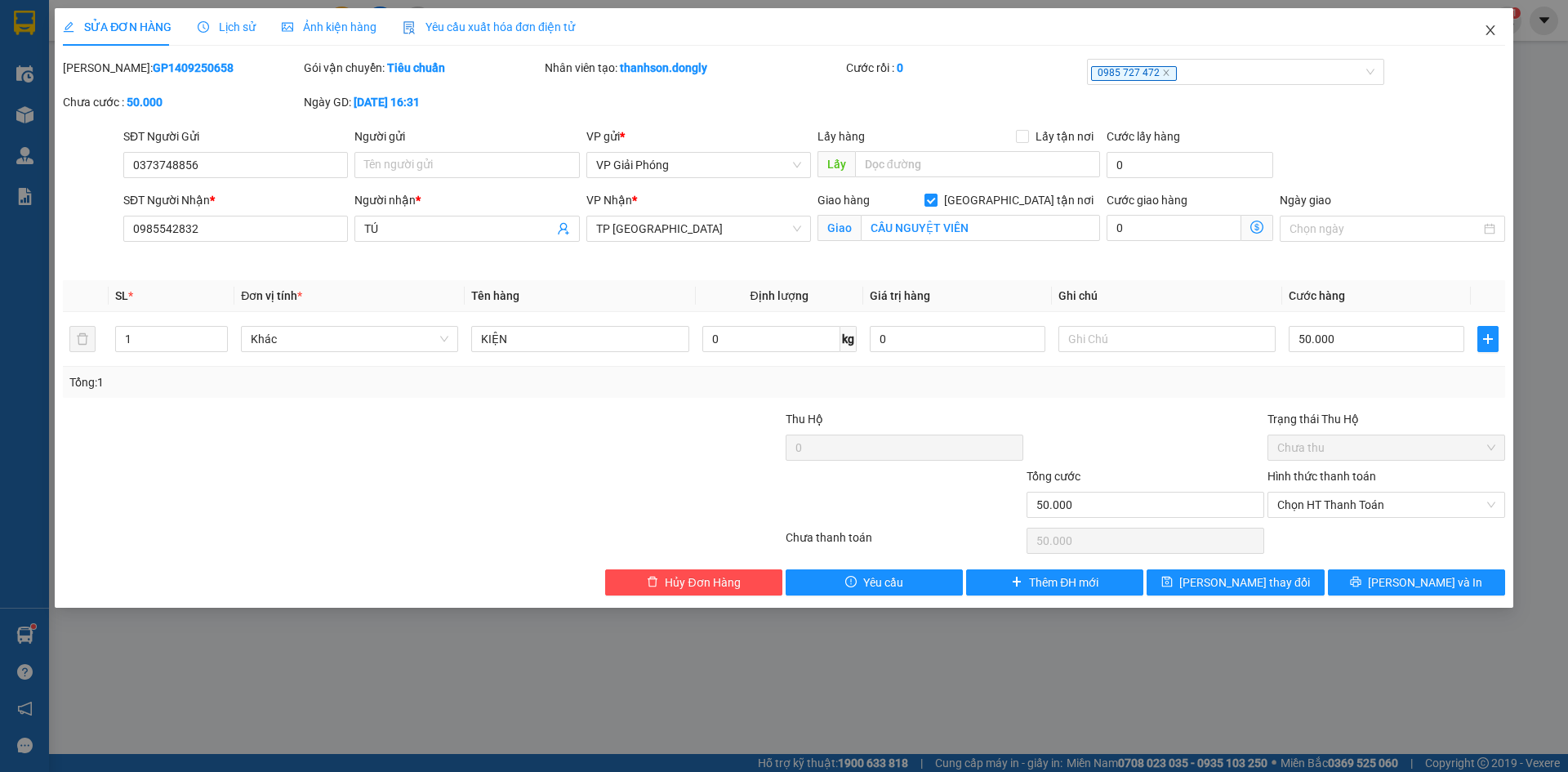
click at [1489, 32] on icon "close" at bounding box center [1490, 30] width 9 height 10
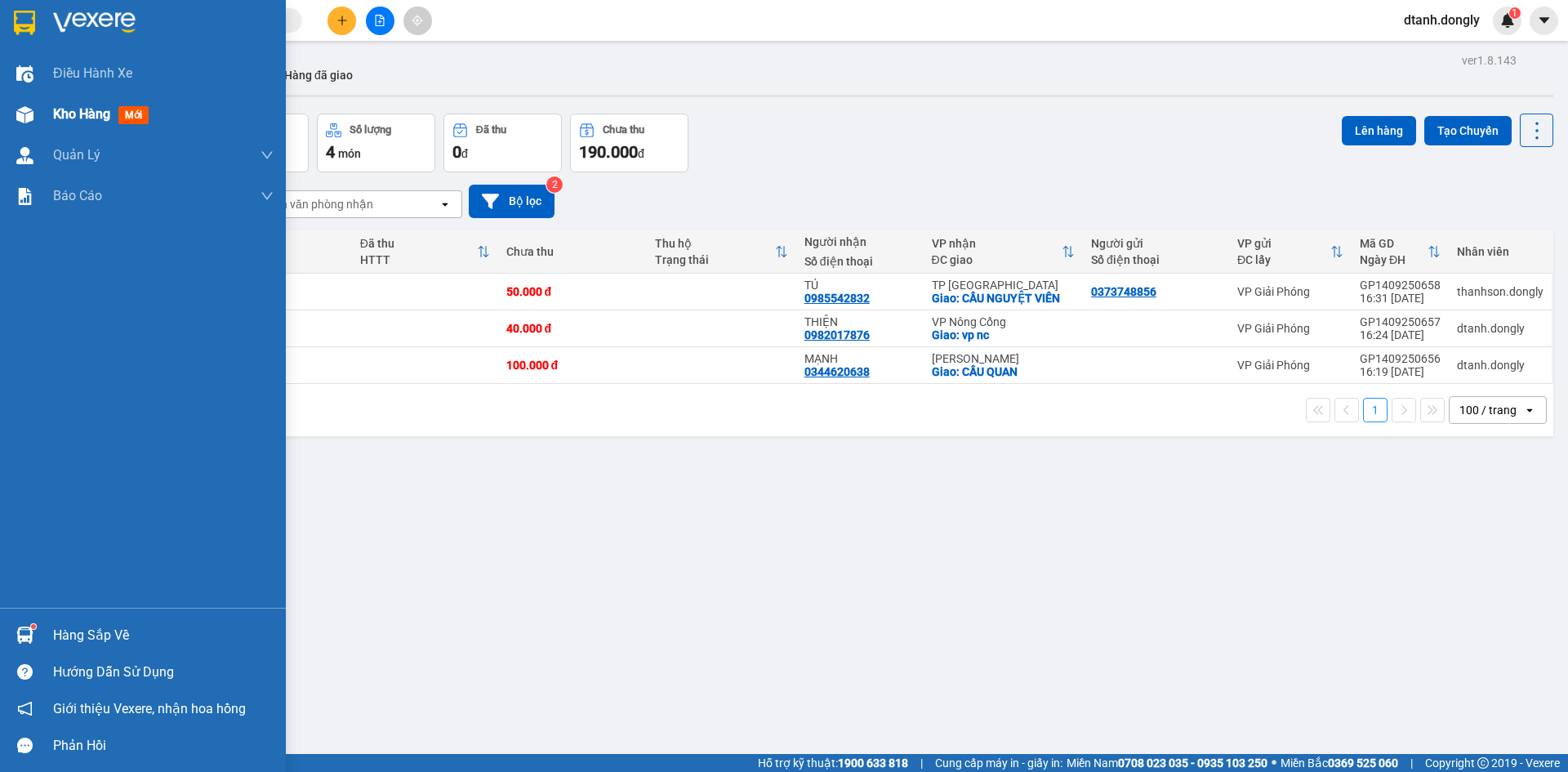
click at [70, 106] on span "Kho hàng" at bounding box center [81, 114] width 57 height 16
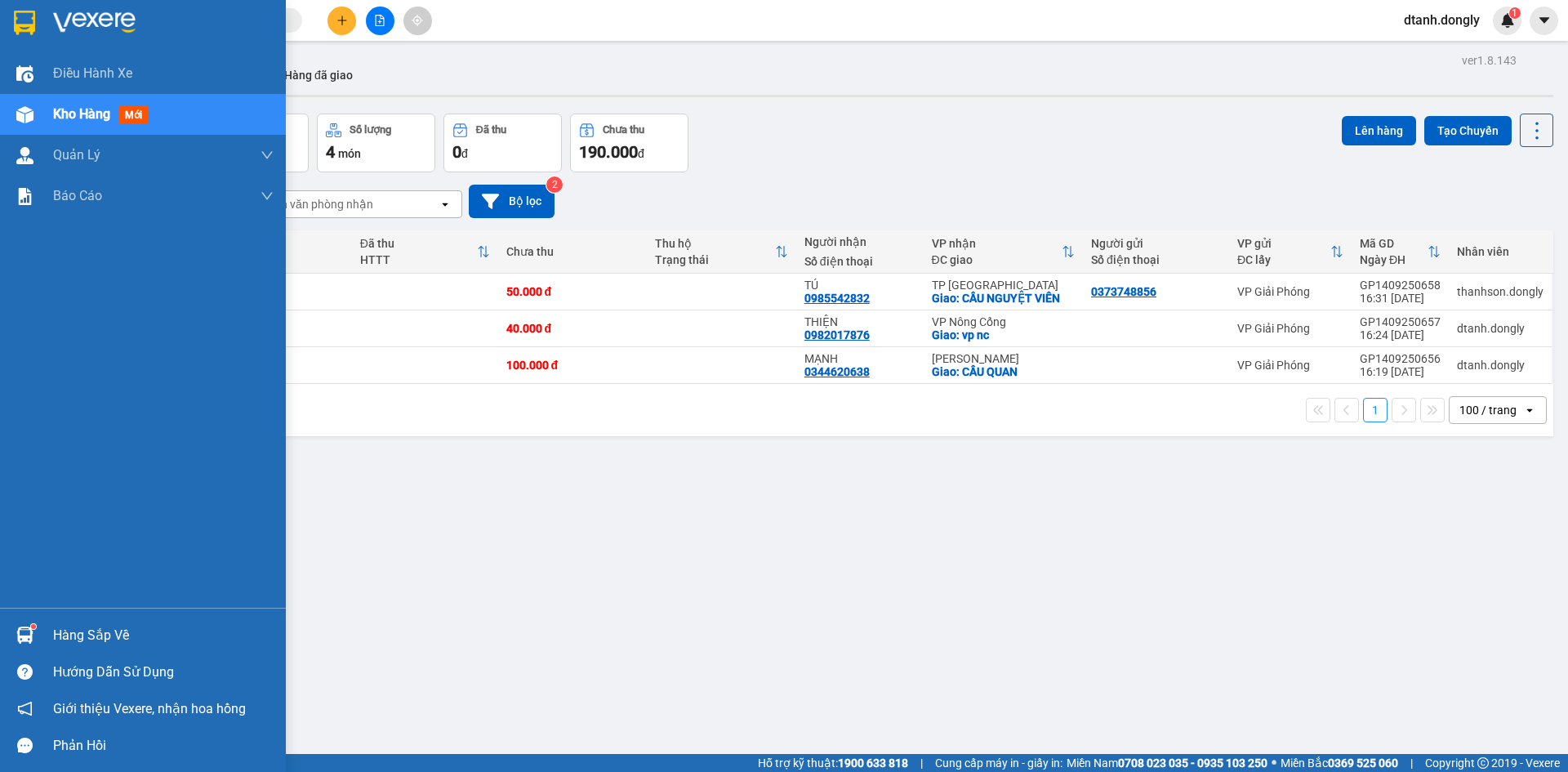
click at [63, 116] on span "Kho hàng" at bounding box center [81, 114] width 57 height 16
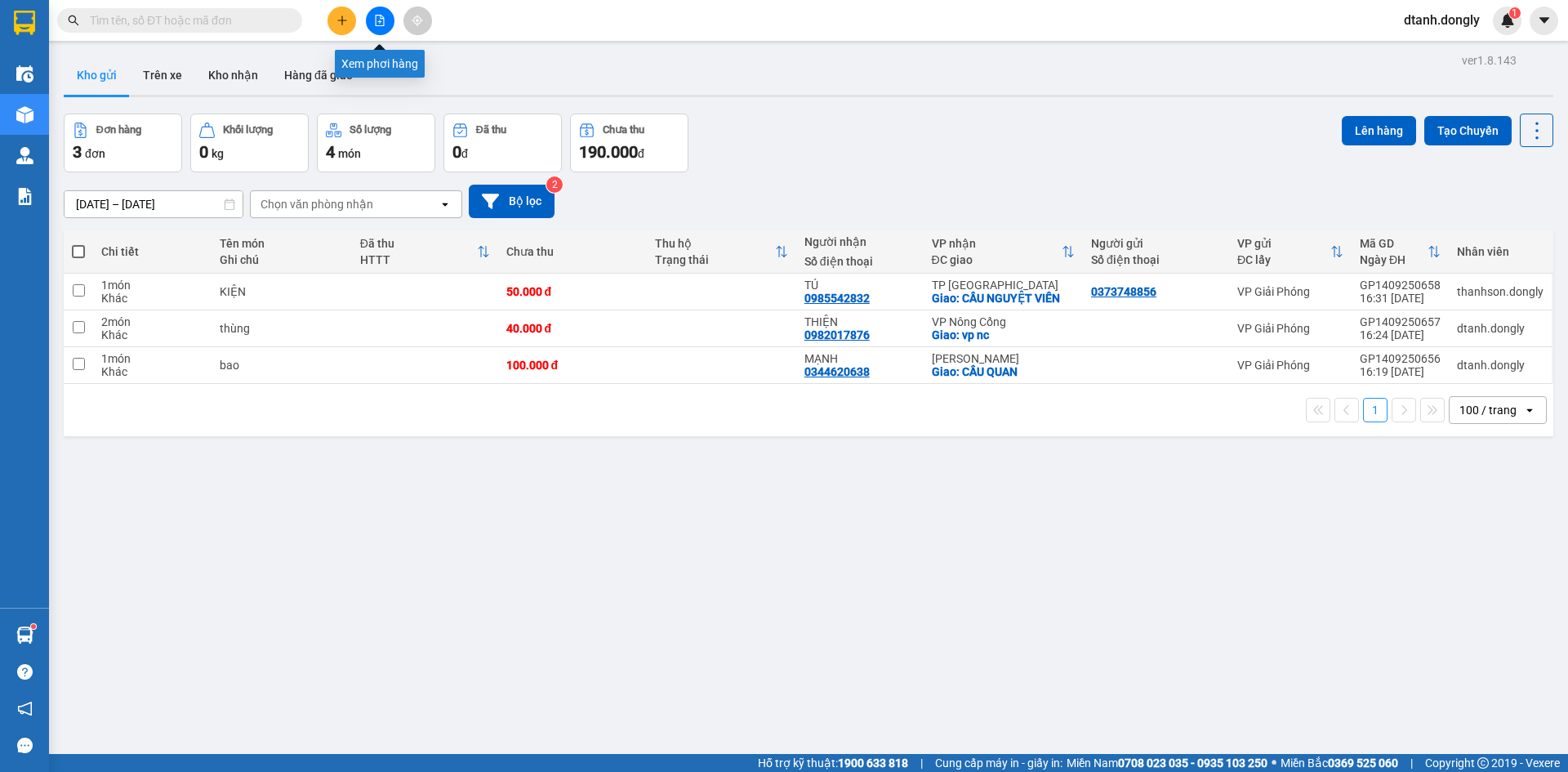
click at [387, 17] on button at bounding box center [380, 21] width 28 height 28
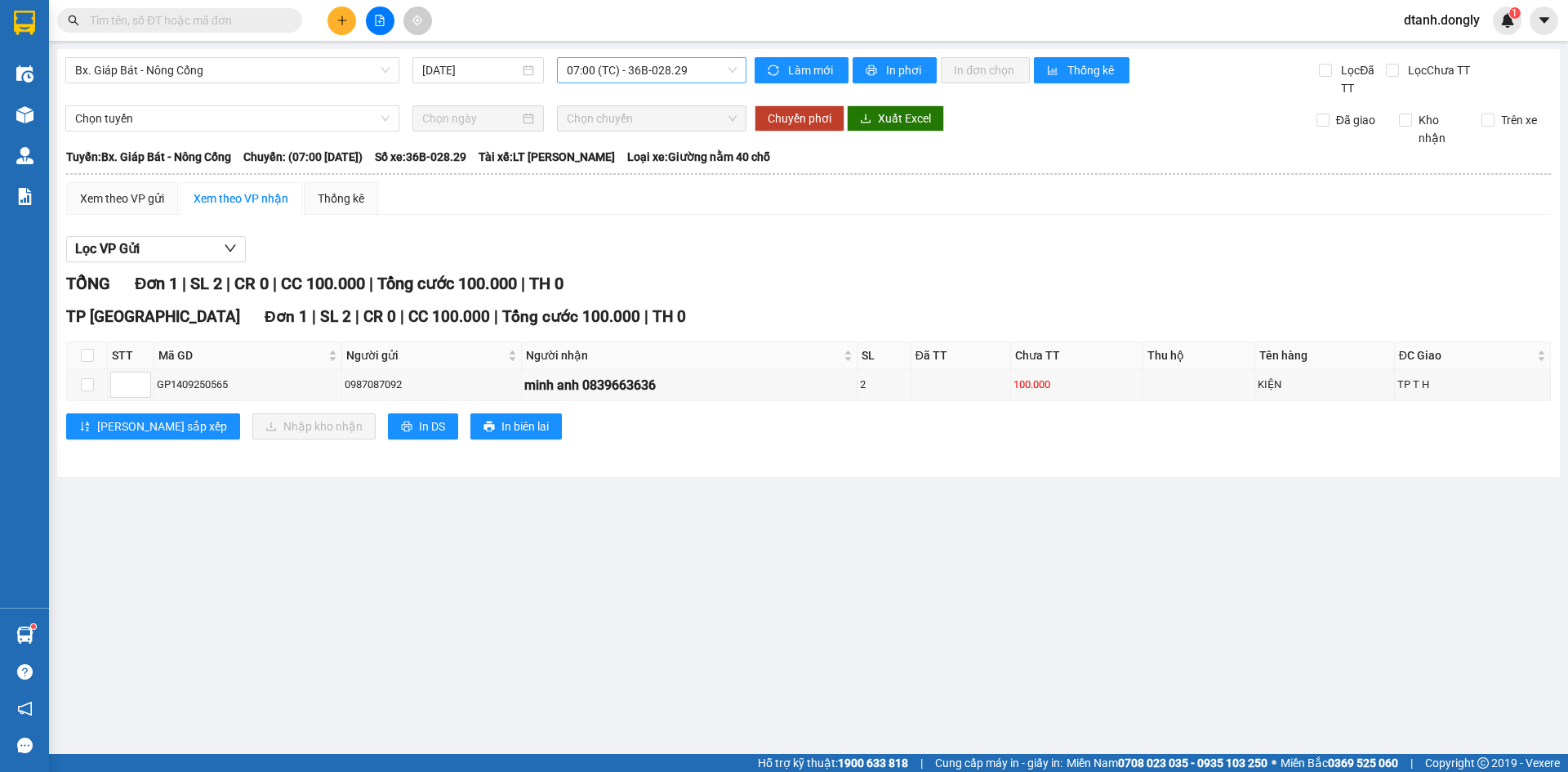
click at [677, 72] on span "07:00 (TC) - 36B-028.29" at bounding box center [651, 70] width 170 height 24
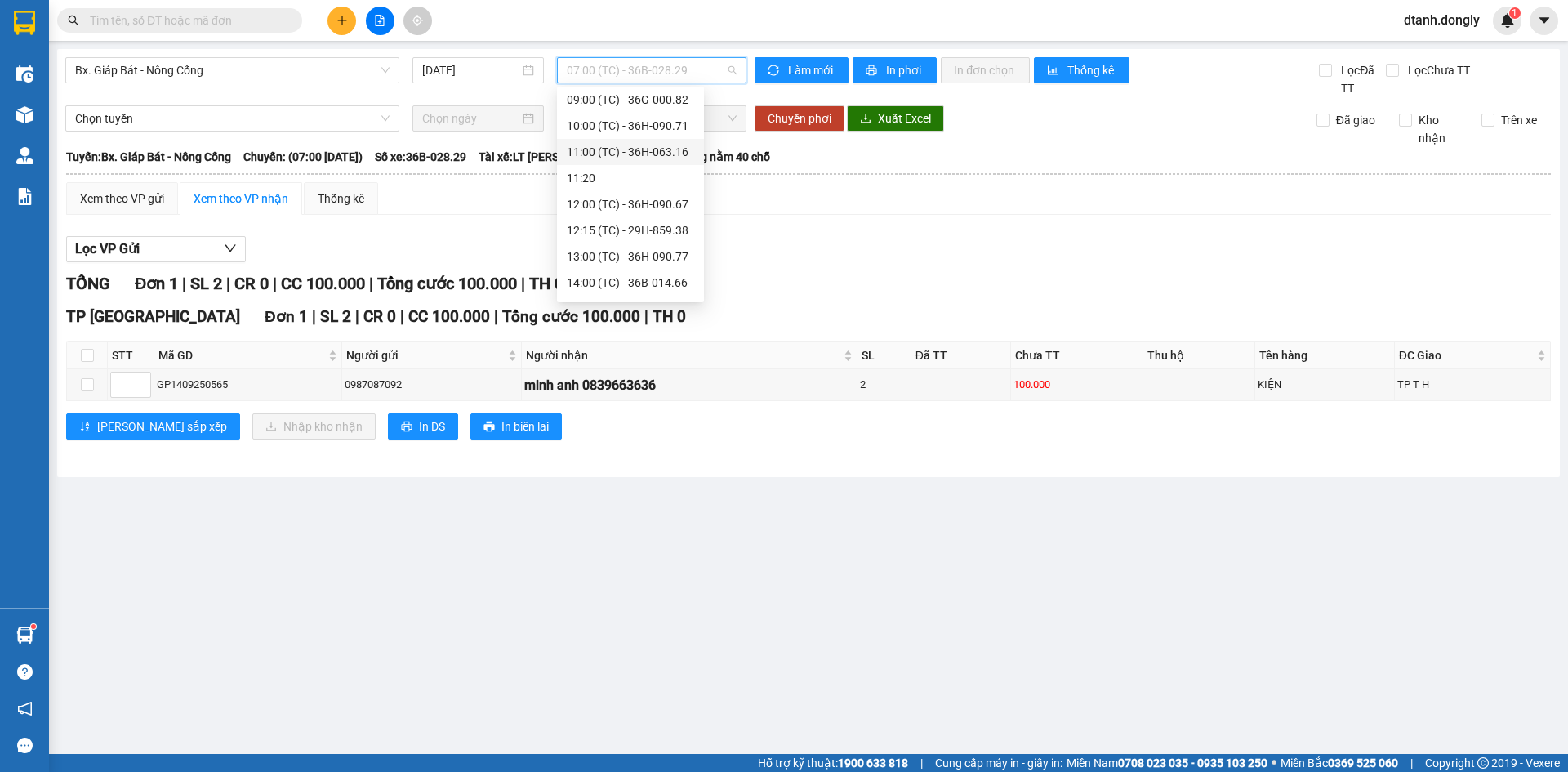
scroll to position [245, 0]
click at [661, 227] on div "16:30 (TC) - 36B-028.29" at bounding box center [630, 224] width 127 height 18
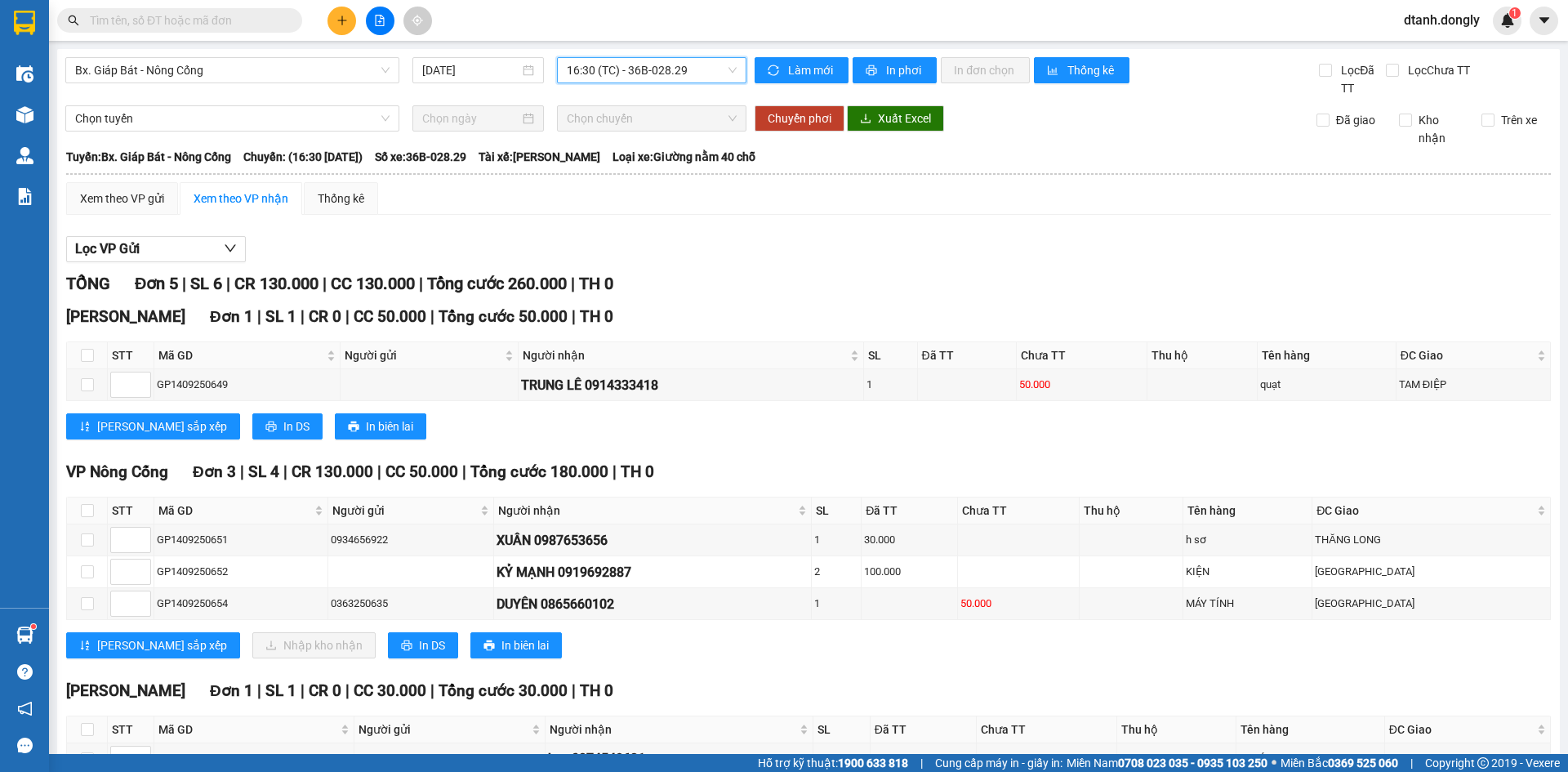
click at [820, 273] on div "TỔNG Đơn 5 | SL 6 | CR 130.000 | CC 130.000 | Tổng cước 260.000 | TH 0" at bounding box center [809, 283] width 1485 height 25
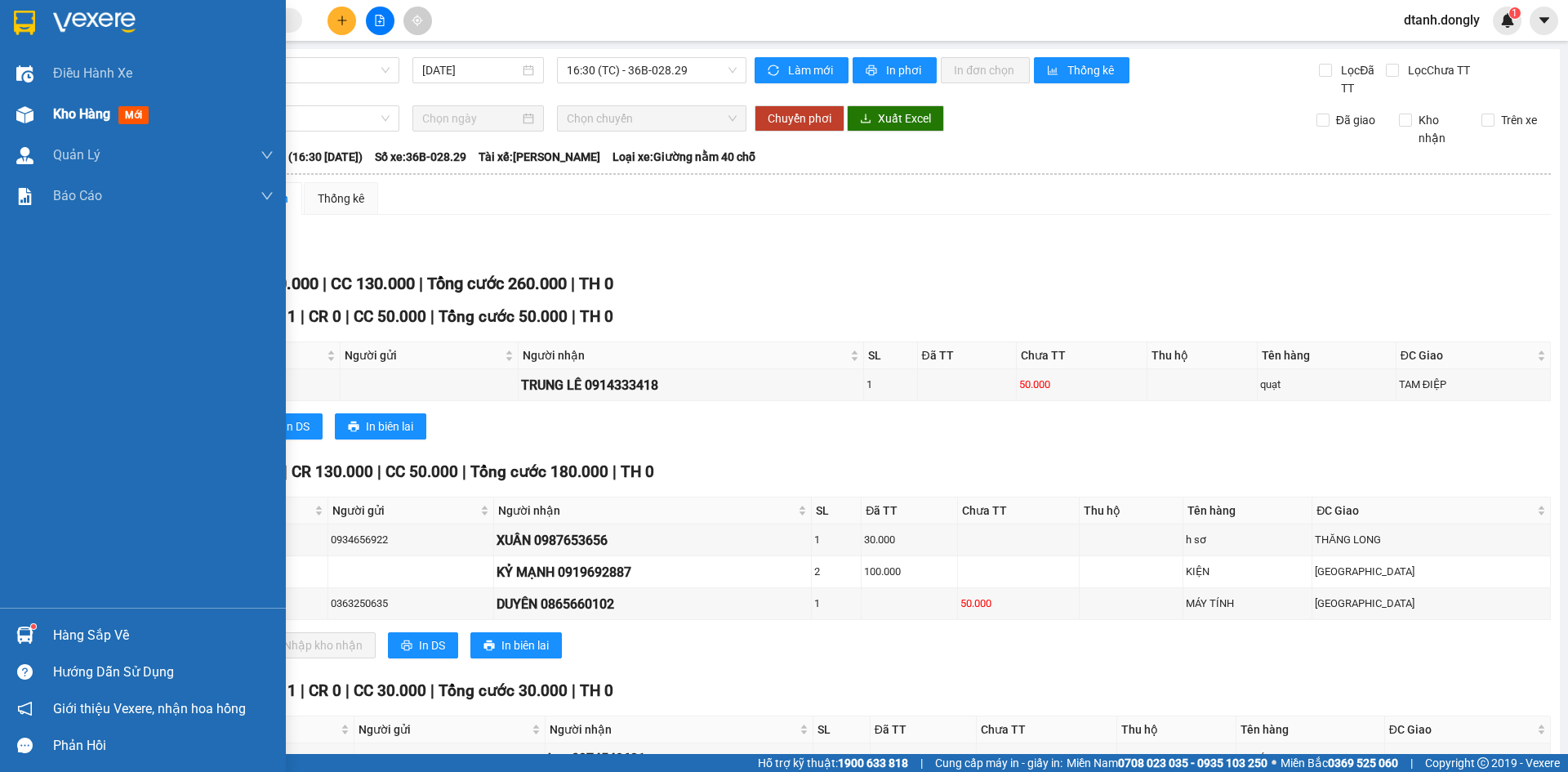
click at [86, 109] on span "Kho hàng" at bounding box center [81, 114] width 57 height 16
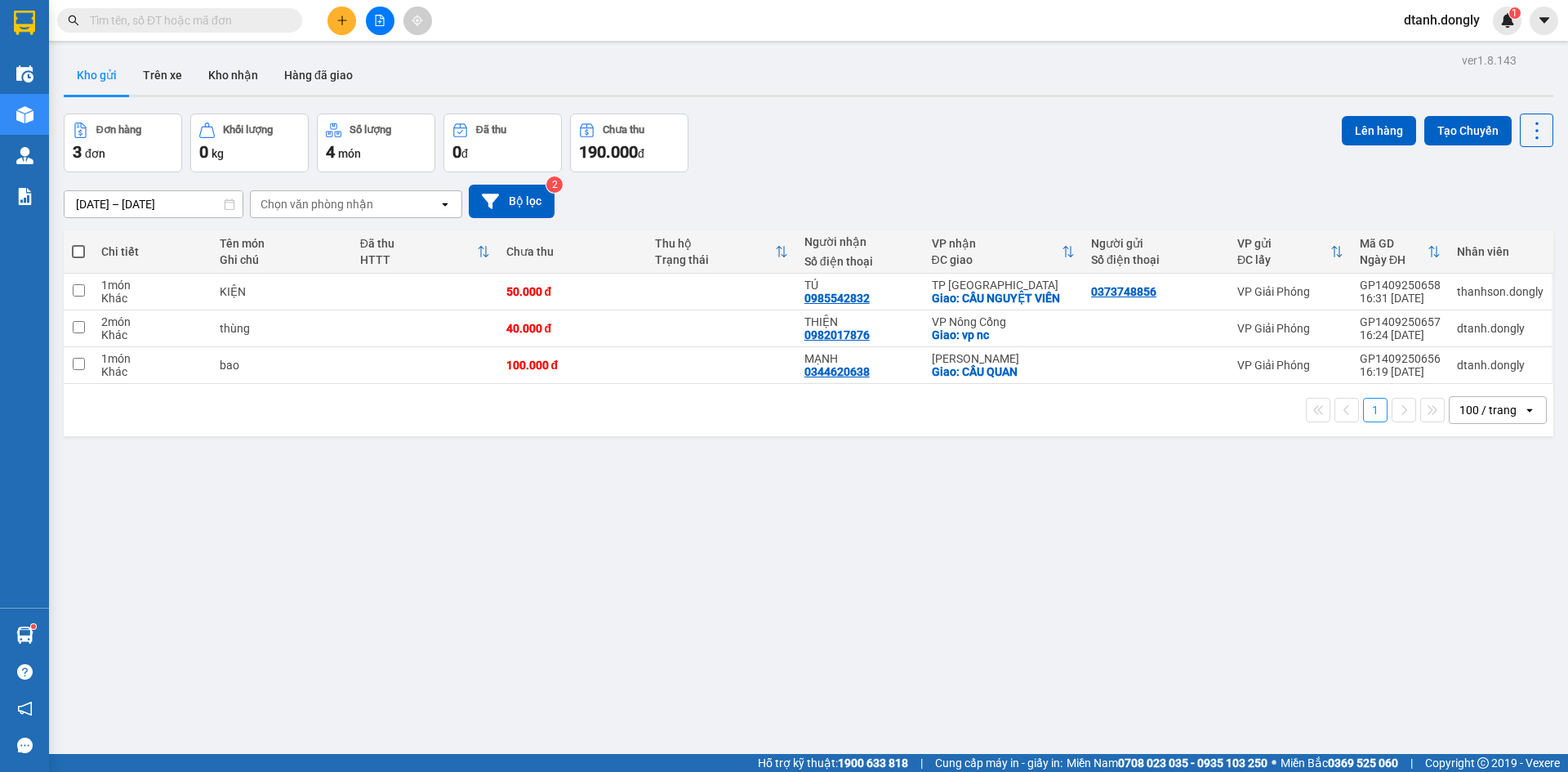
click at [339, 19] on icon "plus" at bounding box center [342, 21] width 12 height 12
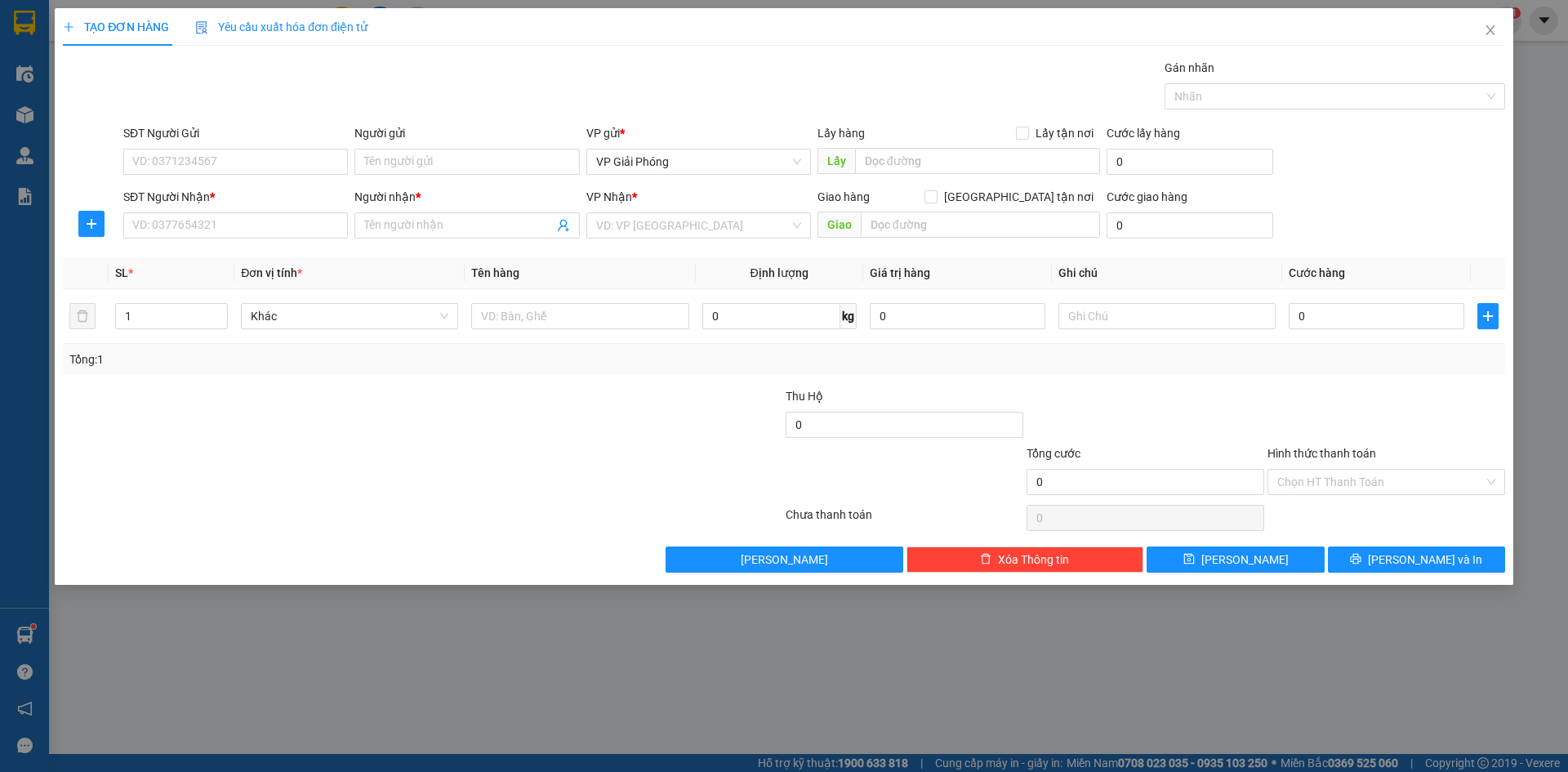
click at [179, 210] on div "SĐT Người Nhận *" at bounding box center [235, 199] width 224 height 24
drag, startPoint x: 201, startPoint y: 238, endPoint x: 208, endPoint y: 234, distance: 8.1
click at [204, 236] on div "SĐT Người Nhận * VD: 0377654321" at bounding box center [235, 216] width 224 height 57
click at [222, 227] on input "SĐT Người Nhận *" at bounding box center [235, 225] width 224 height 26
click at [240, 223] on input "SĐT Người Nhận *" at bounding box center [235, 225] width 224 height 26
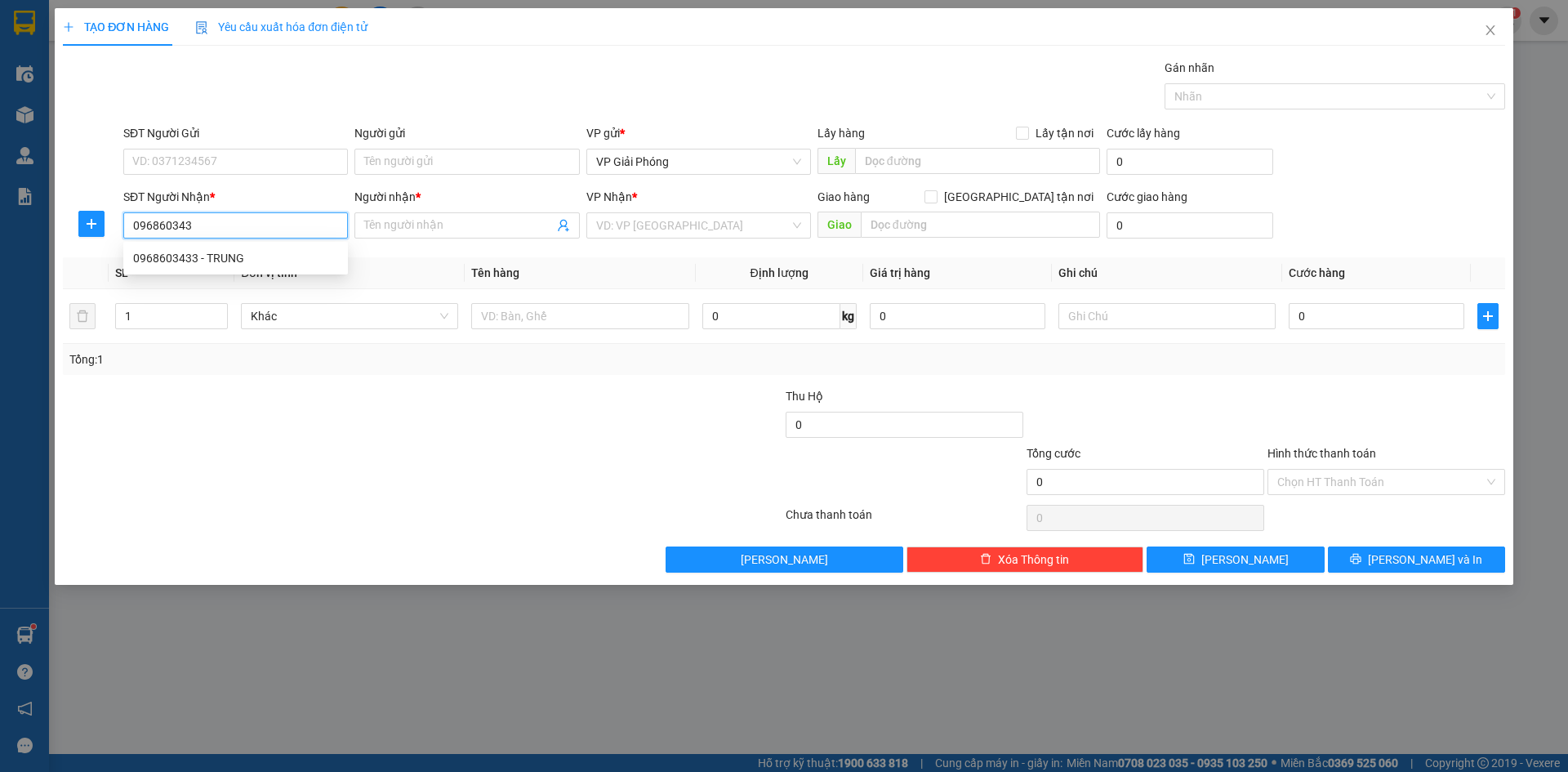
type input "0968603433"
click at [255, 254] on div "0968603433 - TRUNG" at bounding box center [235, 258] width 205 height 18
type input "TRUNG"
checkbox input "true"
type input "NGÃ TƯ QUẢNG THỊNH"
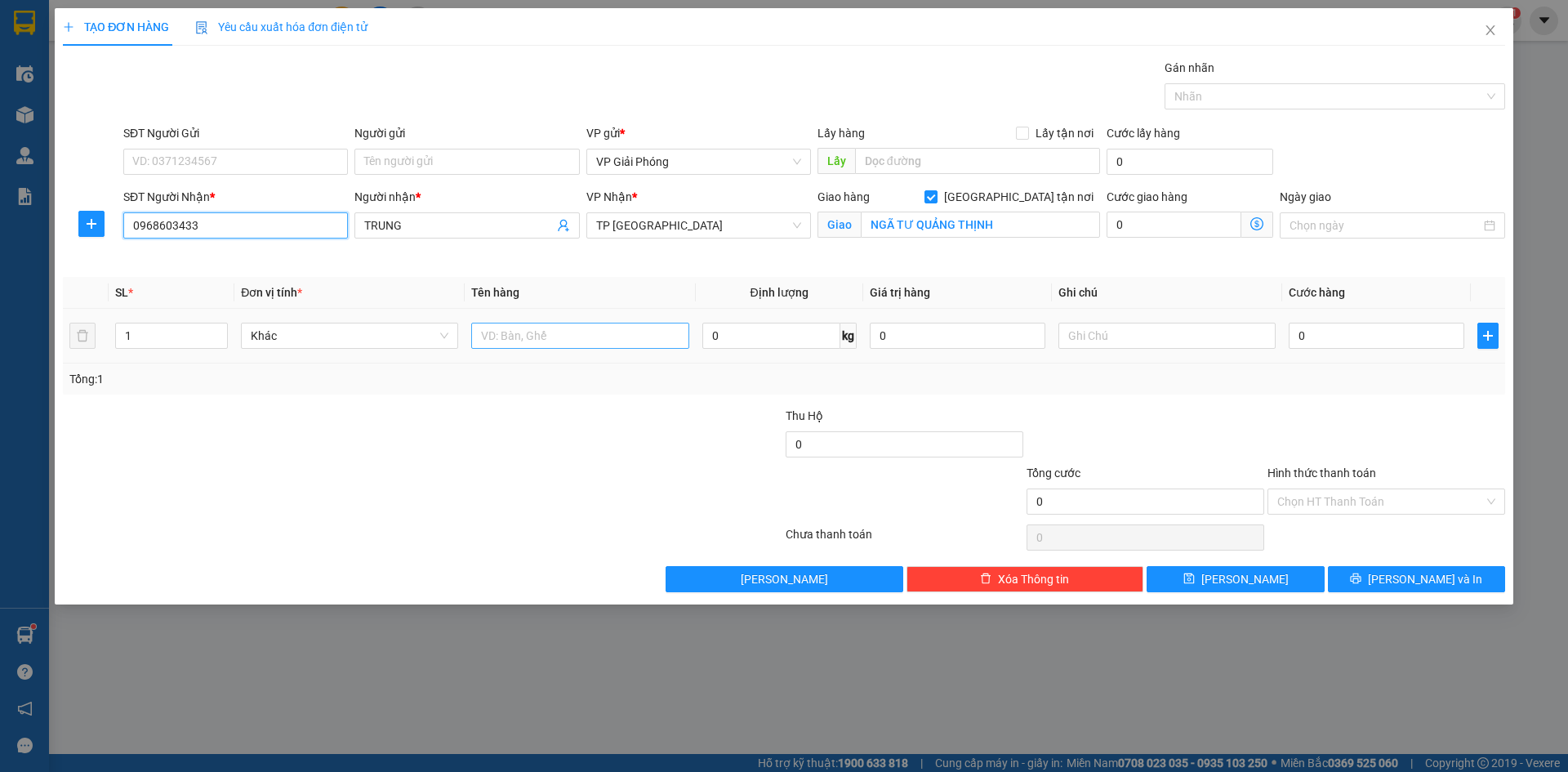
type input "0968603433"
click at [547, 329] on input "text" at bounding box center [580, 335] width 218 height 26
type input "bọc đen"
click at [1379, 322] on input "0" at bounding box center [1376, 335] width 175 height 26
type input "3"
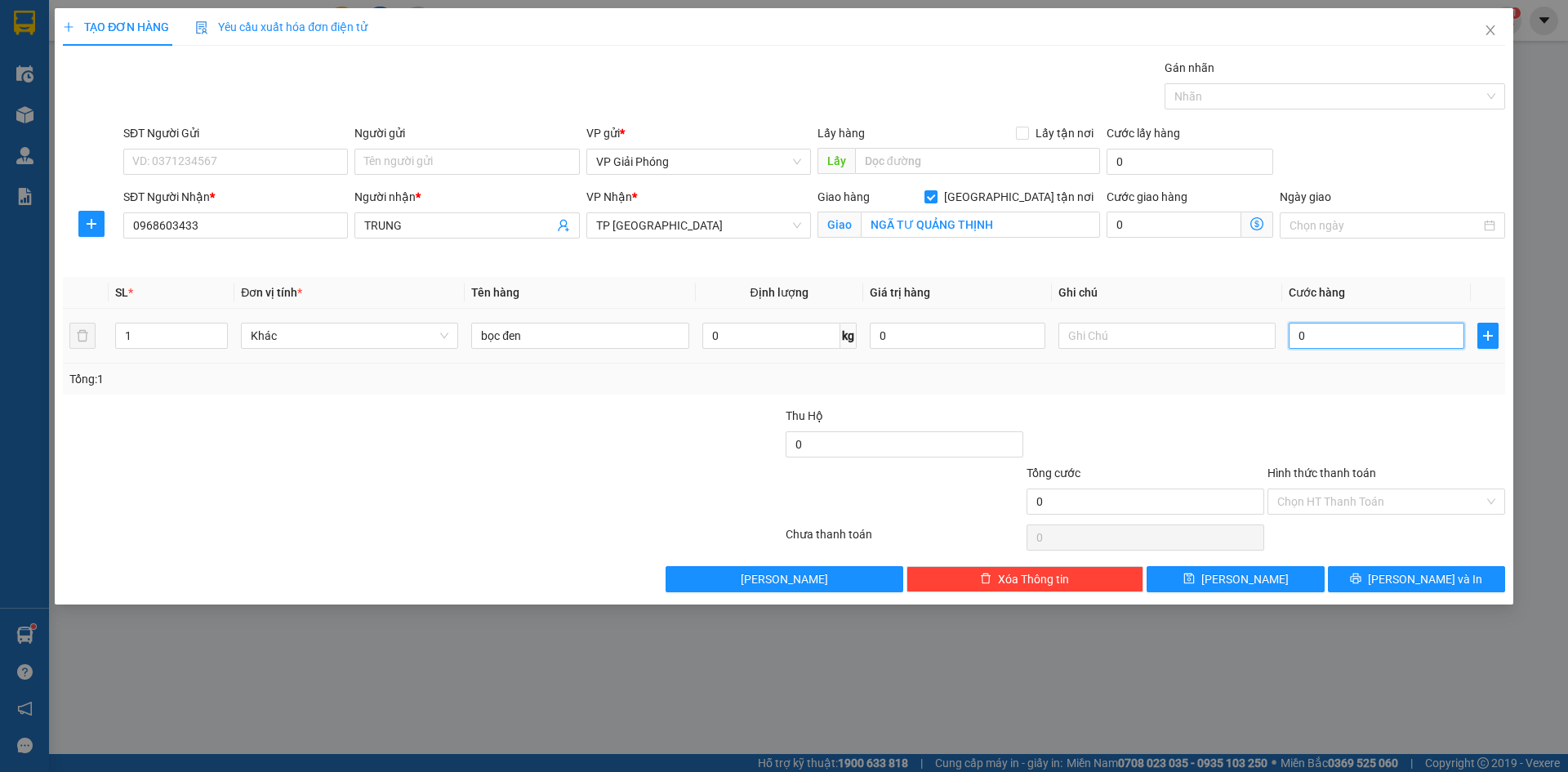
type input "3"
type input "30"
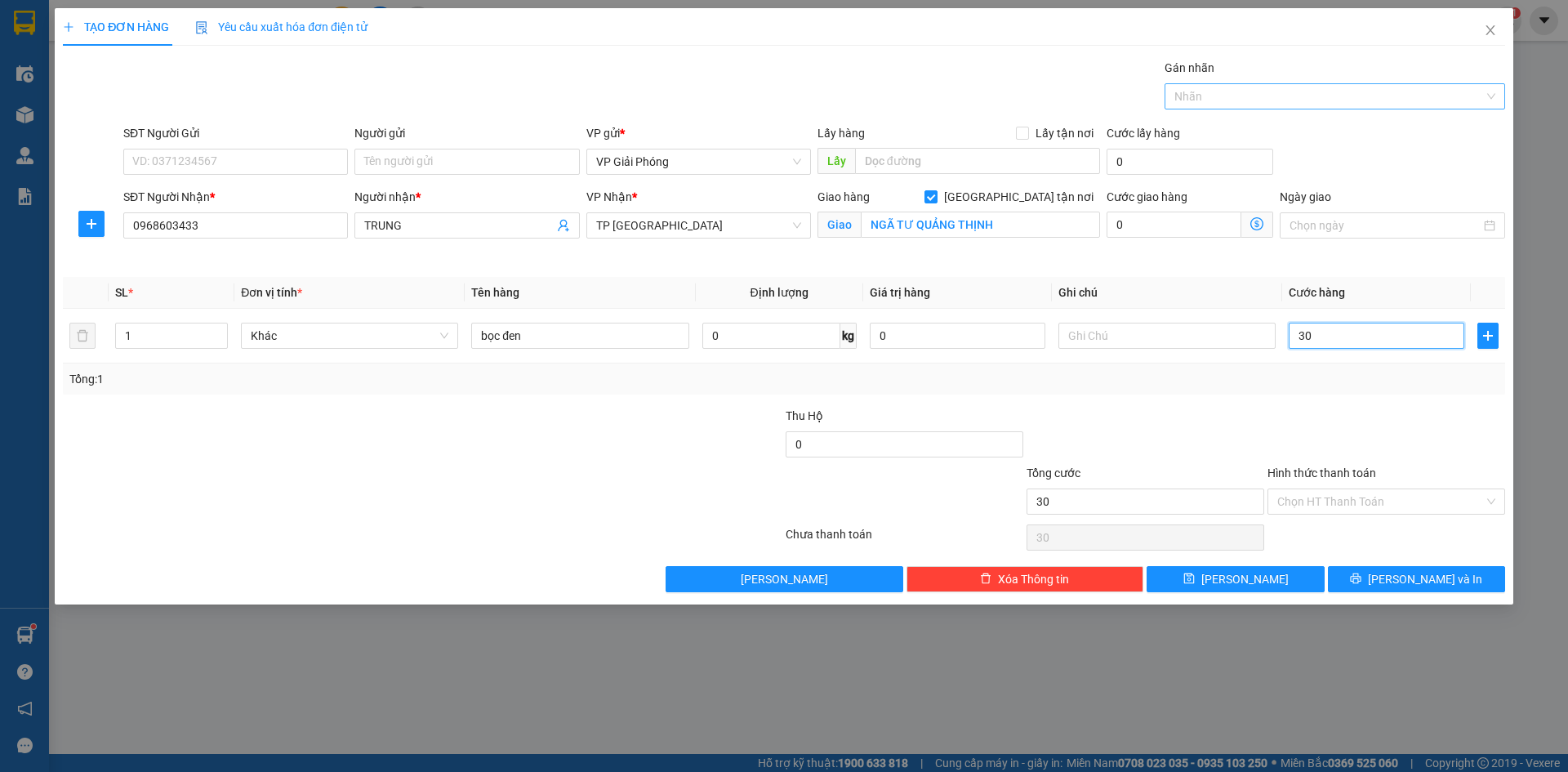
click at [1265, 96] on div at bounding box center [1326, 96] width 316 height 20
type input "30.000"
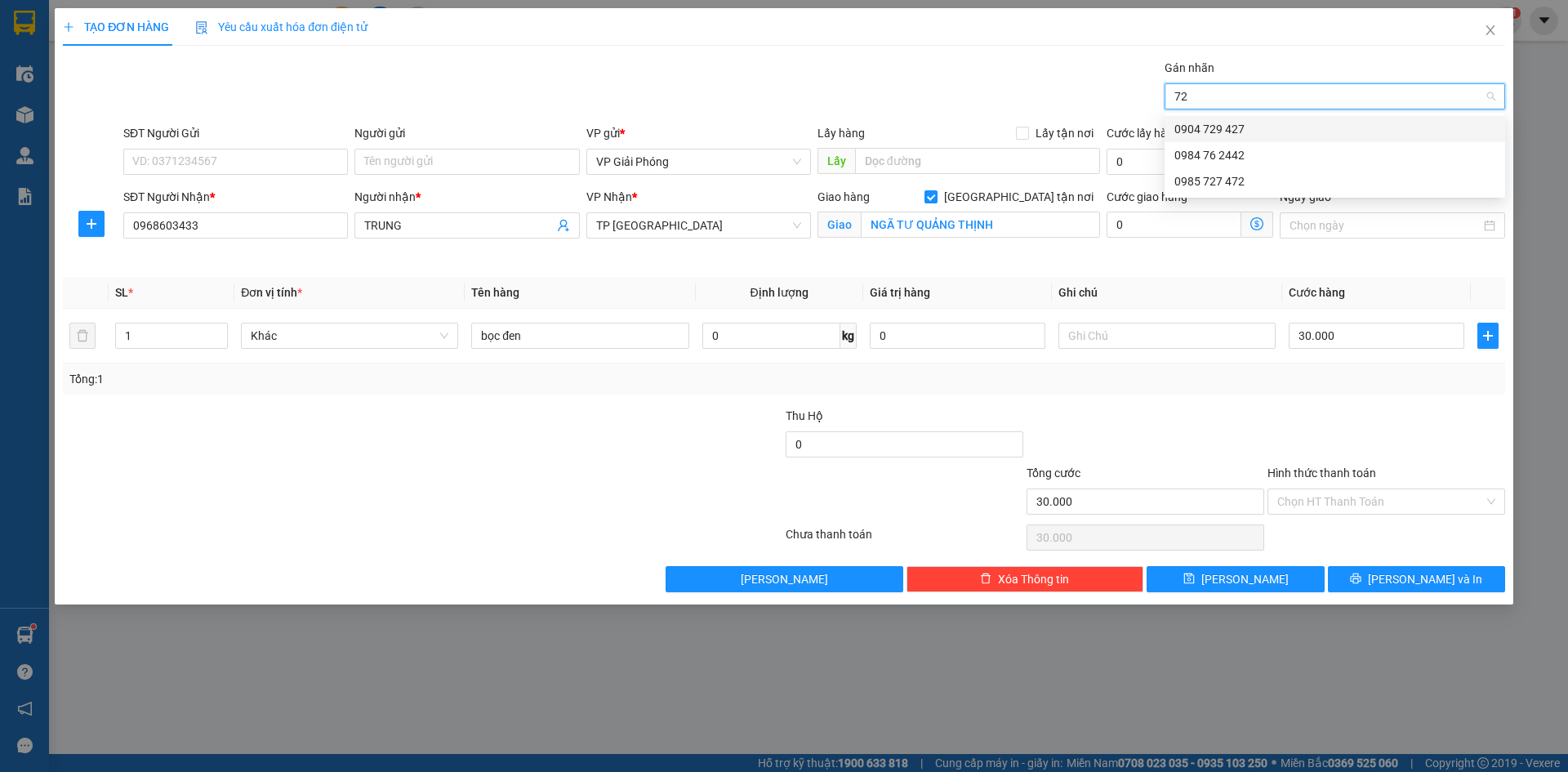
type input "727"
click at [1274, 130] on div "0985 727 472" at bounding box center [1335, 130] width 321 height 18
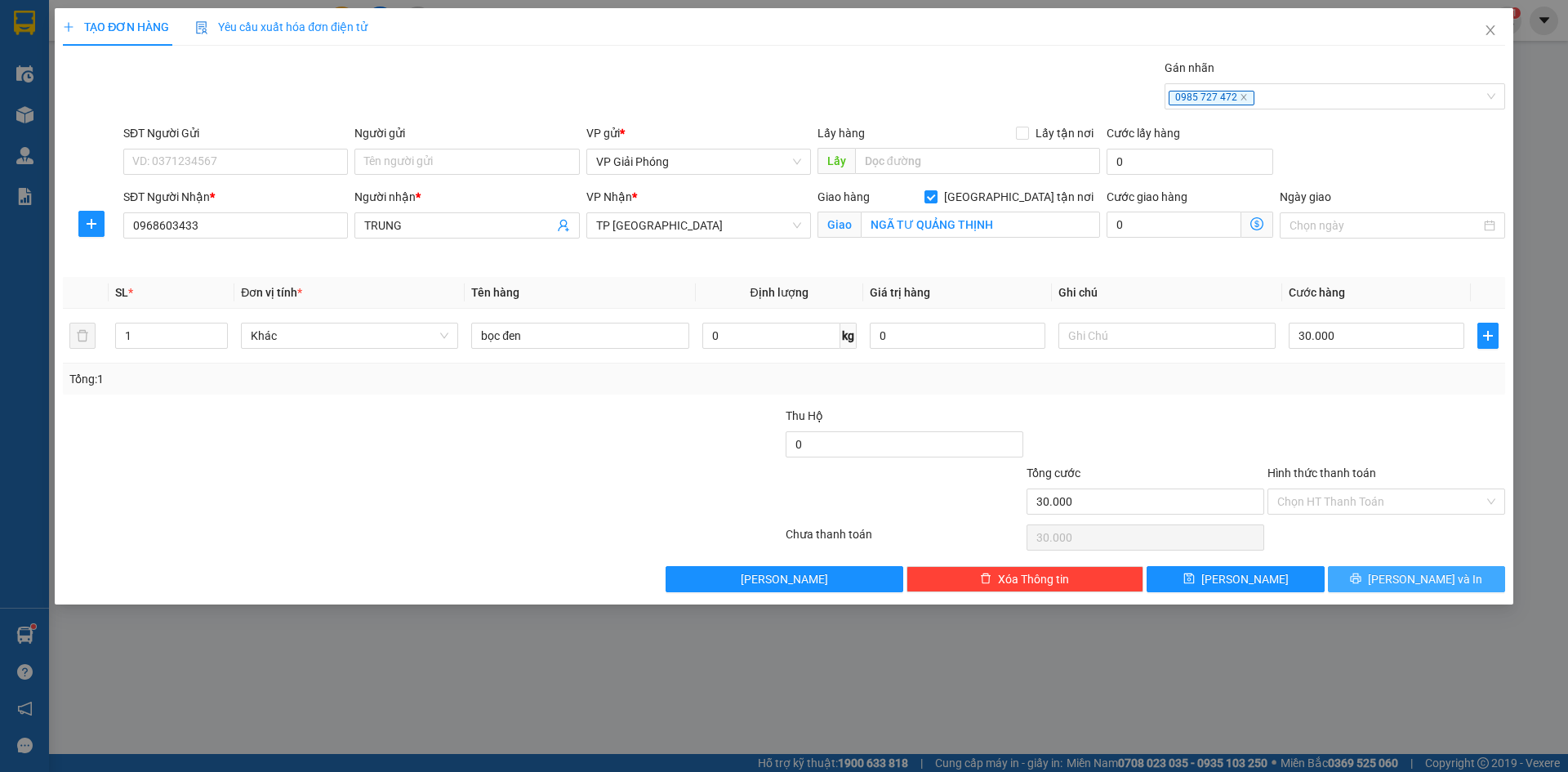
click at [1397, 587] on button "Lưu và In" at bounding box center [1416, 578] width 177 height 26
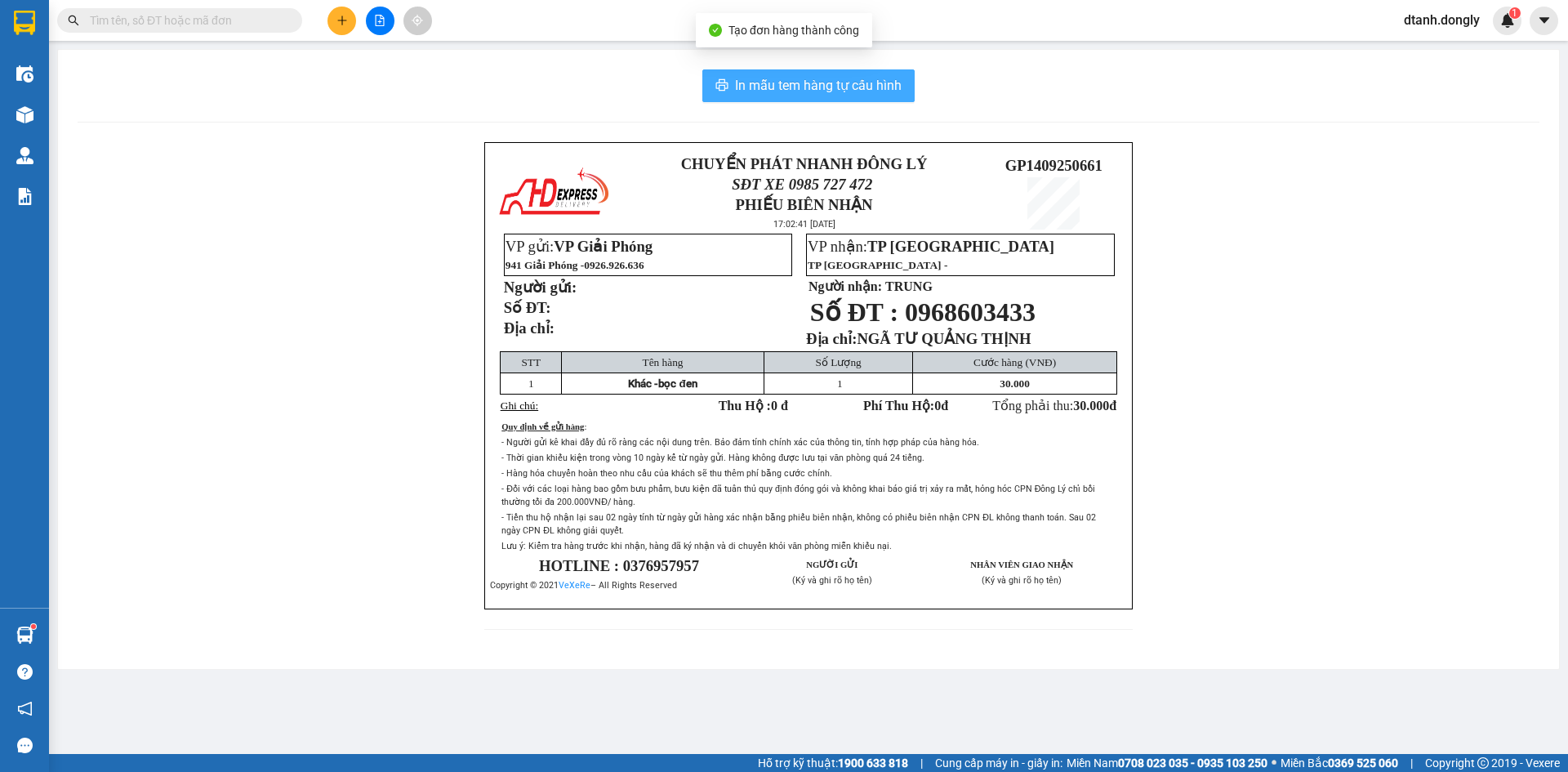
click at [855, 84] on span "In mẫu tem hàng tự cấu hình" at bounding box center [818, 85] width 167 height 21
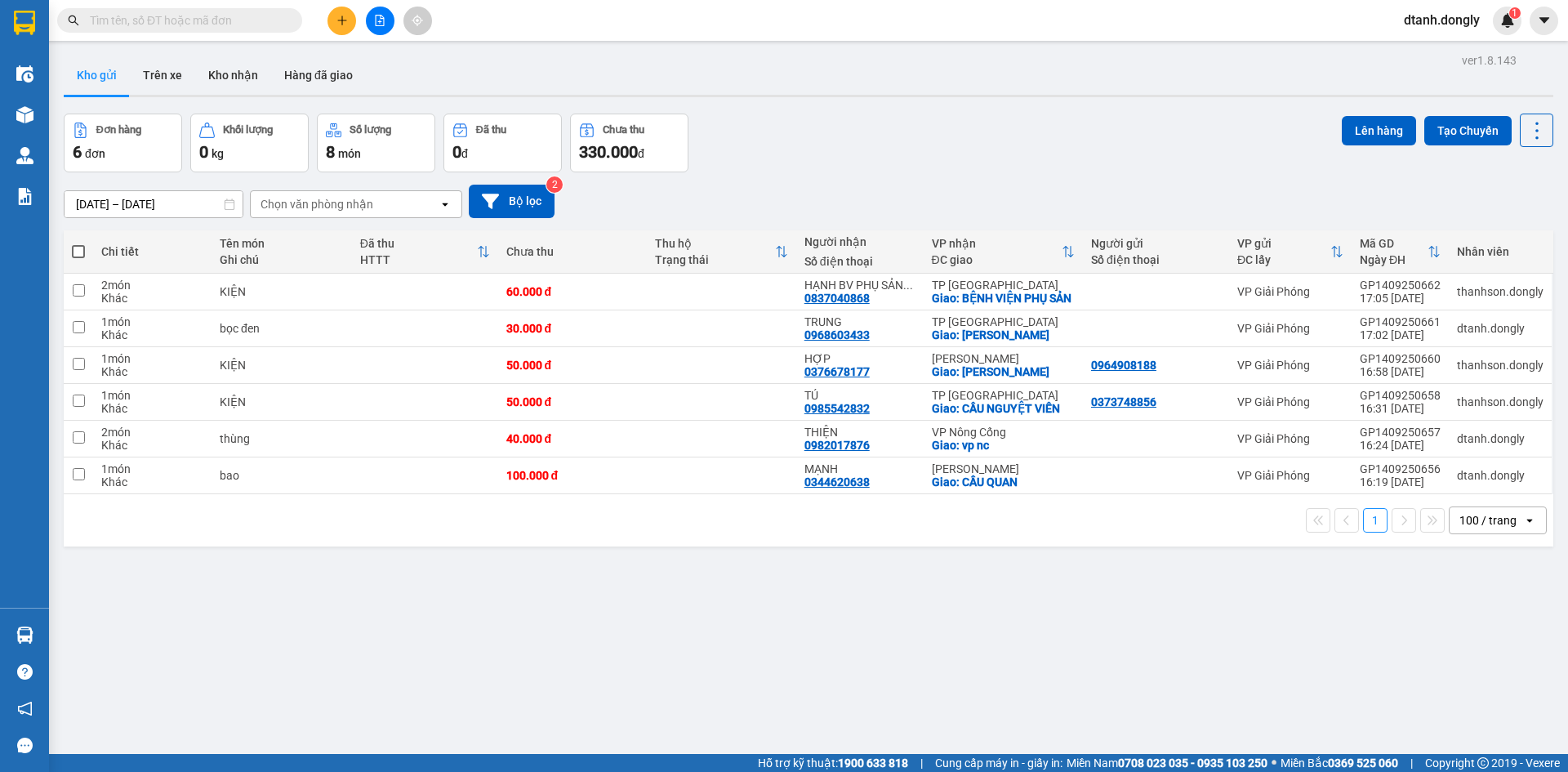
click at [75, 248] on span at bounding box center [79, 252] width 13 height 13
click at [78, 243] on input "checkbox" at bounding box center [78, 243] width 0 height 0
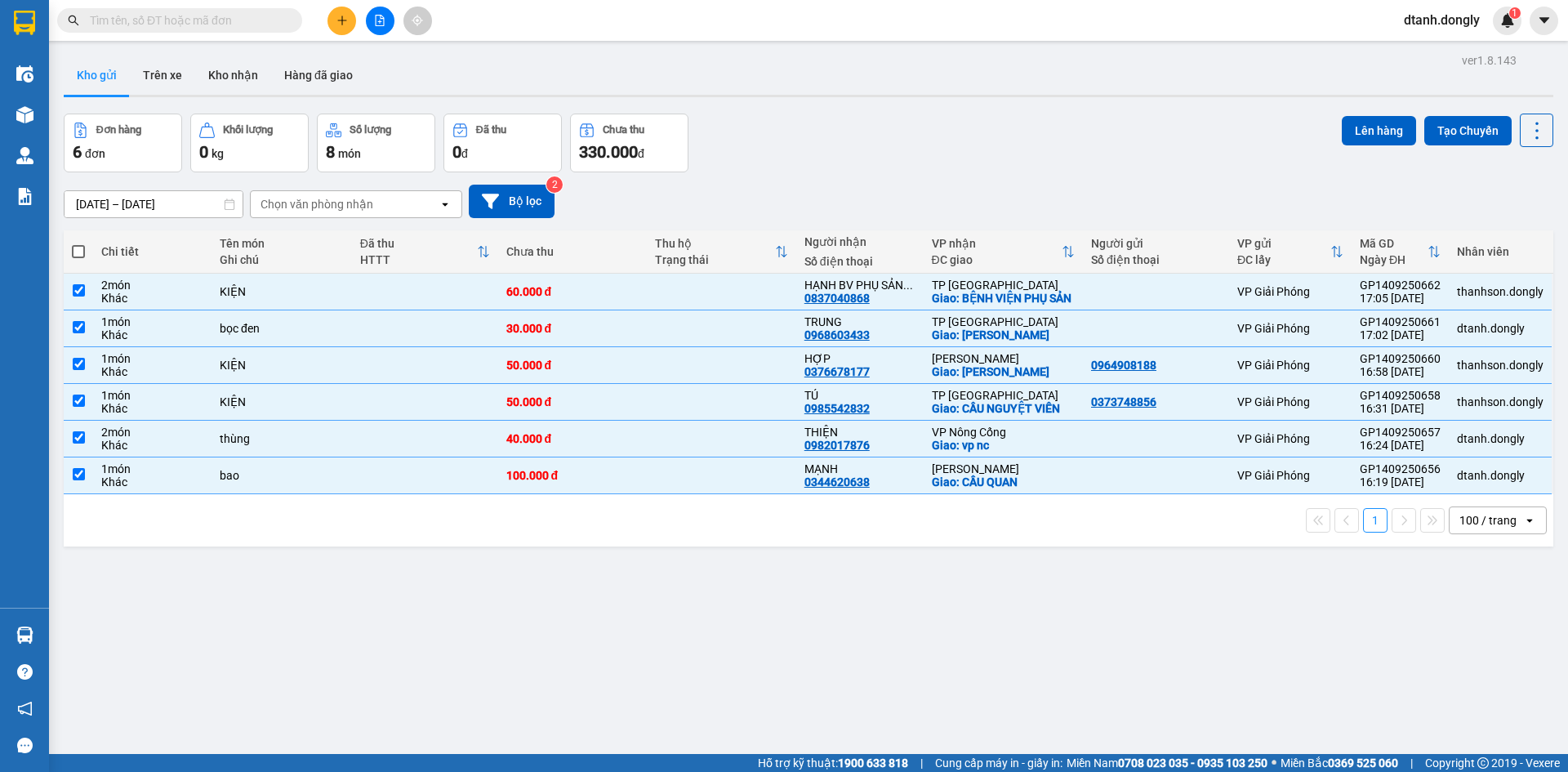
checkbox input "true"
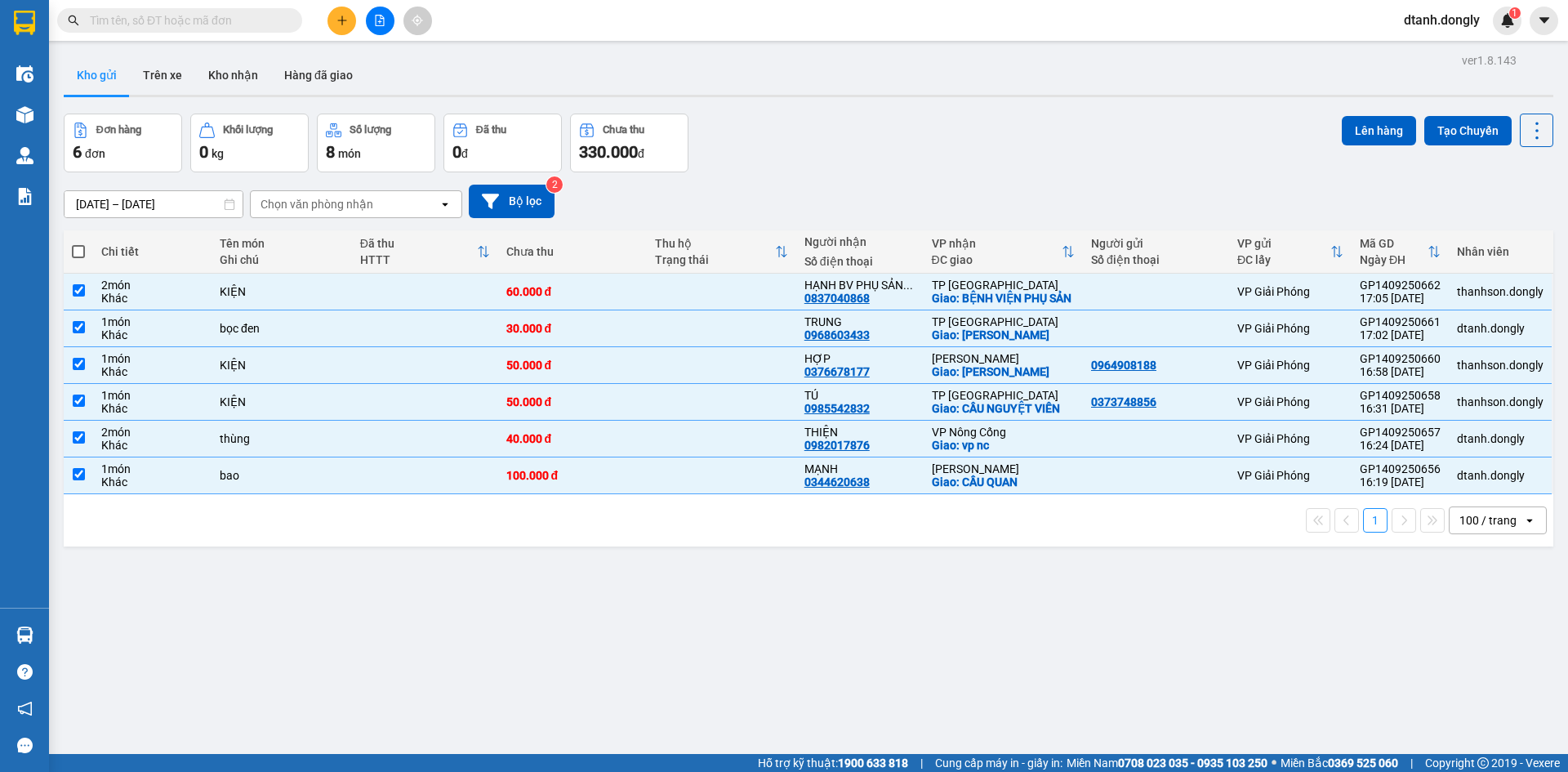
checkbox input "true"
click at [1358, 130] on button "Lên hàng" at bounding box center [1379, 130] width 74 height 29
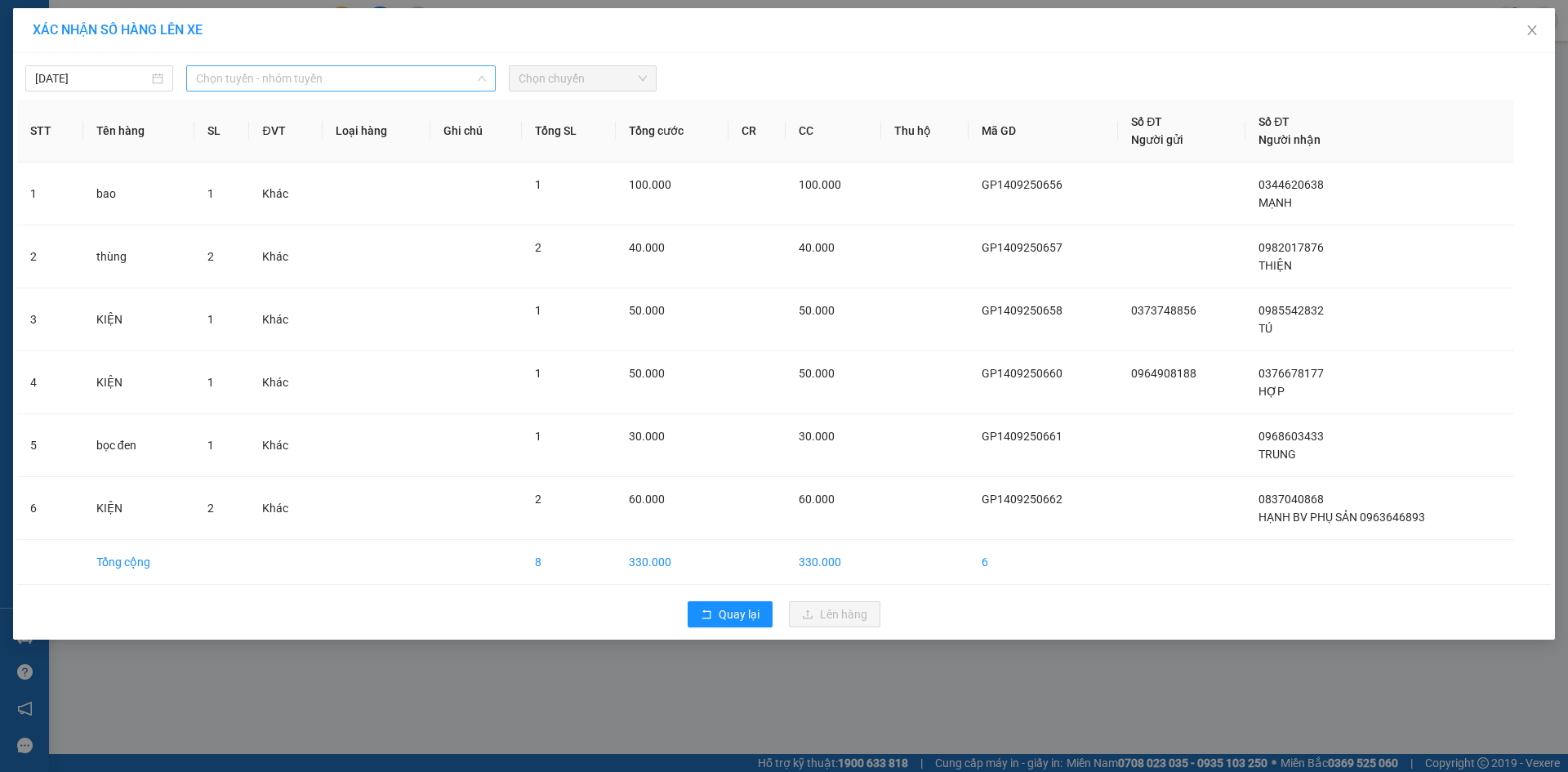
drag, startPoint x: 403, startPoint y: 77, endPoint x: 381, endPoint y: 111, distance: 40.5
click at [404, 78] on span "Chọn tuyến - nhóm tuyến" at bounding box center [341, 78] width 290 height 24
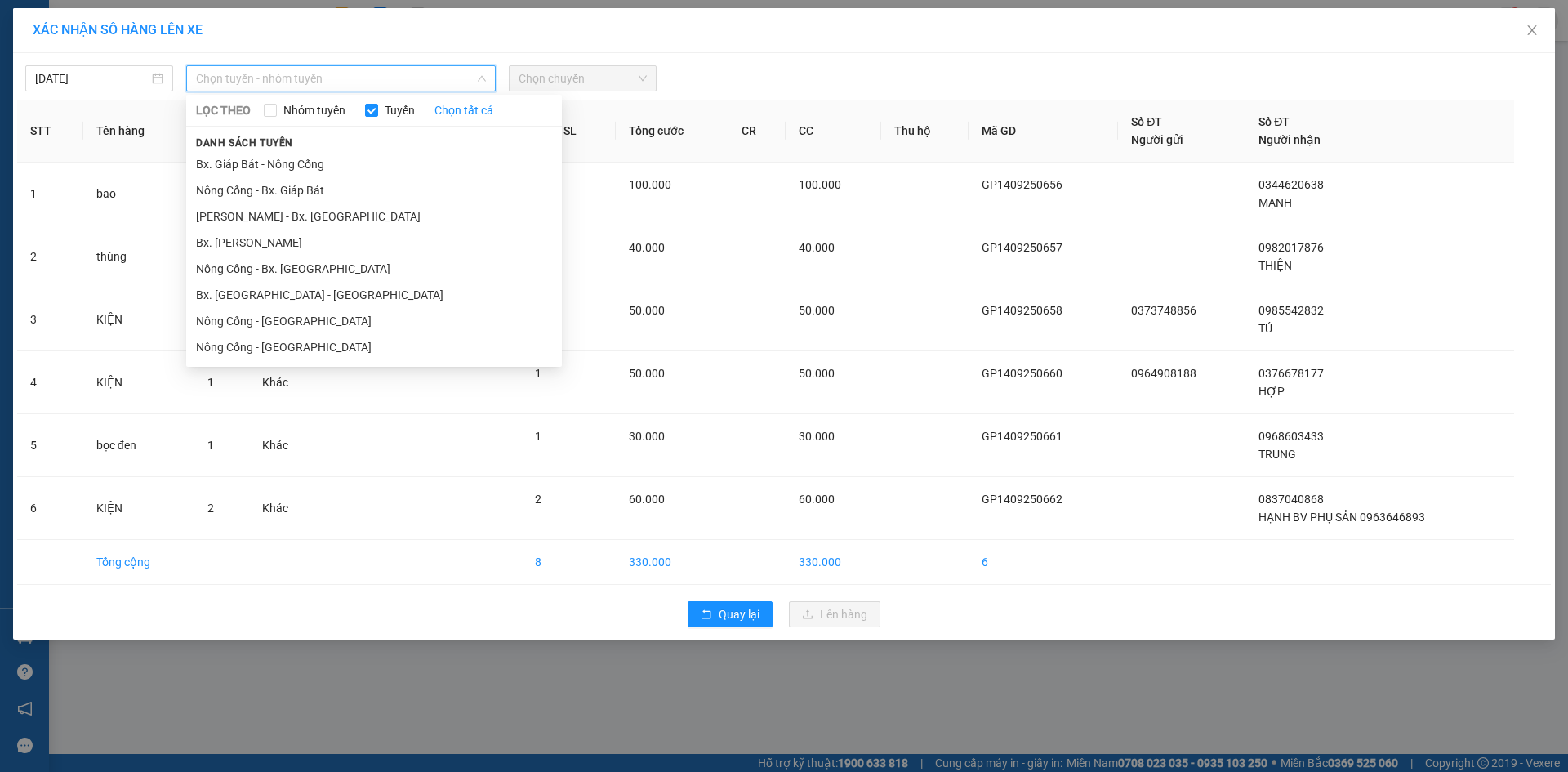
drag, startPoint x: 380, startPoint y: 164, endPoint x: 422, endPoint y: 151, distance: 44.0
click at [384, 164] on li "Bx. Giáp Bát - Nông Cống" at bounding box center [374, 164] width 375 height 26
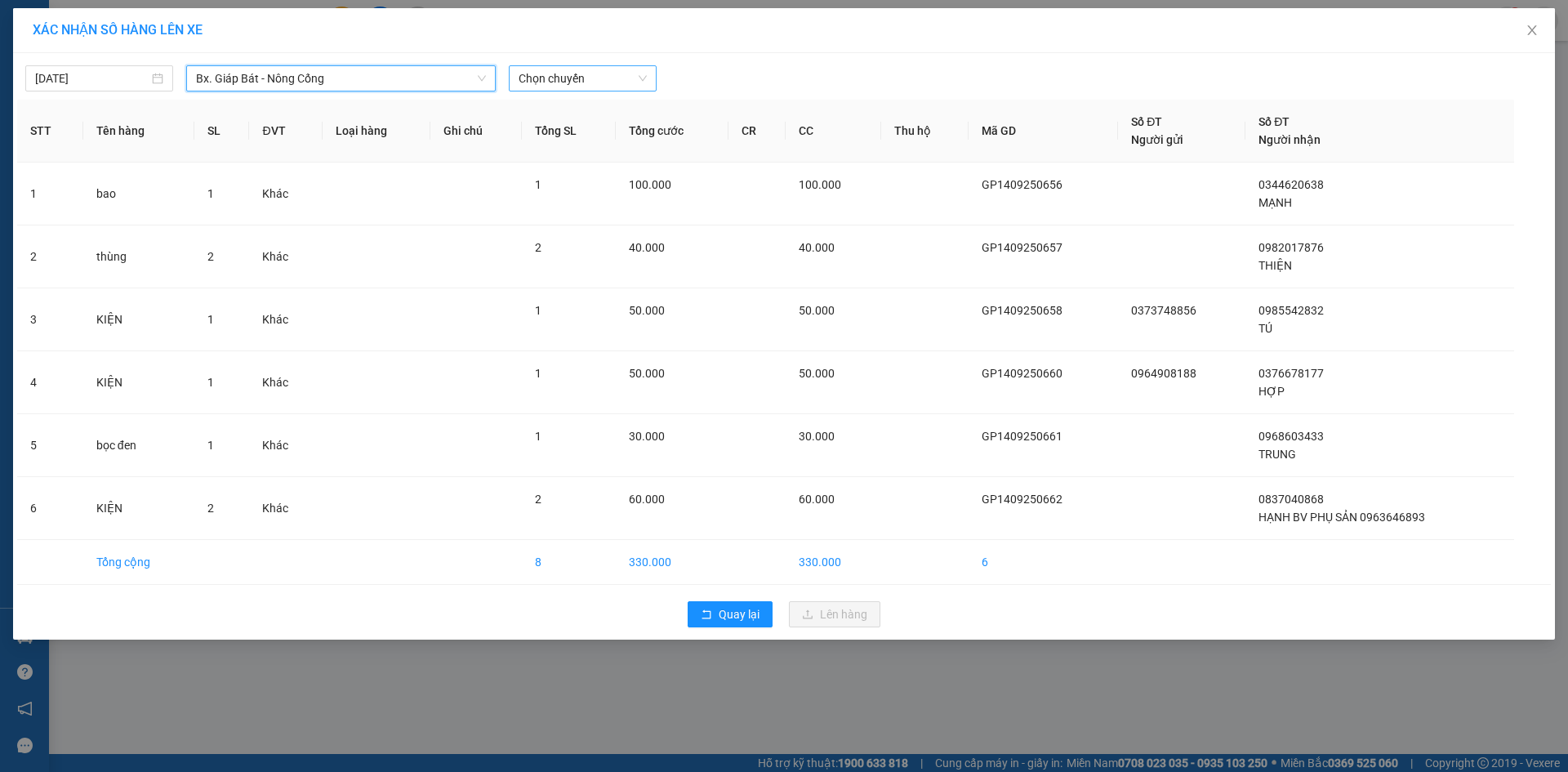
click at [611, 83] on span "Chọn chuyến" at bounding box center [582, 78] width 128 height 24
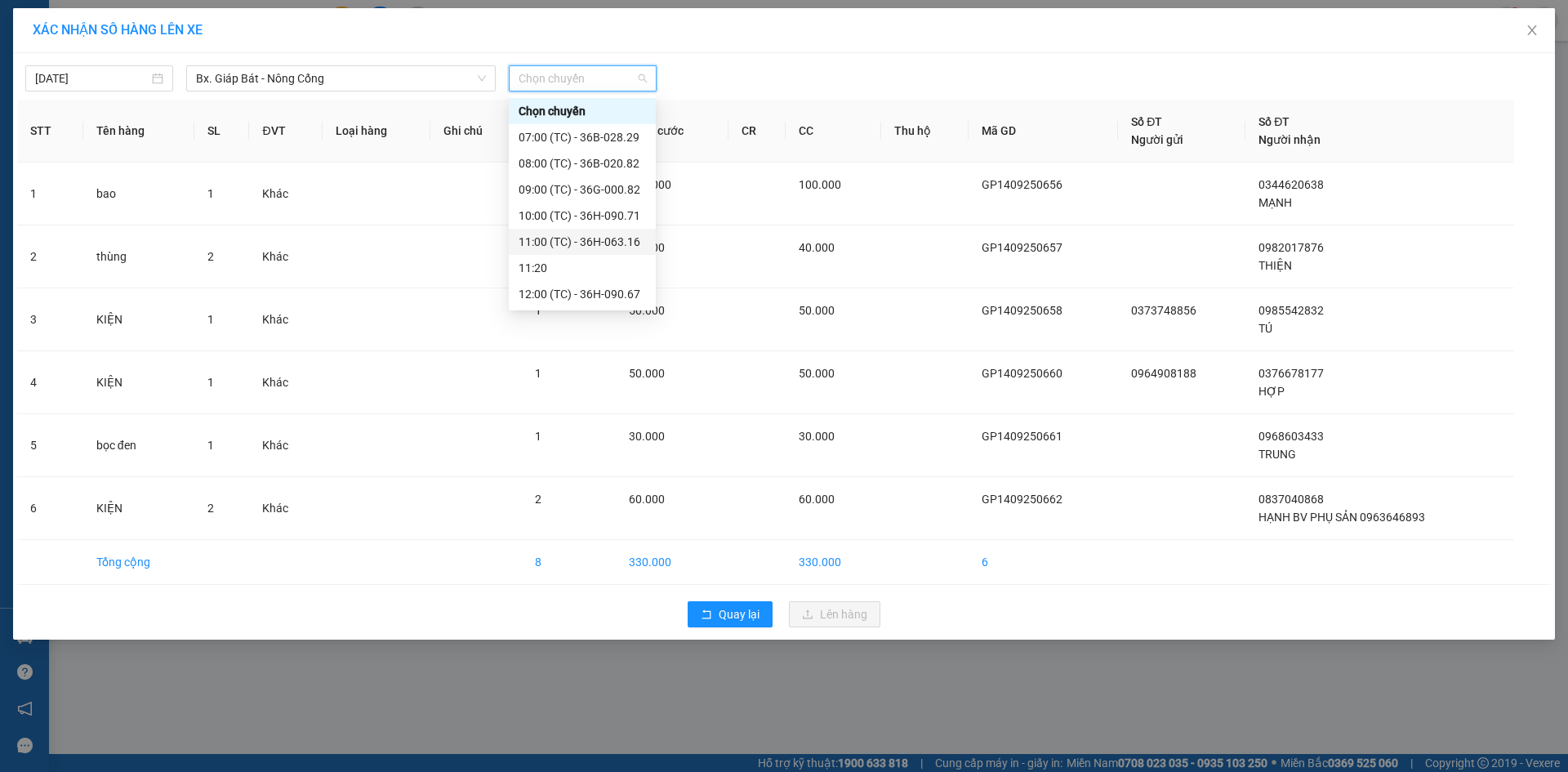
scroll to position [245, 0]
click at [568, 249] on div "17:30 (TC) - 36B-020.82" at bounding box center [581, 258] width 127 height 18
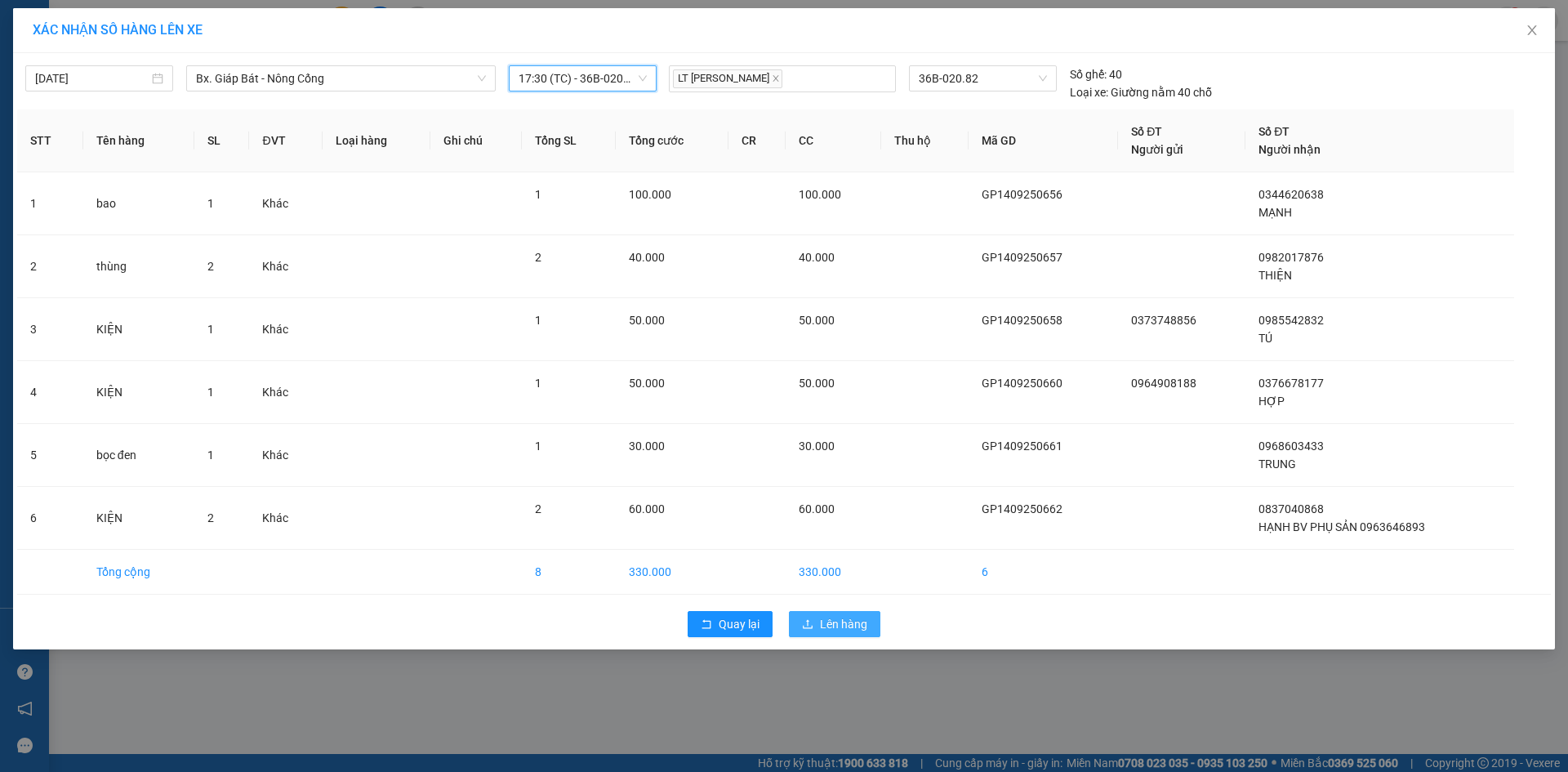
click at [856, 627] on span "Lên hàng" at bounding box center [843, 624] width 47 height 18
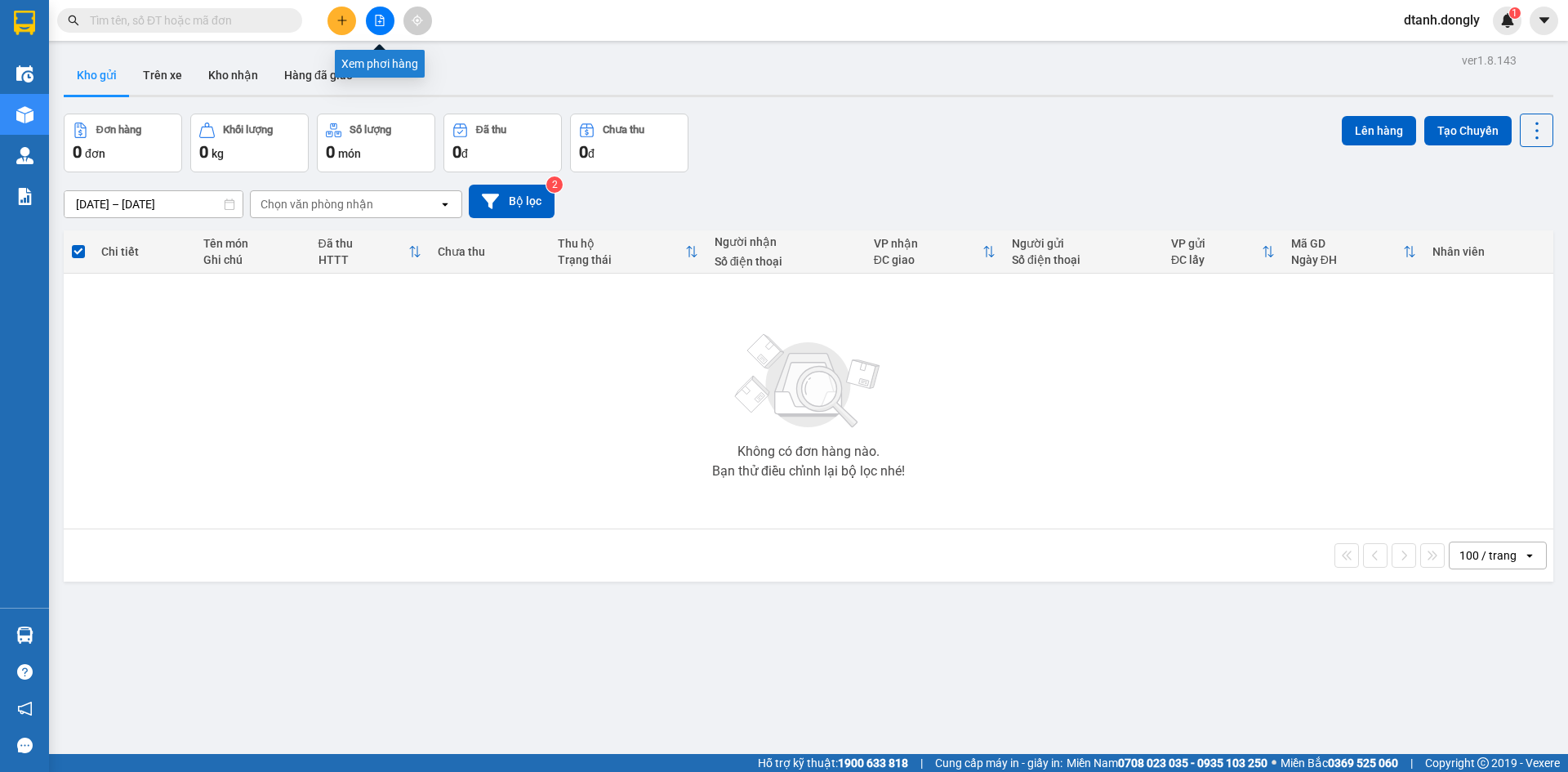
click at [377, 18] on icon "file-add" at bounding box center [380, 21] width 12 height 12
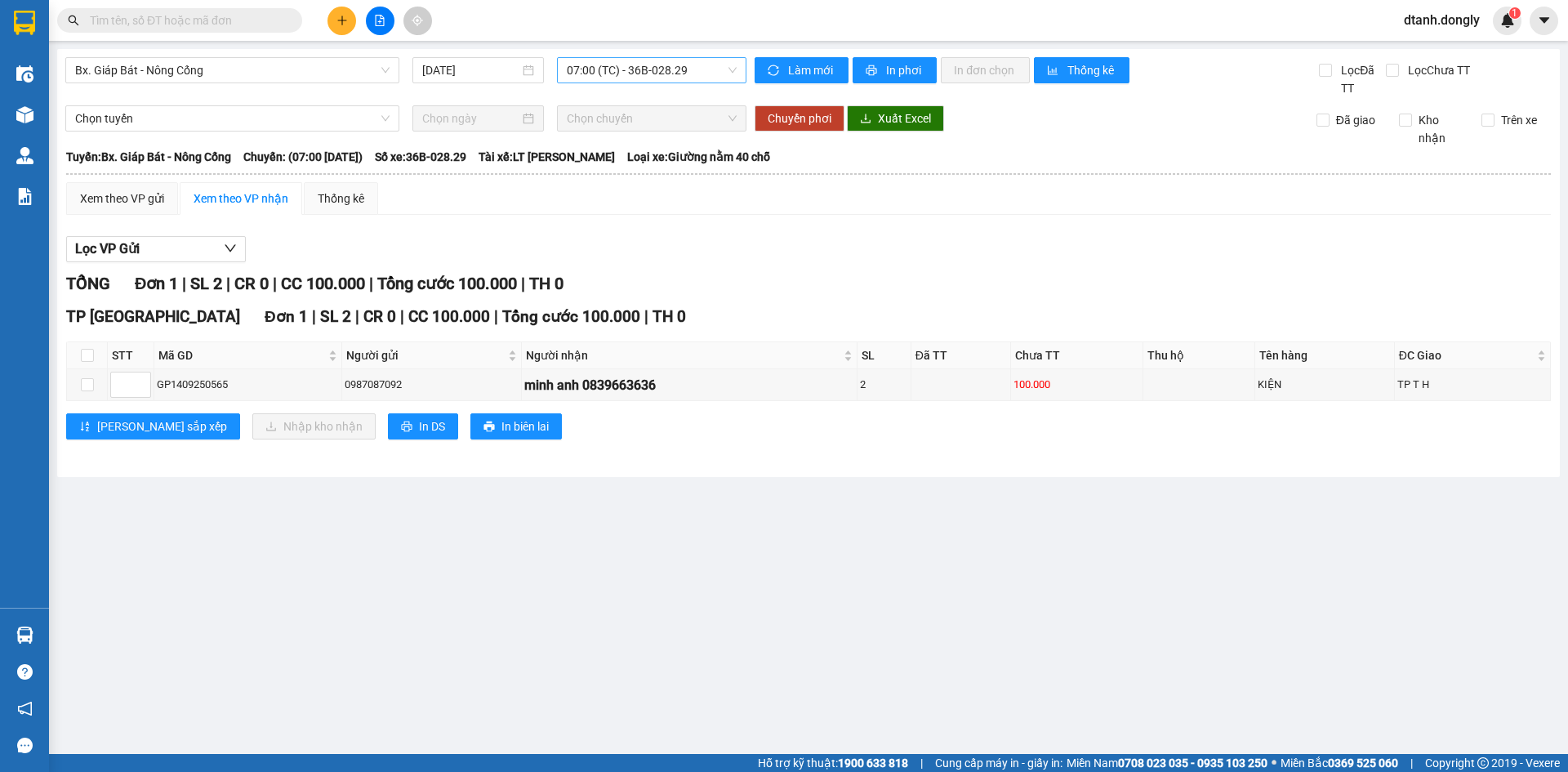
click at [701, 66] on span "07:00 (TC) - 36B-028.29" at bounding box center [651, 70] width 170 height 24
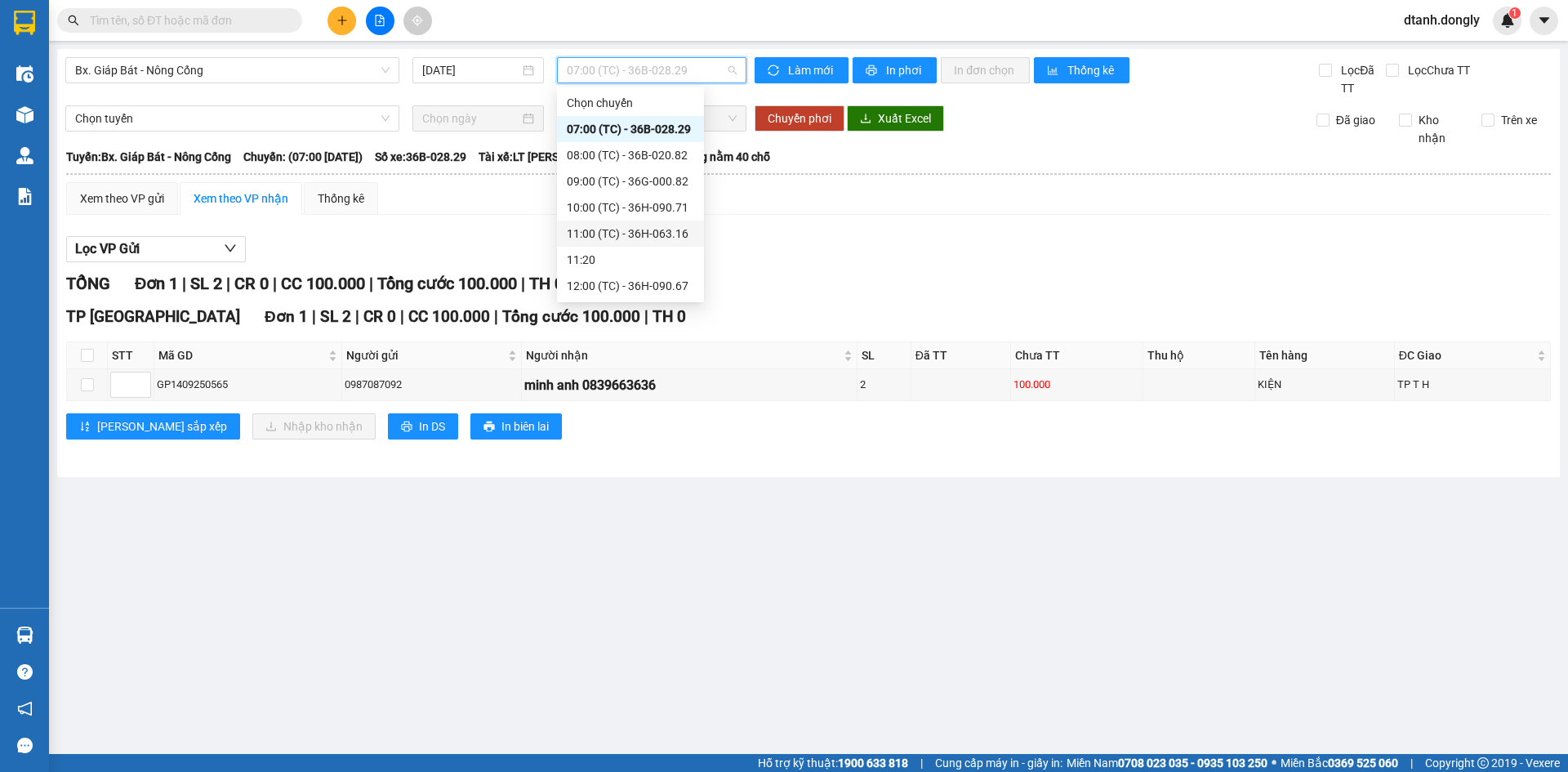
scroll to position [245, 0]
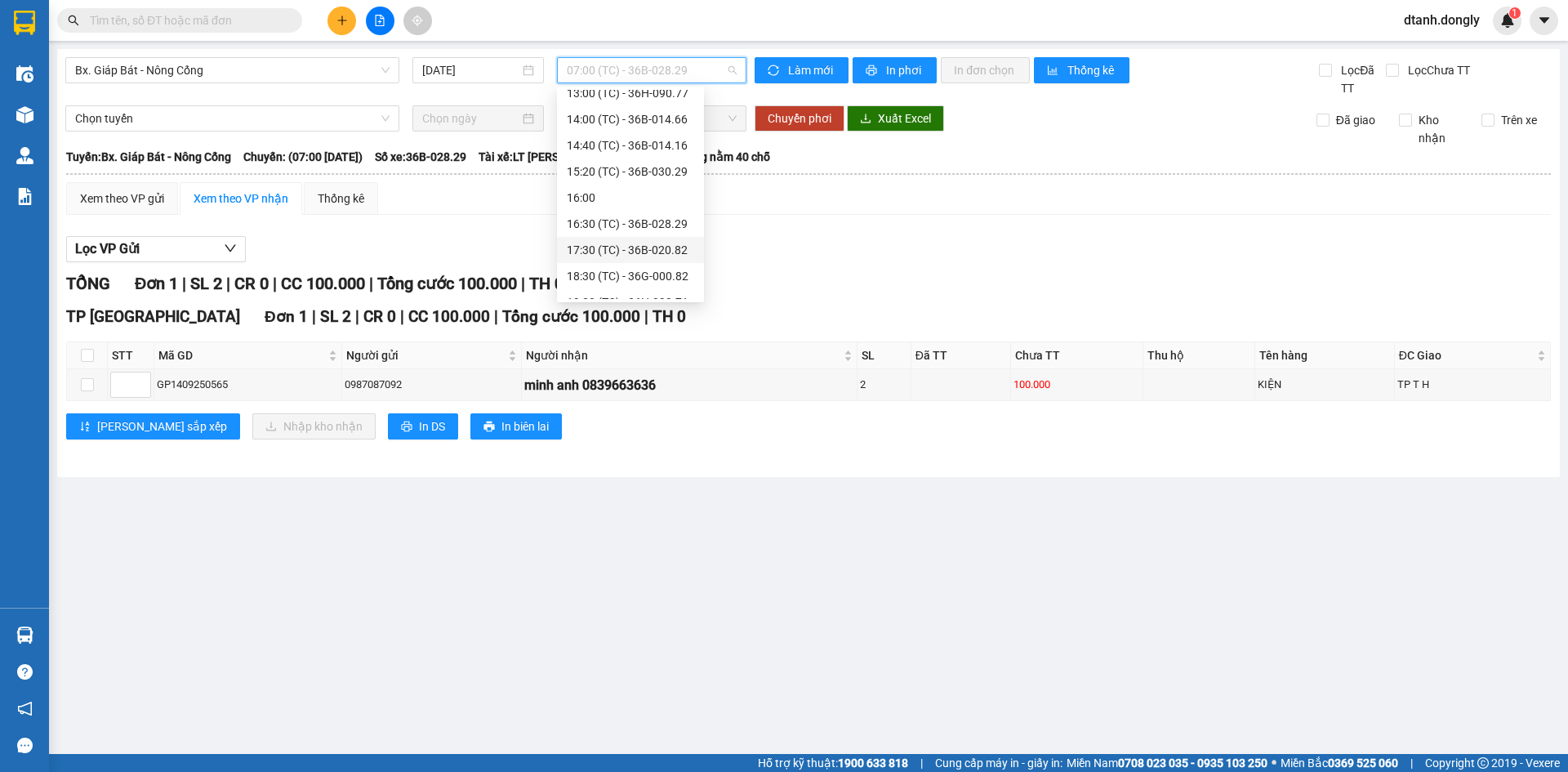
click at [642, 241] on div "17:30 (TC) - 36B-020.82" at bounding box center [630, 249] width 147 height 26
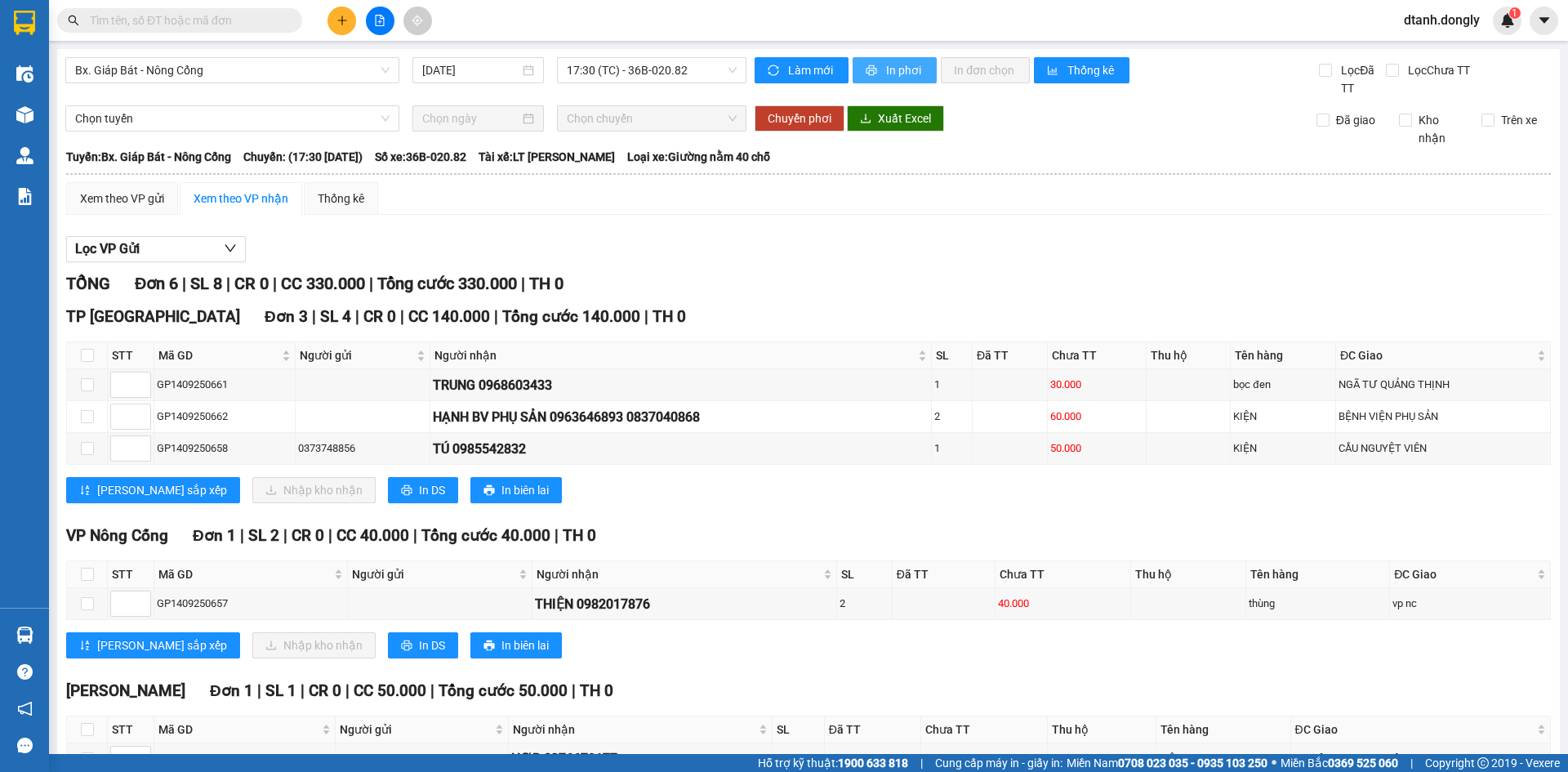
click at [892, 69] on span "In phơi" at bounding box center [904, 71] width 37 height 18
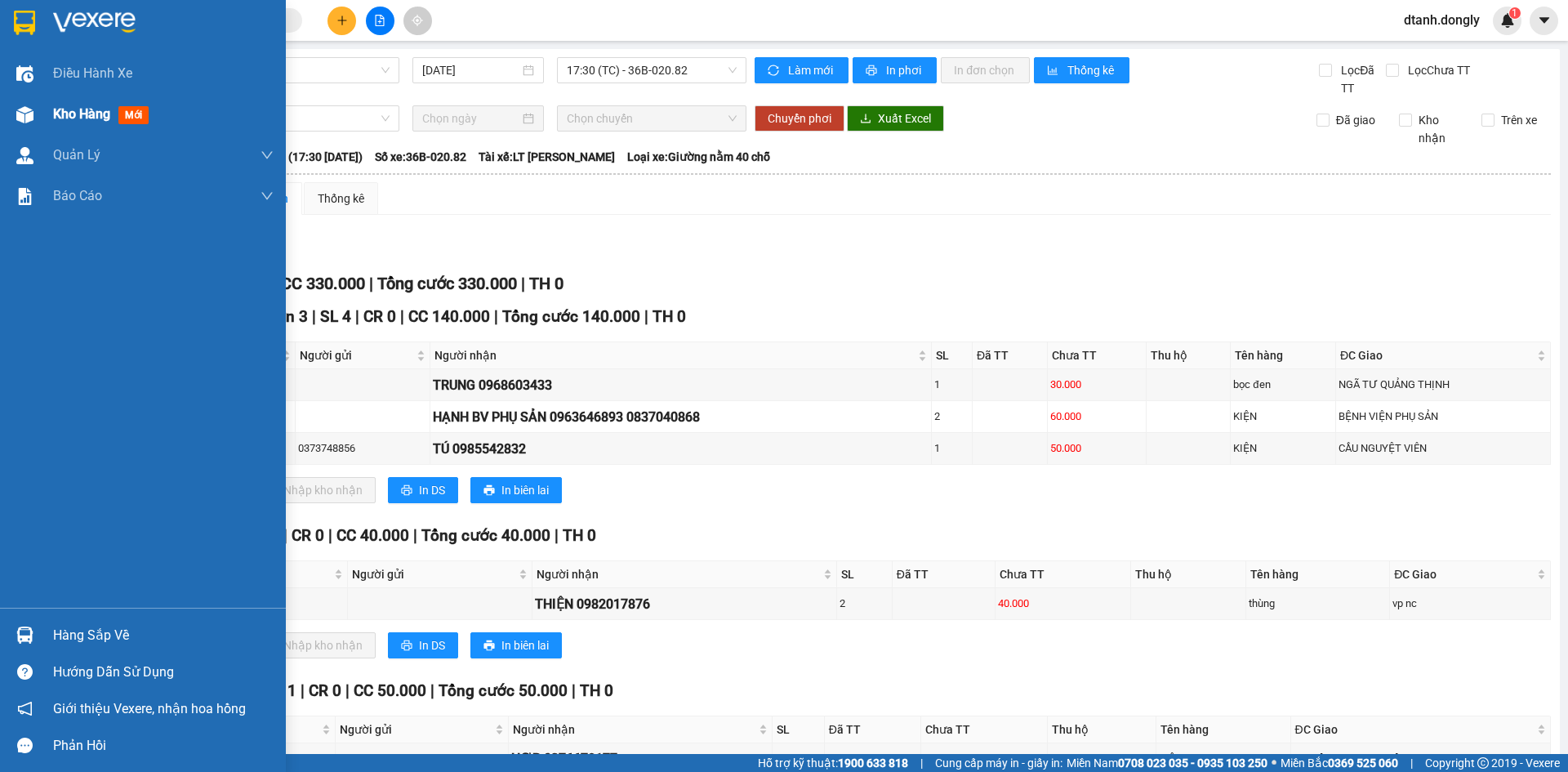
click at [58, 104] on div "Kho hàng mới" at bounding box center [104, 114] width 102 height 21
